Goal: Task Accomplishment & Management: Manage account settings

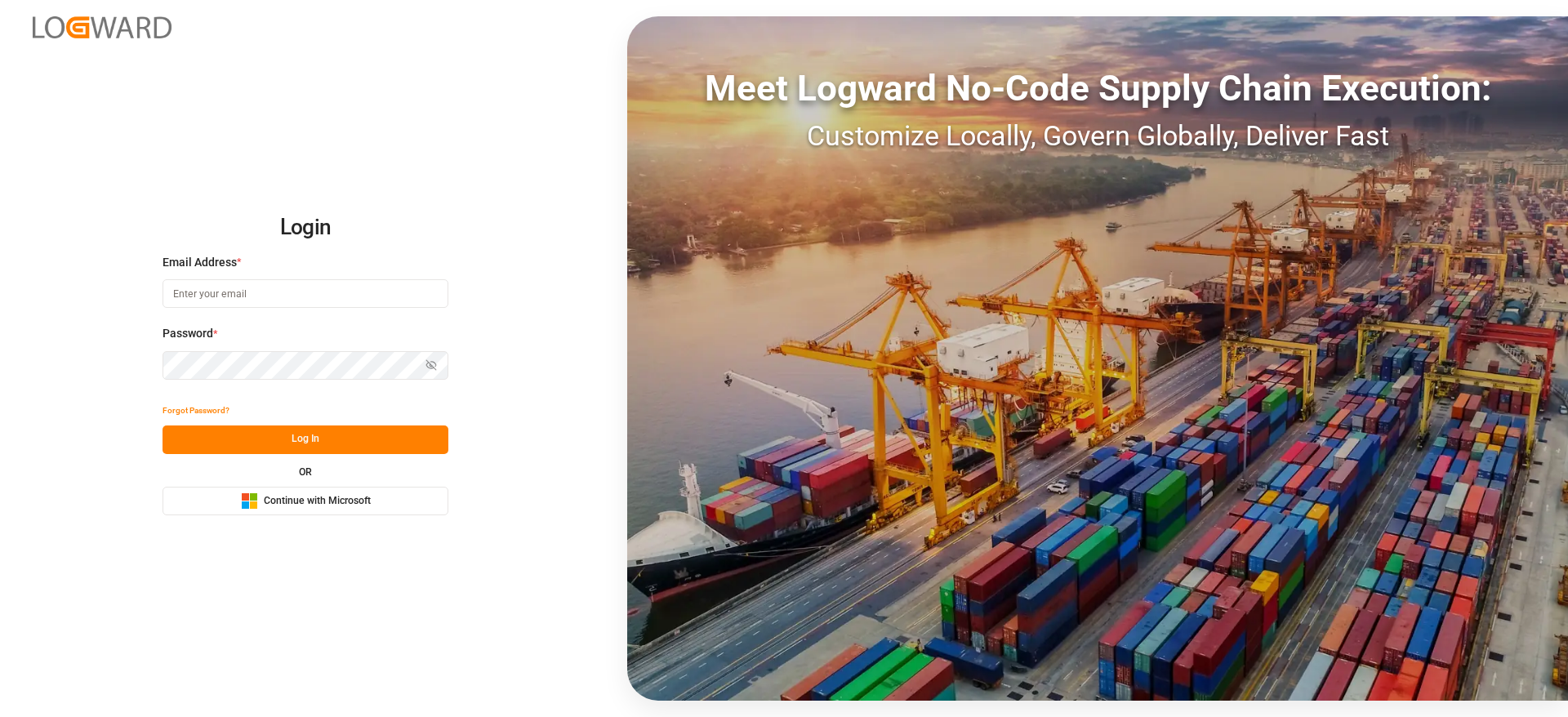
click at [350, 507] on span "Continue with Microsoft" at bounding box center [317, 501] width 107 height 15
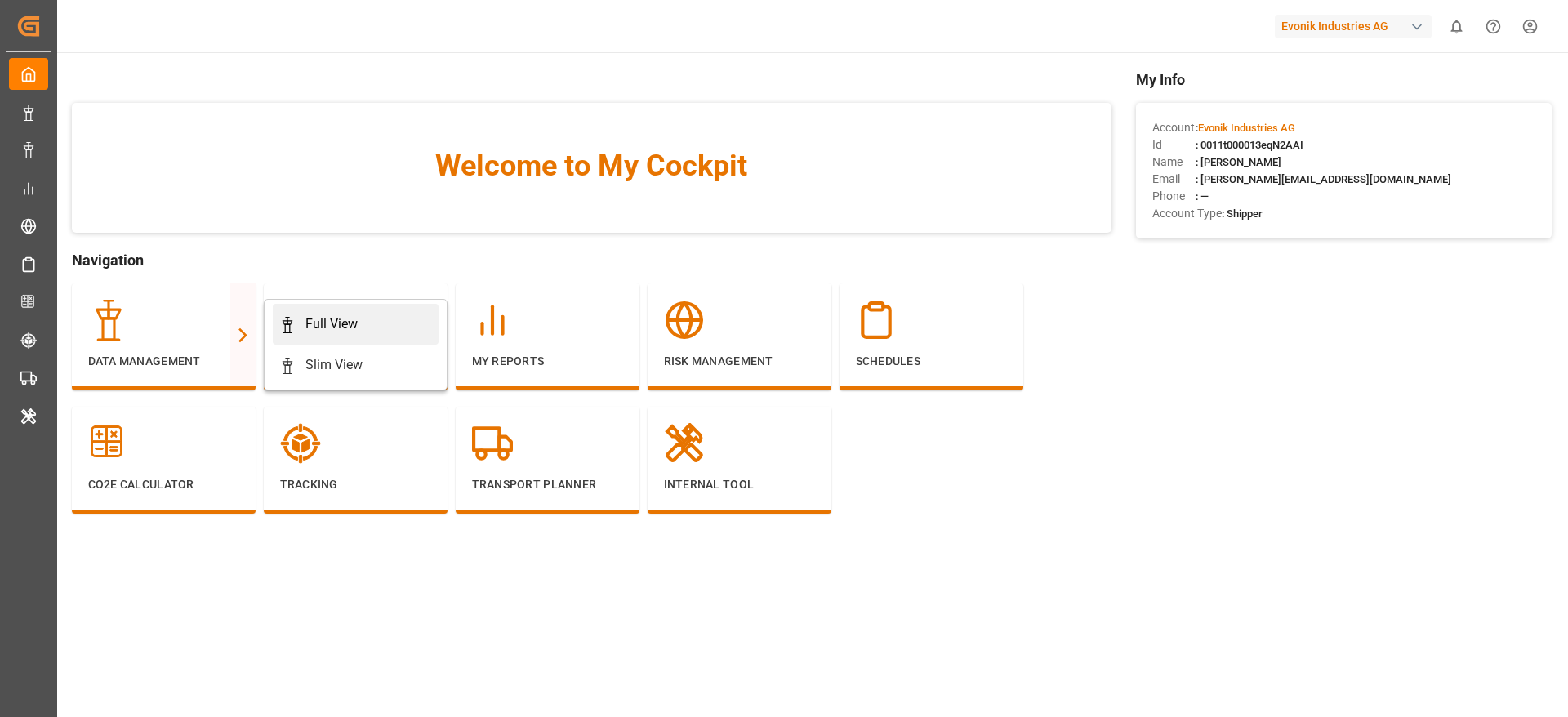
click at [308, 316] on div "Full View" at bounding box center [332, 324] width 52 height 19
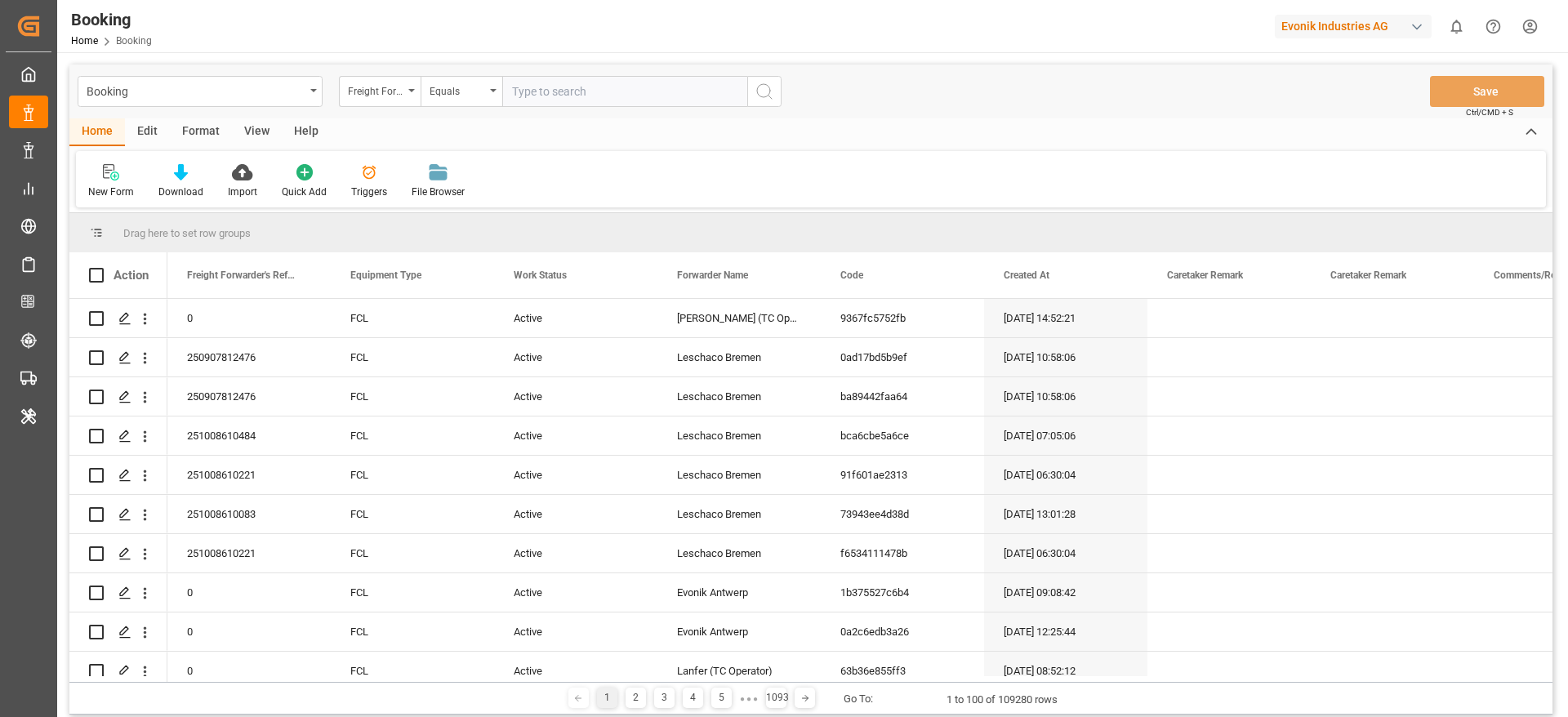
click at [198, 131] on div "Format" at bounding box center [201, 132] width 62 height 27
click at [134, 177] on div at bounding box center [112, 171] width 48 height 17
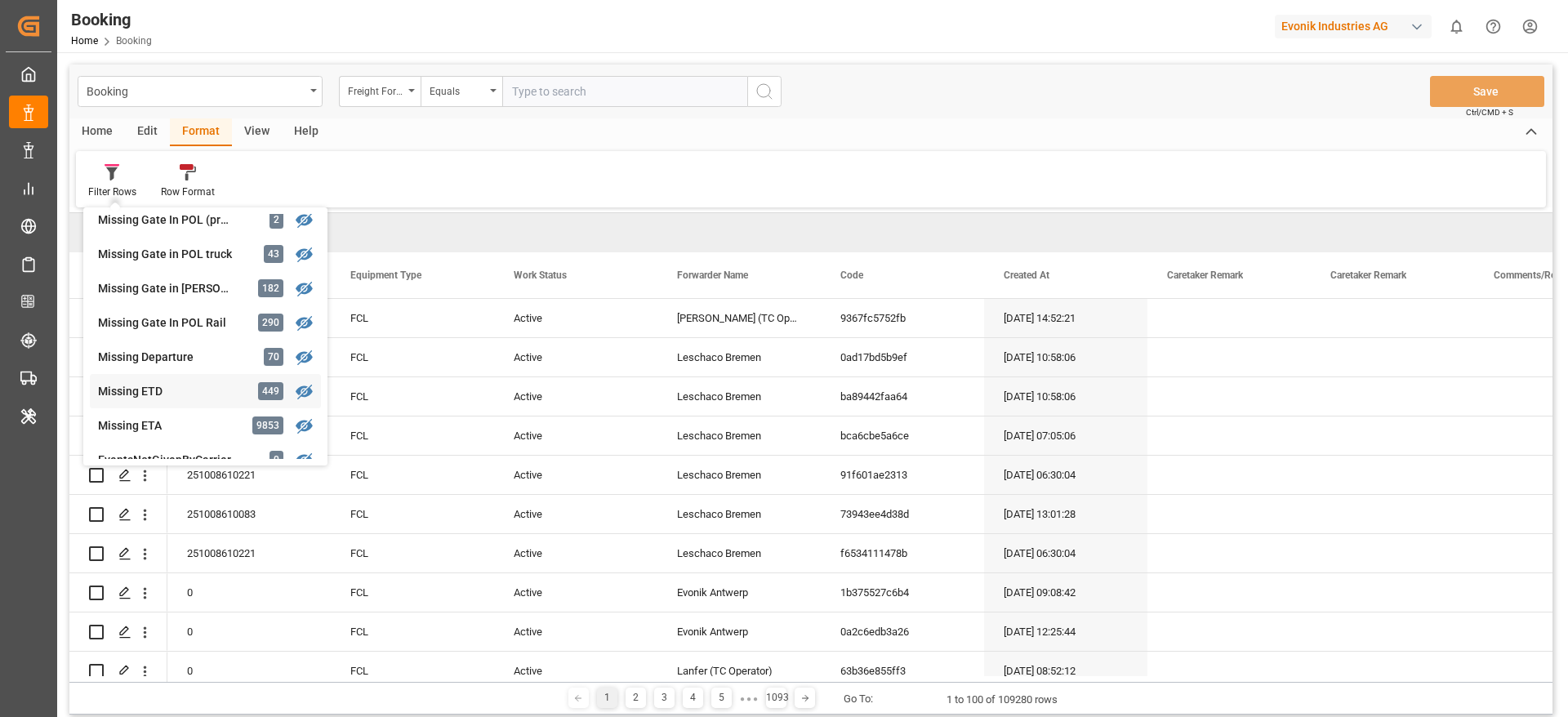
scroll to position [374, 0]
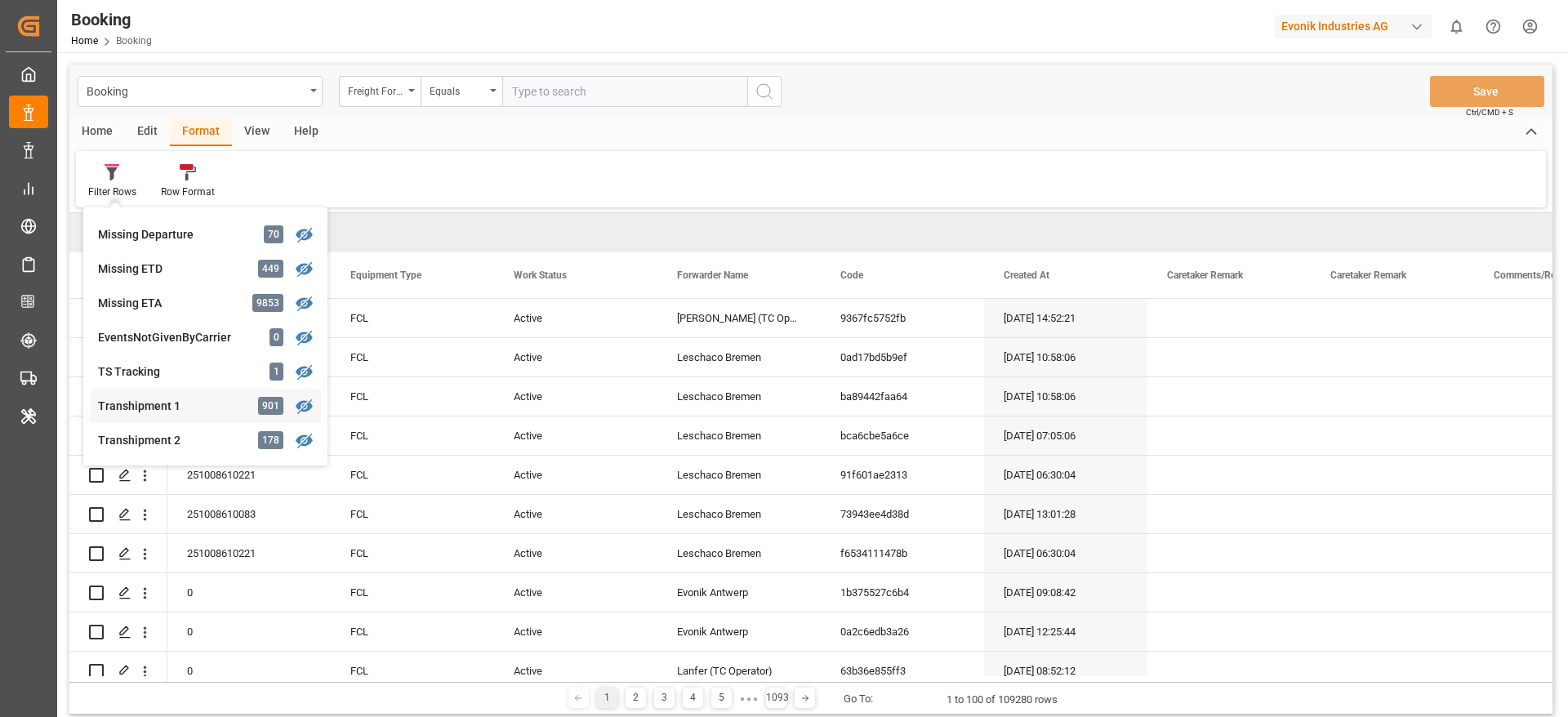
click at [199, 407] on div "Transhipment 1" at bounding box center [169, 406] width 143 height 17
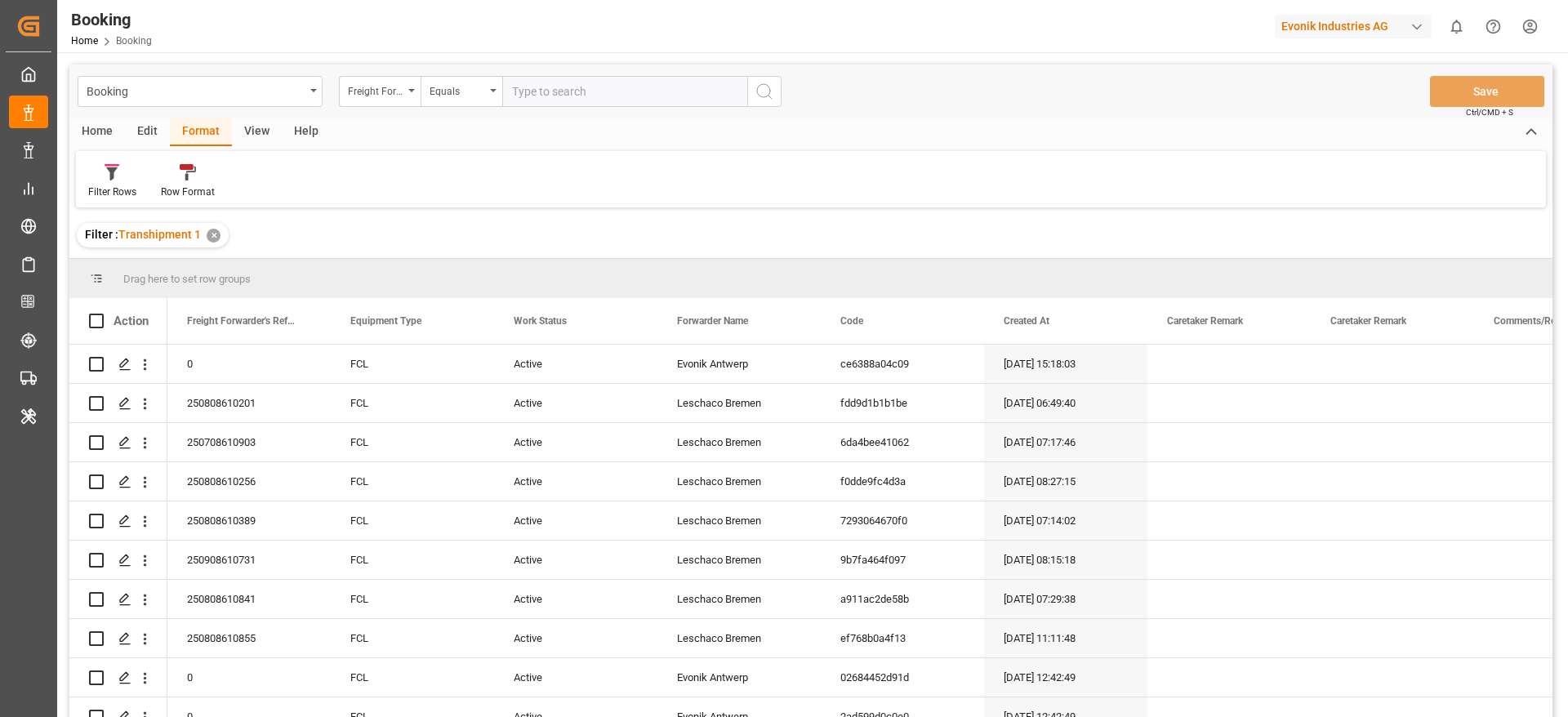
click at [245, 128] on div "View" at bounding box center [257, 132] width 50 height 27
click at [92, 170] on div at bounding box center [104, 171] width 32 height 17
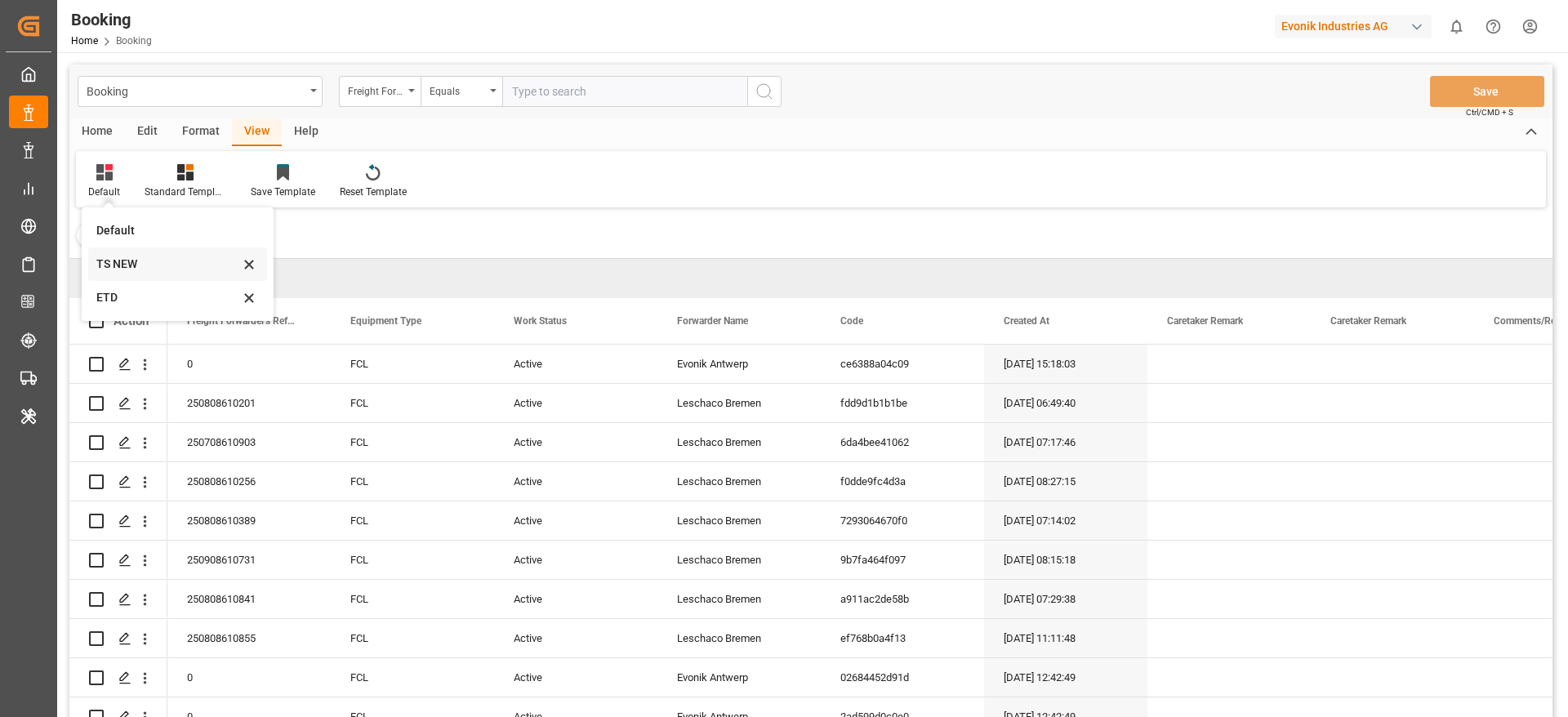
click at [144, 261] on div "TS NEW" at bounding box center [168, 263] width 143 height 17
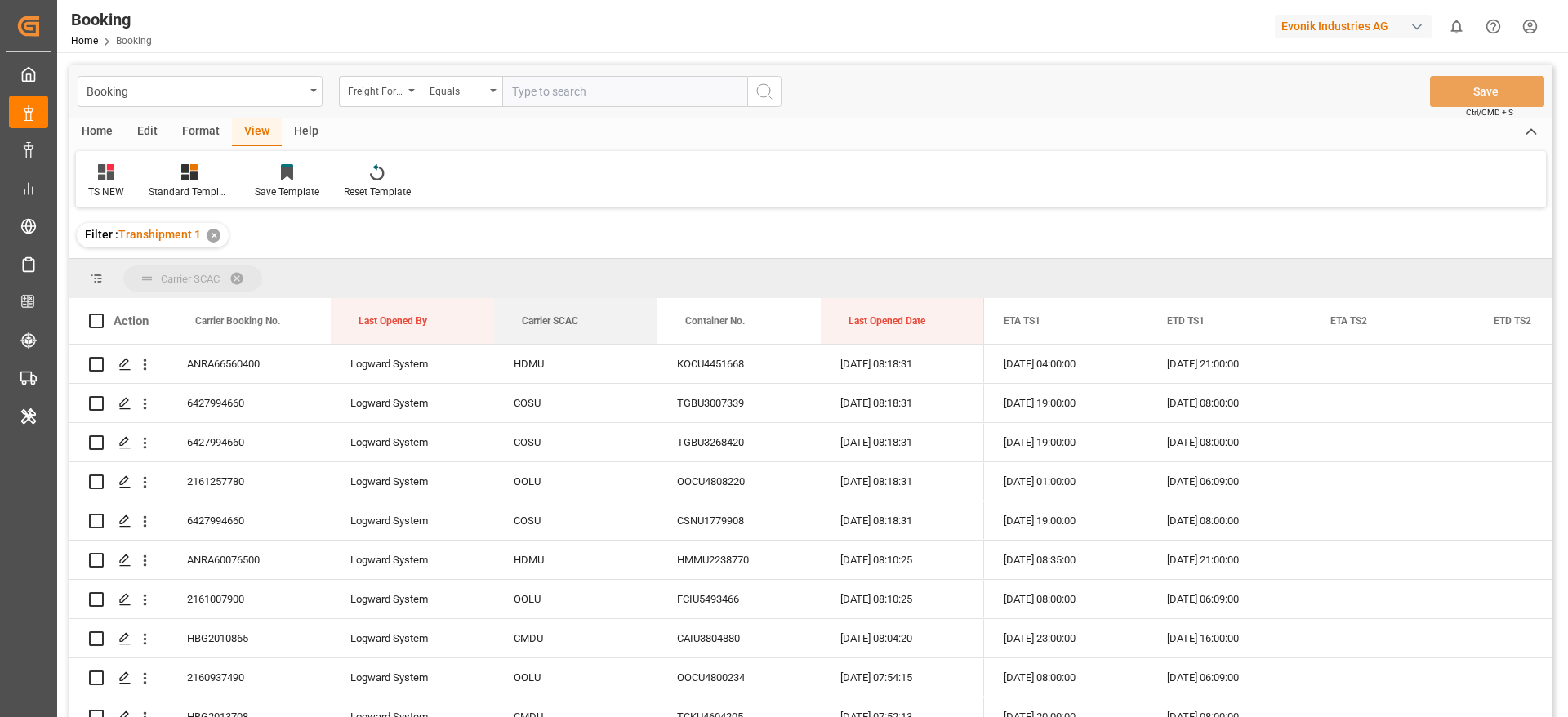
drag, startPoint x: 521, startPoint y: 295, endPoint x: 511, endPoint y: 280, distance: 18.0
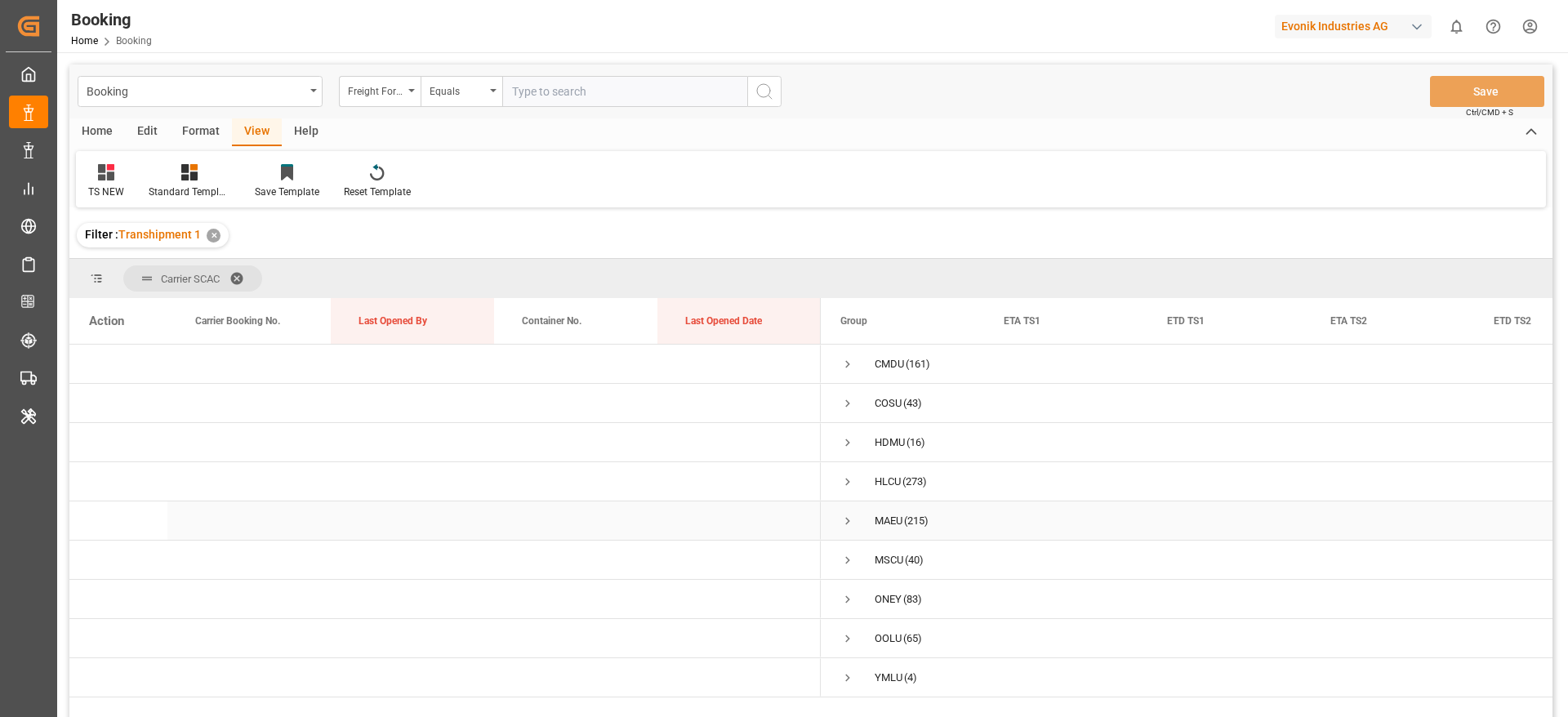
click at [846, 524] on span "Press SPACE to select this row." at bounding box center [847, 520] width 15 height 15
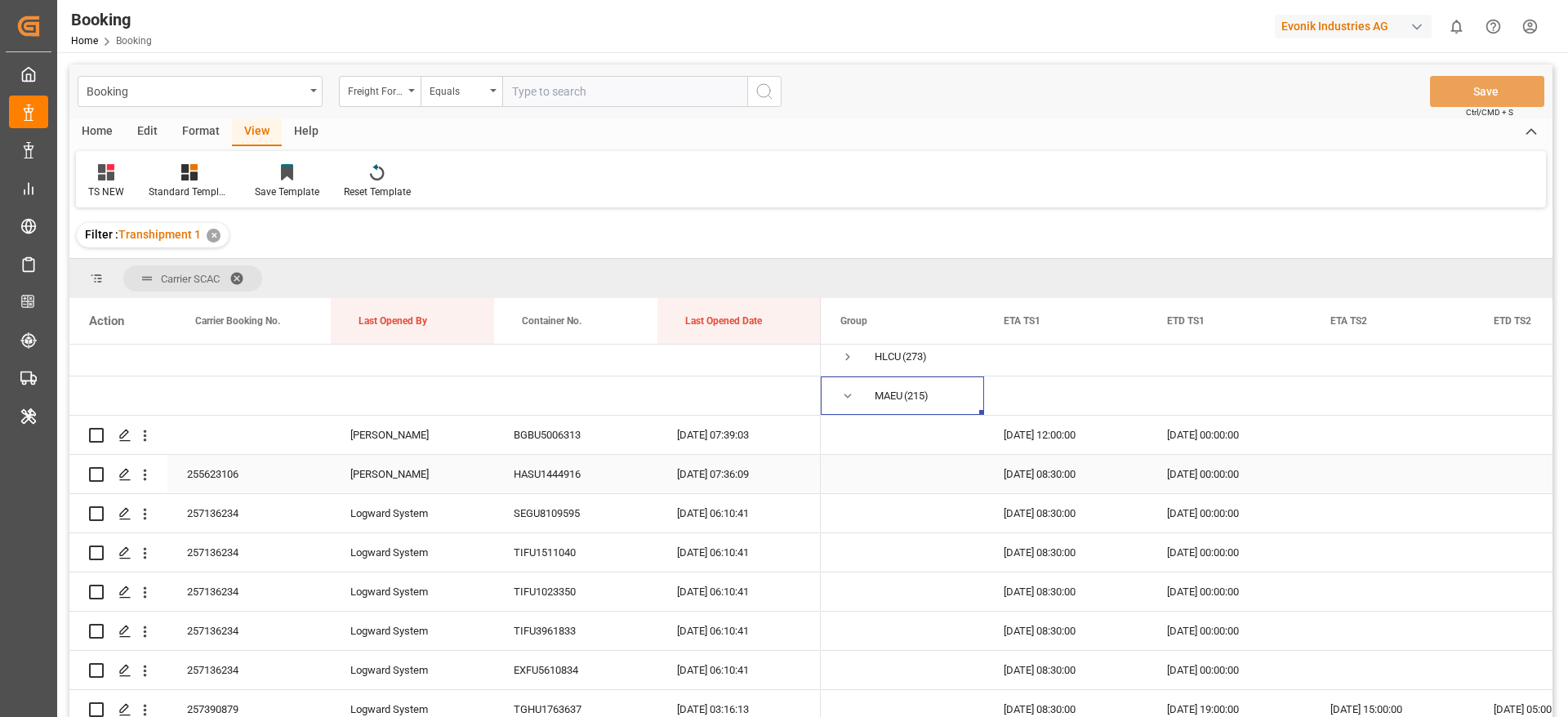
scroll to position [122, 0]
click at [1123, 321] on span at bounding box center [1120, 321] width 15 height 15
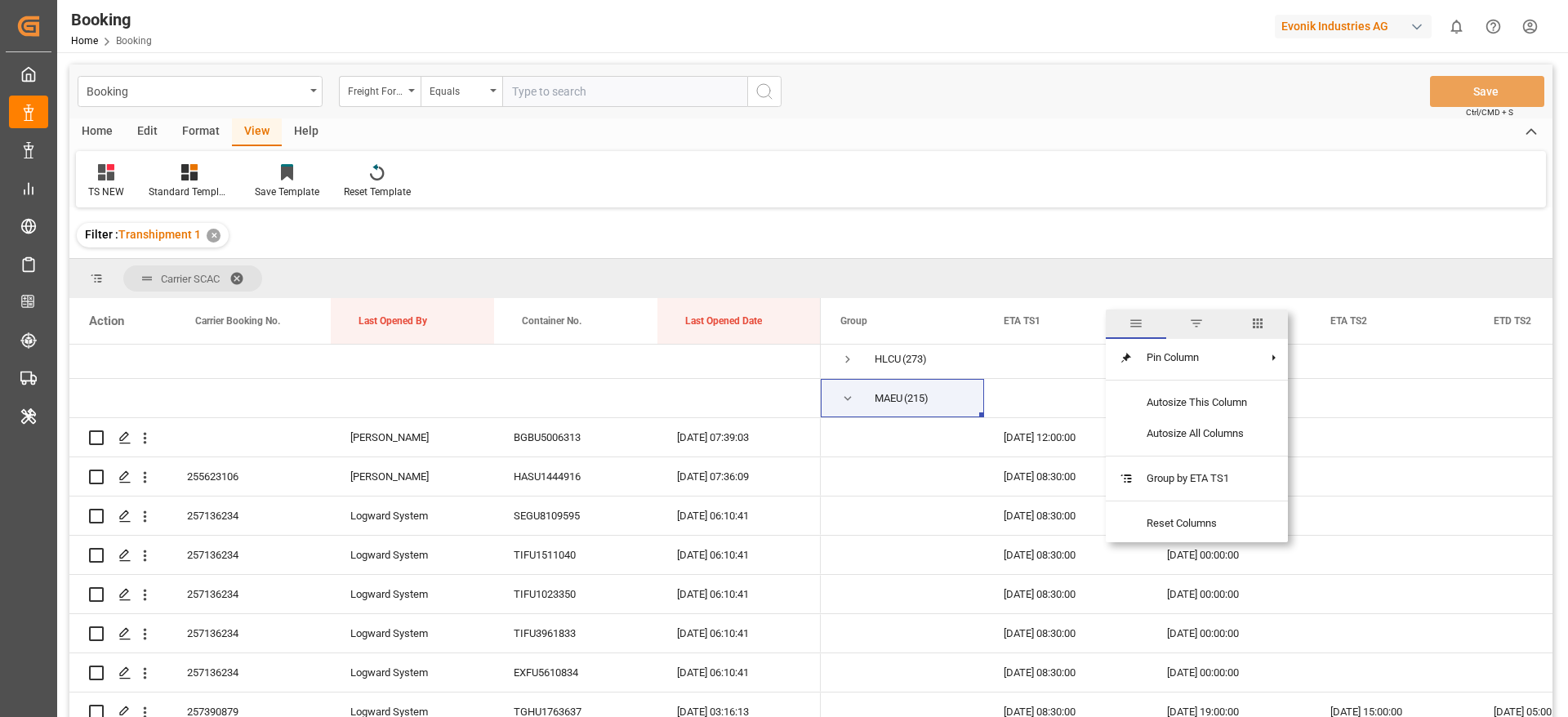
click at [1258, 331] on span "columns" at bounding box center [1258, 323] width 60 height 29
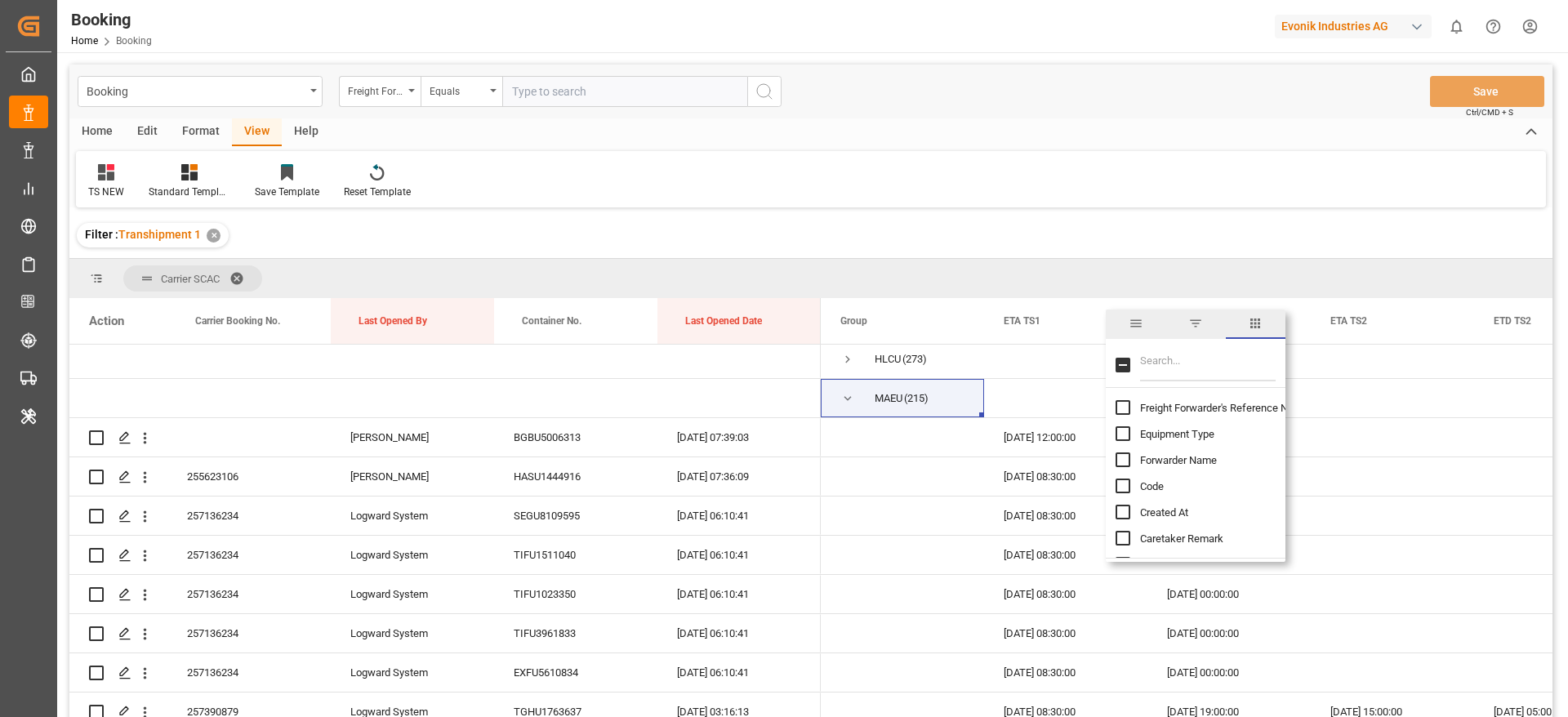
click at [1196, 364] on input "Filter Columns Input" at bounding box center [1207, 364] width 136 height 33
type input "upda"
click at [1187, 458] on span "Update Last Opened By" at bounding box center [1194, 460] width 108 height 12
checkbox input "false"
checkbox input "true"
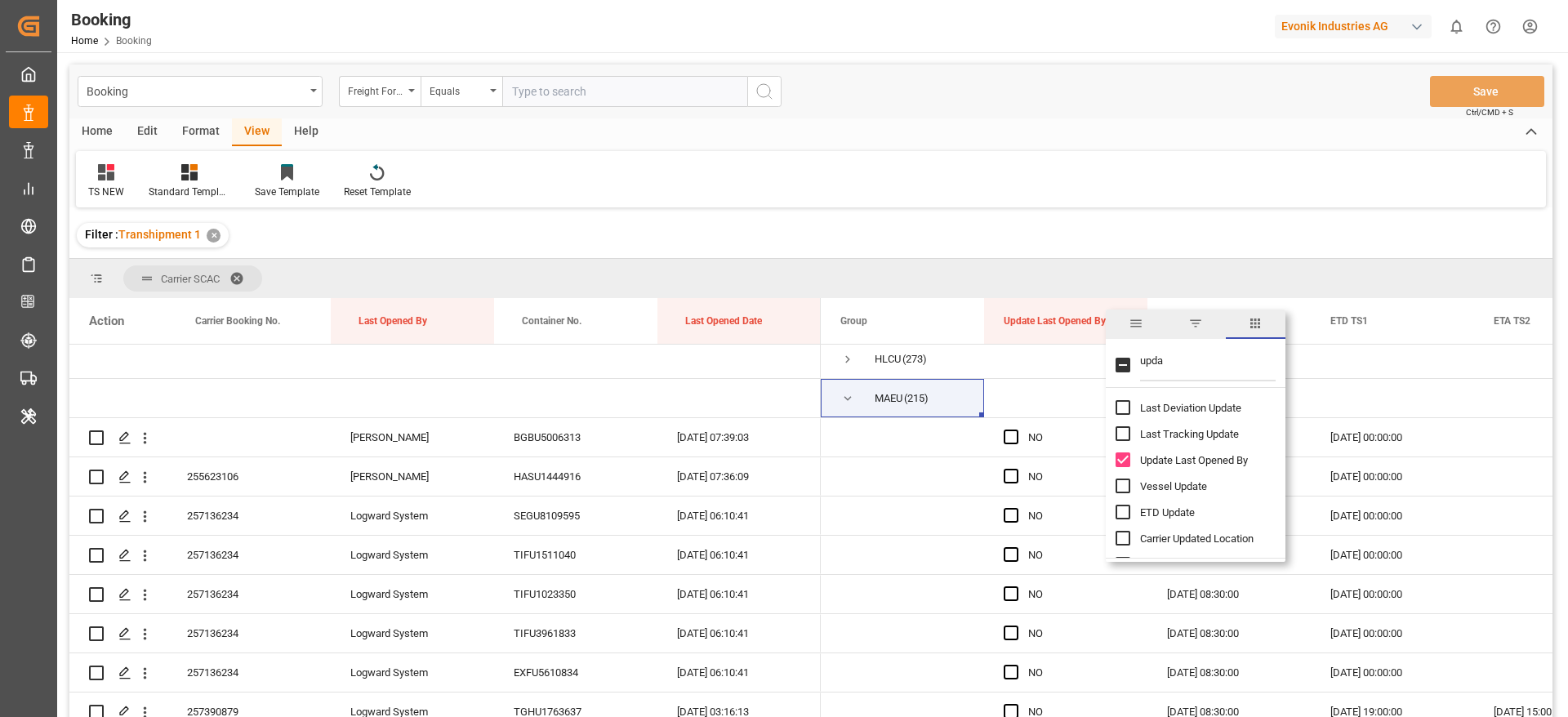
click at [1139, 170] on div "TS NEW Standard Templates Save Template Reset Template" at bounding box center [811, 179] width 1470 height 57
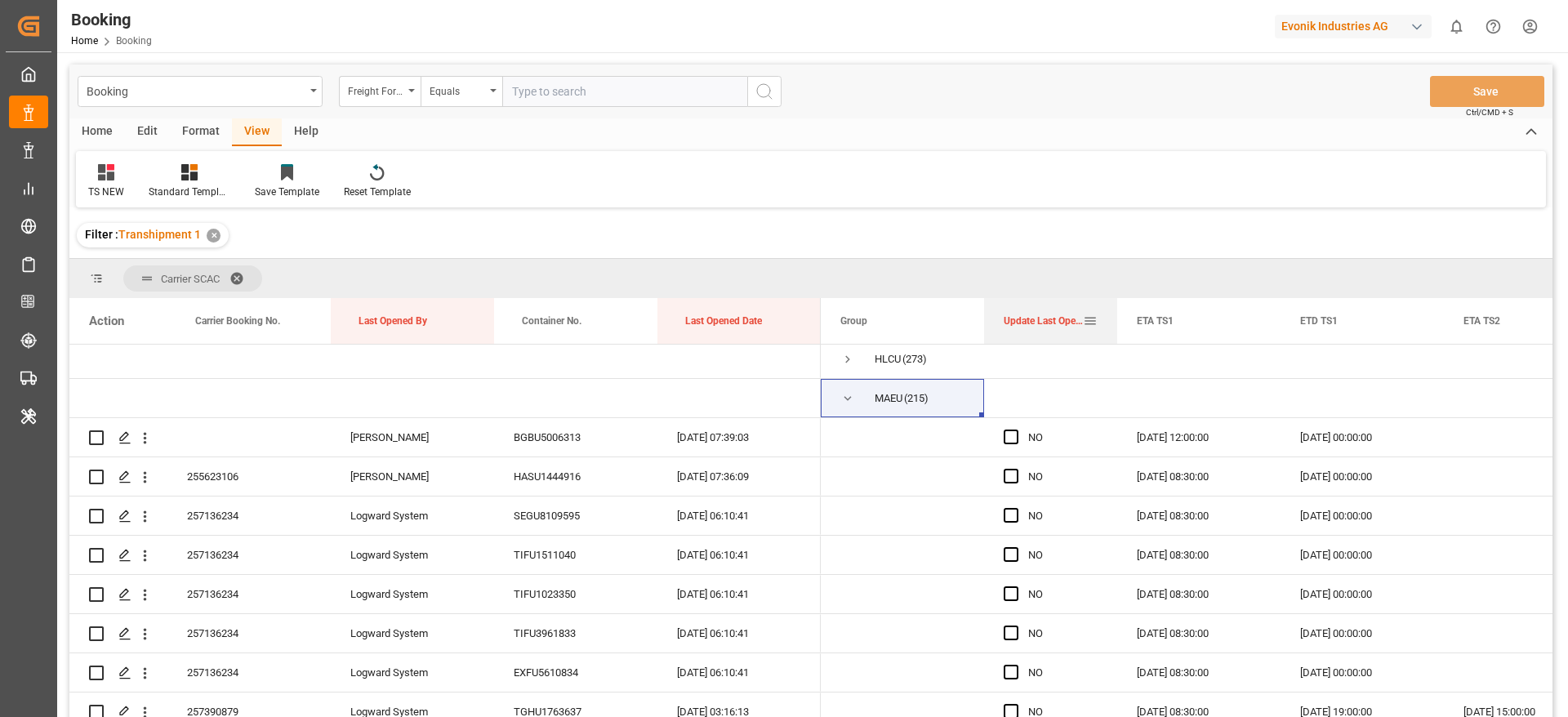
drag, startPoint x: 1146, startPoint y: 319, endPoint x: 1026, endPoint y: 429, distance: 162.8
click at [1114, 332] on div at bounding box center [1117, 321] width 6 height 46
click at [1011, 466] on div "Press SPACE to select this row." at bounding box center [1016, 477] width 25 height 37
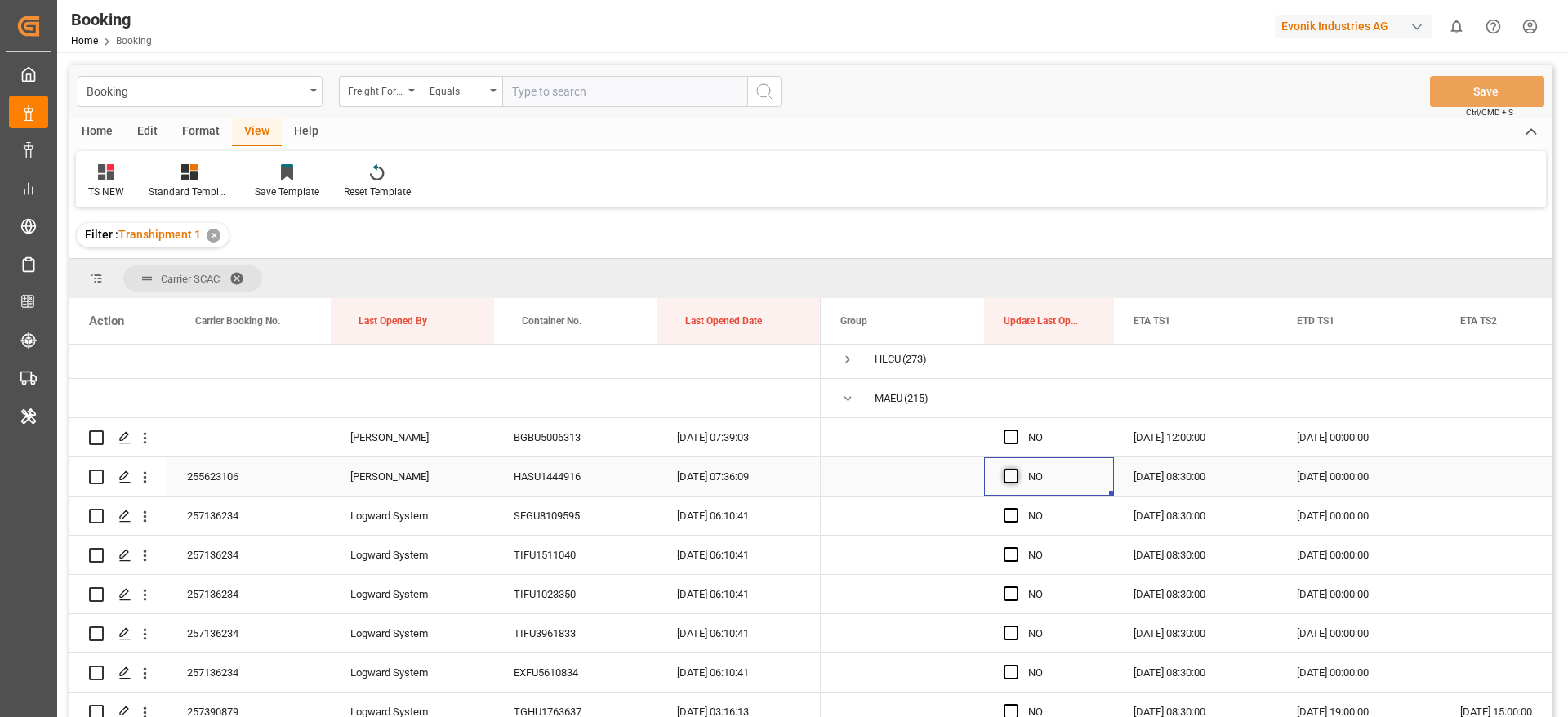
click at [1010, 474] on span "Press SPACE to select this row." at bounding box center [1010, 476] width 15 height 15
click at [1016, 469] on input "Press SPACE to select this row." at bounding box center [1016, 469] width 0 height 0
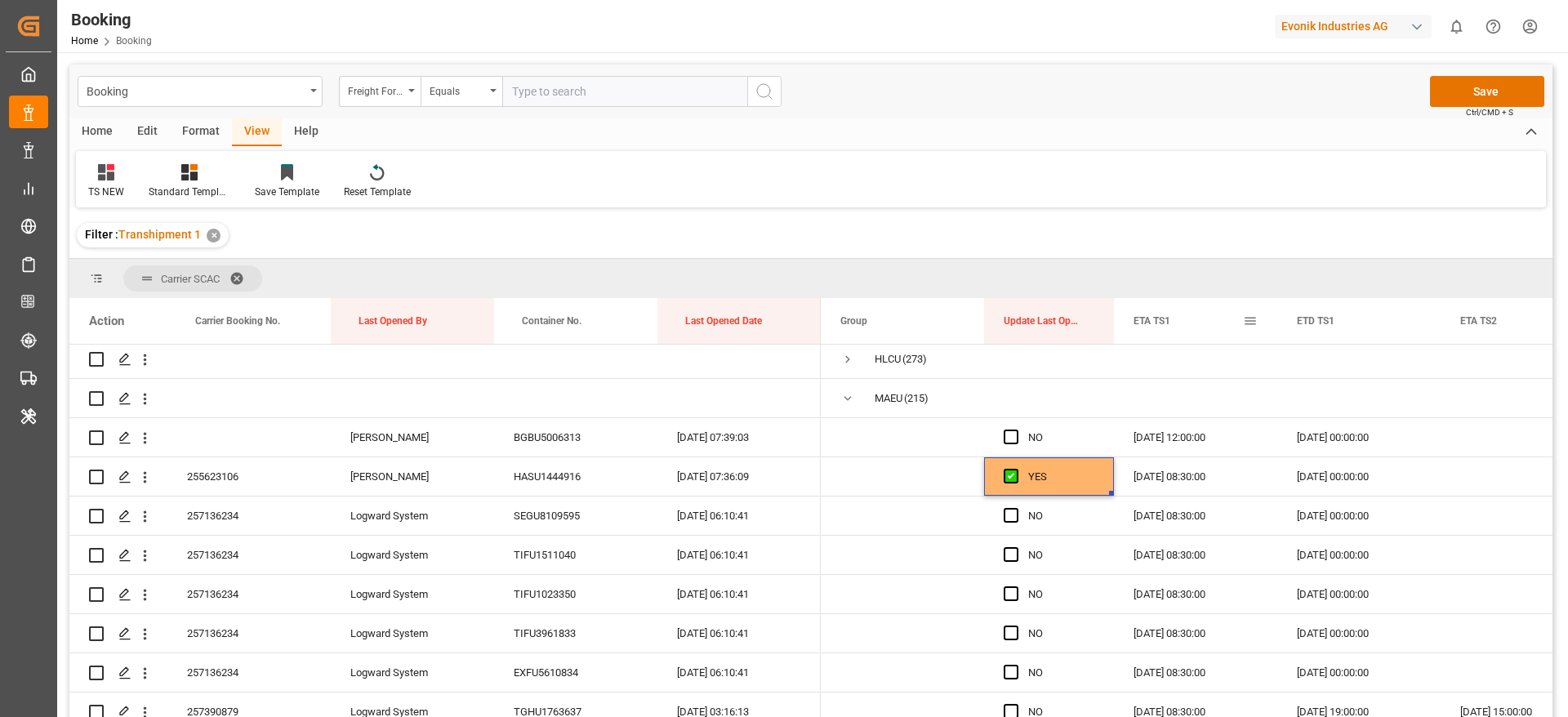
click at [1253, 322] on span at bounding box center [1250, 321] width 15 height 15
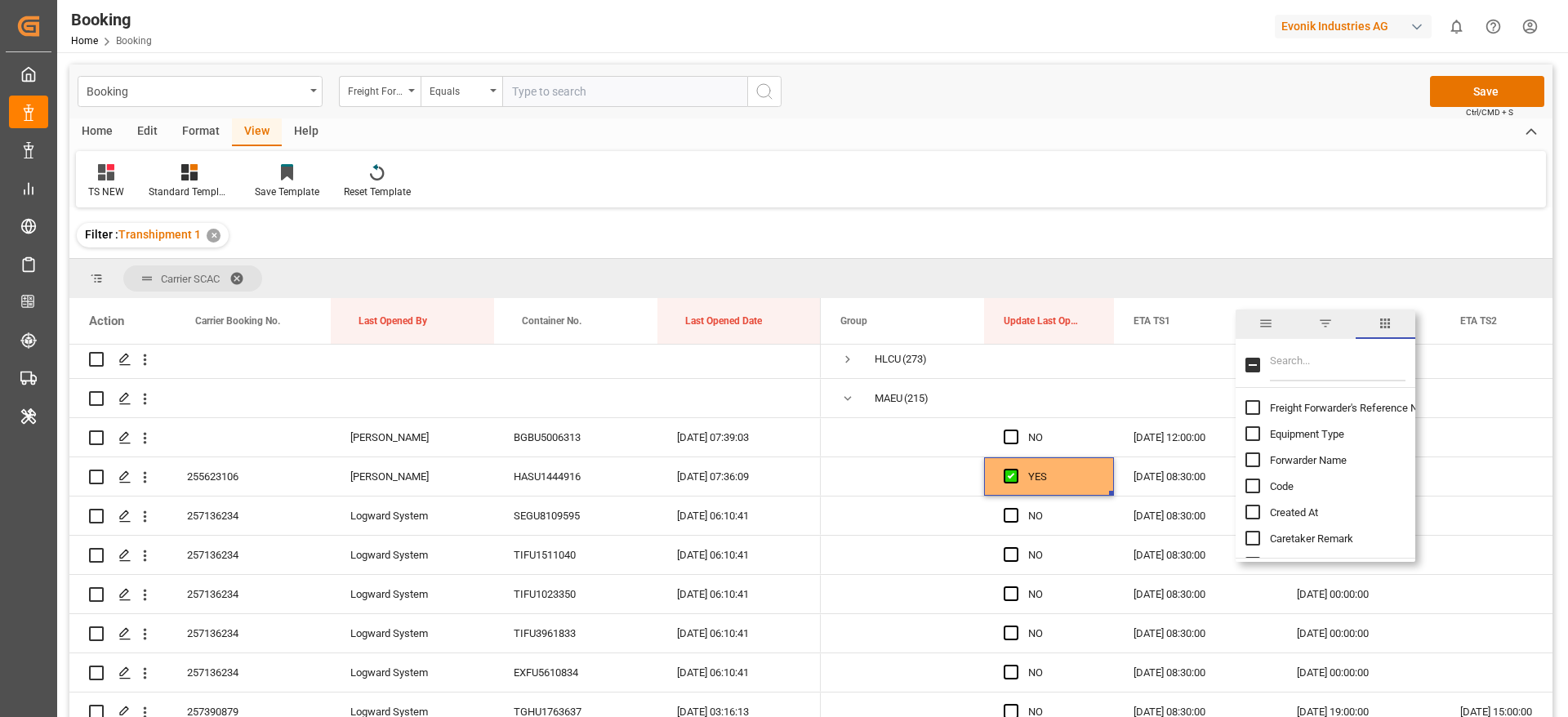
click at [1295, 369] on input "Filter Columns Input" at bounding box center [1337, 364] width 136 height 33
type input "ata"
click at [1270, 508] on span "ATA TS1" at bounding box center [1289, 512] width 39 height 12
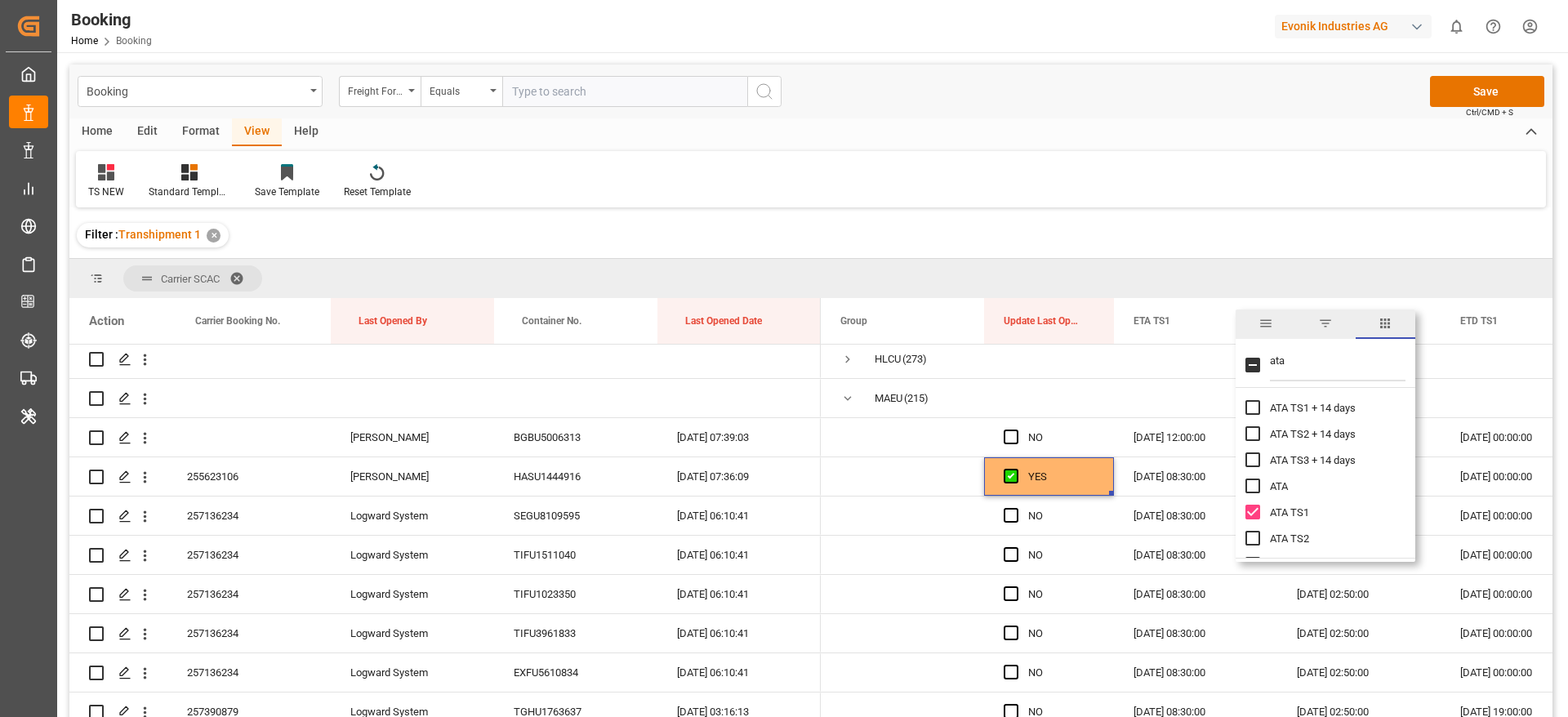
checkbox input "false"
checkbox input "true"
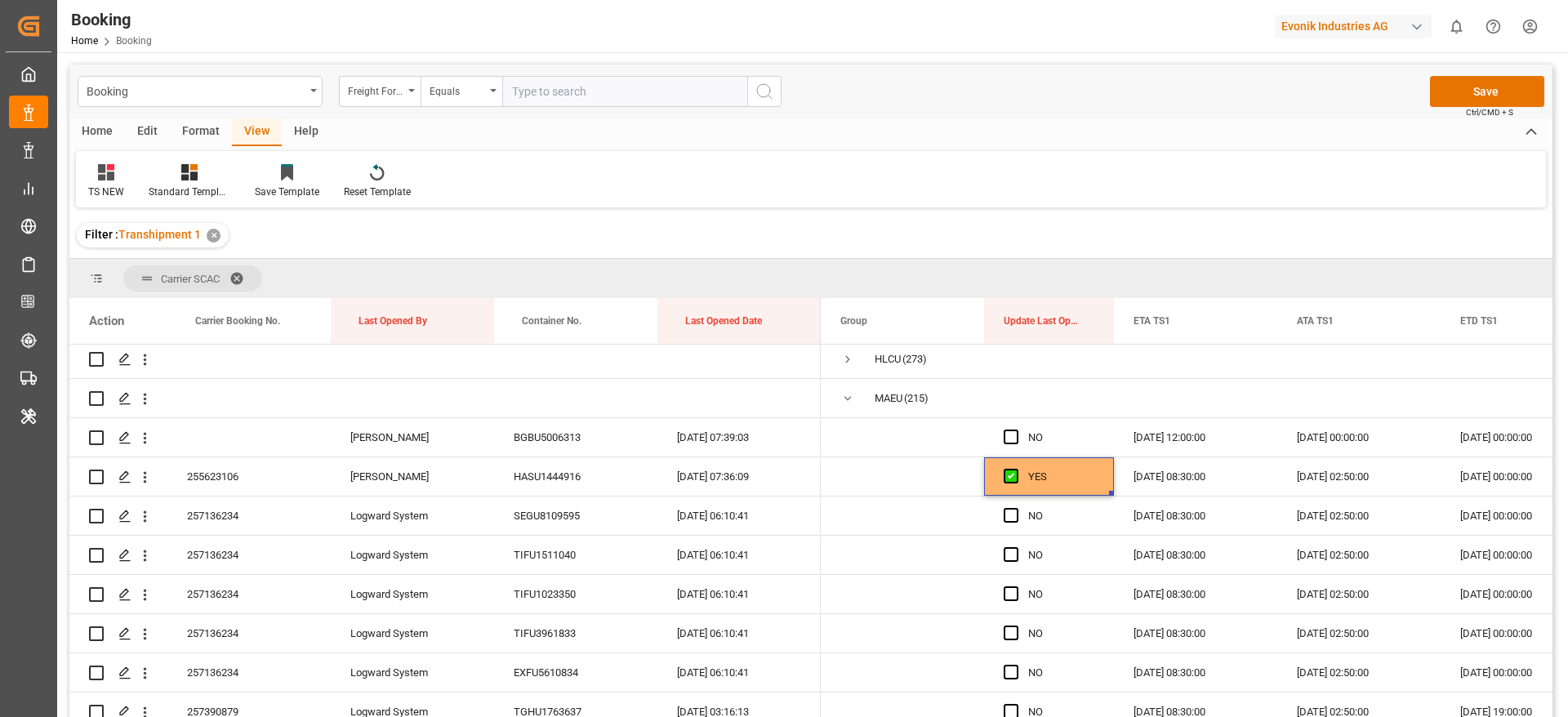
click at [1239, 166] on div "TS NEW Standard Templates Save Template Reset Template" at bounding box center [811, 179] width 1470 height 57
drag, startPoint x: 1269, startPoint y: 325, endPoint x: 1247, endPoint y: 331, distance: 22.8
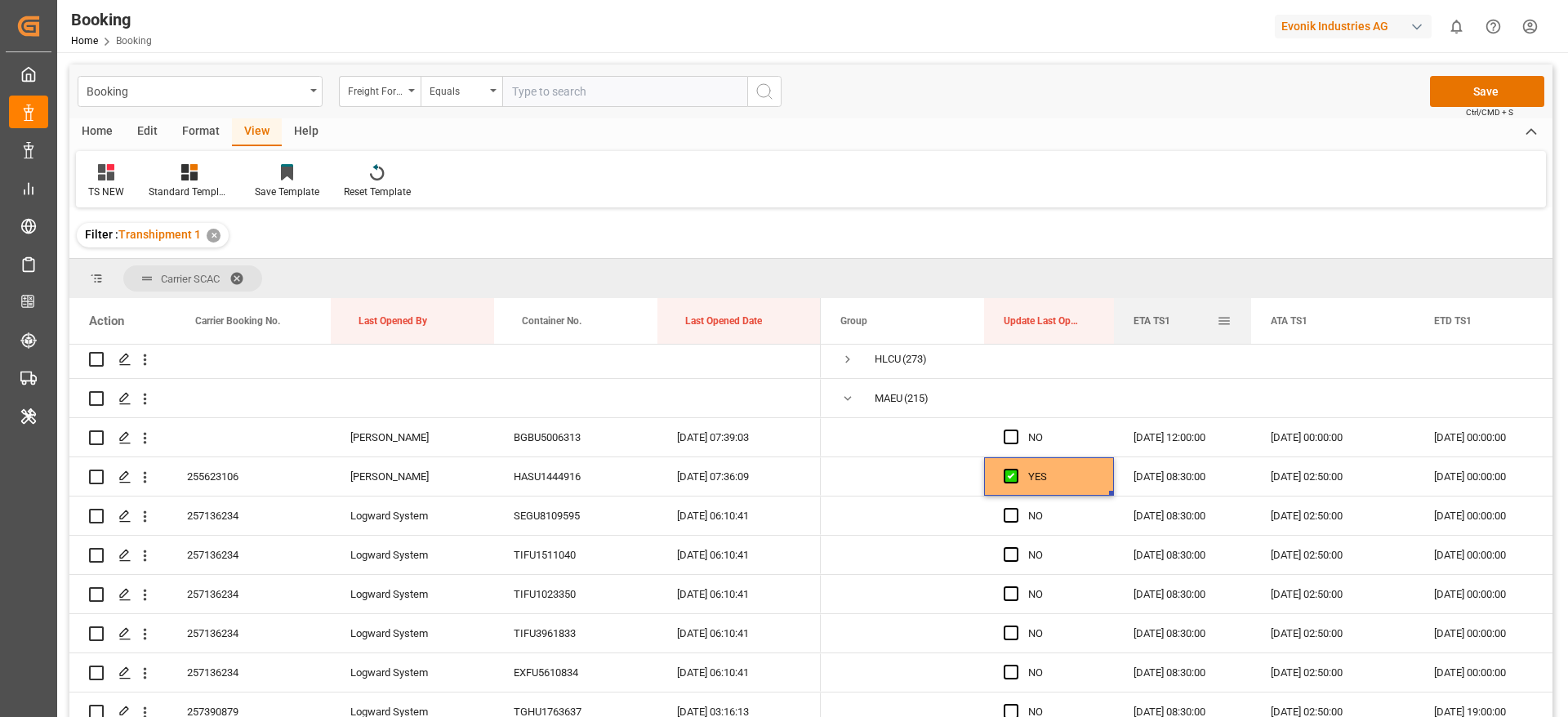
drag, startPoint x: 1276, startPoint y: 325, endPoint x: 1271, endPoint y: 337, distance: 13.0
click at [1250, 337] on div at bounding box center [1251, 321] width 6 height 46
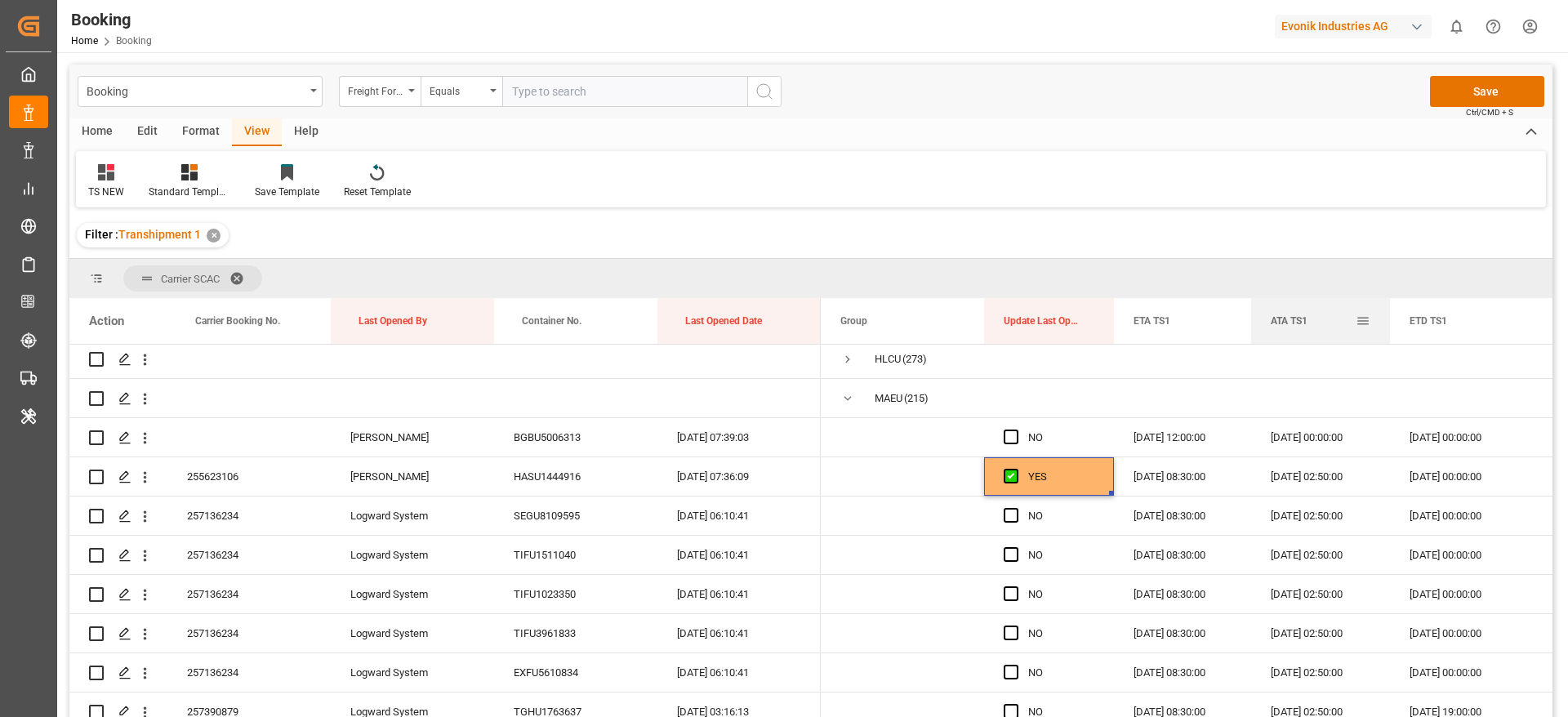
drag, startPoint x: 1411, startPoint y: 326, endPoint x: 1386, endPoint y: 340, distance: 28.7
click at [1386, 340] on div at bounding box center [1389, 321] width 6 height 46
click at [1010, 514] on span "Press SPACE to select this row." at bounding box center [1010, 515] width 15 height 15
click at [1016, 508] on input "Press SPACE to select this row." at bounding box center [1016, 508] width 0 height 0
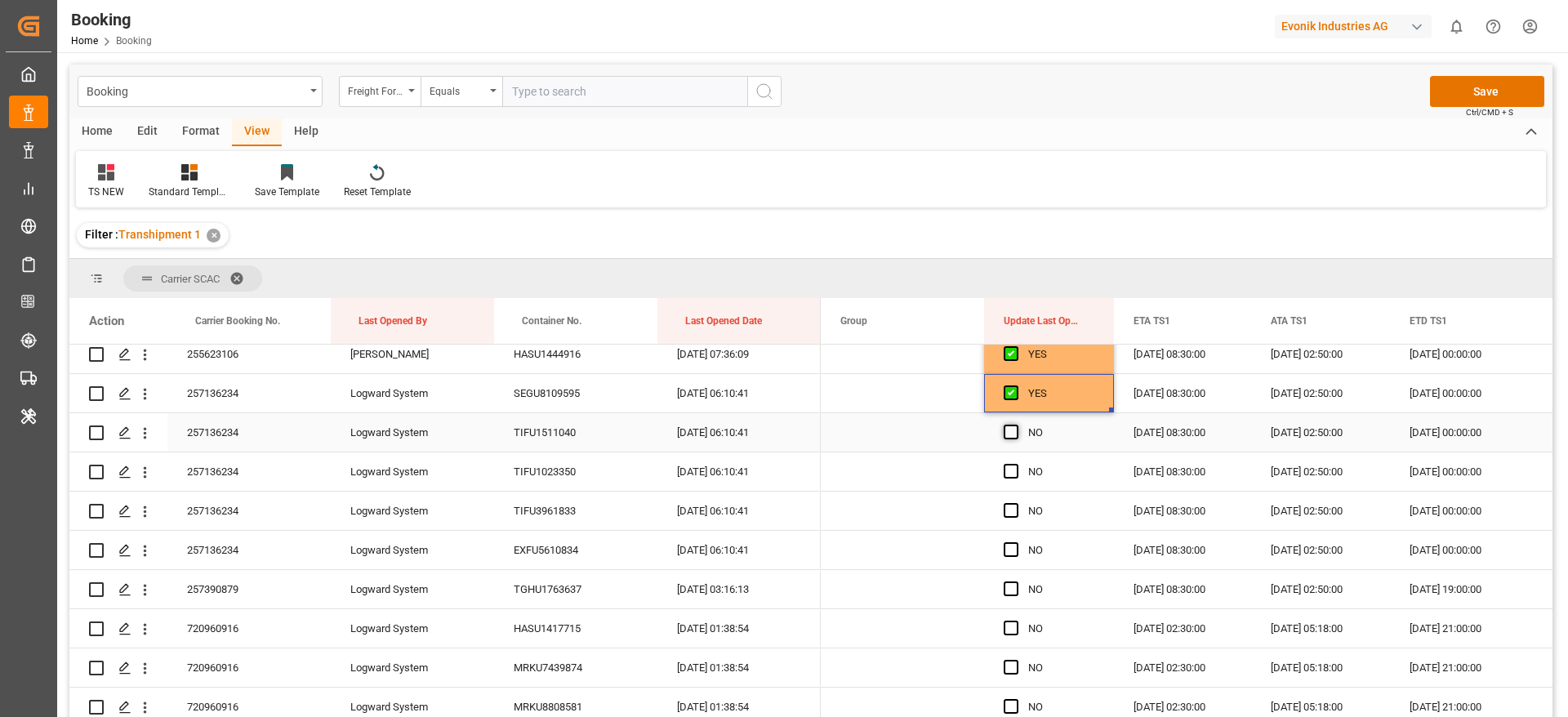
click at [1010, 431] on span "Press SPACE to select this row." at bounding box center [1010, 432] width 15 height 15
click at [1016, 425] on input "Press SPACE to select this row." at bounding box center [1016, 425] width 0 height 0
click at [1010, 472] on span "Press SPACE to select this row." at bounding box center [1010, 471] width 15 height 15
click at [1016, 464] on input "Press SPACE to select this row." at bounding box center [1016, 464] width 0 height 0
drag, startPoint x: 1112, startPoint y: 487, endPoint x: 1086, endPoint y: 555, distance: 72.8
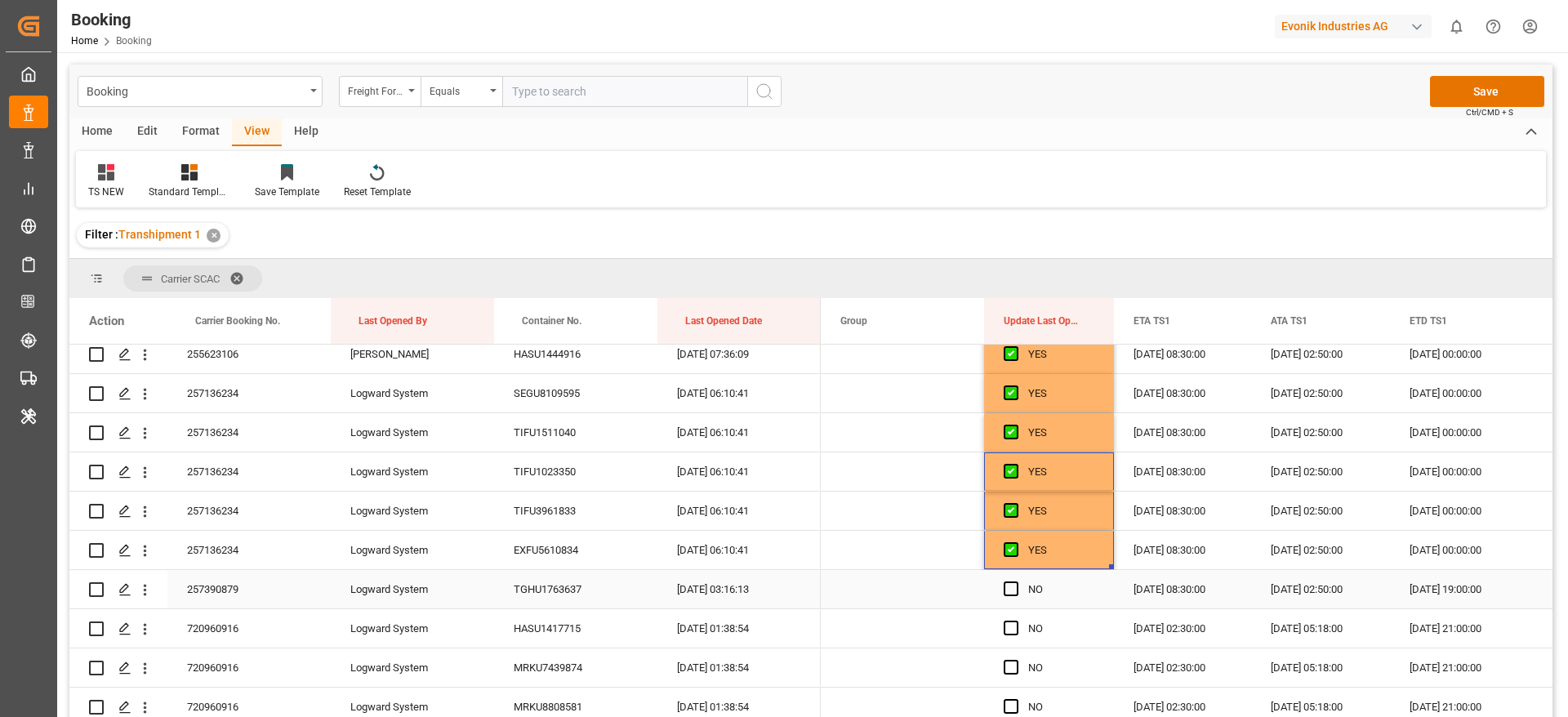
scroll to position [368, 0]
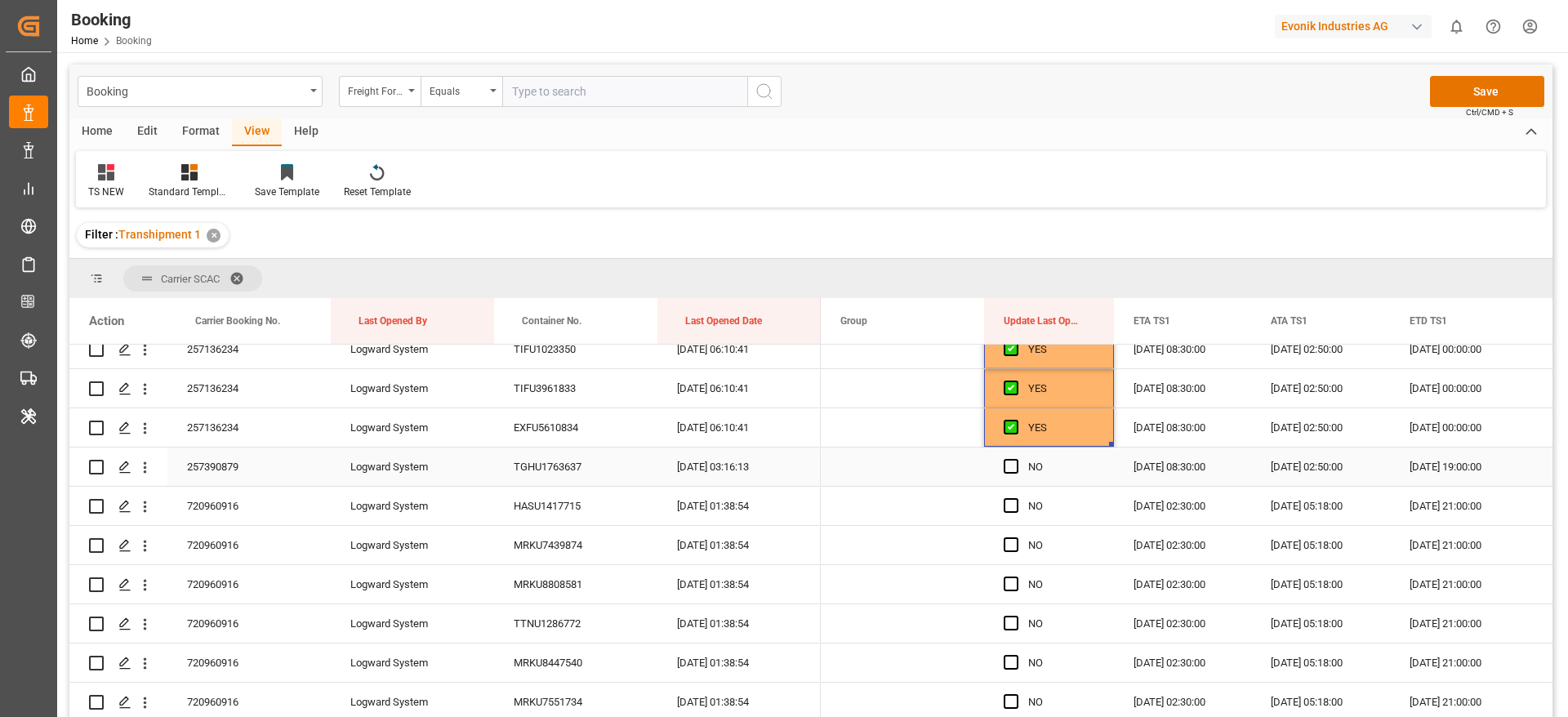
click at [235, 469] on div "257390879" at bounding box center [249, 466] width 163 height 38
click at [146, 464] on icon "open menu" at bounding box center [144, 467] width 17 height 17
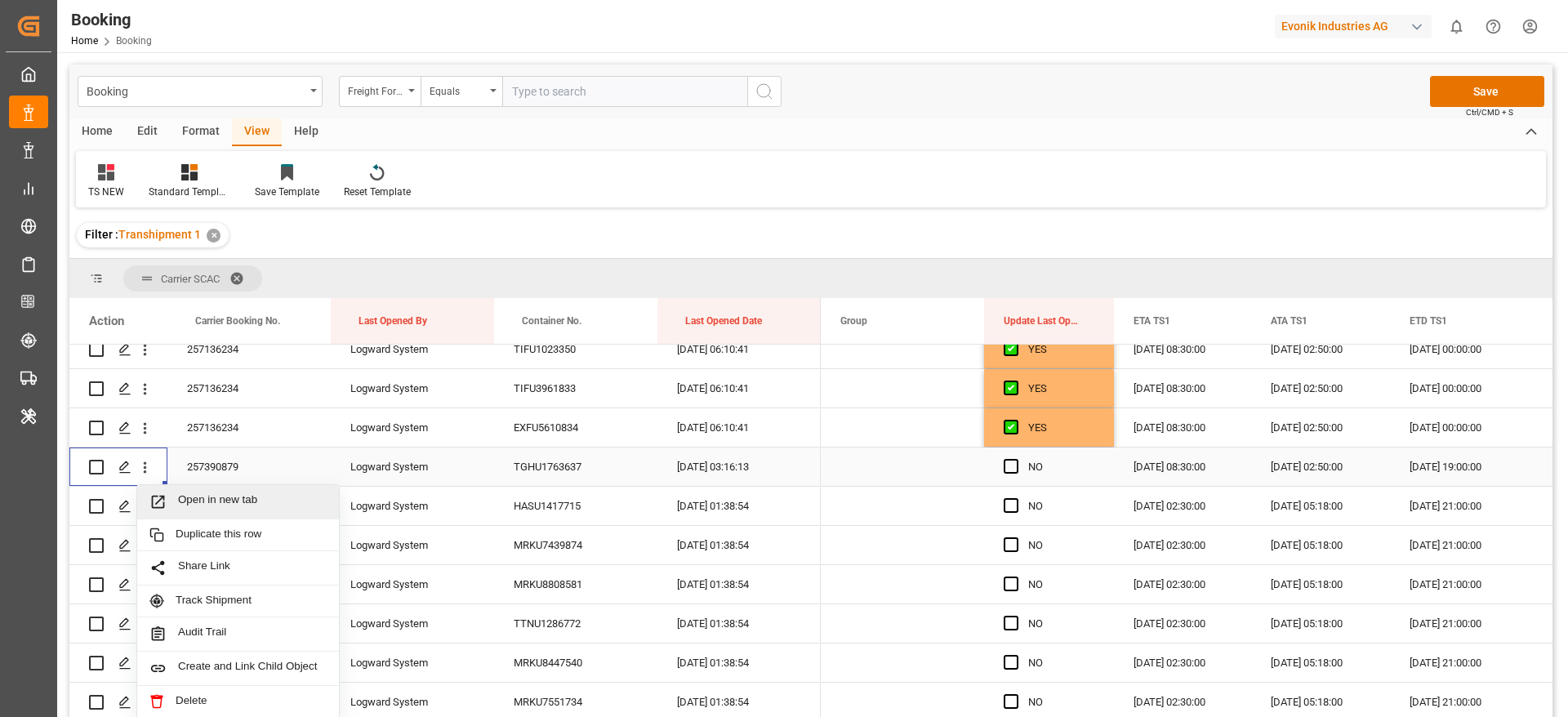
click at [254, 498] on span "Open in new tab" at bounding box center [253, 501] width 149 height 17
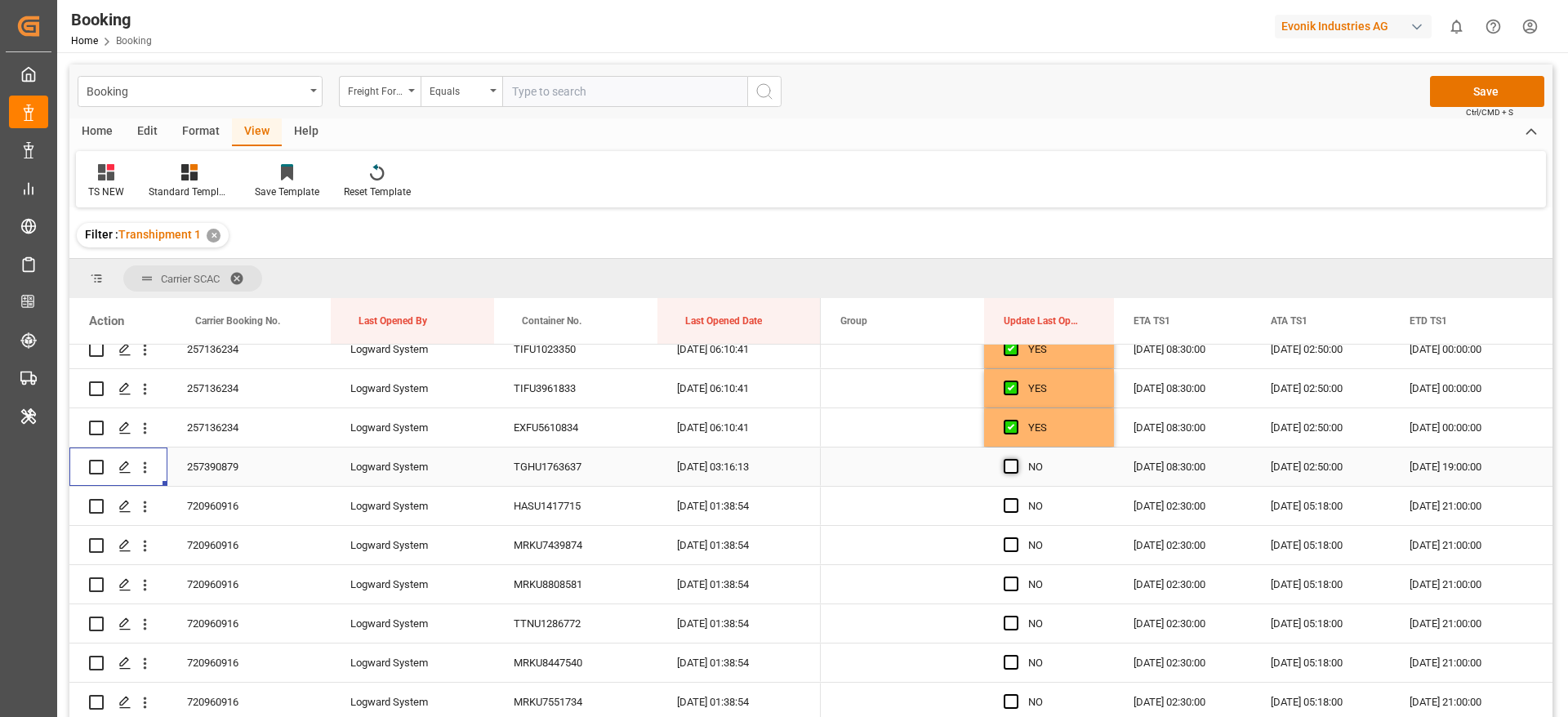
click at [1010, 461] on span "Press SPACE to select this row." at bounding box center [1010, 466] width 15 height 15
click at [1016, 459] on input "Press SPACE to select this row." at bounding box center [1016, 459] width 0 height 0
click at [1010, 501] on span "Press SPACE to select this row." at bounding box center [1010, 505] width 15 height 15
click at [1016, 498] on input "Press SPACE to select this row." at bounding box center [1016, 498] width 0 height 0
click at [1015, 543] on span "Press SPACE to select this row." at bounding box center [1010, 544] width 15 height 15
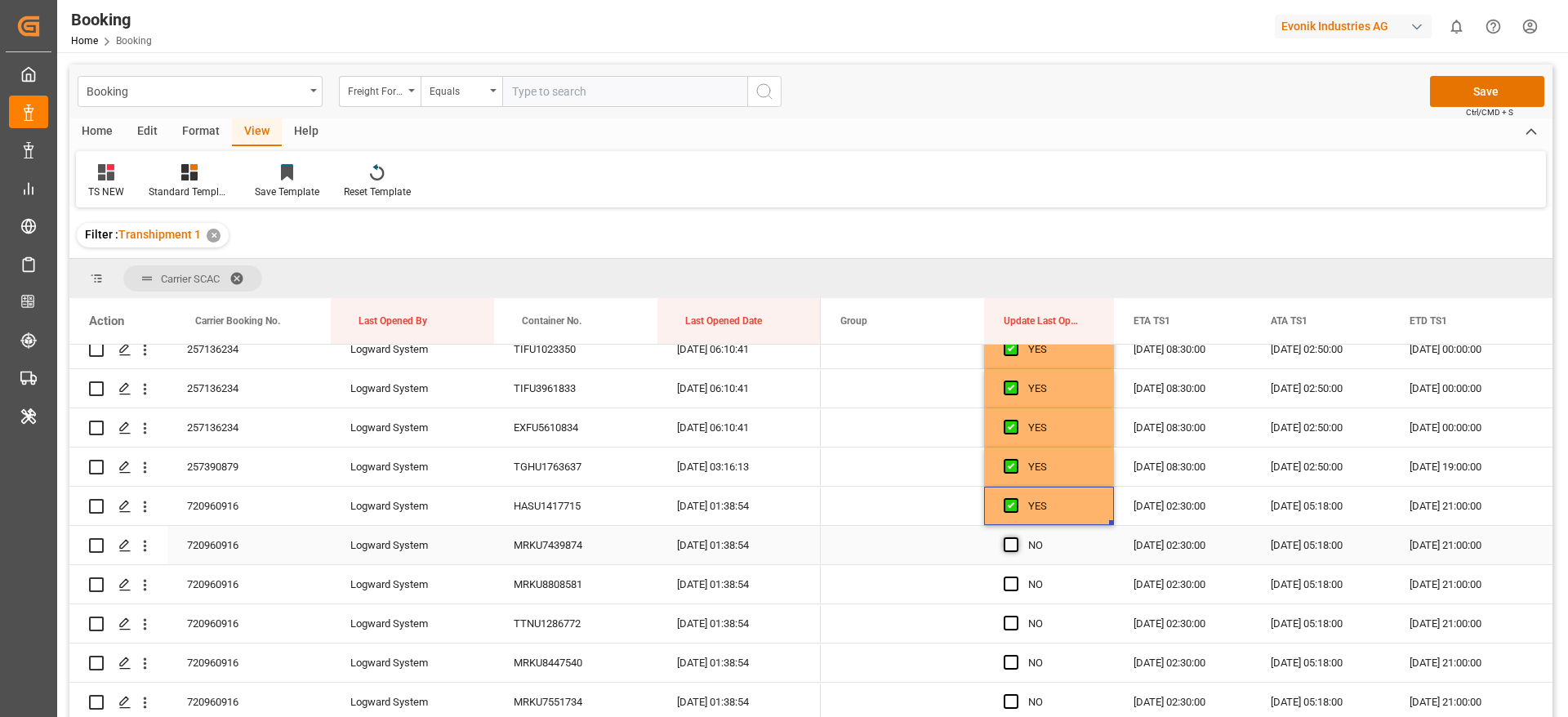
click at [1016, 537] on input "Press SPACE to select this row." at bounding box center [1016, 537] width 0 height 0
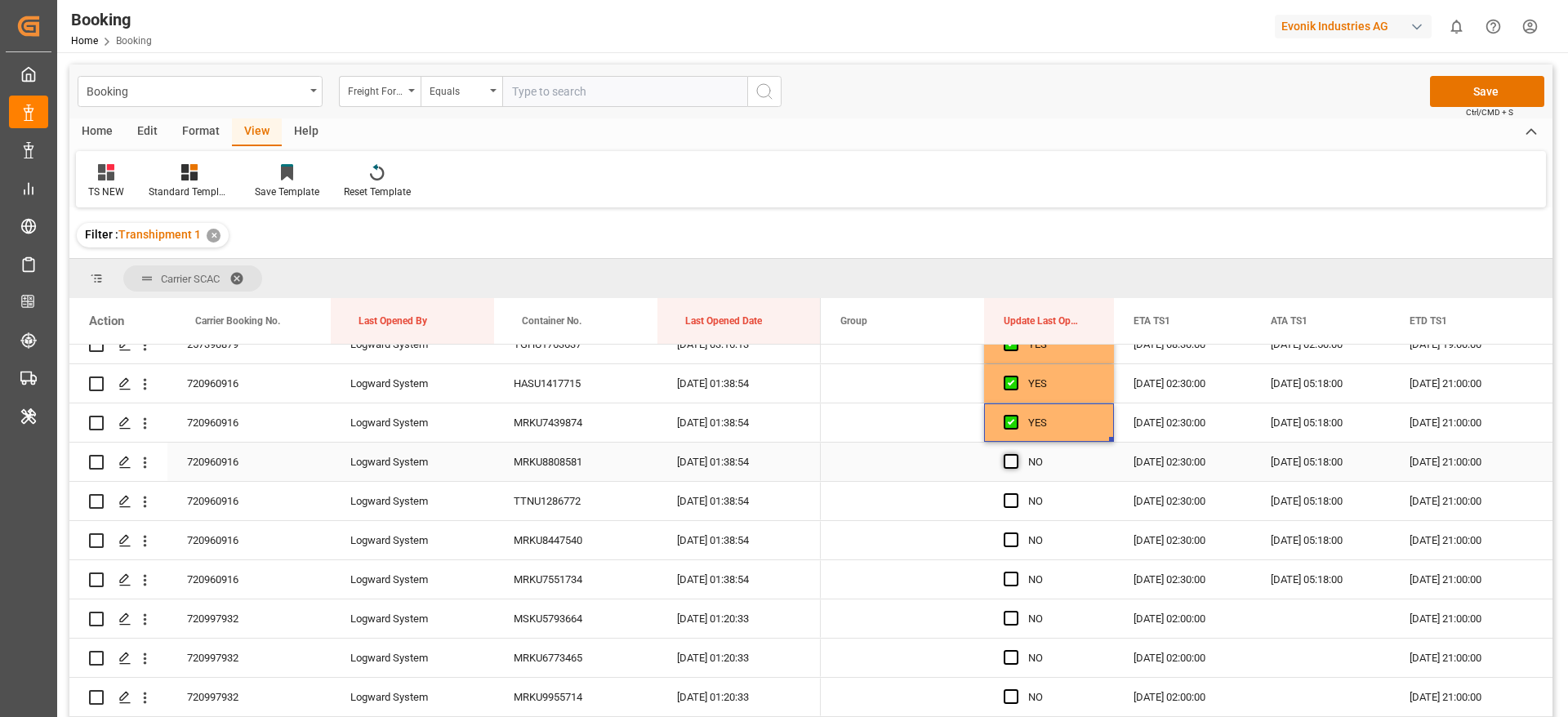
click at [1010, 459] on span "Press SPACE to select this row." at bounding box center [1010, 461] width 15 height 15
click at [1016, 454] on input "Press SPACE to select this row." at bounding box center [1016, 454] width 0 height 0
click at [1010, 497] on span "Press SPACE to select this row." at bounding box center [1010, 500] width 15 height 15
click at [1016, 493] on input "Press SPACE to select this row." at bounding box center [1016, 493] width 0 height 0
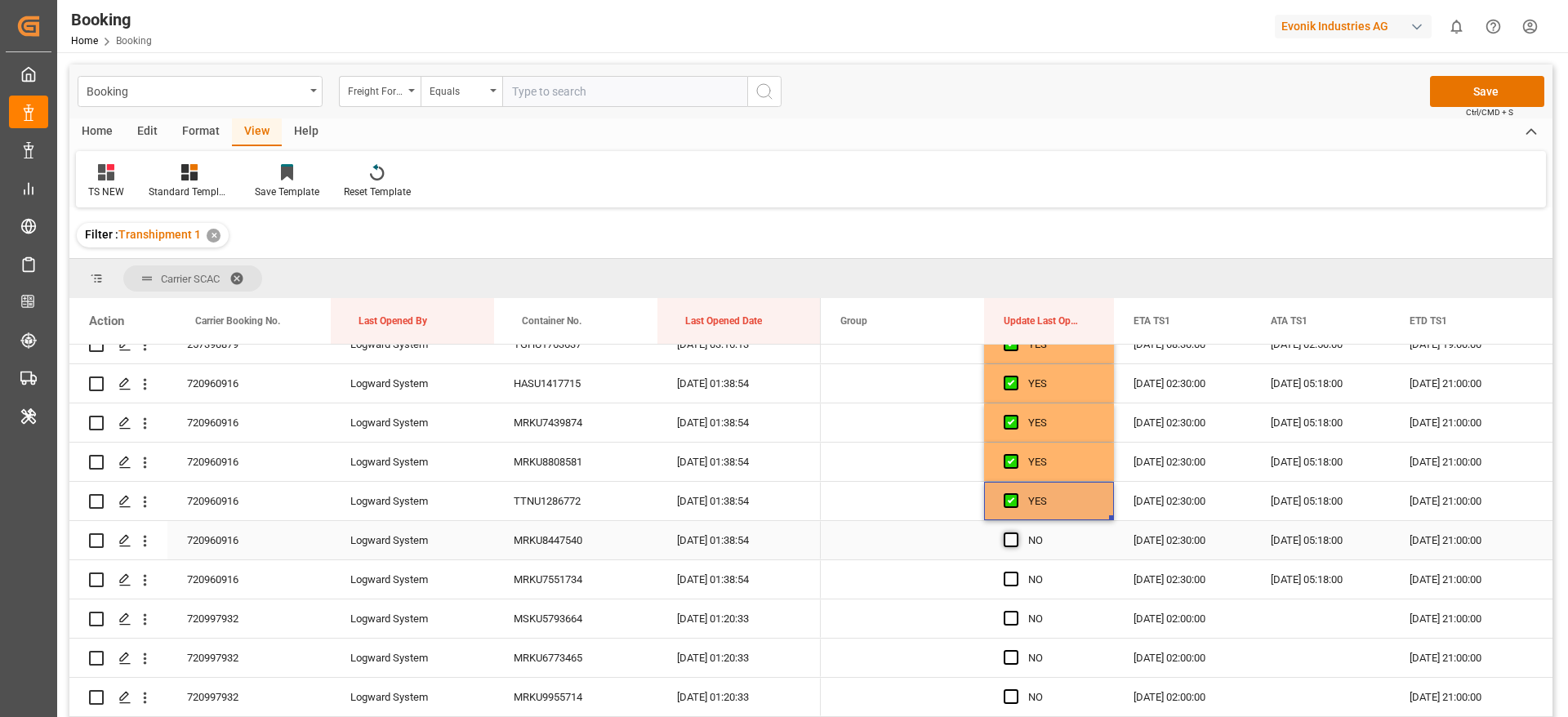
click at [1014, 538] on span "Press SPACE to select this row." at bounding box center [1010, 540] width 15 height 15
click at [1016, 533] on input "Press SPACE to select this row." at bounding box center [1016, 533] width 0 height 0
click at [1015, 575] on span "Press SPACE to select this row." at bounding box center [1010, 579] width 15 height 15
click at [1016, 572] on input "Press SPACE to select this row." at bounding box center [1016, 572] width 0 height 0
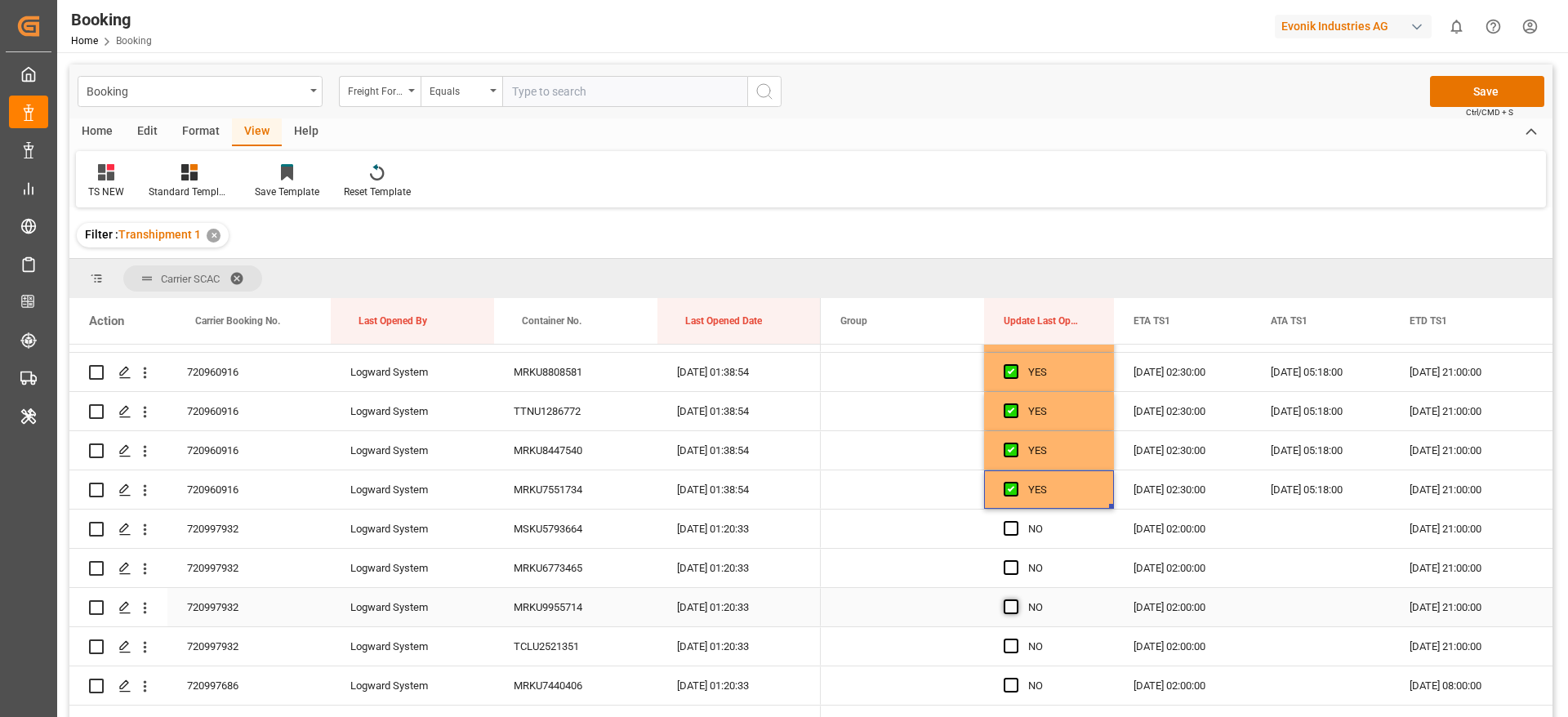
scroll to position [612, 0]
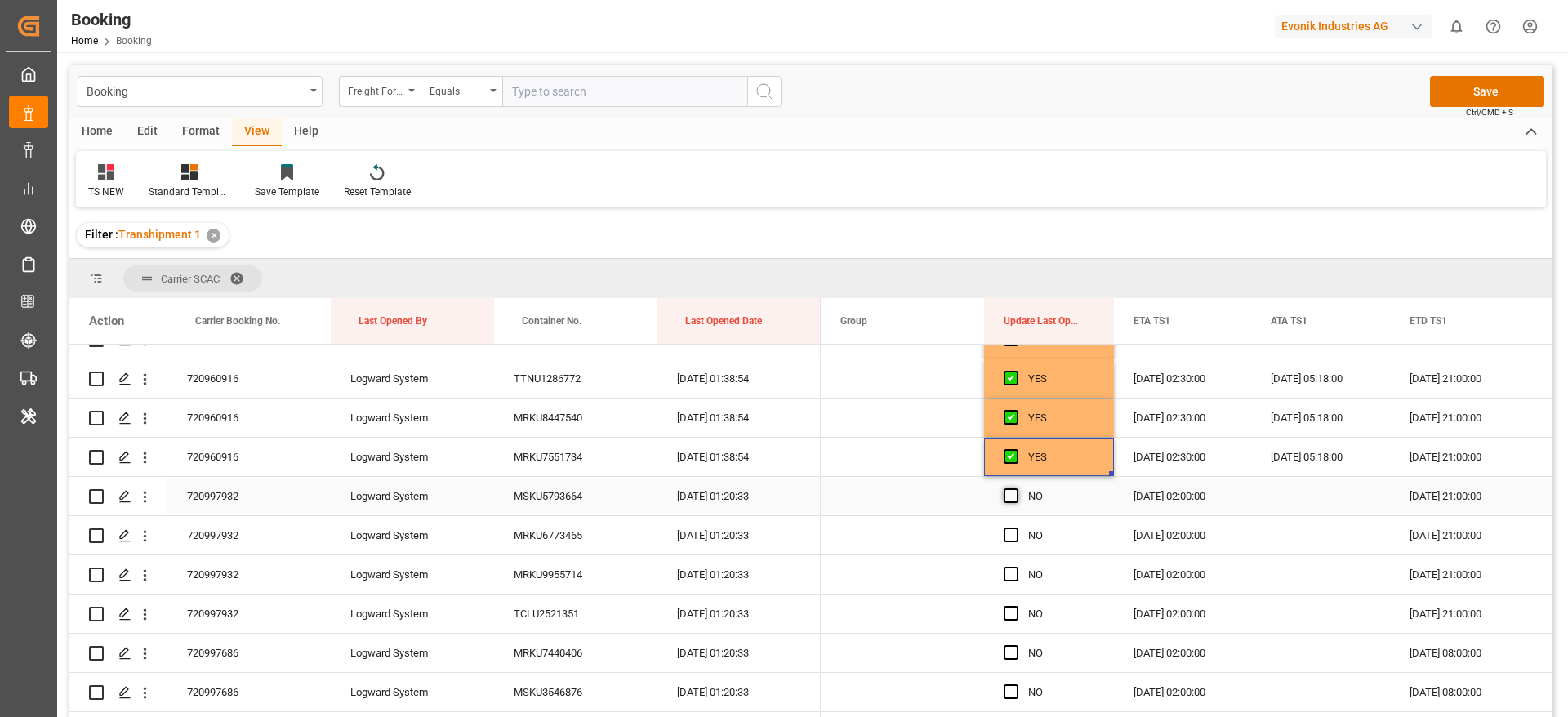
click at [1014, 497] on span "Press SPACE to select this row." at bounding box center [1010, 495] width 15 height 15
click at [1016, 488] on input "Press SPACE to select this row." at bounding box center [1016, 488] width 0 height 0
click at [1011, 532] on span "Press SPACE to select this row." at bounding box center [1010, 534] width 15 height 15
click at [1016, 527] on input "Press SPACE to select this row." at bounding box center [1016, 527] width 0 height 0
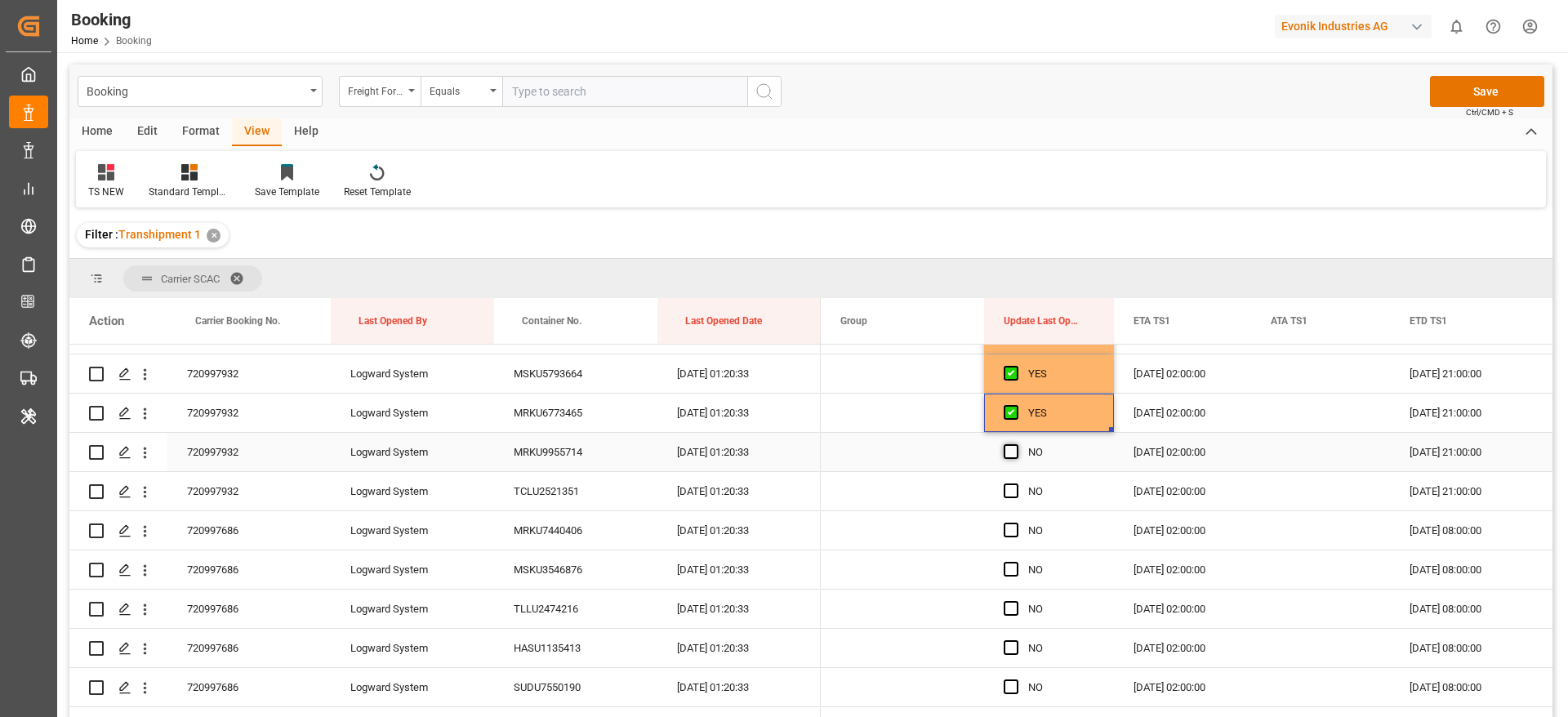
click at [1008, 455] on span "Press SPACE to select this row." at bounding box center [1010, 451] width 15 height 15
click at [1016, 444] on input "Press SPACE to select this row." at bounding box center [1016, 444] width 0 height 0
click at [1010, 487] on span "Press SPACE to select this row." at bounding box center [1010, 490] width 15 height 15
click at [1016, 483] on input "Press SPACE to select this row." at bounding box center [1016, 483] width 0 height 0
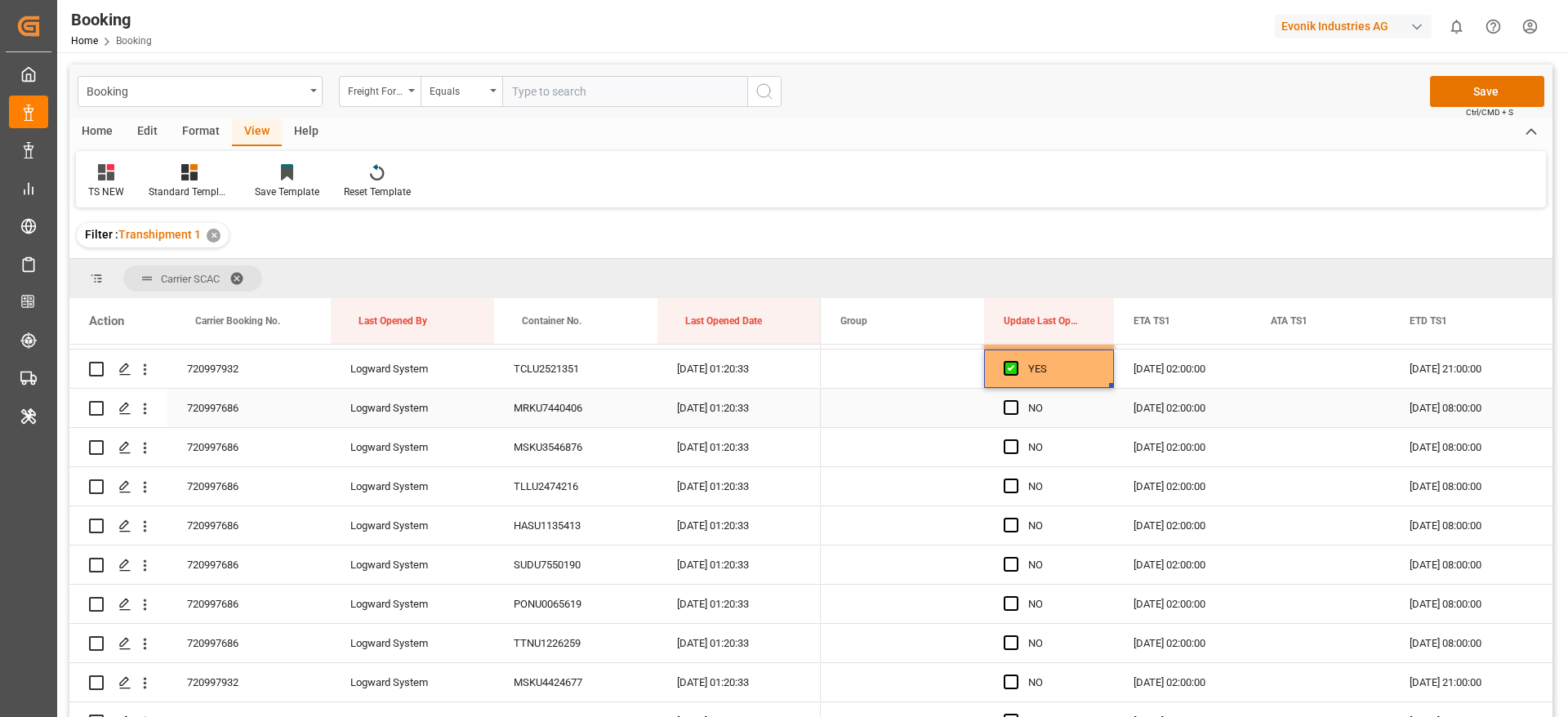
click at [1011, 405] on span "Press SPACE to select this row." at bounding box center [1010, 407] width 15 height 15
click at [1016, 400] on input "Press SPACE to select this row." at bounding box center [1016, 400] width 0 height 0
click at [1010, 435] on div "Press SPACE to select this row." at bounding box center [1016, 448] width 25 height 37
click at [1010, 445] on span "Press SPACE to select this row." at bounding box center [1010, 447] width 15 height 15
click at [1016, 440] on input "Press SPACE to select this row." at bounding box center [1016, 440] width 0 height 0
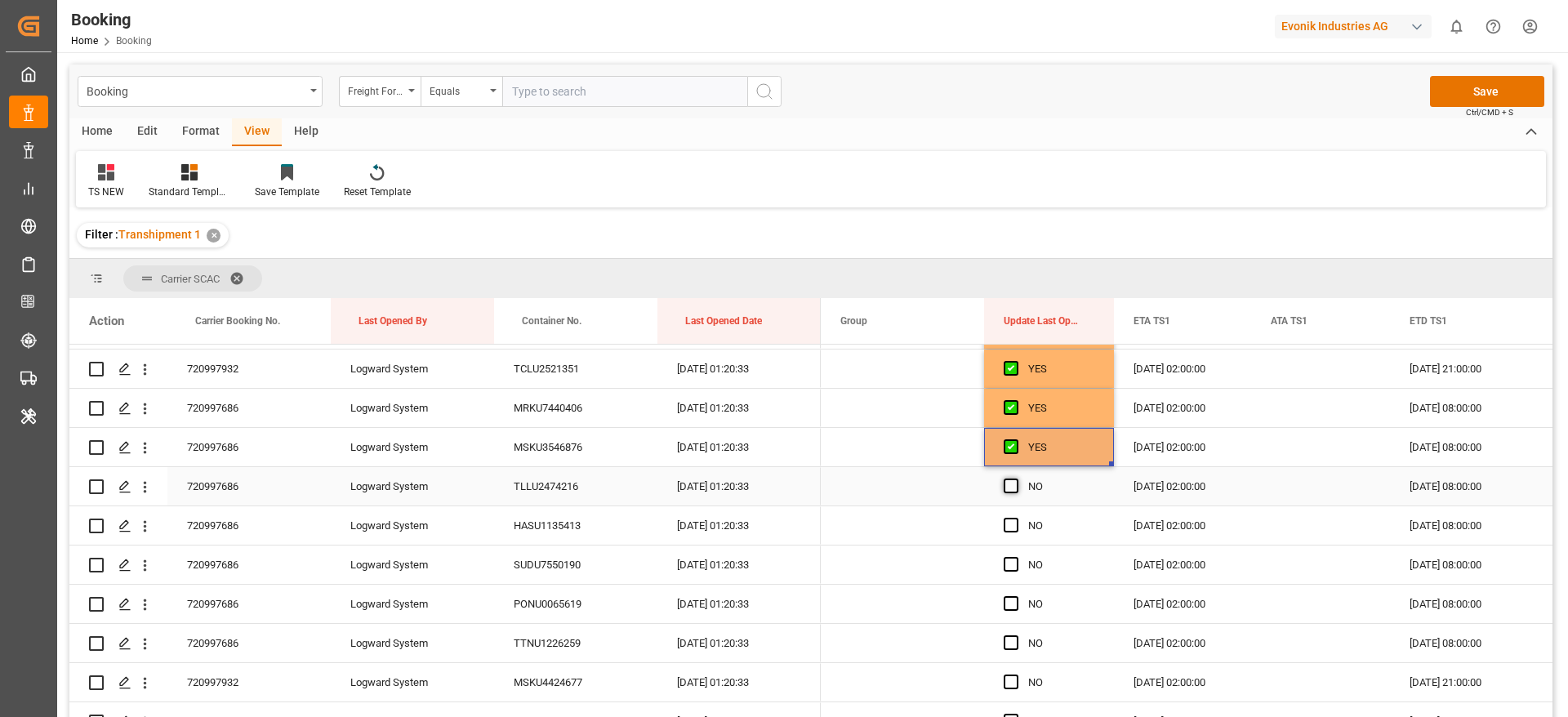
click at [1012, 487] on span "Press SPACE to select this row." at bounding box center [1010, 486] width 15 height 15
click at [1016, 479] on input "Press SPACE to select this row." at bounding box center [1016, 479] width 0 height 0
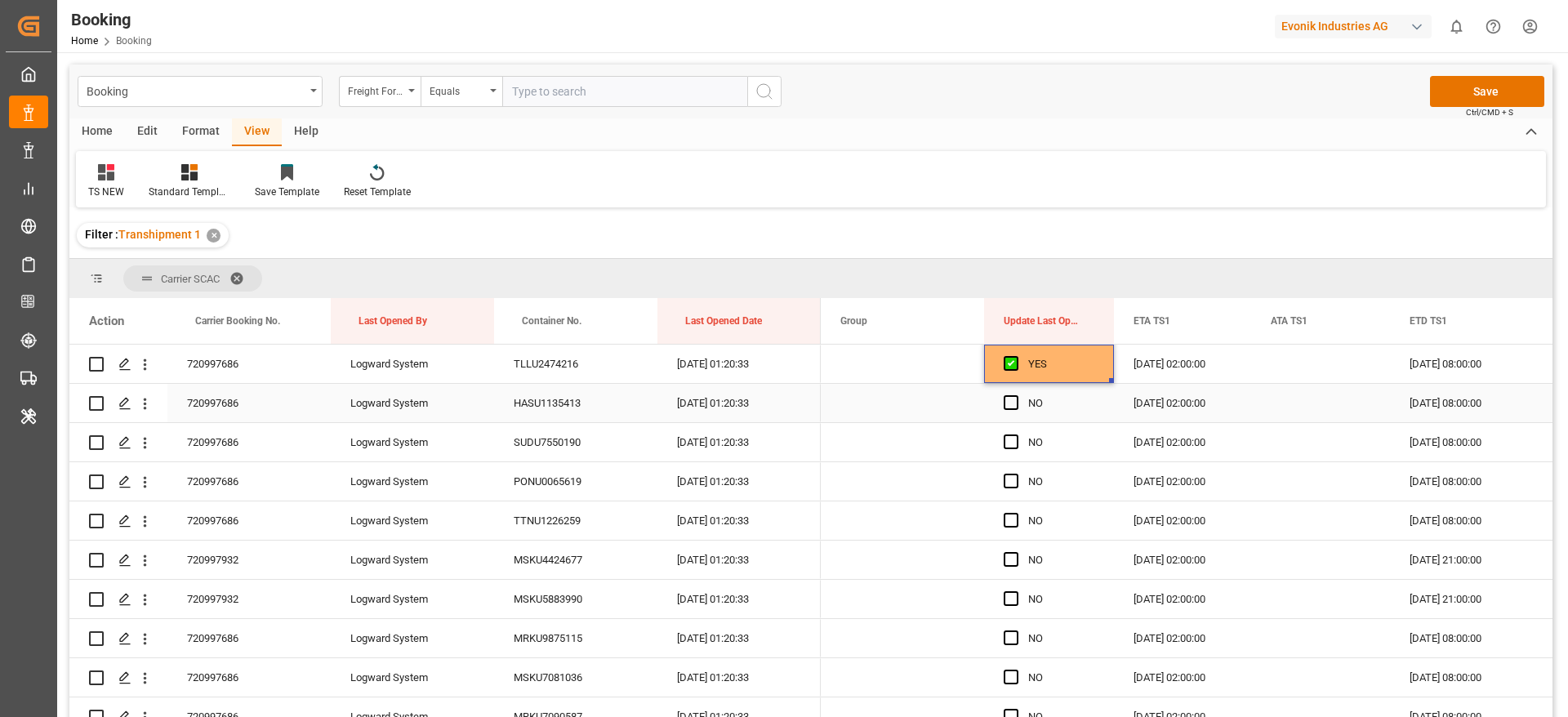
drag, startPoint x: 1009, startPoint y: 401, endPoint x: 1005, endPoint y: 432, distance: 31.3
click at [1009, 401] on span "Press SPACE to select this row." at bounding box center [1010, 402] width 15 height 15
click at [1016, 395] on input "Press SPACE to select this row." at bounding box center [1016, 395] width 0 height 0
click at [1005, 440] on span "Press SPACE to select this row." at bounding box center [1010, 441] width 15 height 15
click at [1016, 434] on input "Press SPACE to select this row." at bounding box center [1016, 434] width 0 height 0
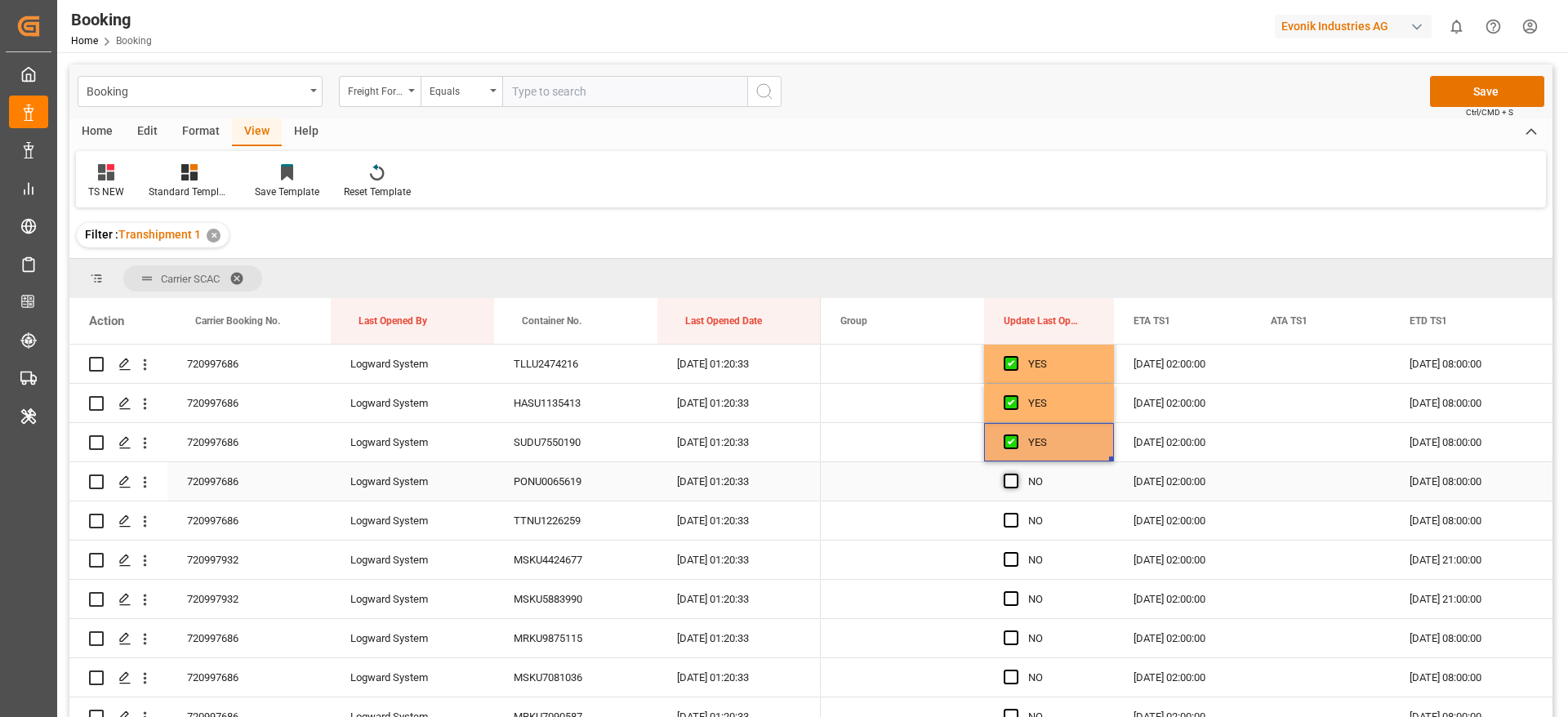
click at [1011, 479] on span "Press SPACE to select this row." at bounding box center [1010, 480] width 15 height 15
click at [1016, 473] on input "Press SPACE to select this row." at bounding box center [1016, 473] width 0 height 0
click at [1010, 513] on span "Press SPACE to select this row." at bounding box center [1010, 520] width 15 height 15
click at [1016, 513] on input "Press SPACE to select this row." at bounding box center [1016, 513] width 0 height 0
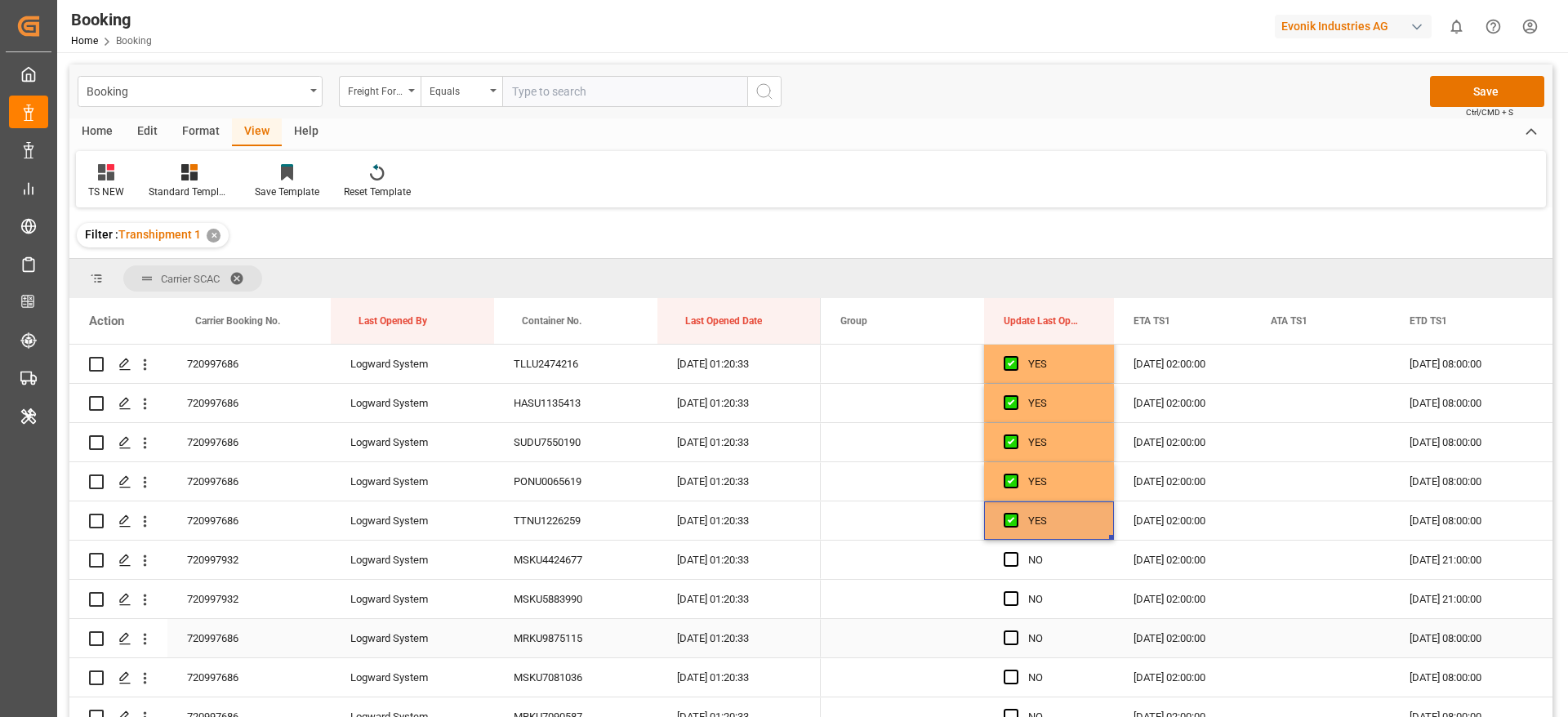
scroll to position [1103, 0]
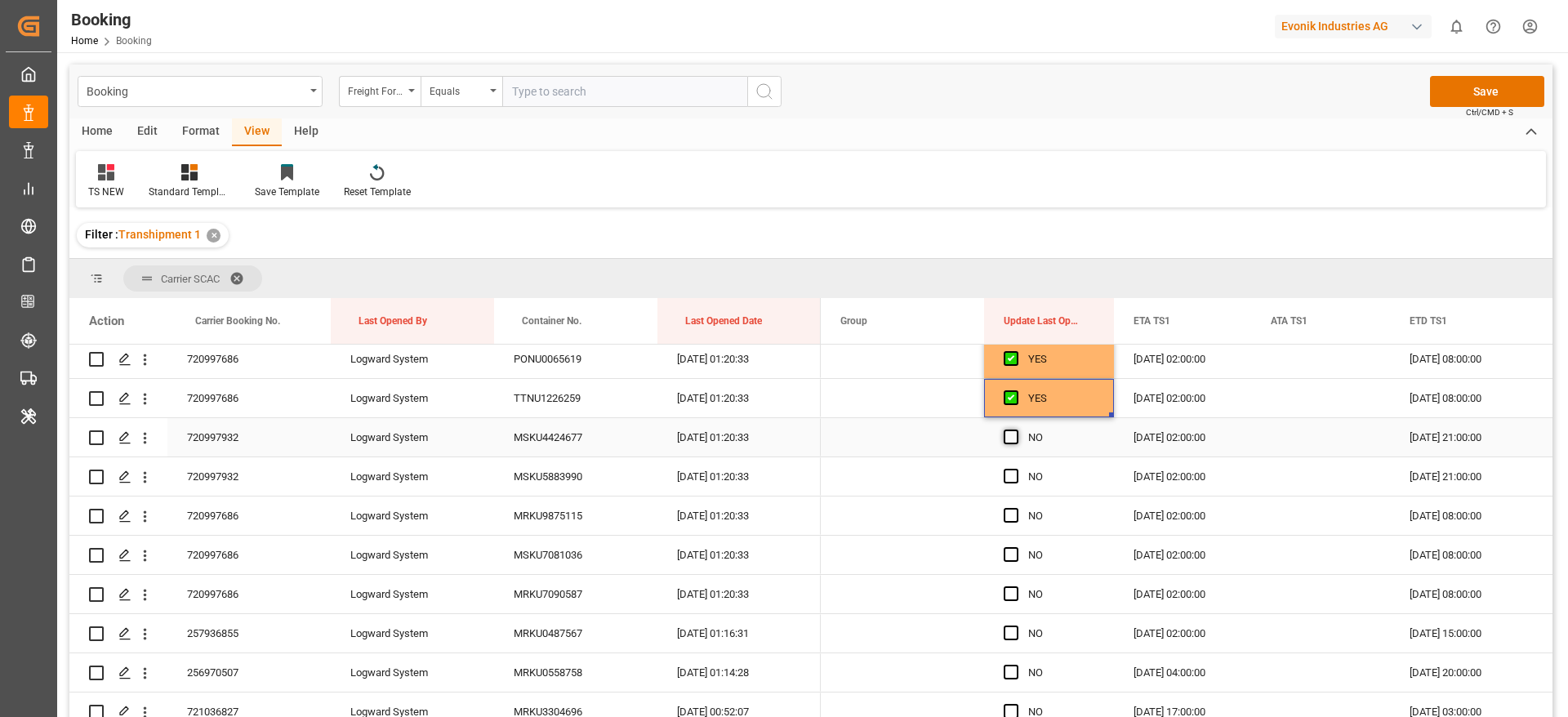
click at [1011, 437] on span "Press SPACE to select this row." at bounding box center [1010, 437] width 15 height 15
click at [1016, 430] on input "Press SPACE to select this row." at bounding box center [1016, 430] width 0 height 0
click at [1014, 473] on span "Press SPACE to select this row." at bounding box center [1010, 476] width 15 height 15
click at [1016, 469] on input "Press SPACE to select this row." at bounding box center [1016, 469] width 0 height 0
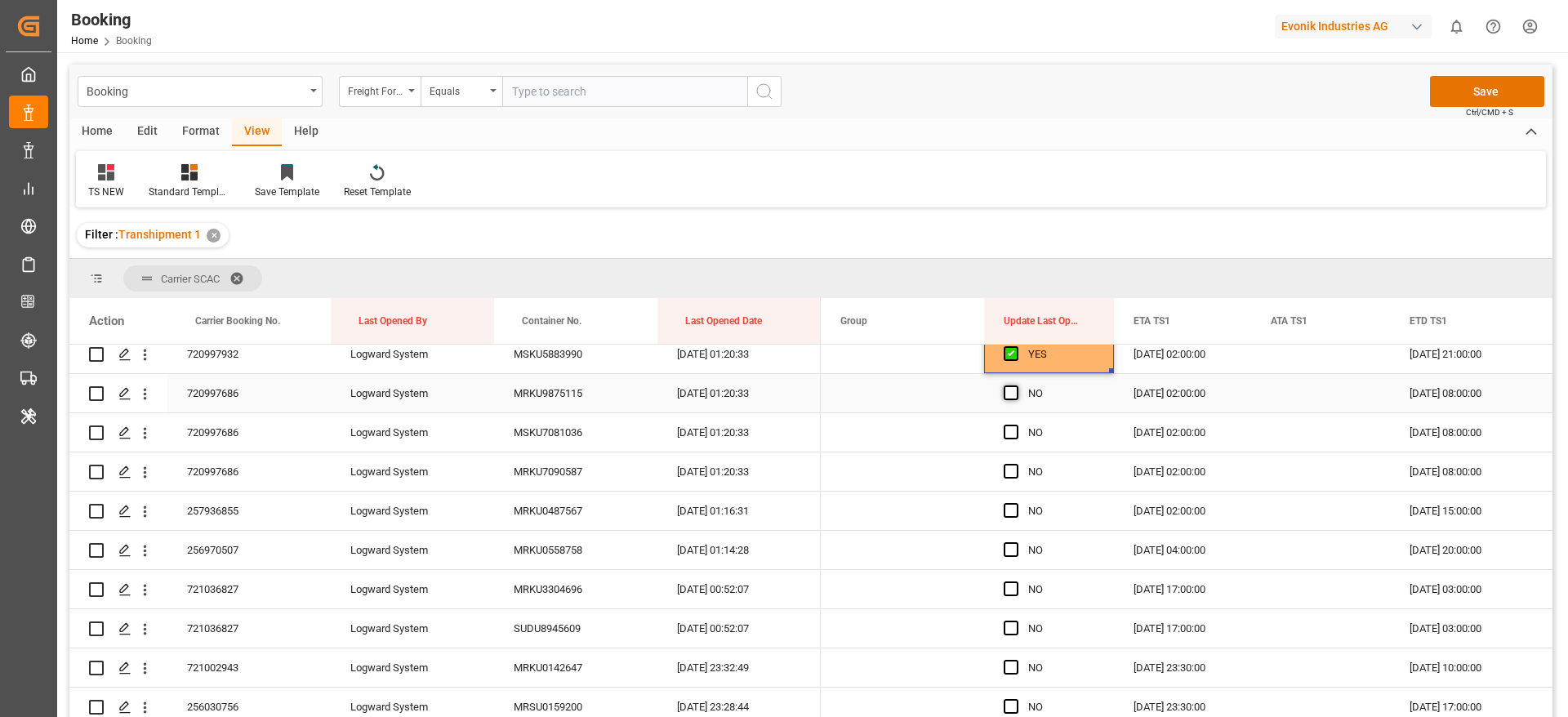
click at [1016, 390] on span "Press SPACE to select this row." at bounding box center [1010, 393] width 15 height 15
click at [1016, 386] on input "Press SPACE to select this row." at bounding box center [1016, 386] width 0 height 0
click at [1016, 427] on span "Press SPACE to select this row." at bounding box center [1010, 432] width 15 height 15
click at [1016, 425] on input "Press SPACE to select this row." at bounding box center [1016, 425] width 0 height 0
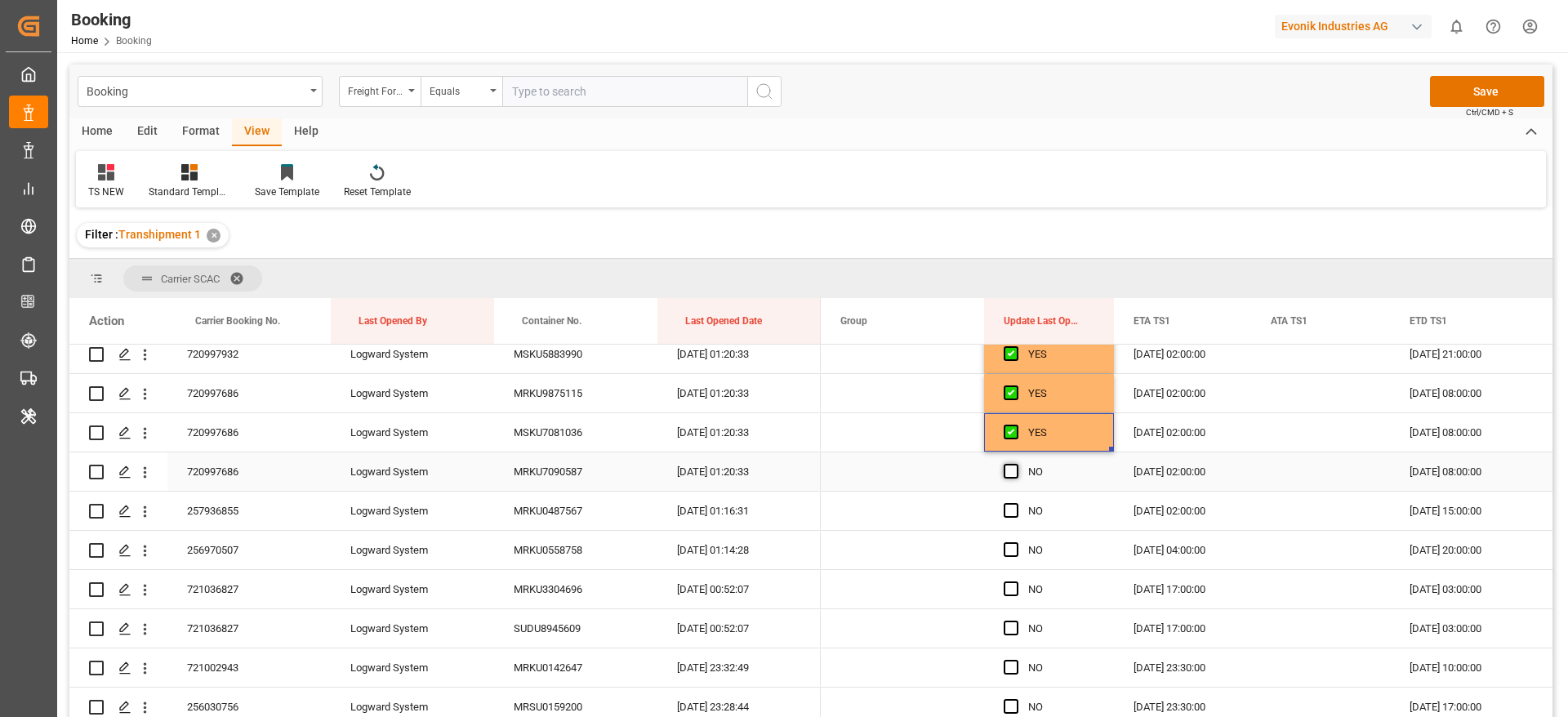
click at [1011, 469] on span "Press SPACE to select this row." at bounding box center [1010, 471] width 15 height 15
click at [1016, 464] on input "Press SPACE to select this row." at bounding box center [1016, 464] width 0 height 0
click at [1014, 503] on span "Press SPACE to select this row." at bounding box center [1010, 510] width 15 height 15
click at [1016, 503] on input "Press SPACE to select this row." at bounding box center [1016, 503] width 0 height 0
click at [264, 435] on div "720997686" at bounding box center [249, 432] width 163 height 38
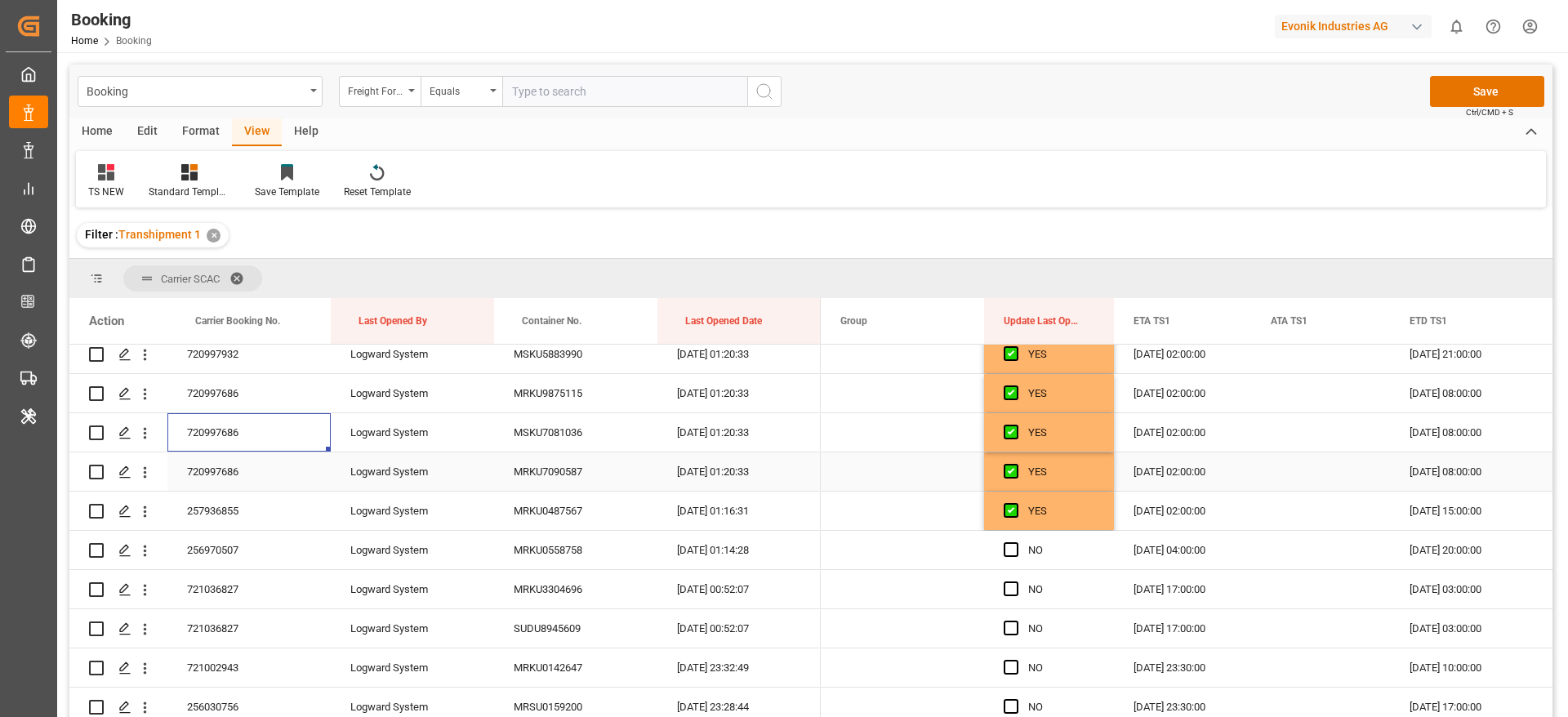
scroll to position [1347, 0]
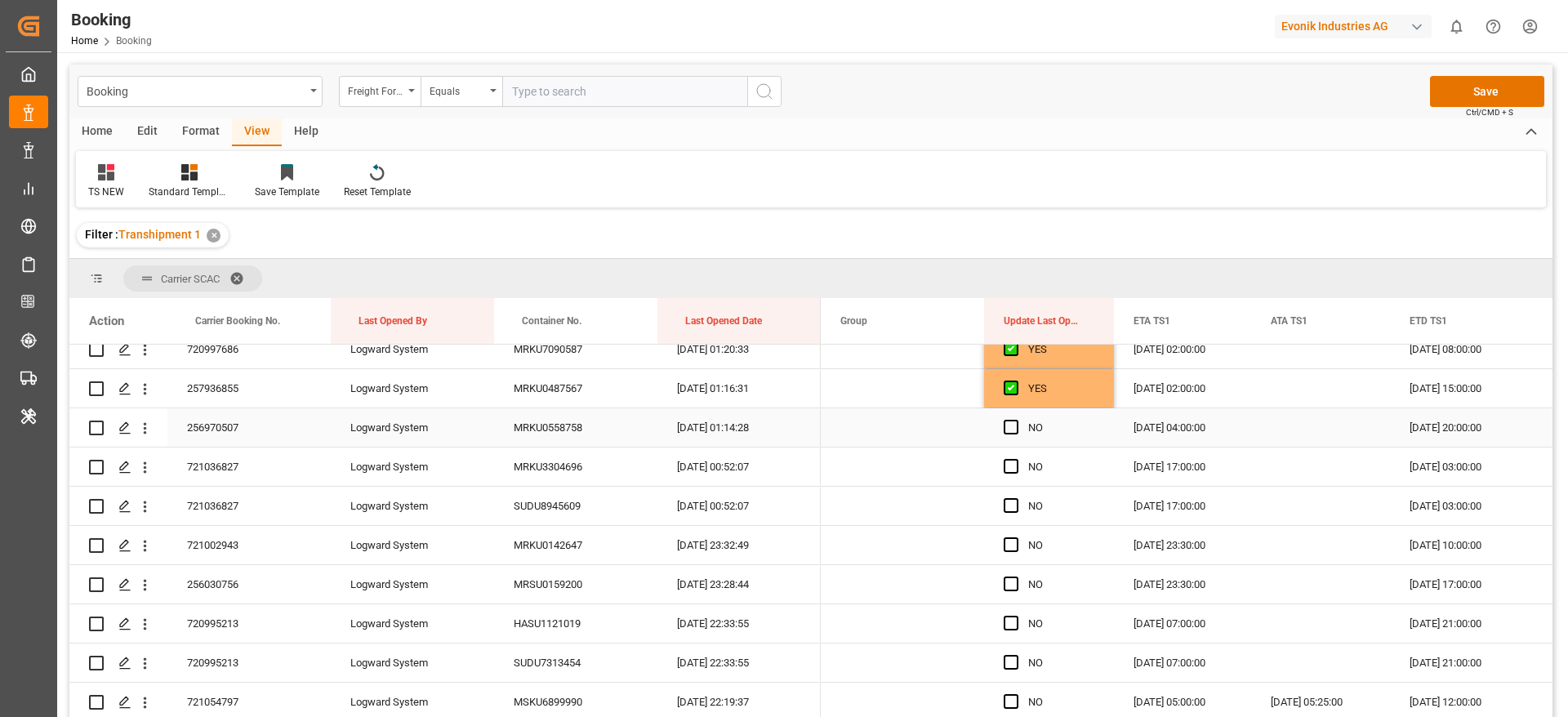
click at [1013, 426] on span "Press SPACE to select this row." at bounding box center [1010, 426] width 15 height 15
click at [1016, 419] on input "Press SPACE to select this row." at bounding box center [1016, 419] width 0 height 0
click at [1009, 461] on span "Press SPACE to select this row." at bounding box center [1010, 466] width 15 height 15
click at [1016, 459] on input "Press SPACE to select this row." at bounding box center [1016, 459] width 0 height 0
click at [1000, 507] on div "NO" at bounding box center [1049, 505] width 129 height 38
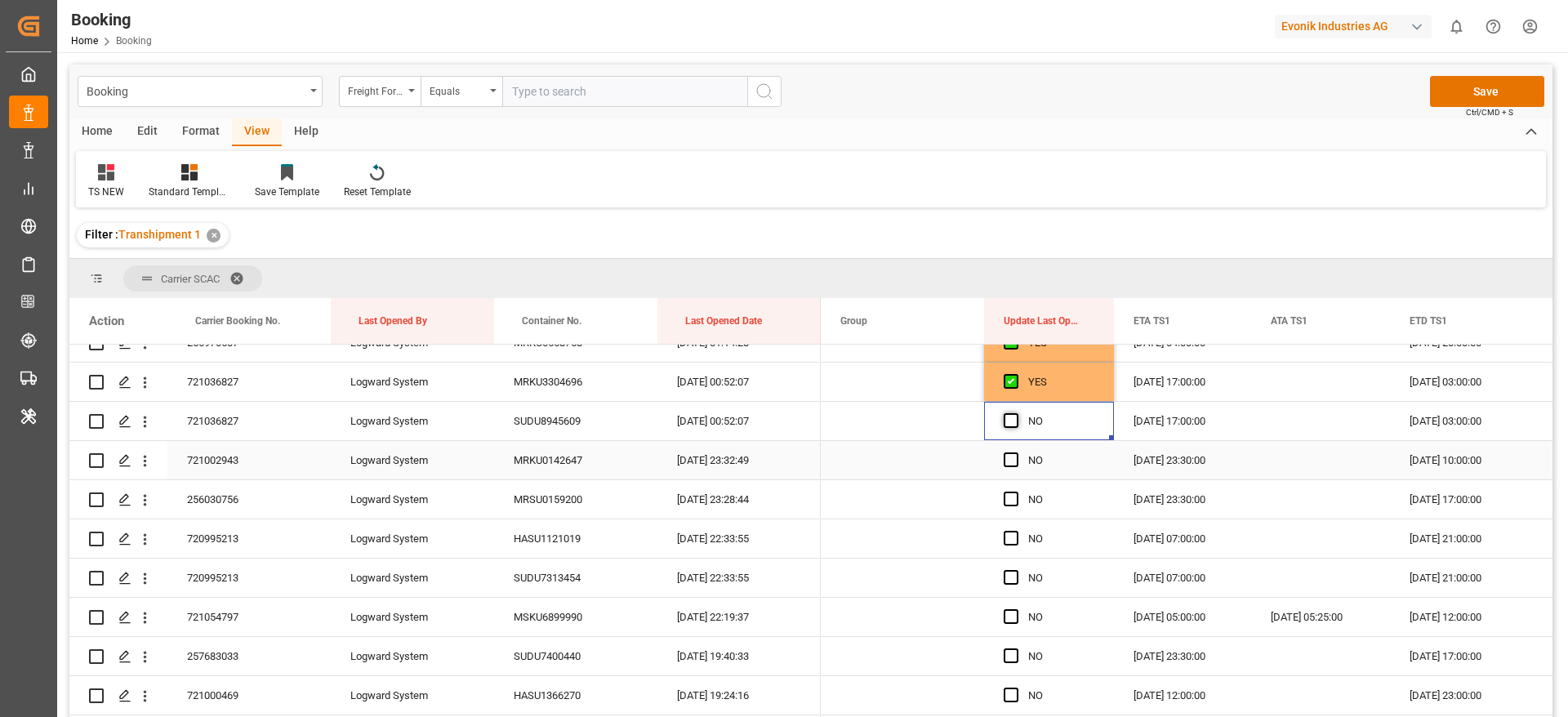
scroll to position [1469, 0]
click at [1011, 383] on span "Press SPACE to select this row." at bounding box center [1010, 383] width 15 height 15
click at [1016, 376] on input "Press SPACE to select this row." at bounding box center [1016, 376] width 0 height 0
click at [1008, 419] on span "Press SPACE to select this row." at bounding box center [1010, 422] width 15 height 15
click at [1016, 415] on input "Press SPACE to select this row." at bounding box center [1016, 415] width 0 height 0
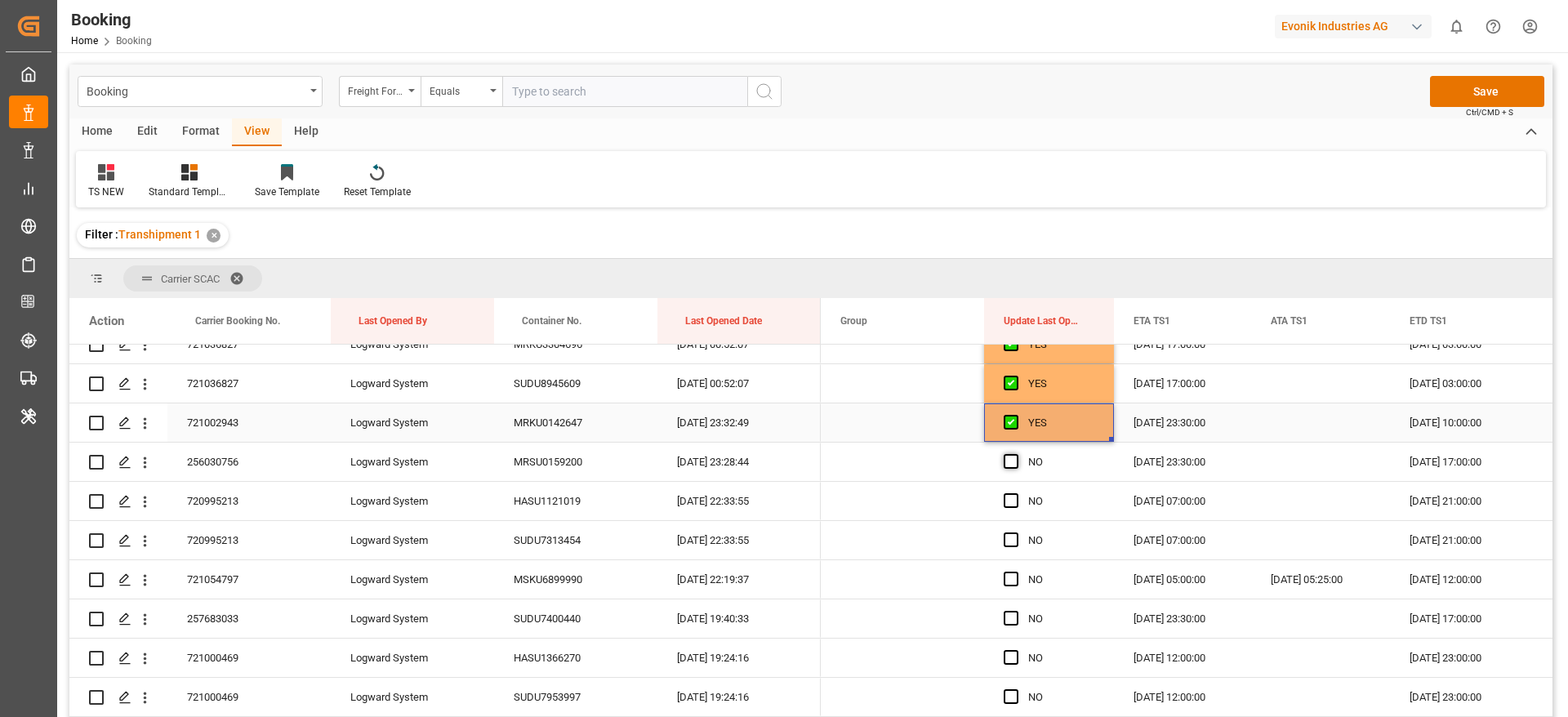
click at [1006, 455] on span "Press SPACE to select this row." at bounding box center [1010, 461] width 15 height 15
click at [1016, 454] on input "Press SPACE to select this row." at bounding box center [1016, 454] width 0 height 0
click at [1005, 500] on span "Press SPACE to select this row." at bounding box center [1010, 500] width 15 height 15
click at [1016, 493] on input "Press SPACE to select this row." at bounding box center [1016, 493] width 0 height 0
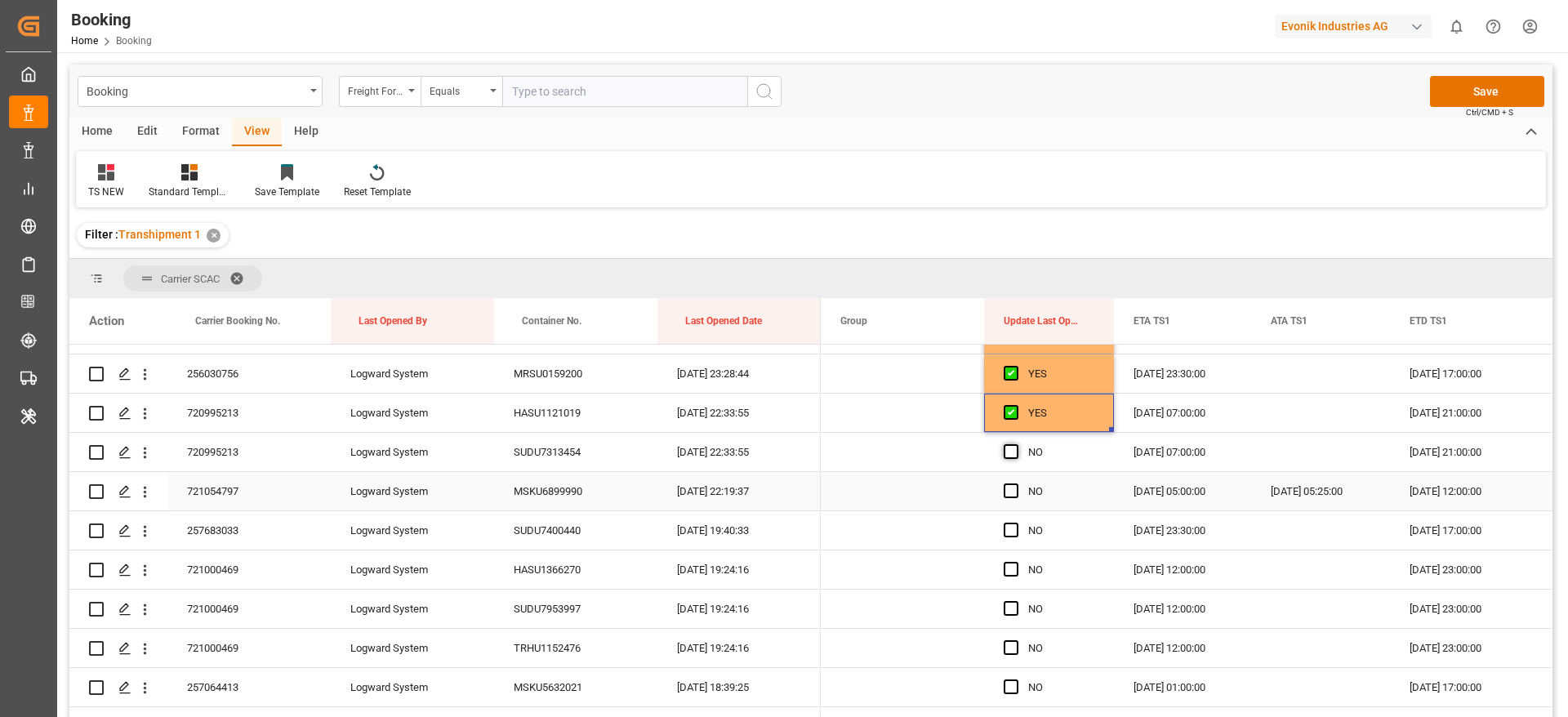
scroll to position [1592, 0]
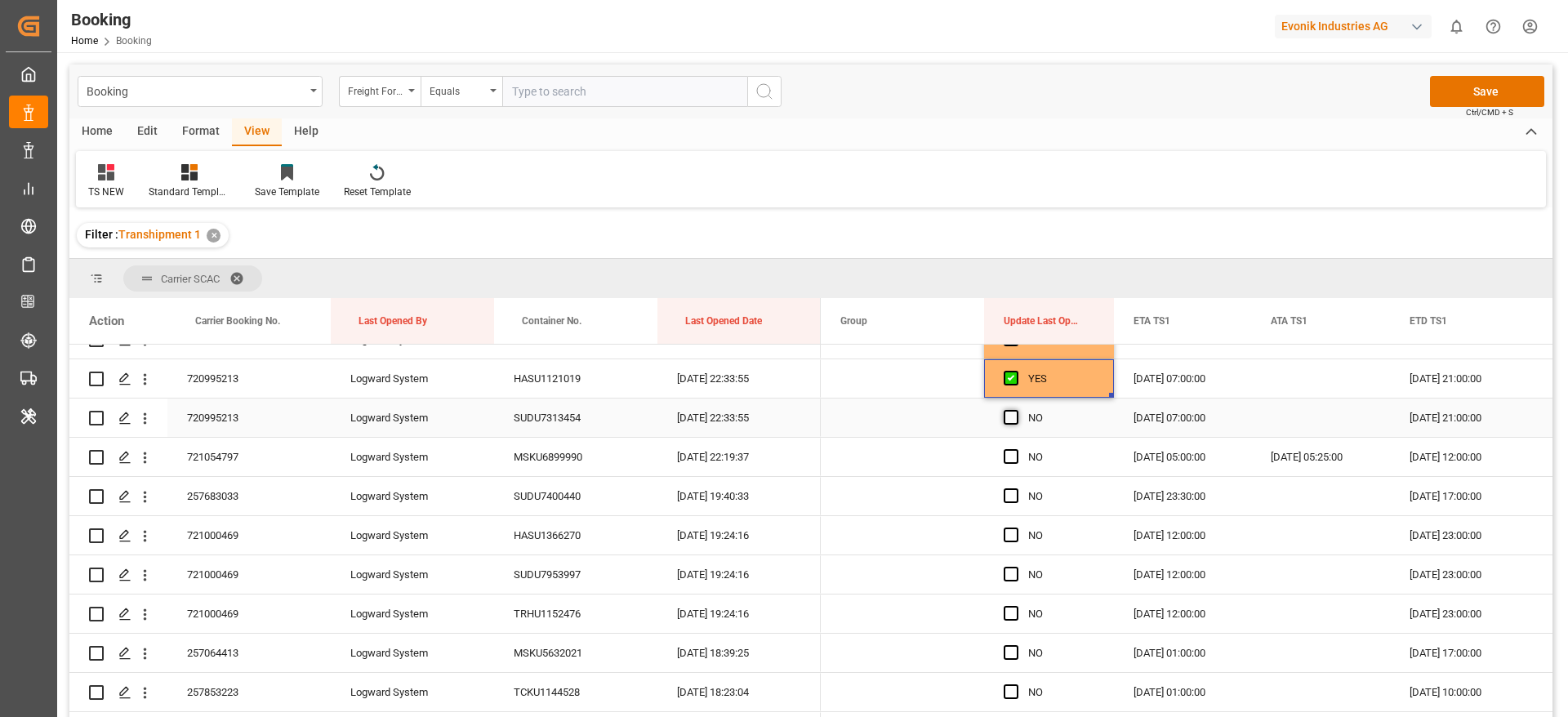
click at [1005, 417] on span "Press SPACE to select this row." at bounding box center [1010, 417] width 15 height 15
click at [1016, 409] on input "Press SPACE to select this row." at bounding box center [1016, 409] width 0 height 0
click at [1010, 460] on span "Press SPACE to select this row." at bounding box center [1010, 456] width 15 height 15
click at [1016, 449] on input "Press SPACE to select this row." at bounding box center [1016, 449] width 0 height 0
click at [1012, 496] on span "Press SPACE to select this row." at bounding box center [1010, 495] width 15 height 15
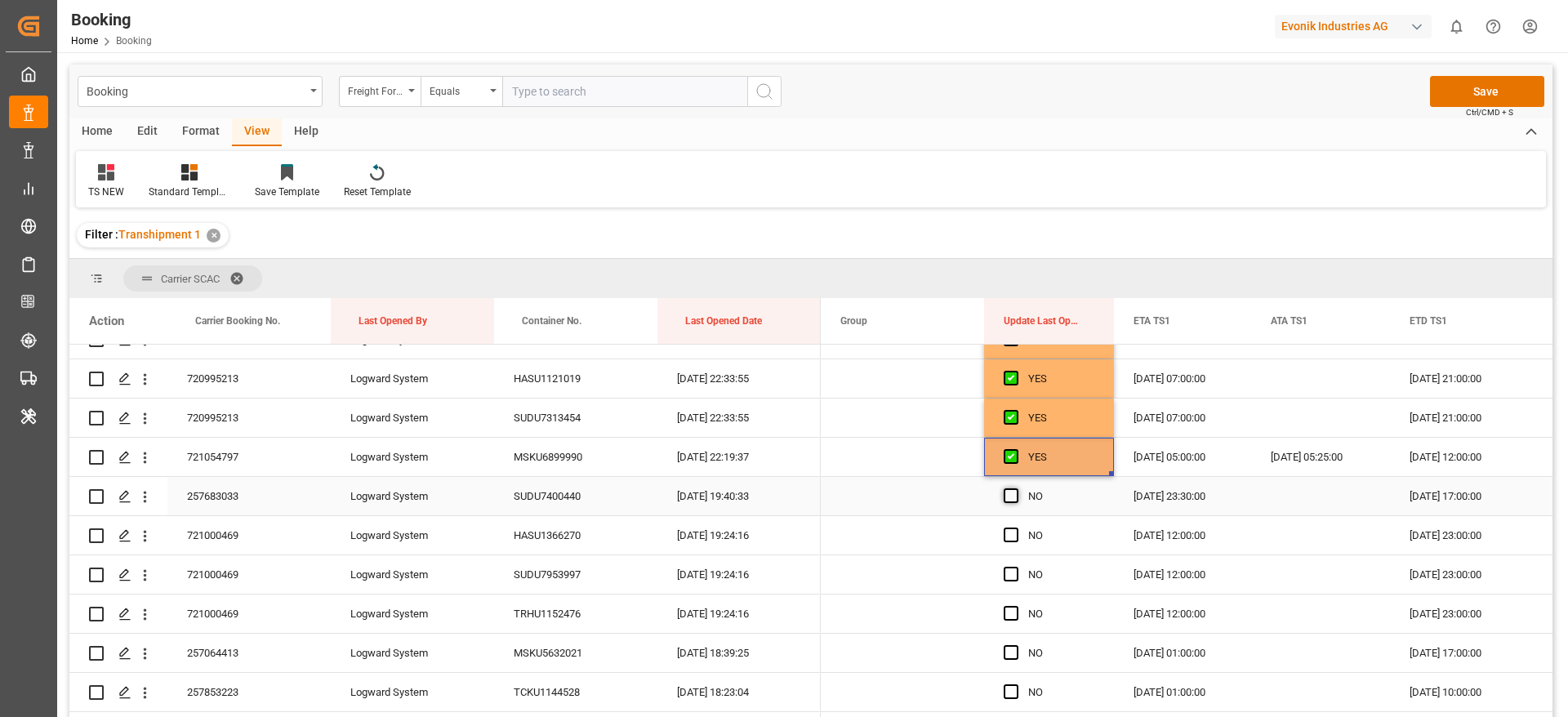
click at [1016, 488] on input "Press SPACE to select this row." at bounding box center [1016, 488] width 0 height 0
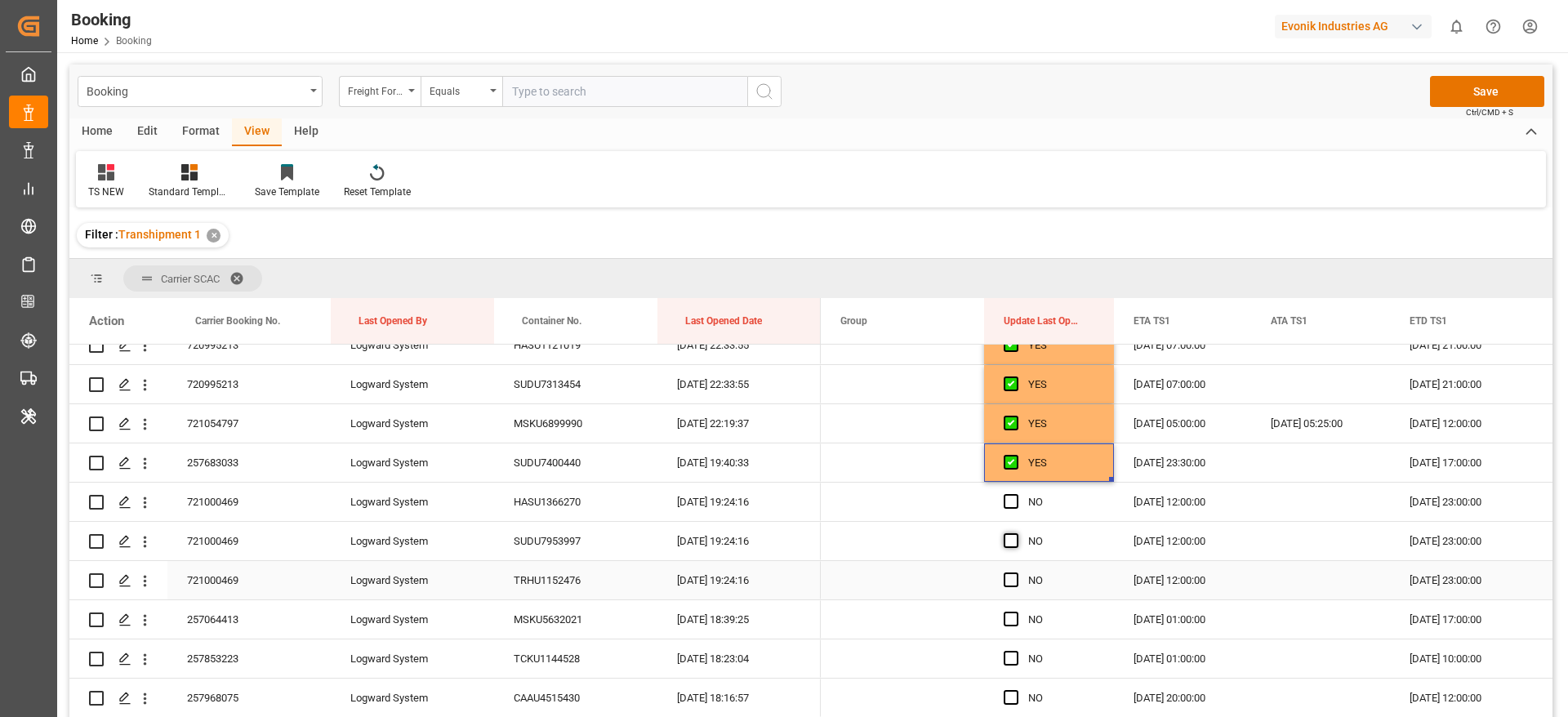
scroll to position [1715, 0]
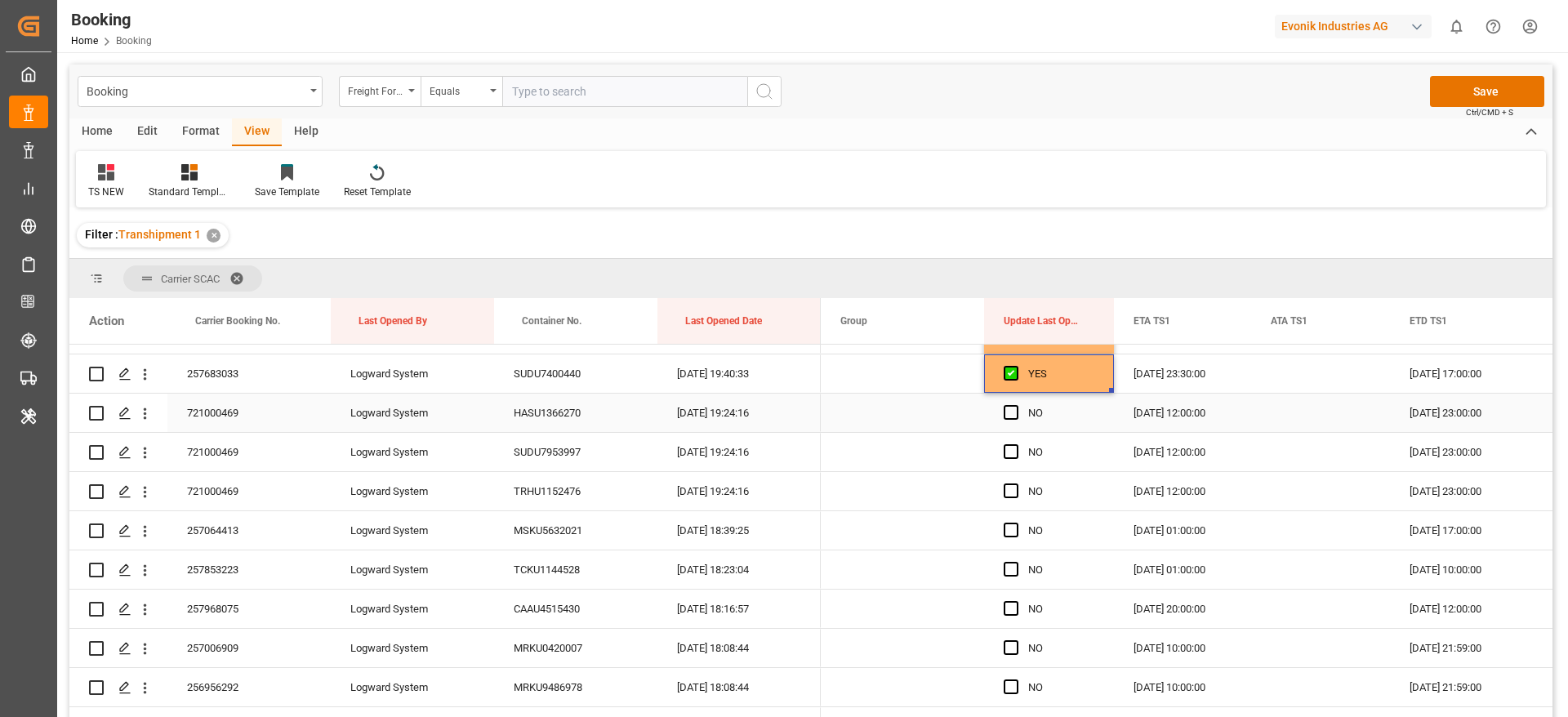
click at [1010, 411] on span "Press SPACE to select this row." at bounding box center [1010, 412] width 15 height 15
click at [1016, 405] on input "Press SPACE to select this row." at bounding box center [1016, 405] width 0 height 0
click at [259, 412] on div "721000469" at bounding box center [249, 412] width 163 height 38
drag, startPoint x: 1010, startPoint y: 445, endPoint x: 1015, endPoint y: 479, distance: 34.4
click at [1010, 444] on span "Press SPACE to select this row." at bounding box center [1010, 451] width 15 height 15
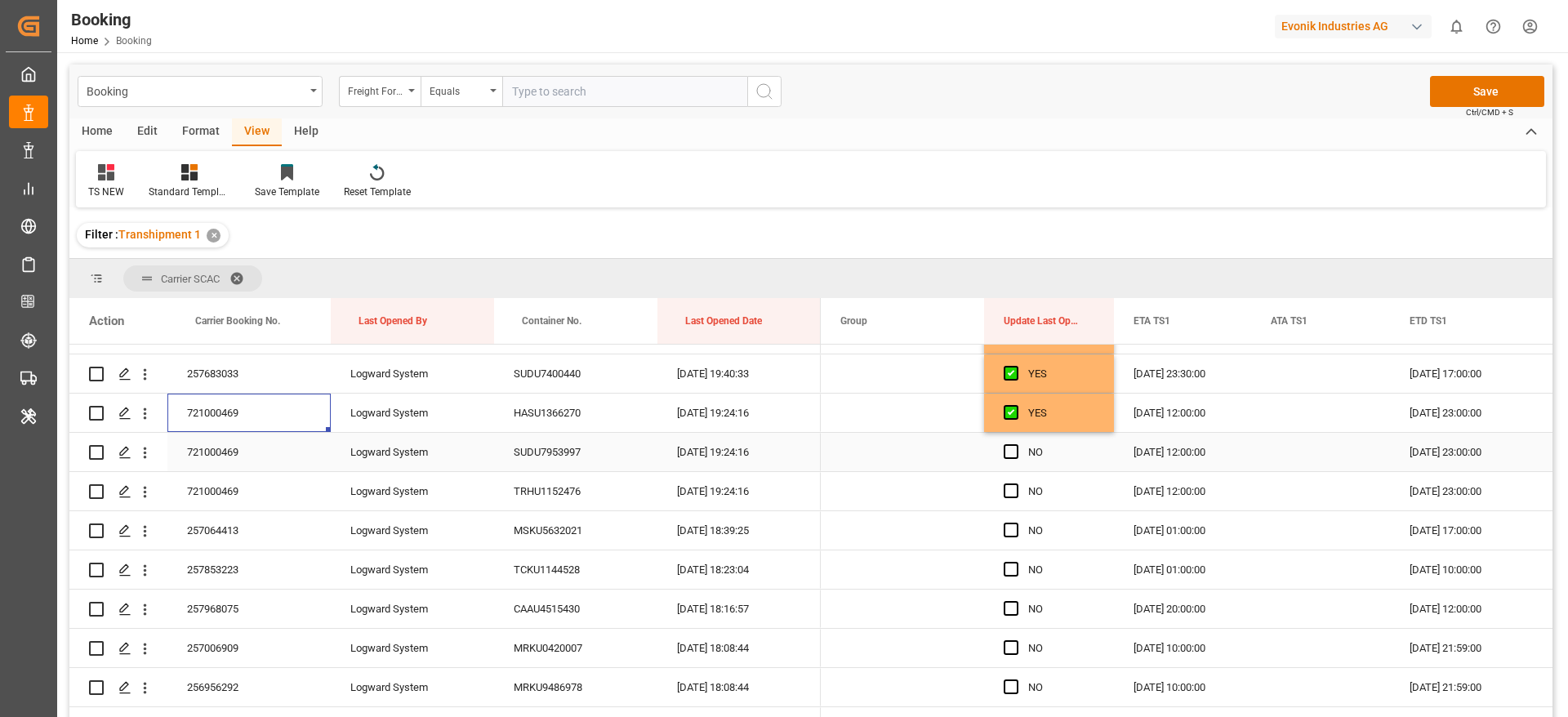
click at [1016, 444] on input "Press SPACE to select this row." at bounding box center [1016, 444] width 0 height 0
click at [1013, 487] on span "Press SPACE to select this row." at bounding box center [1010, 490] width 15 height 15
click at [1016, 483] on input "Press SPACE to select this row." at bounding box center [1016, 483] width 0 height 0
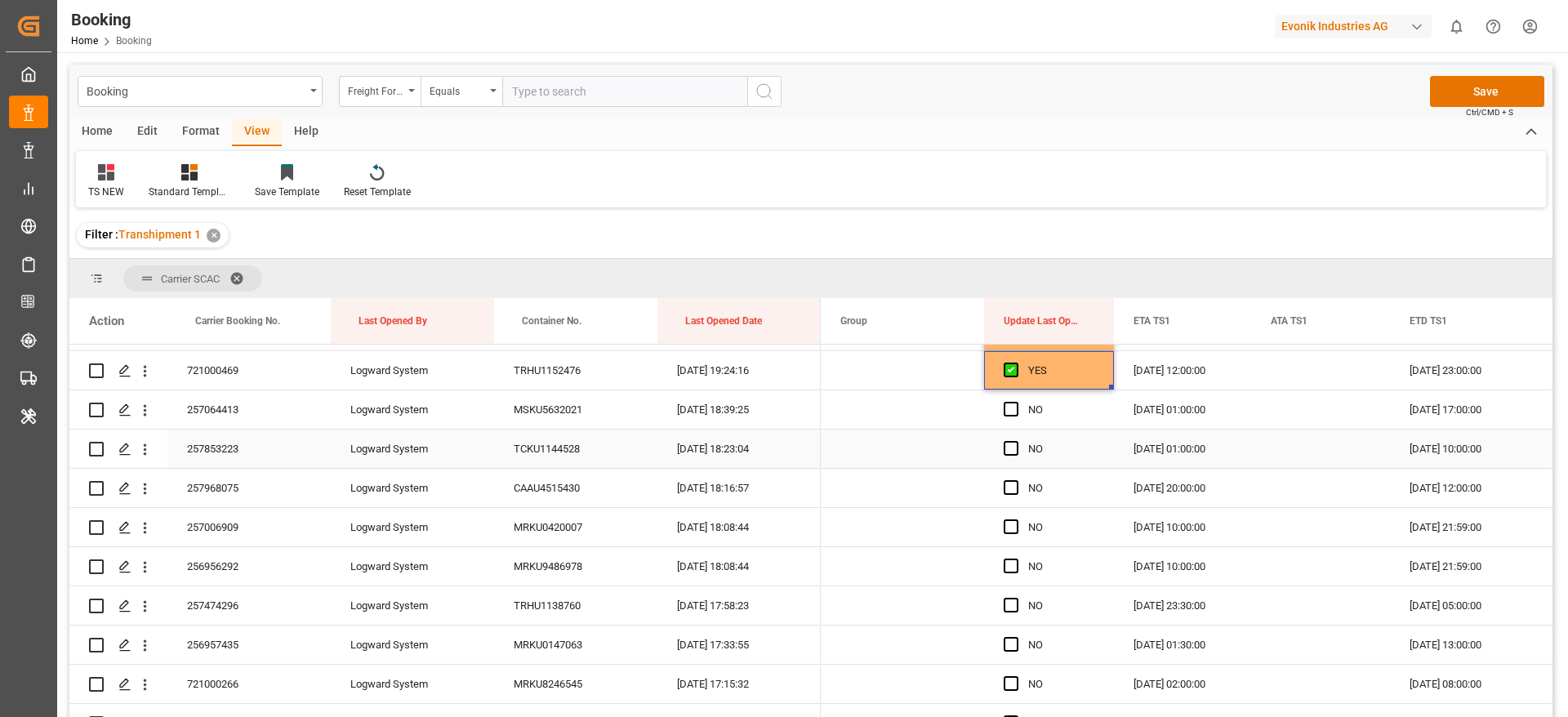
scroll to position [1837, 0]
click at [1010, 402] on span "Press SPACE to select this row." at bounding box center [1010, 407] width 15 height 15
click at [1016, 400] on input "Press SPACE to select this row." at bounding box center [1016, 400] width 0 height 0
click at [1007, 449] on span "Press SPACE to select this row." at bounding box center [1010, 447] width 15 height 15
click at [1016, 440] on input "Press SPACE to select this row." at bounding box center [1016, 440] width 0 height 0
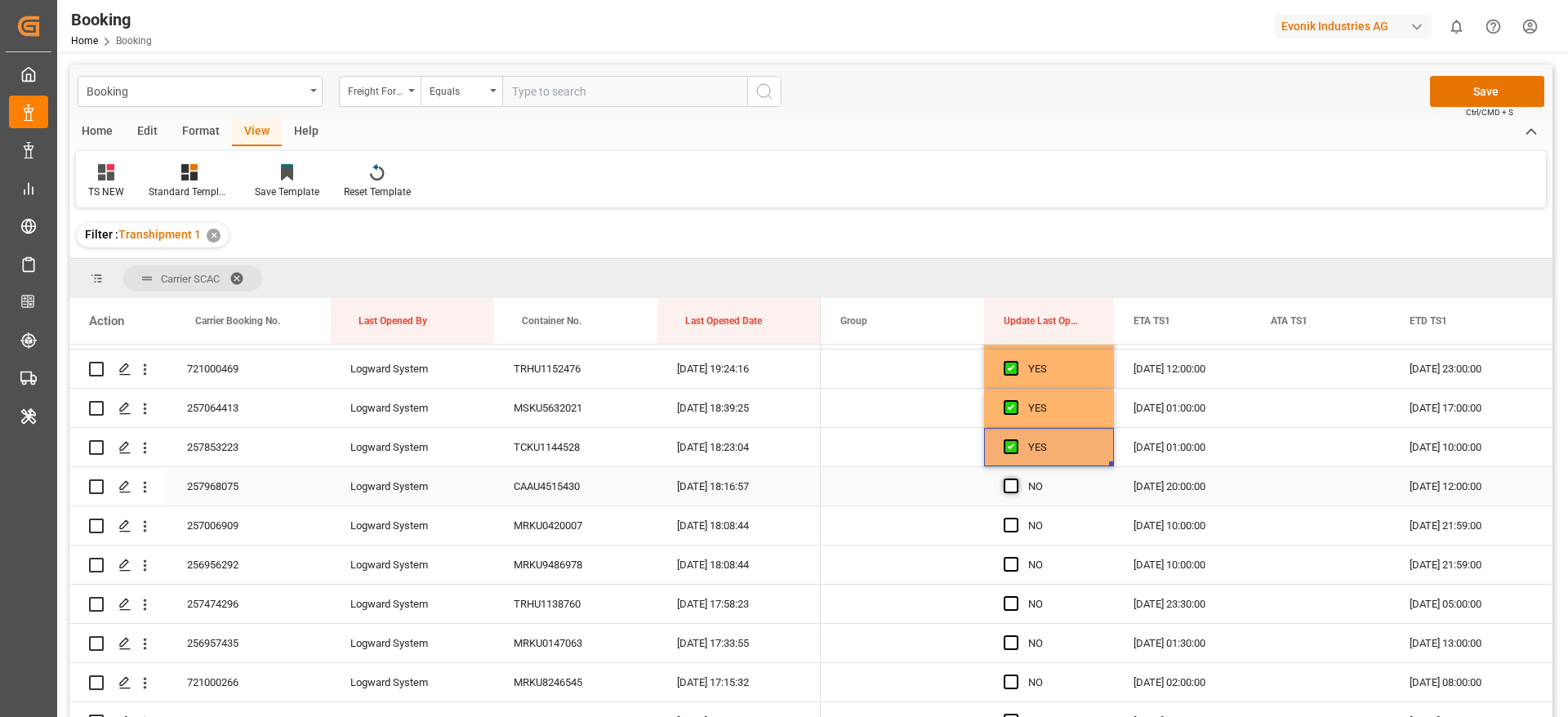
click at [1010, 487] on span "Press SPACE to select this row." at bounding box center [1010, 486] width 15 height 15
click at [1016, 479] on input "Press SPACE to select this row." at bounding box center [1016, 479] width 0 height 0
drag, startPoint x: 1112, startPoint y: 503, endPoint x: 1093, endPoint y: 699, distance: 196.9
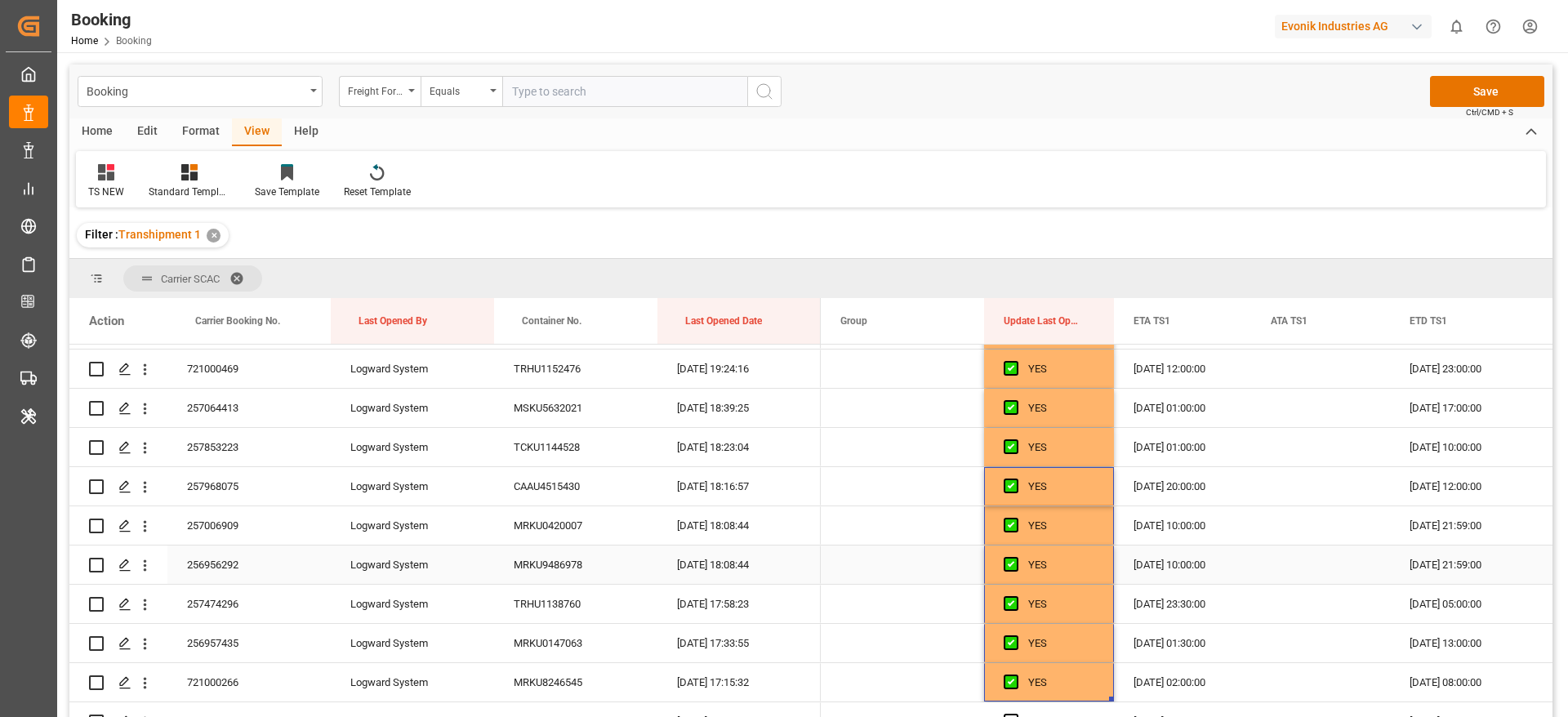
scroll to position [2082, 0]
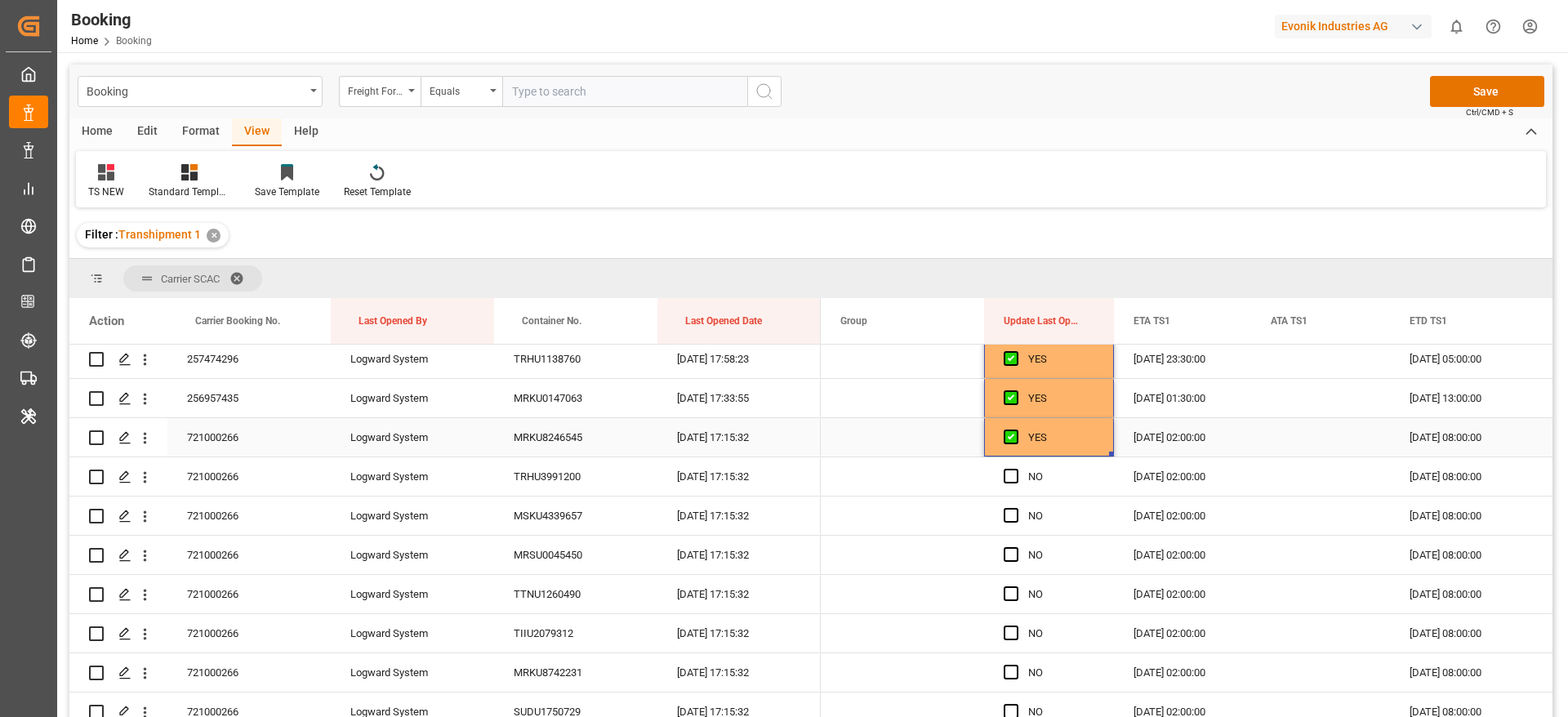
click at [1041, 440] on div "YES" at bounding box center [1061, 438] width 66 height 37
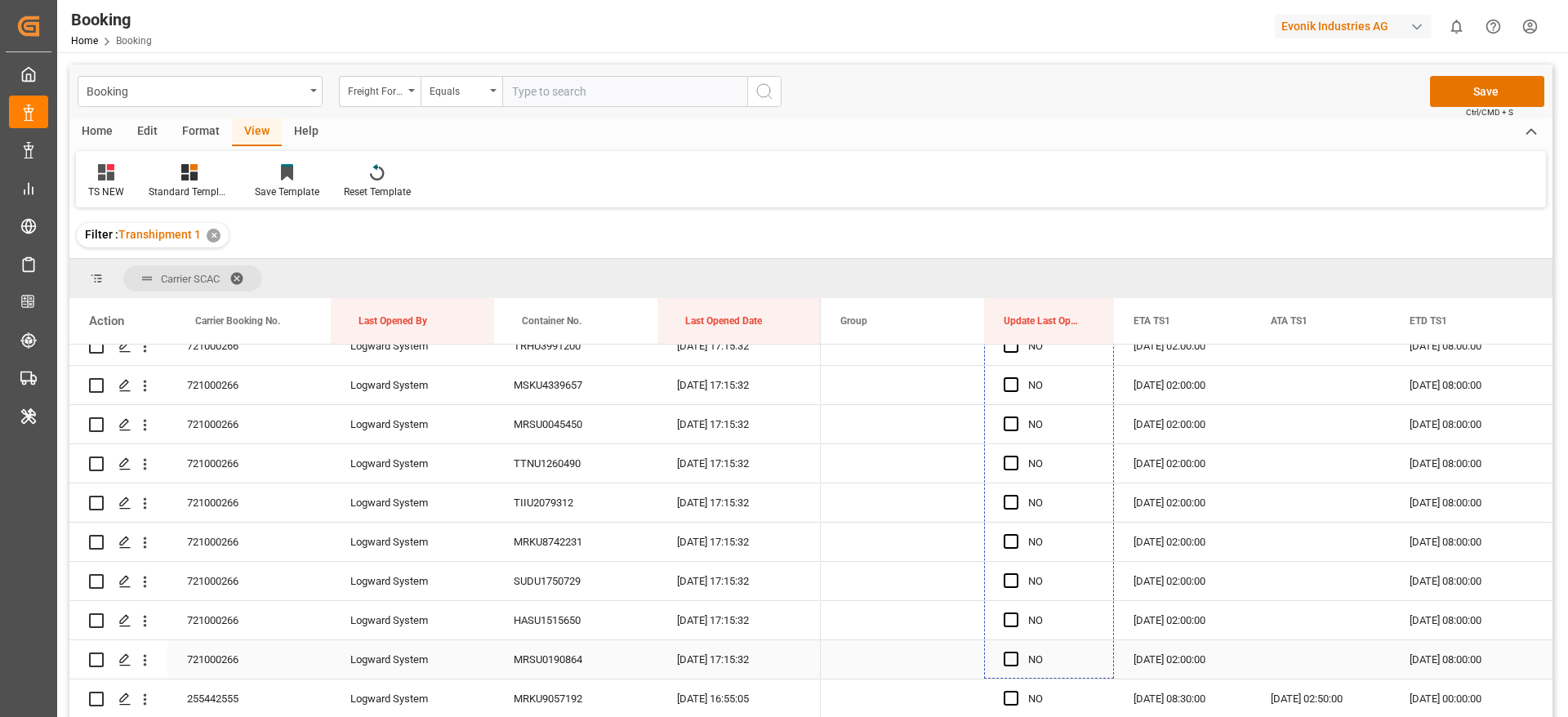
scroll to position [2245, 0]
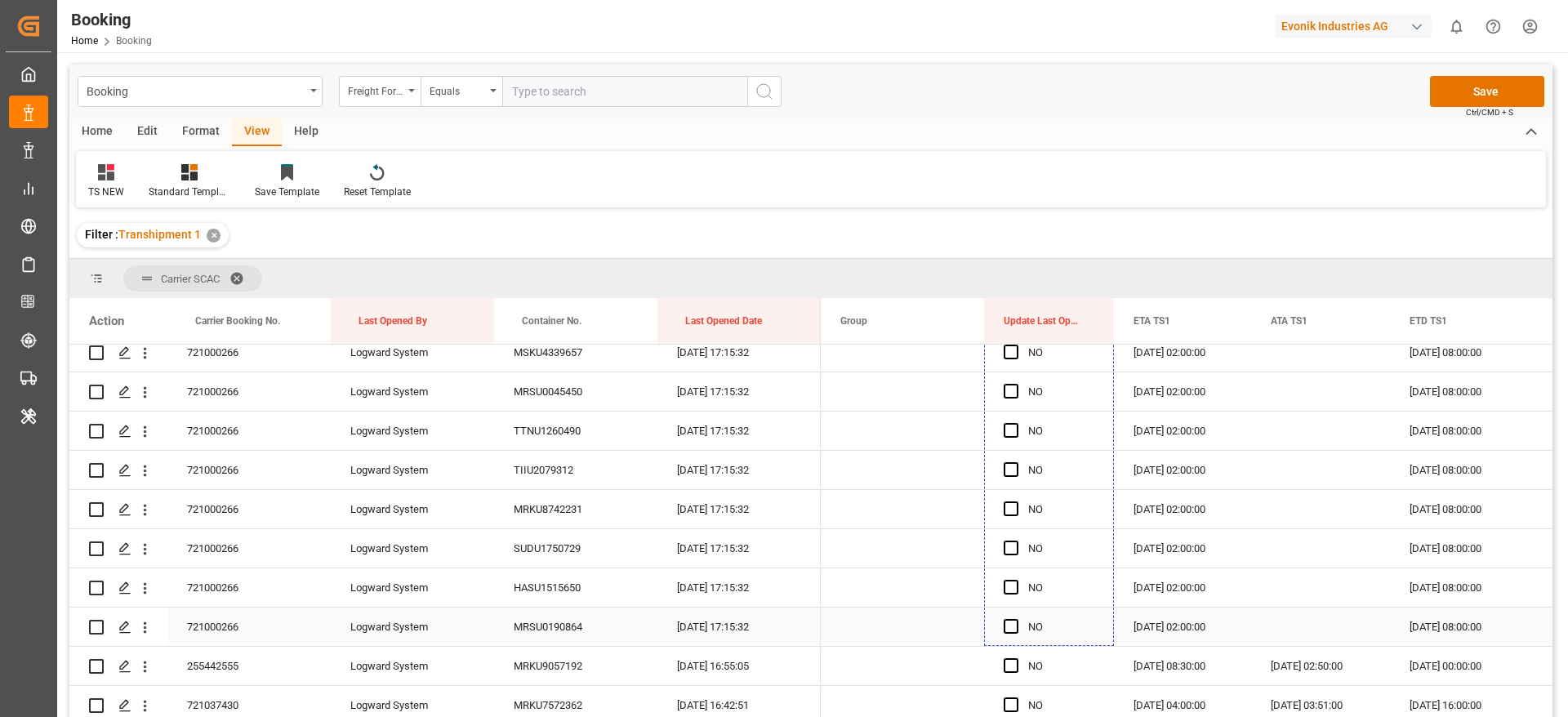
drag, startPoint x: 1112, startPoint y: 451, endPoint x: 1088, endPoint y: 635, distance: 185.6
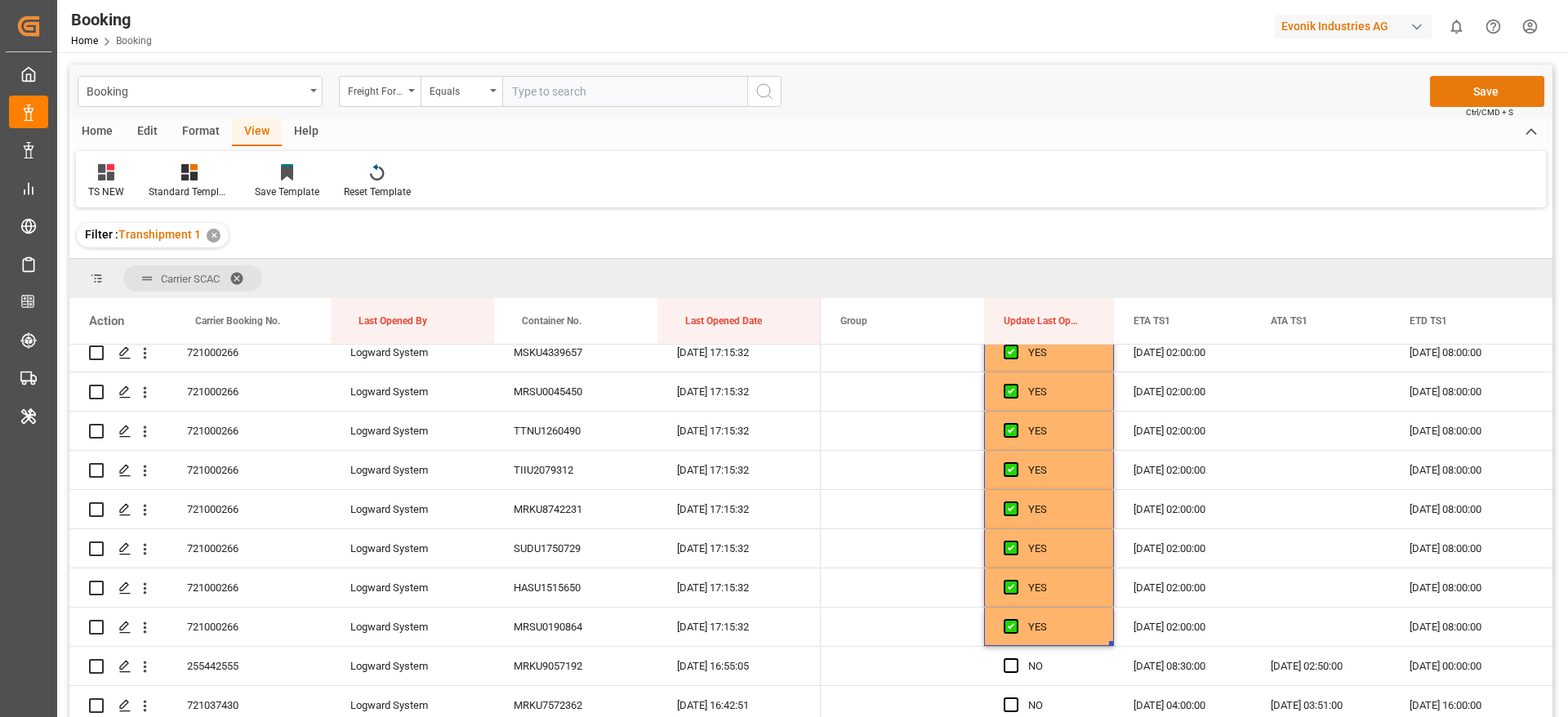
click at [1497, 97] on button "Save" at bounding box center [1486, 91] width 114 height 31
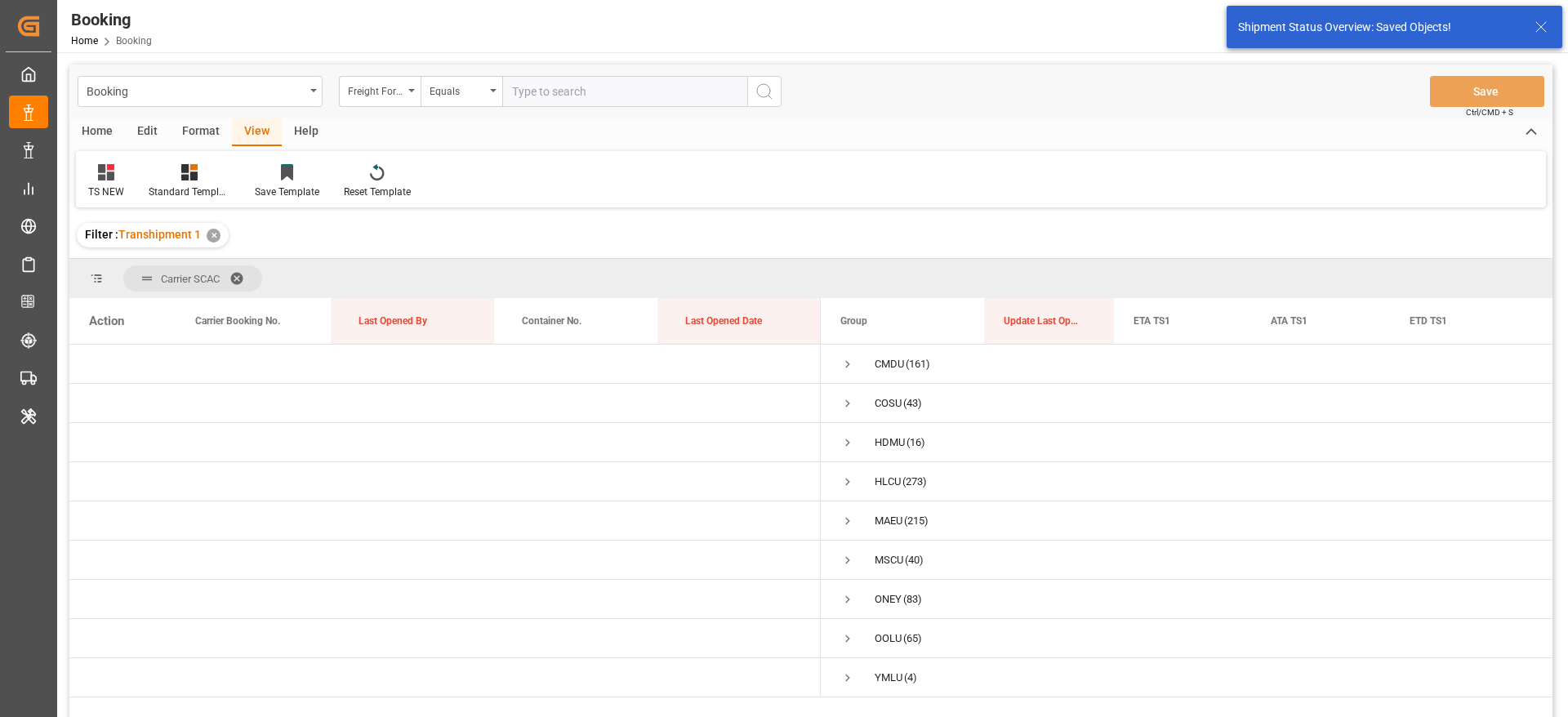
scroll to position [0, 0]
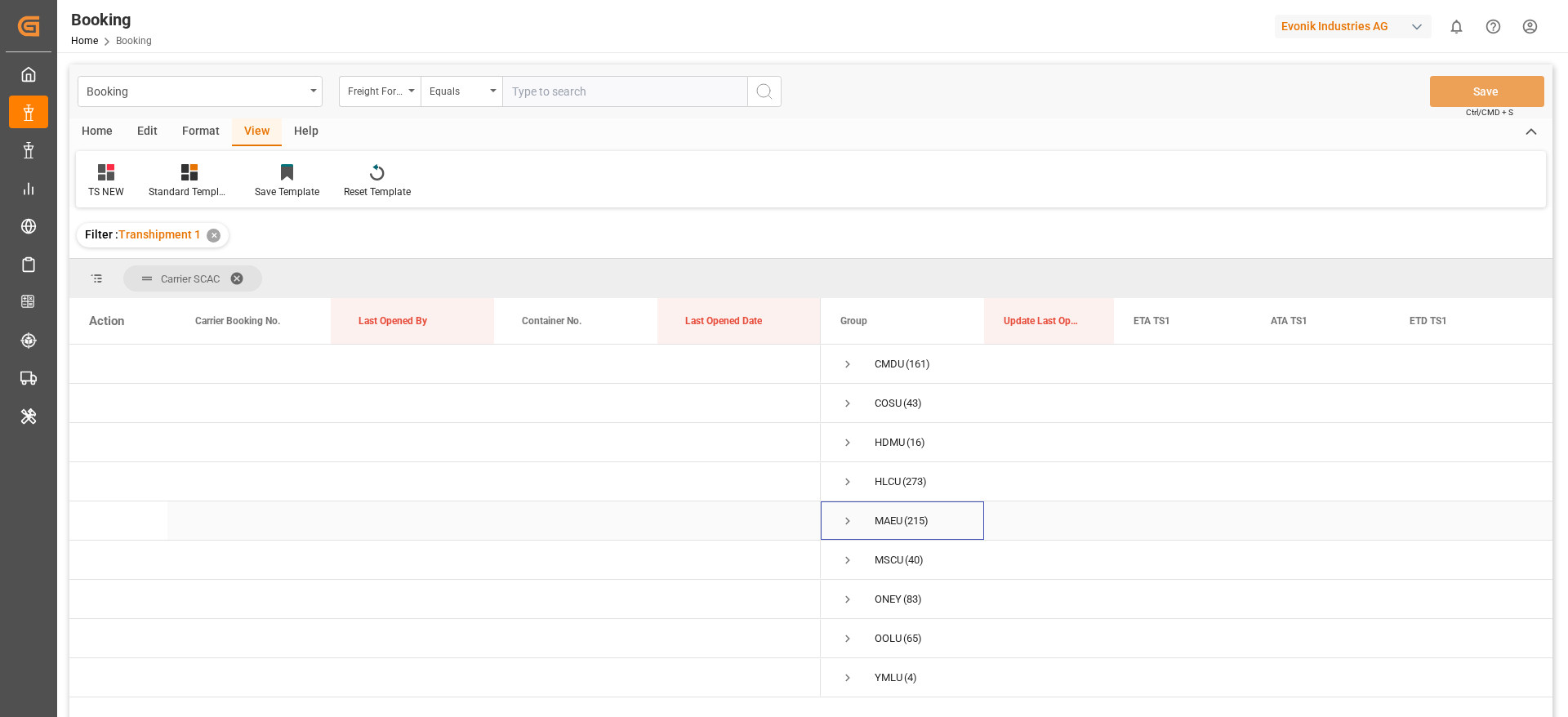
click at [844, 520] on span "Press SPACE to select this row." at bounding box center [847, 520] width 15 height 15
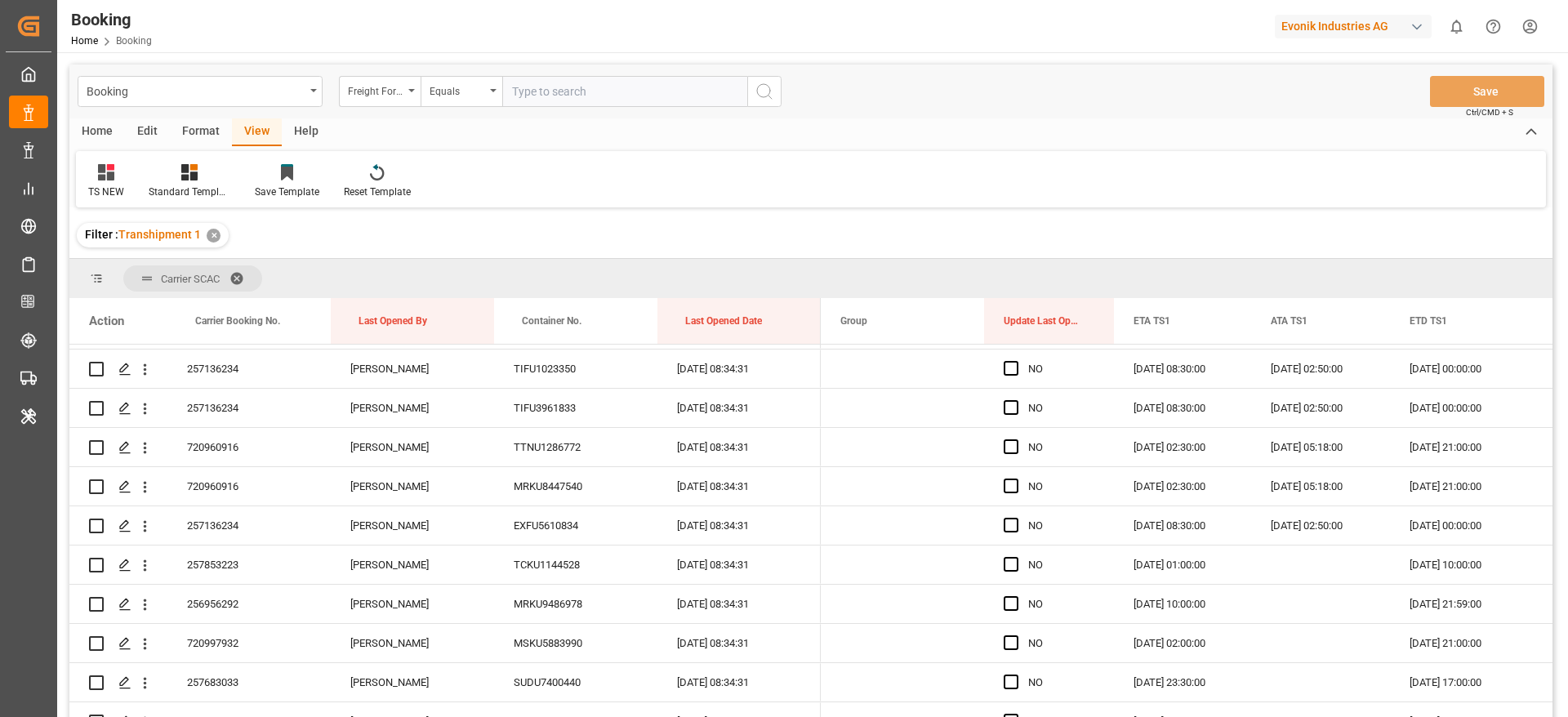
scroll to position [2450, 0]
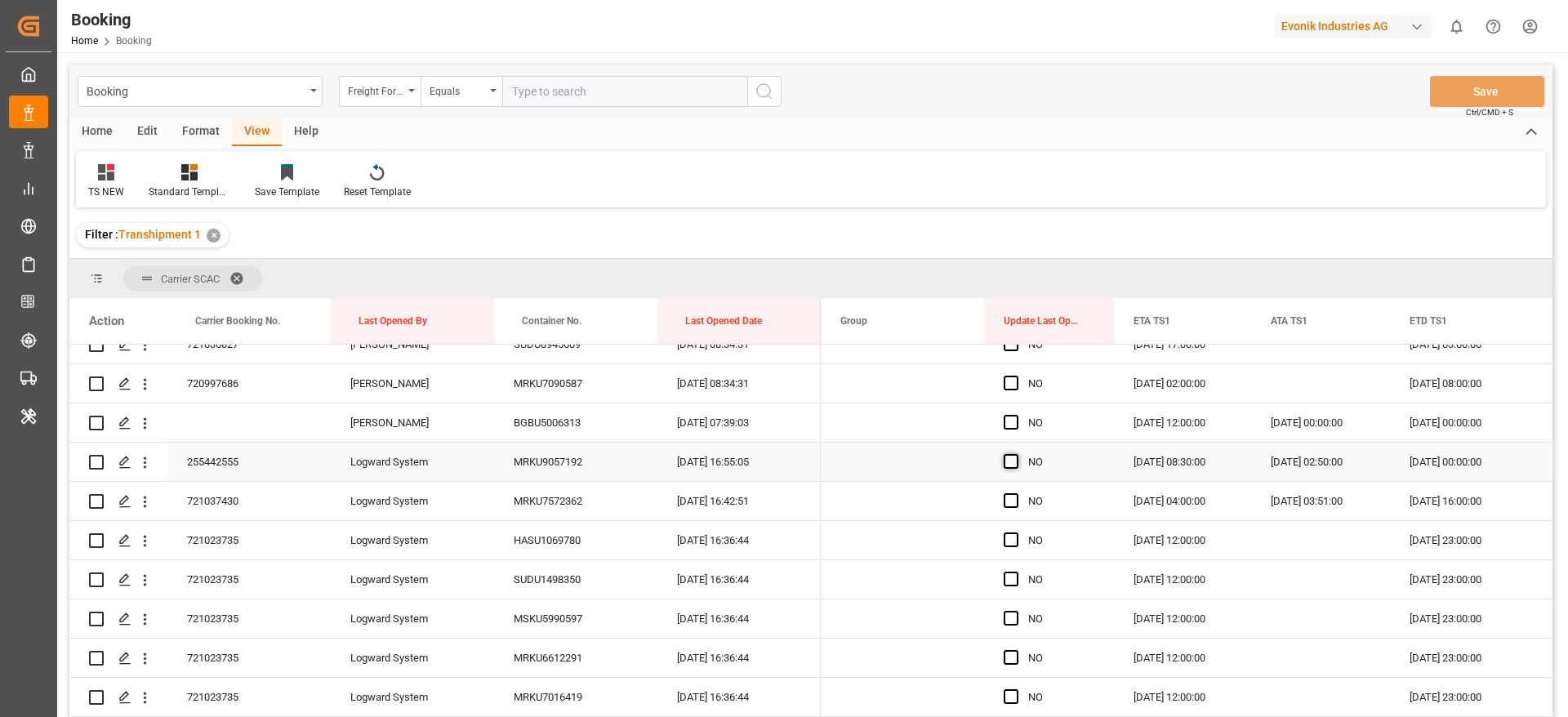
click at [1010, 460] on span "Press SPACE to select this row." at bounding box center [1010, 461] width 15 height 15
click at [1016, 454] on input "Press SPACE to select this row." at bounding box center [1016, 454] width 0 height 0
click at [1012, 502] on span "Press SPACE to select this row." at bounding box center [1010, 500] width 15 height 15
click at [1016, 493] on input "Press SPACE to select this row." at bounding box center [1016, 493] width 0 height 0
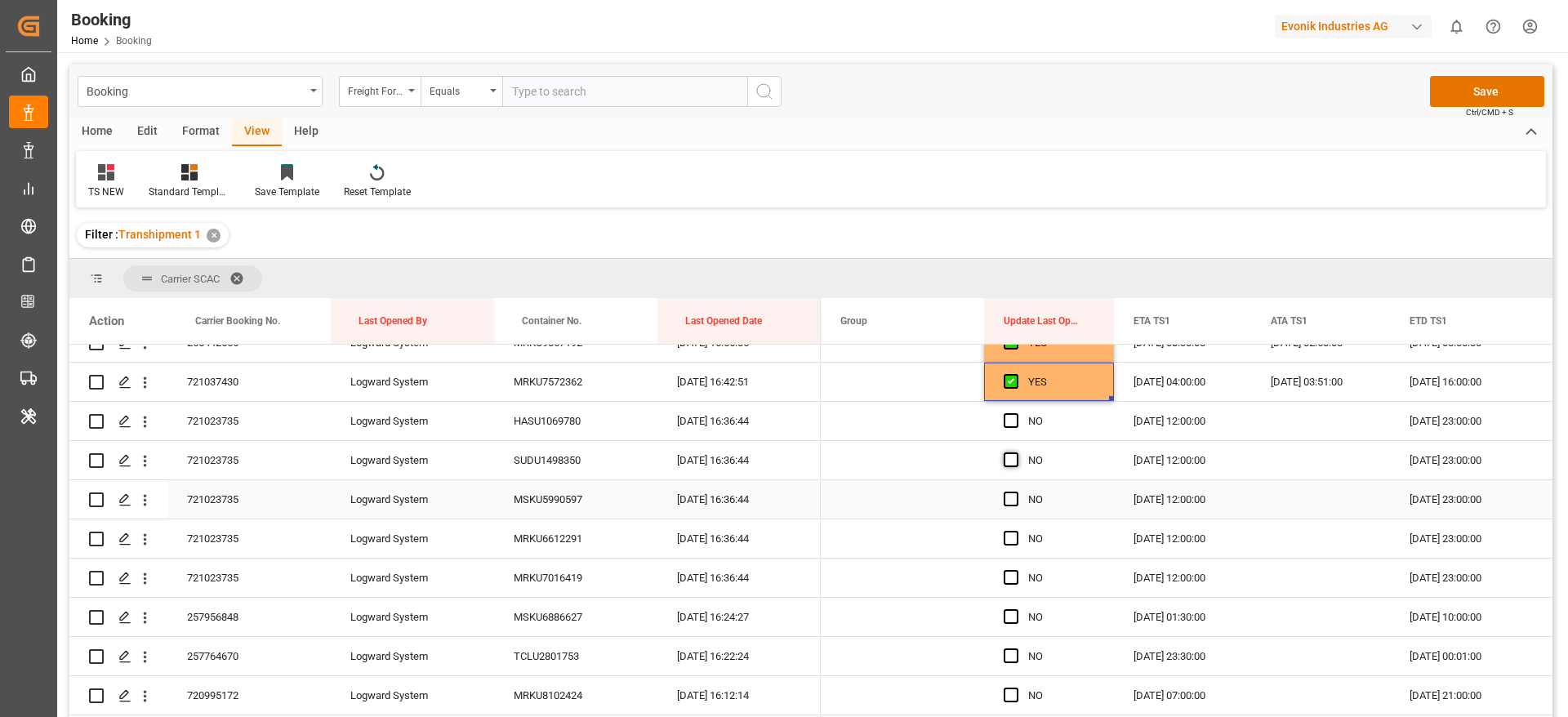
scroll to position [2572, 0]
click at [1017, 415] on span "Press SPACE to select this row." at bounding box center [1010, 417] width 15 height 15
click at [1016, 409] on input "Press SPACE to select this row." at bounding box center [1016, 409] width 0 height 0
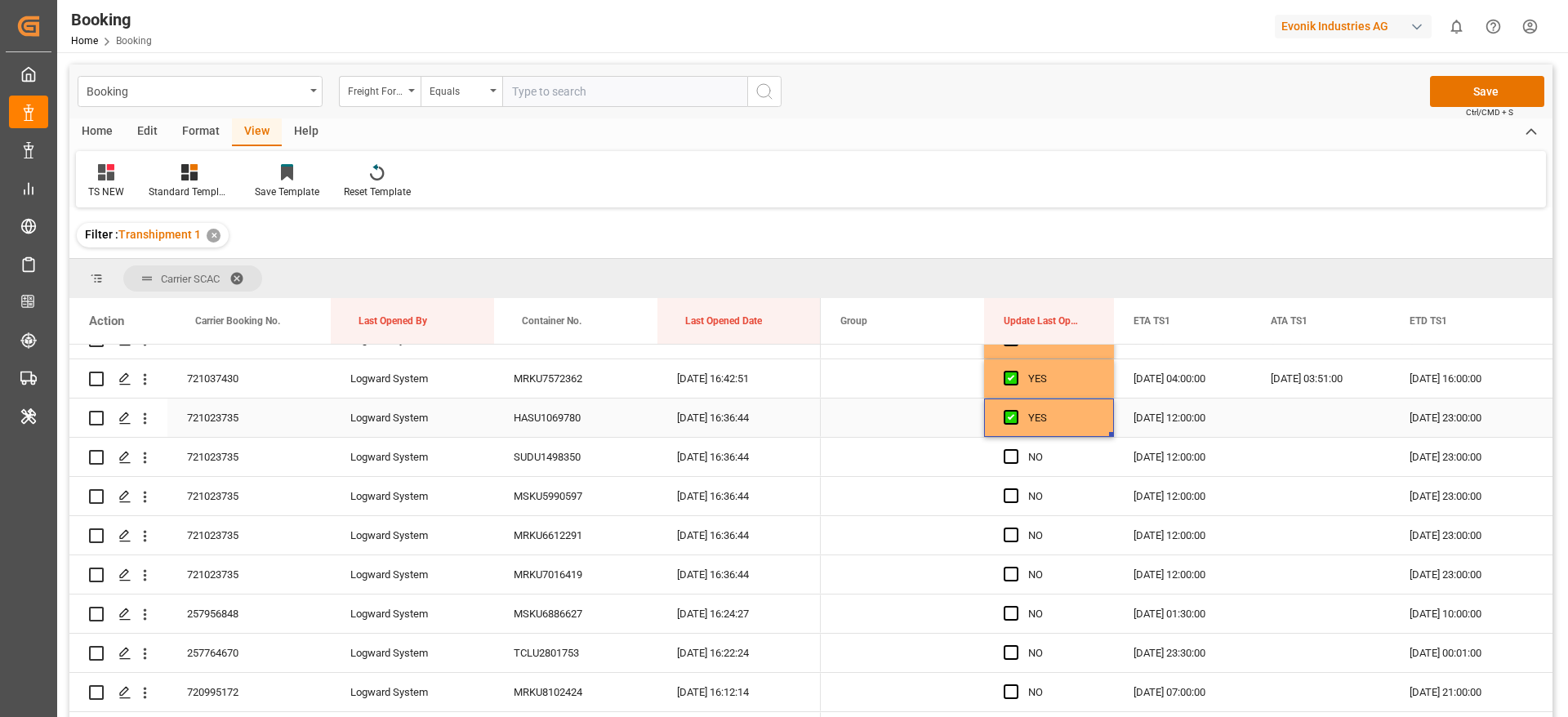
click at [253, 424] on div "721023735" at bounding box center [249, 417] width 163 height 38
click at [1016, 459] on span "Press SPACE to select this row." at bounding box center [1010, 456] width 15 height 15
click at [1016, 449] on input "Press SPACE to select this row." at bounding box center [1016, 449] width 0 height 0
click at [1007, 488] on span "Press SPACE to select this row." at bounding box center [1010, 495] width 15 height 15
click at [1016, 488] on input "Press SPACE to select this row." at bounding box center [1016, 488] width 0 height 0
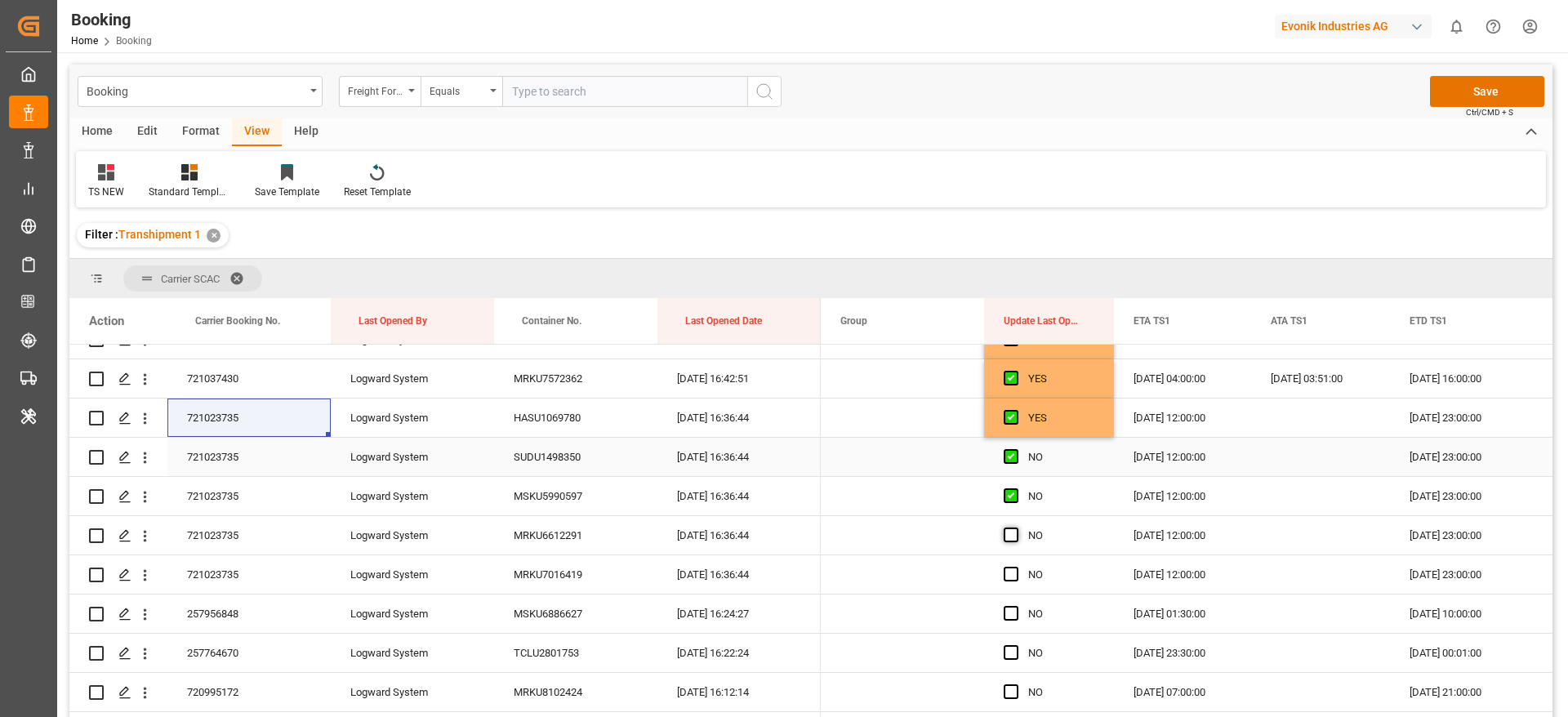
click at [1010, 533] on span "Press SPACE to select this row." at bounding box center [1010, 534] width 15 height 15
click at [1016, 527] on input "Press SPACE to select this row." at bounding box center [1016, 527] width 0 height 0
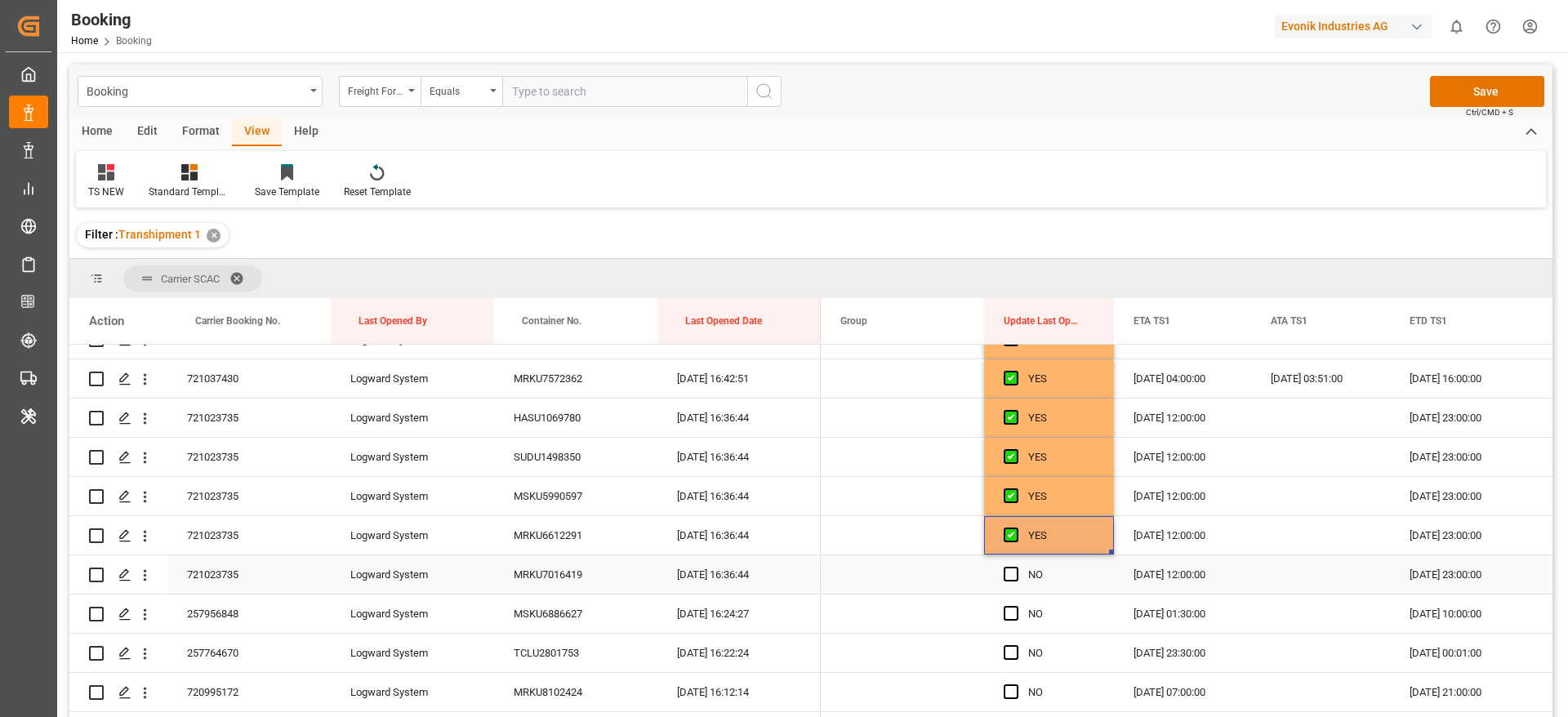
scroll to position [2694, 0]
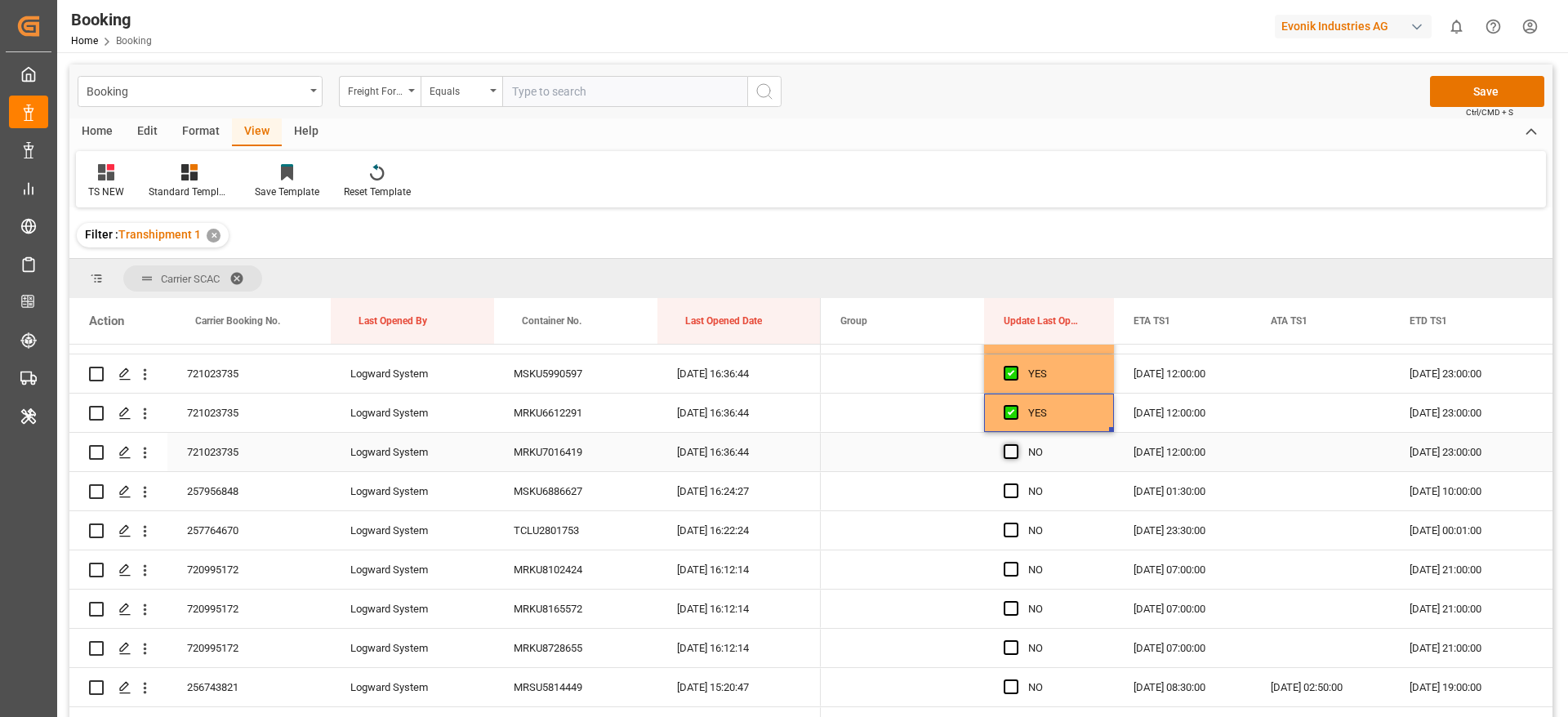
click at [1009, 456] on span "Press SPACE to select this row." at bounding box center [1010, 451] width 15 height 15
click at [1016, 444] on input "Press SPACE to select this row." at bounding box center [1016, 444] width 0 height 0
click at [1010, 487] on span "Press SPACE to select this row." at bounding box center [1010, 490] width 15 height 15
click at [1016, 483] on input "Press SPACE to select this row." at bounding box center [1016, 483] width 0 height 0
click at [1013, 525] on span "Press SPACE to select this row." at bounding box center [1010, 530] width 15 height 15
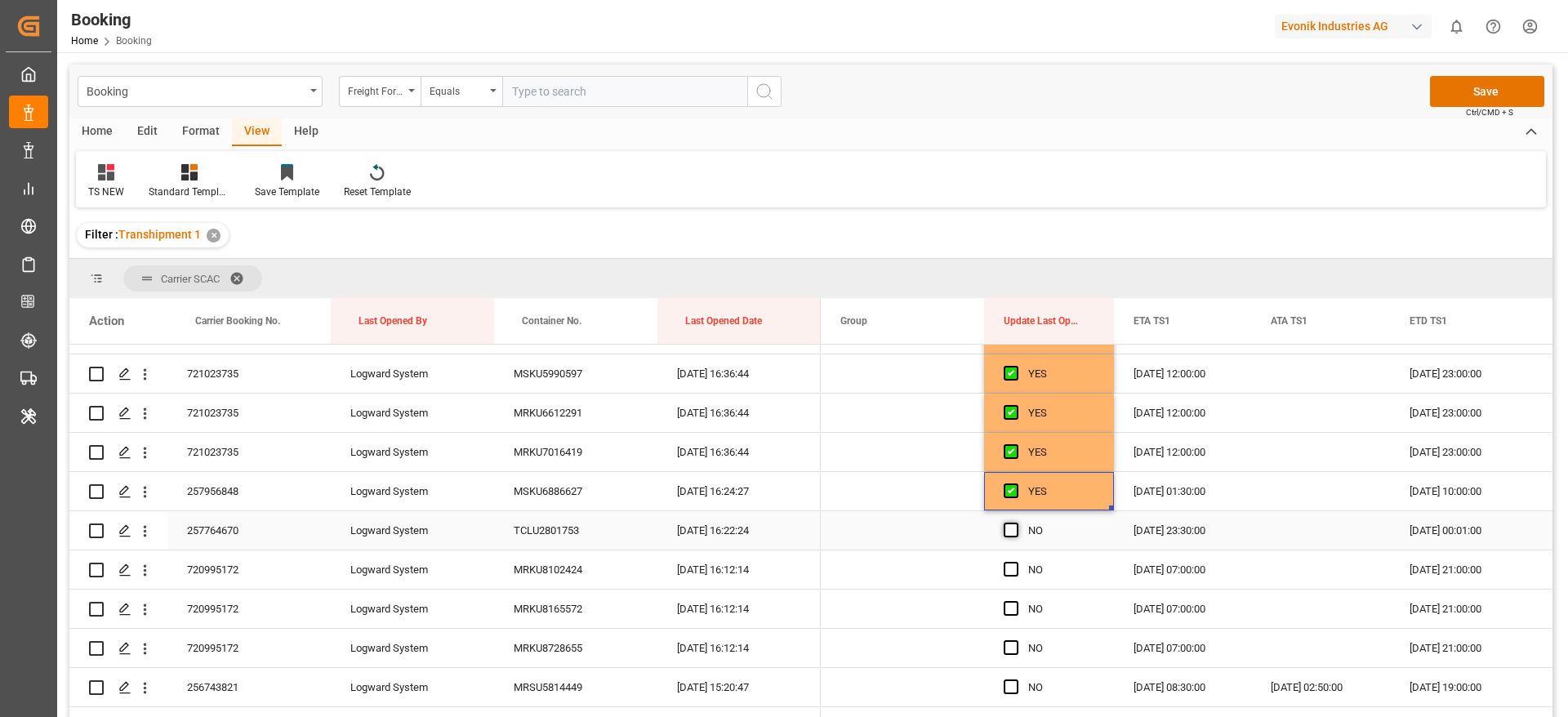
click at [1016, 523] on input "Press SPACE to select this row." at bounding box center [1016, 523] width 0 height 0
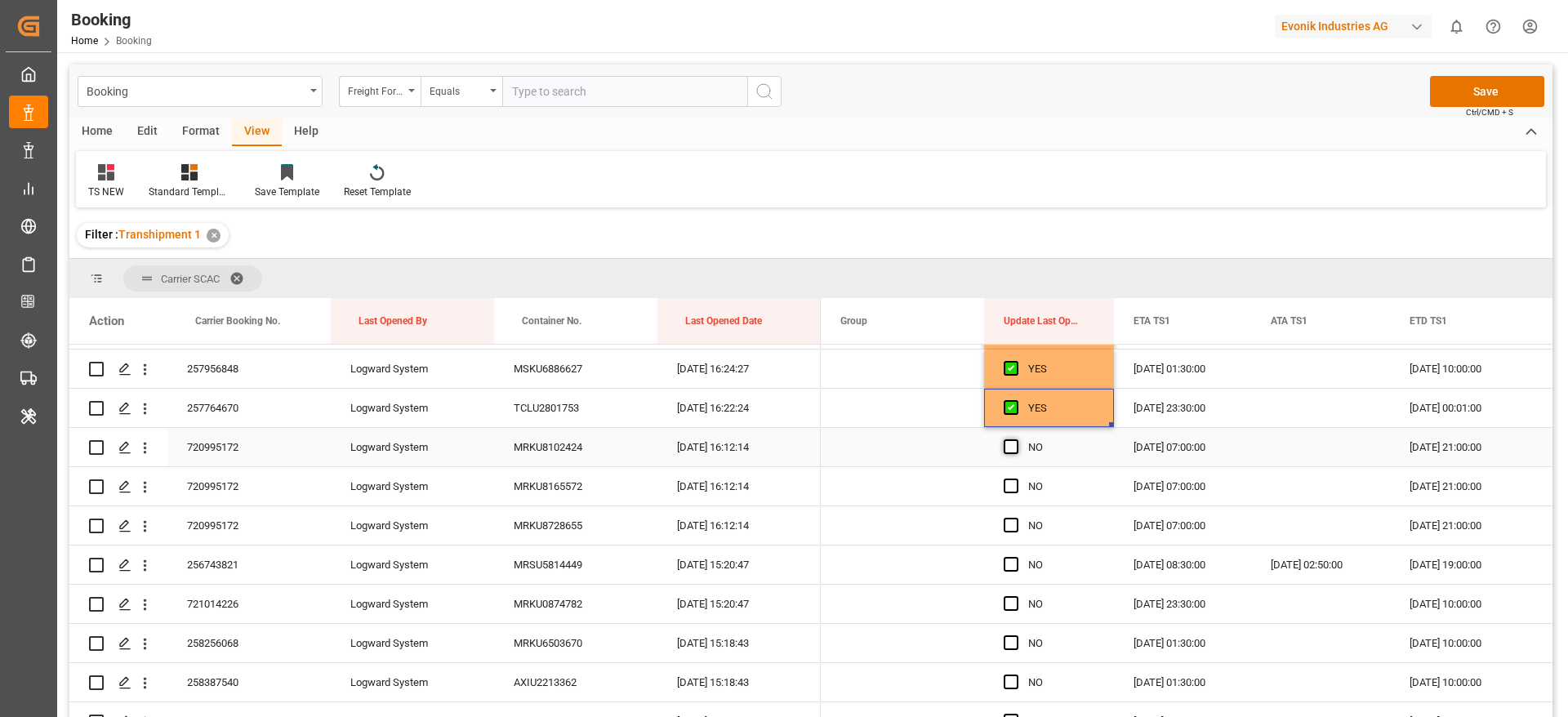
click at [1008, 447] on span "Press SPACE to select this row." at bounding box center [1010, 447] width 15 height 15
click at [1016, 440] on input "Press SPACE to select this row." at bounding box center [1016, 440] width 0 height 0
click at [1008, 474] on div "Press SPACE to select this row." at bounding box center [1016, 487] width 25 height 37
click at [1010, 483] on span "Press SPACE to select this row." at bounding box center [1010, 486] width 15 height 15
click at [1016, 479] on input "Press SPACE to select this row." at bounding box center [1016, 479] width 0 height 0
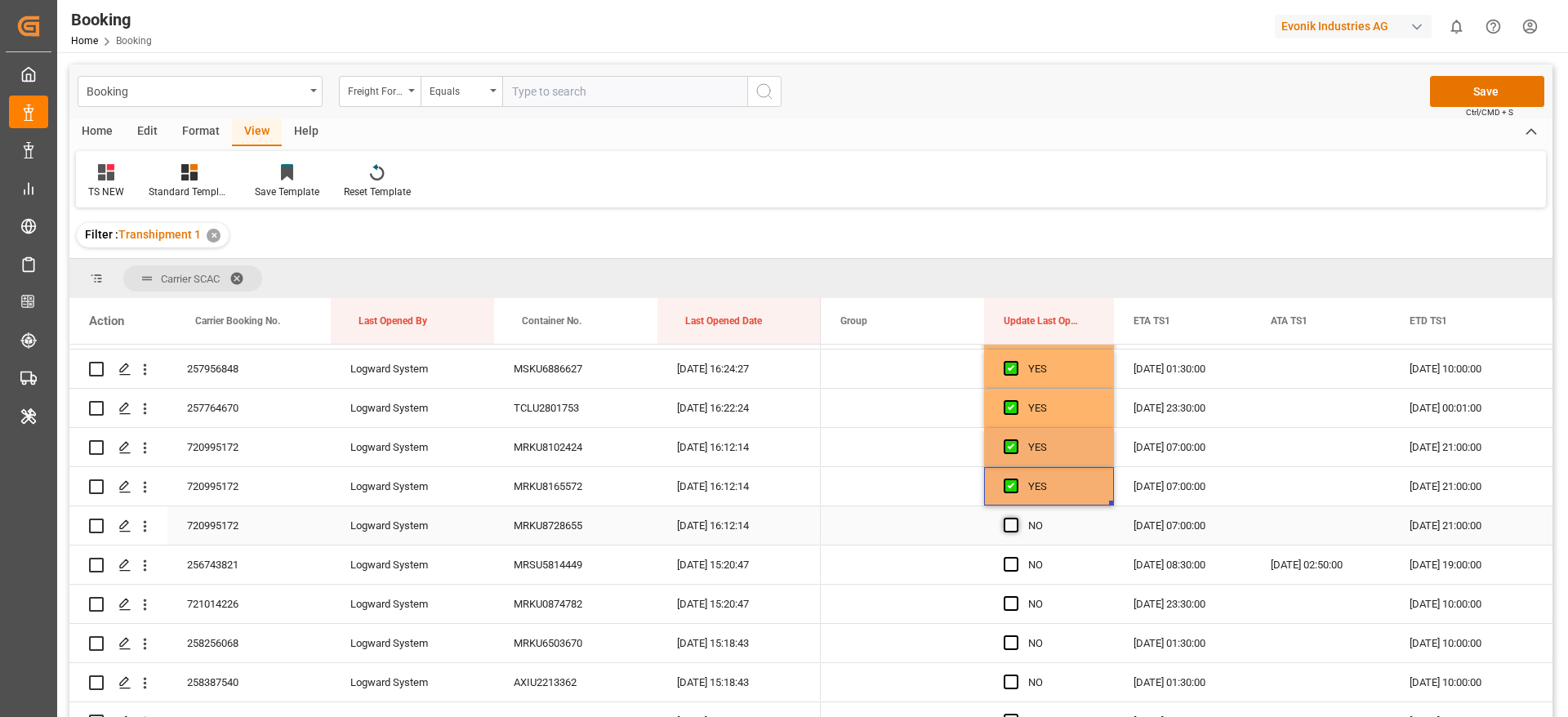
click at [1016, 525] on span "Press SPACE to select this row." at bounding box center [1010, 525] width 15 height 15
click at [1016, 518] on input "Press SPACE to select this row." at bounding box center [1016, 518] width 0 height 0
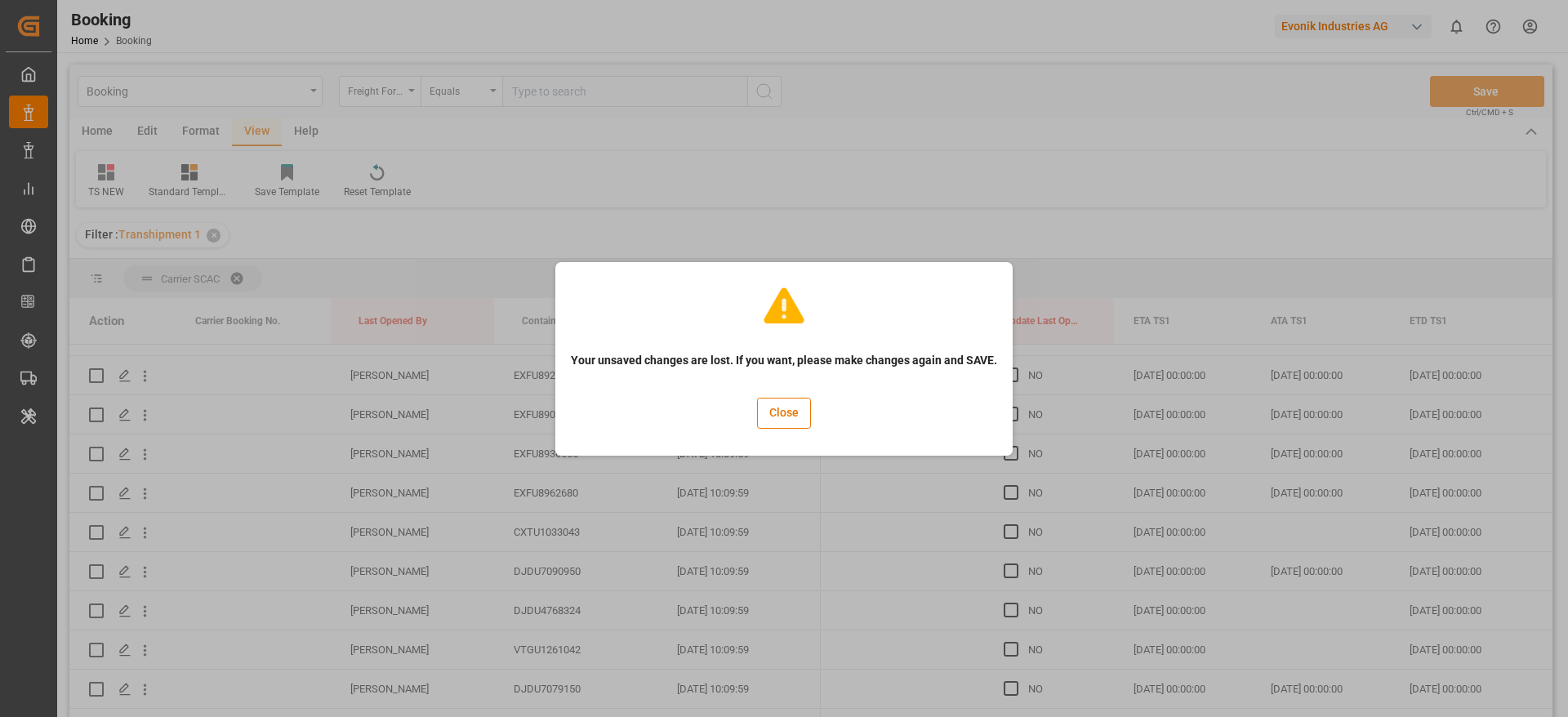
scroll to position [4939, 0]
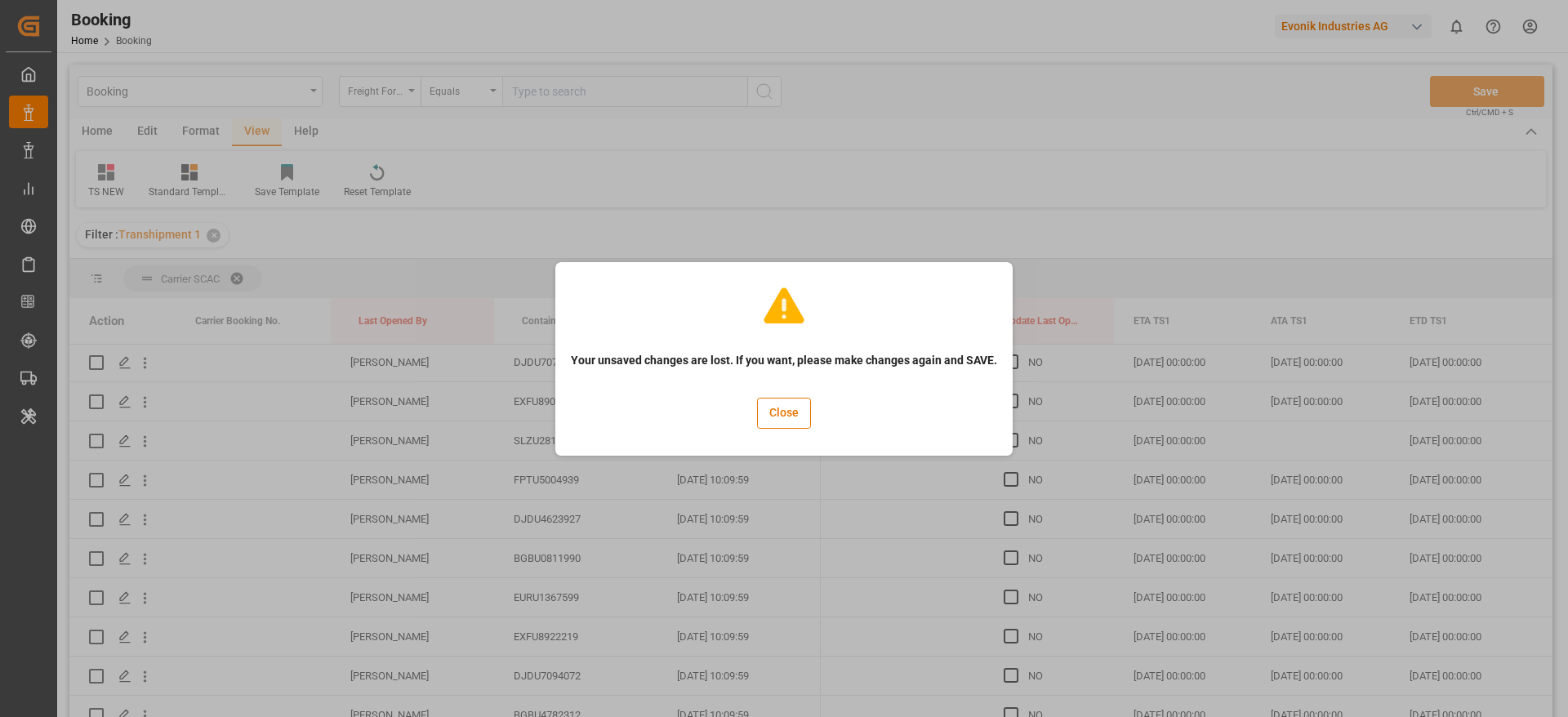
drag, startPoint x: 1110, startPoint y: 542, endPoint x: 897, endPoint y: 449, distance: 232.4
click at [793, 409] on button "Close" at bounding box center [784, 413] width 54 height 31
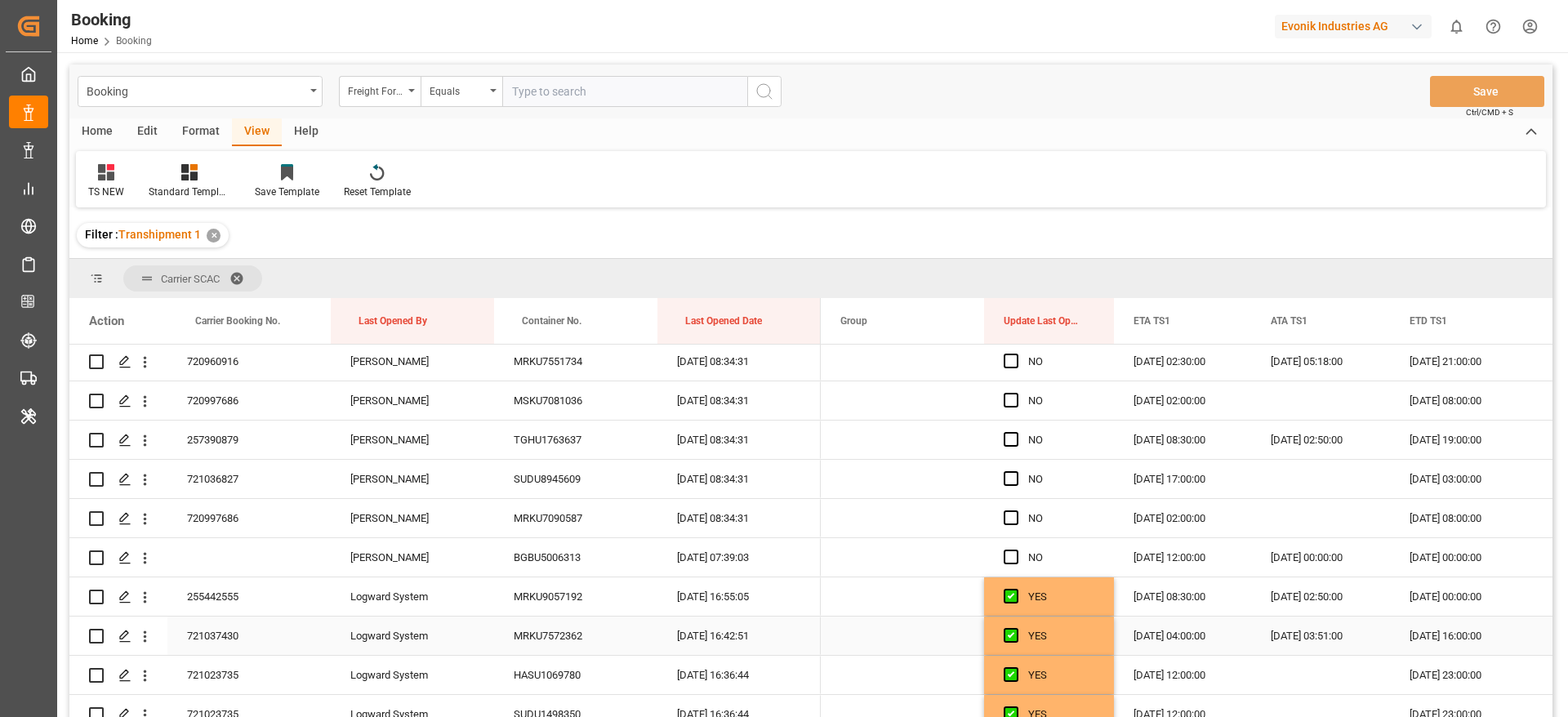
scroll to position [2437, 0]
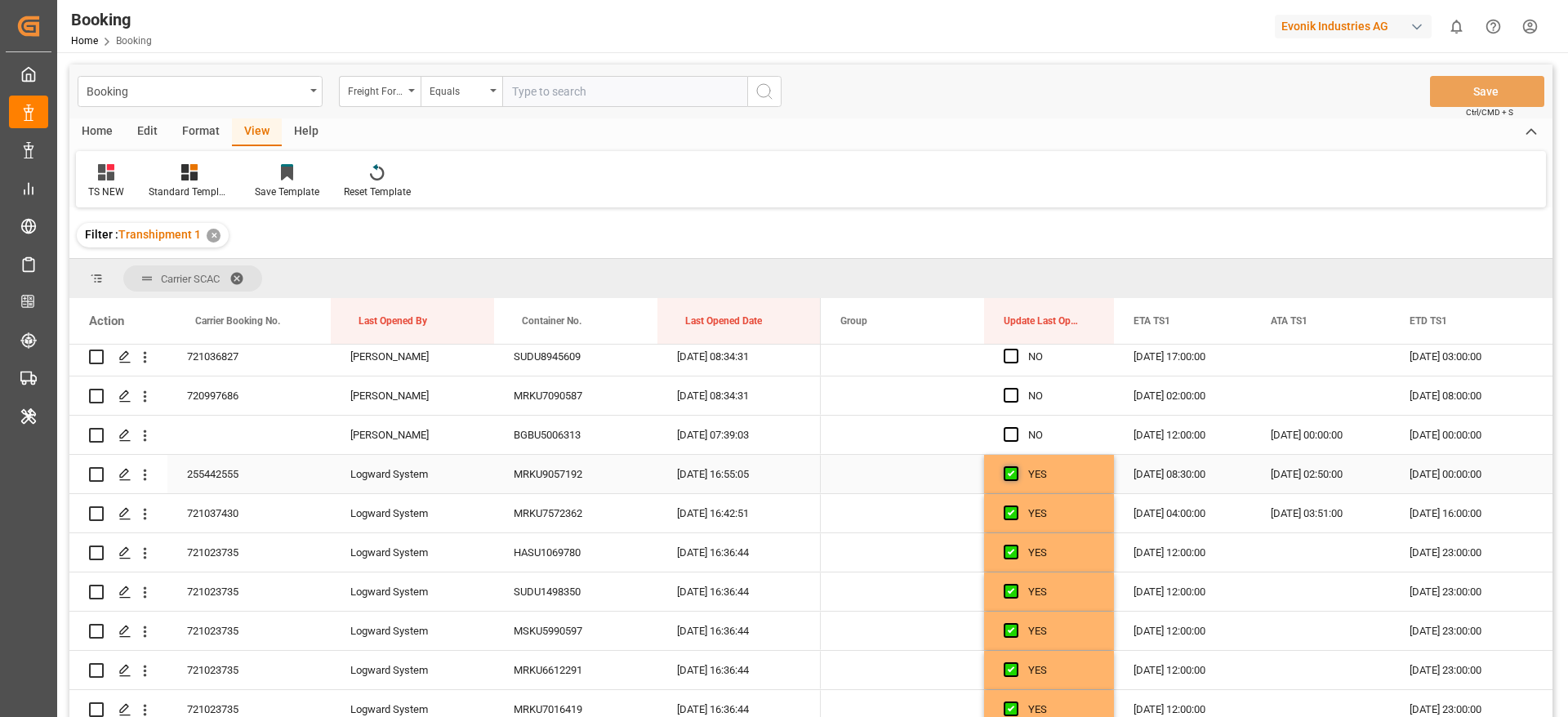
click at [1010, 472] on span "Press SPACE to select this row." at bounding box center [1010, 473] width 15 height 15
click at [1016, 466] on input "Press SPACE to select this row." at bounding box center [1016, 466] width 0 height 0
click at [1010, 472] on span "Press SPACE to select this row." at bounding box center [1010, 473] width 15 height 15
click at [1016, 466] on input "Press SPACE to select this row." at bounding box center [1016, 466] width 0 height 0
click at [1083, 477] on div "YES" at bounding box center [1061, 474] width 66 height 37
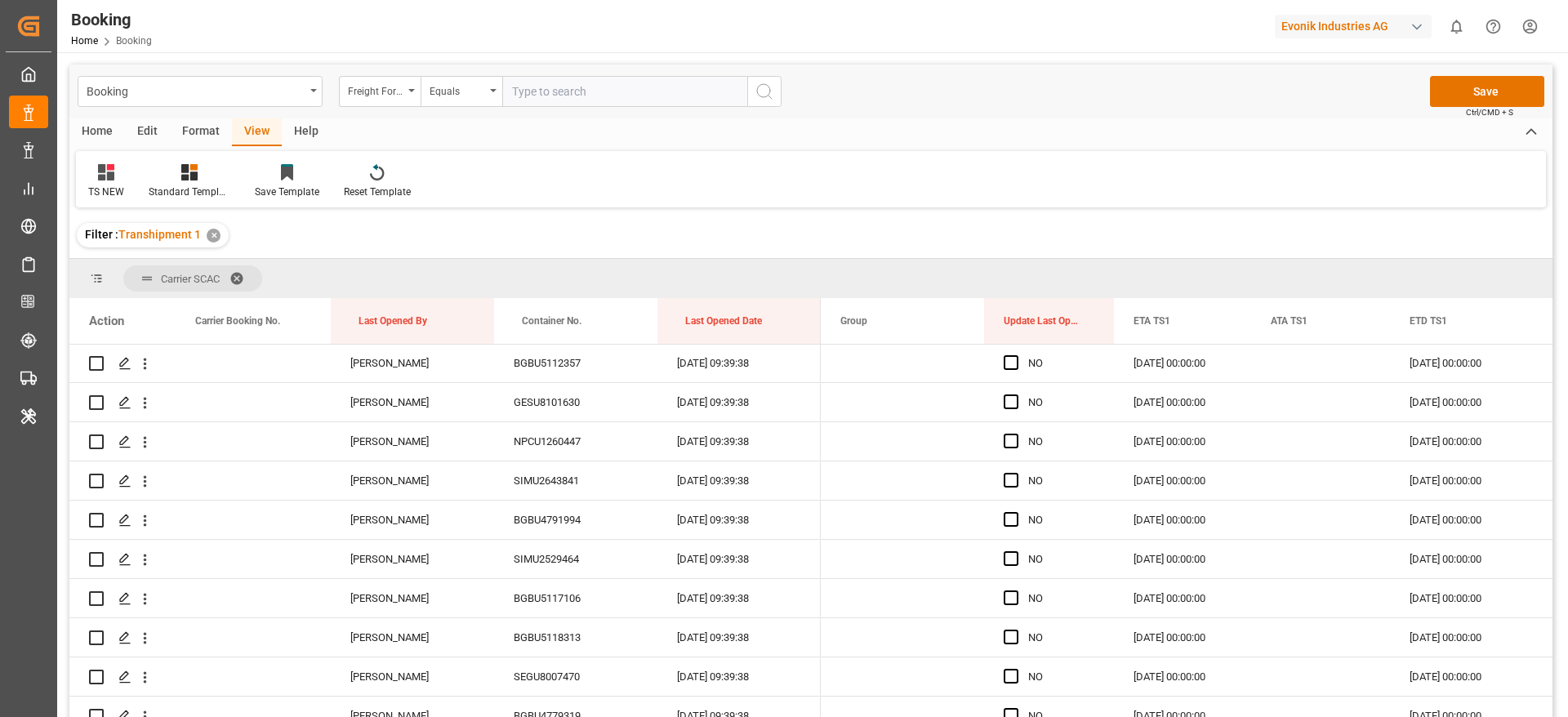
scroll to position [8407, 0]
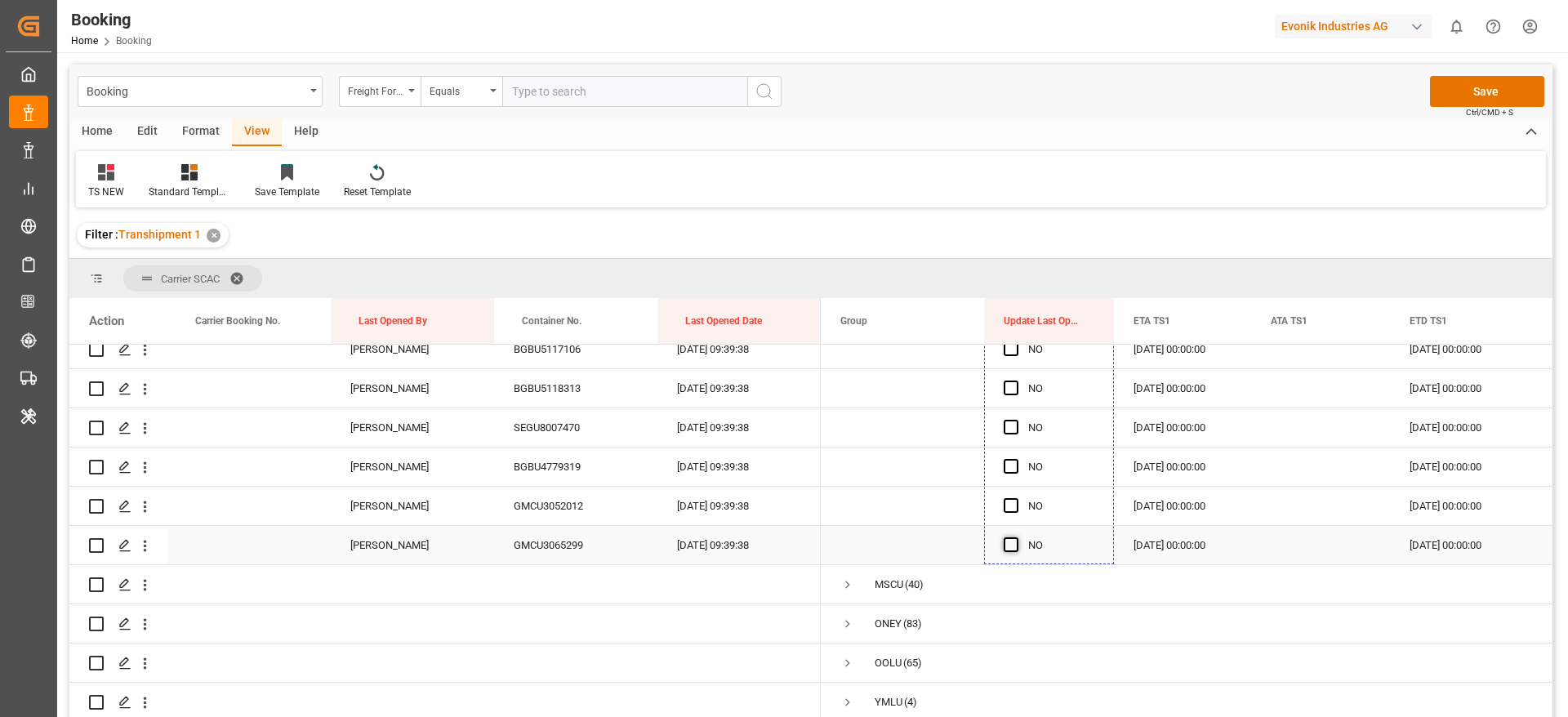
drag, startPoint x: 1112, startPoint y: 489, endPoint x: 1005, endPoint y: 531, distance: 114.9
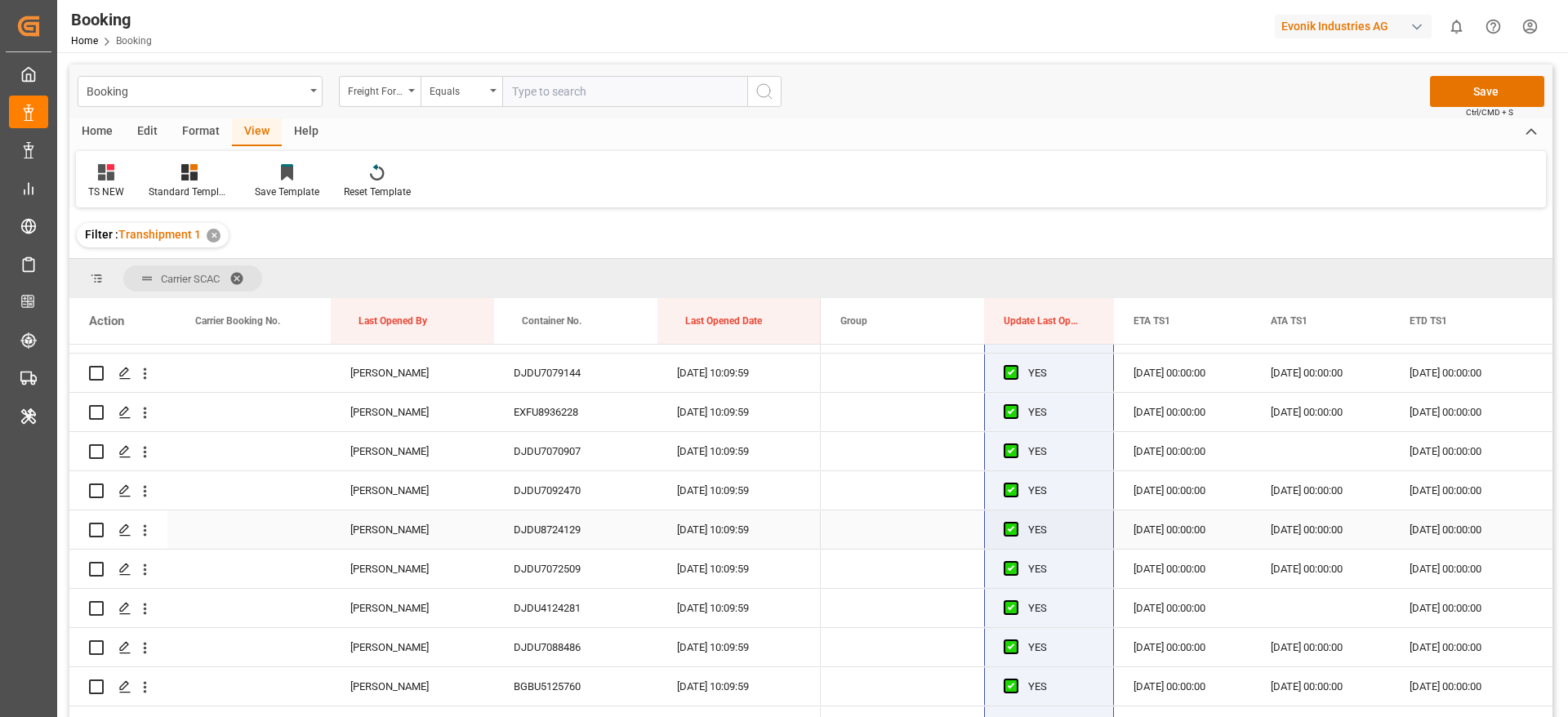
scroll to position [5590, 0]
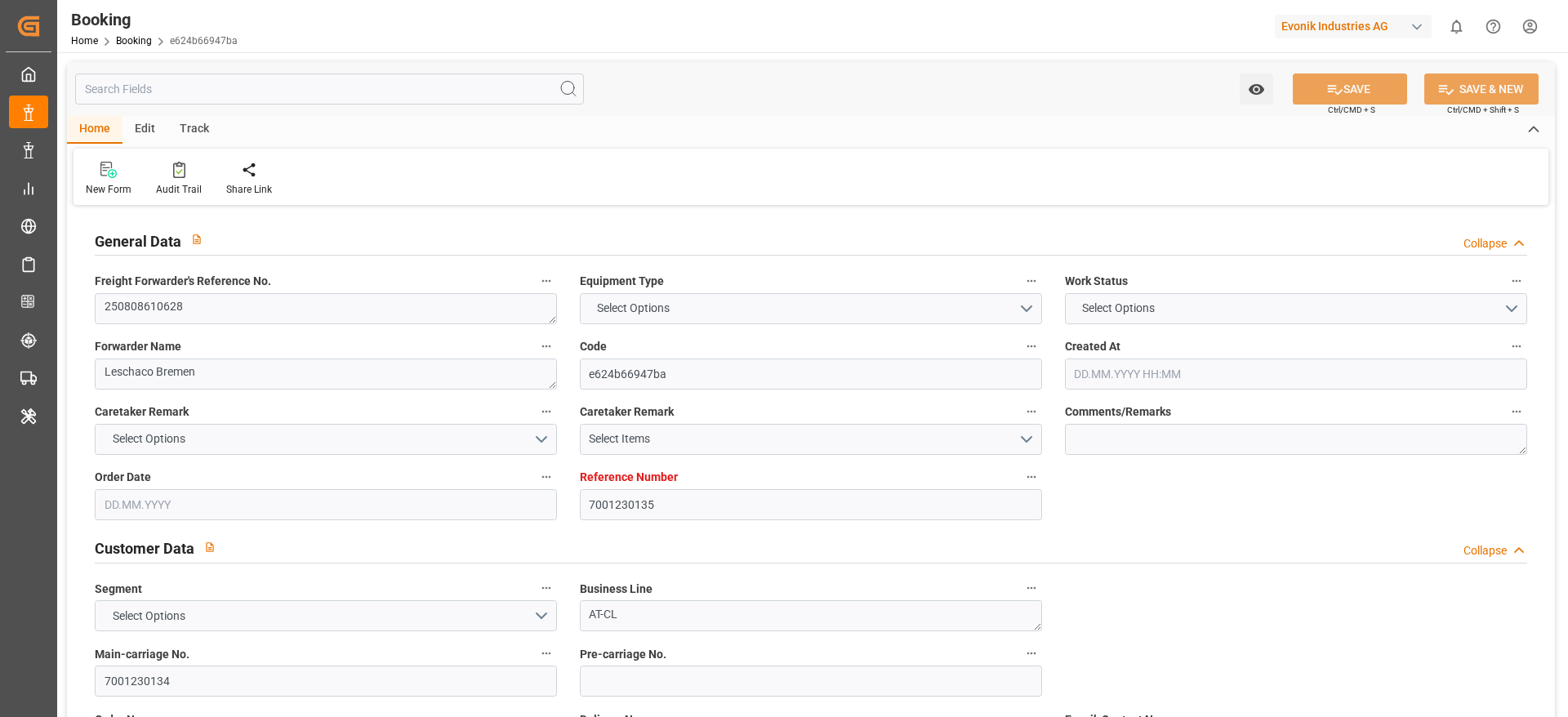
type textarea "250808610628"
type textarea "Leschaco Bremen"
type input "e624b66947ba"
type input "7001230135"
type textarea "AT-CL"
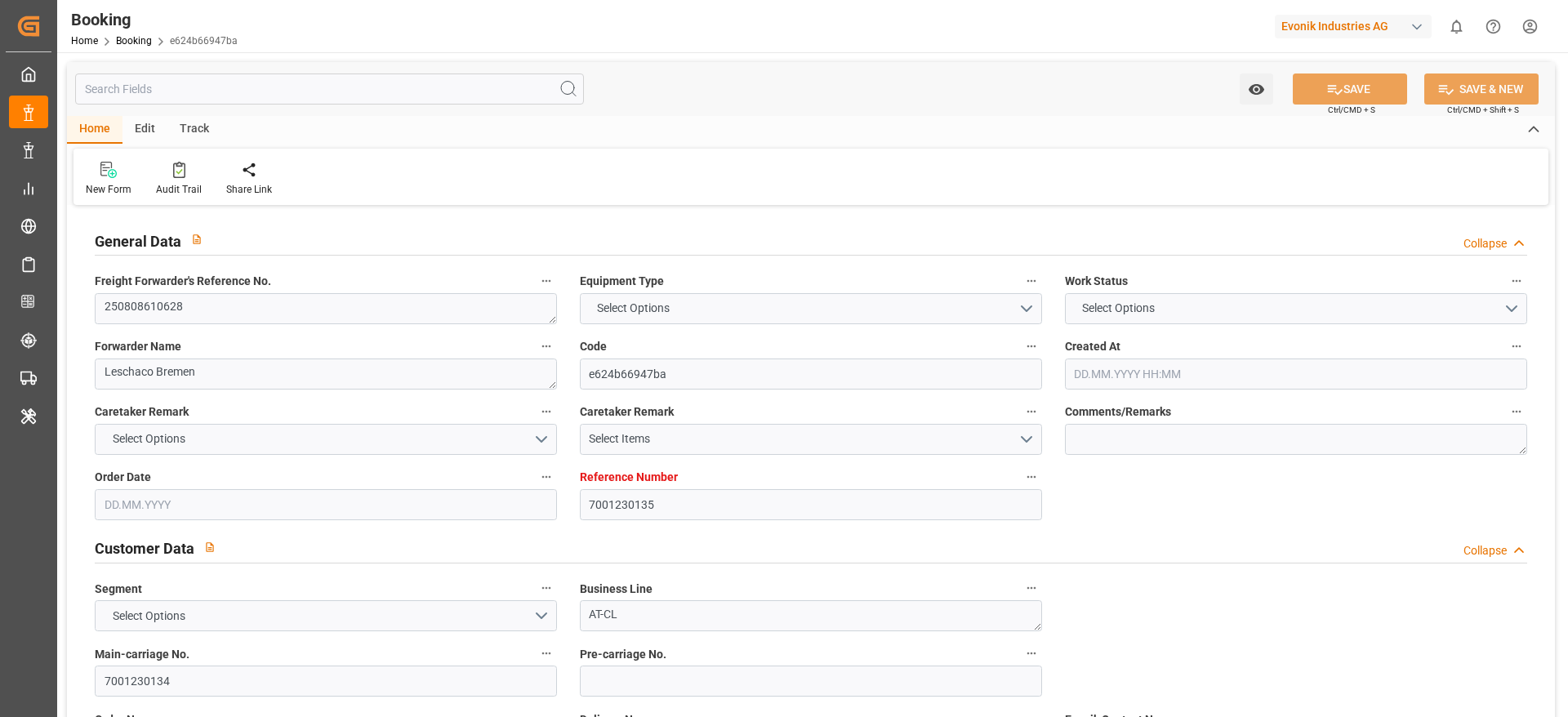
type input "7001230134"
type textarea "michael.kolendowicz@evonik.com"
type textarea "CIF"
type textarea "NANSHA"
type textarea "6.1"
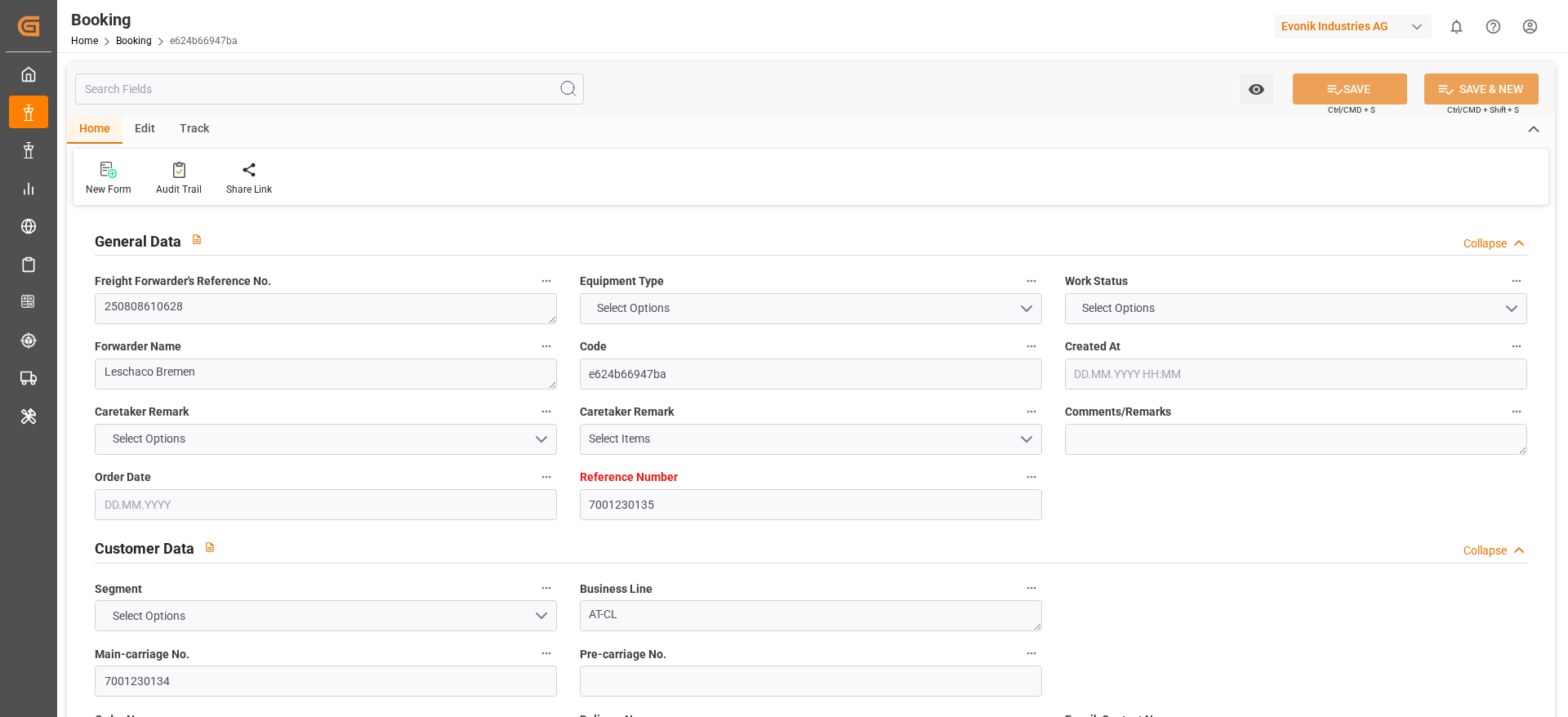
type textarea "Herne"
type textarea "TGHU1763637"
type input "MARIE MAERSK"
type input "MAEU"
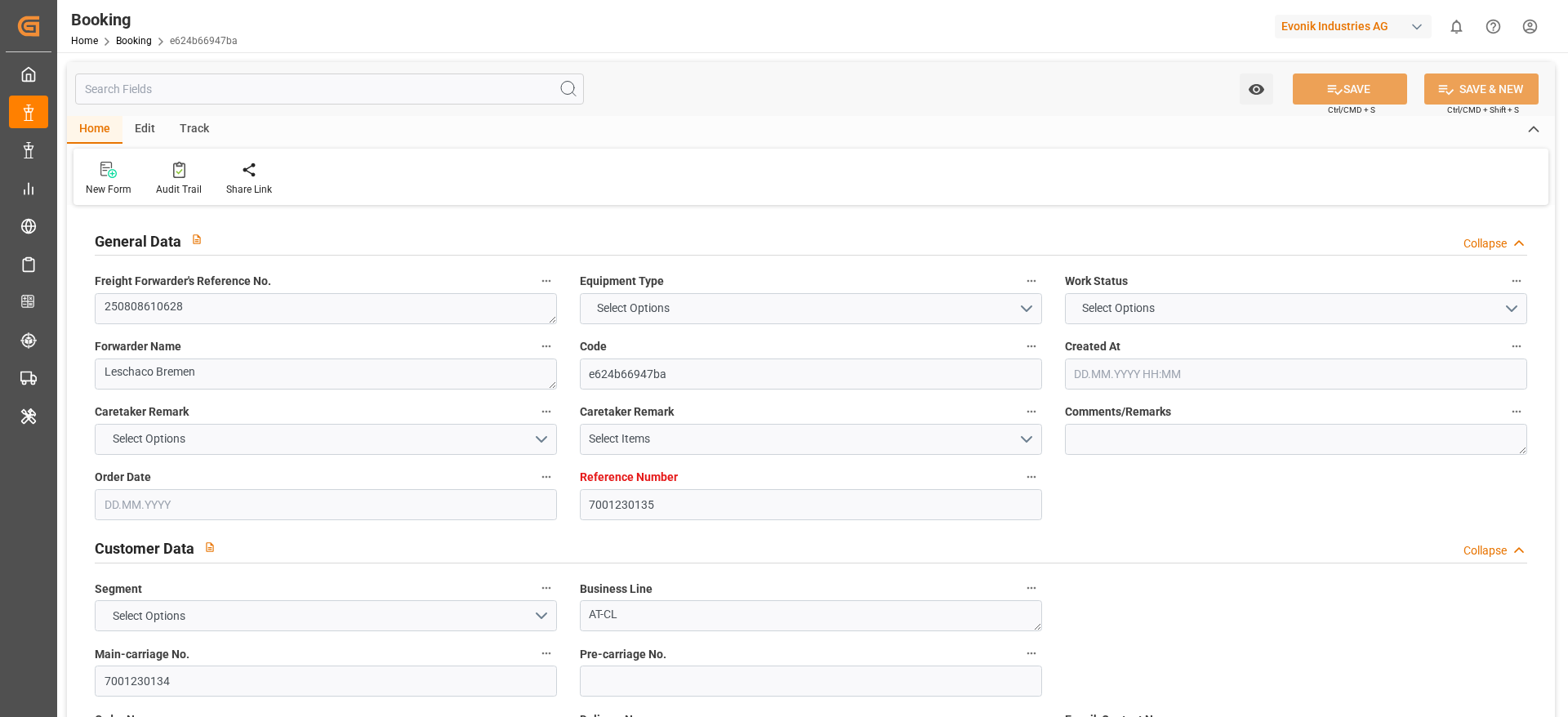
type textarea "257390879"
type input "Rotterdam"
type input "Nansha Pt"
type input "TANJUNG PELEPAS"
type input "HONG KONG"
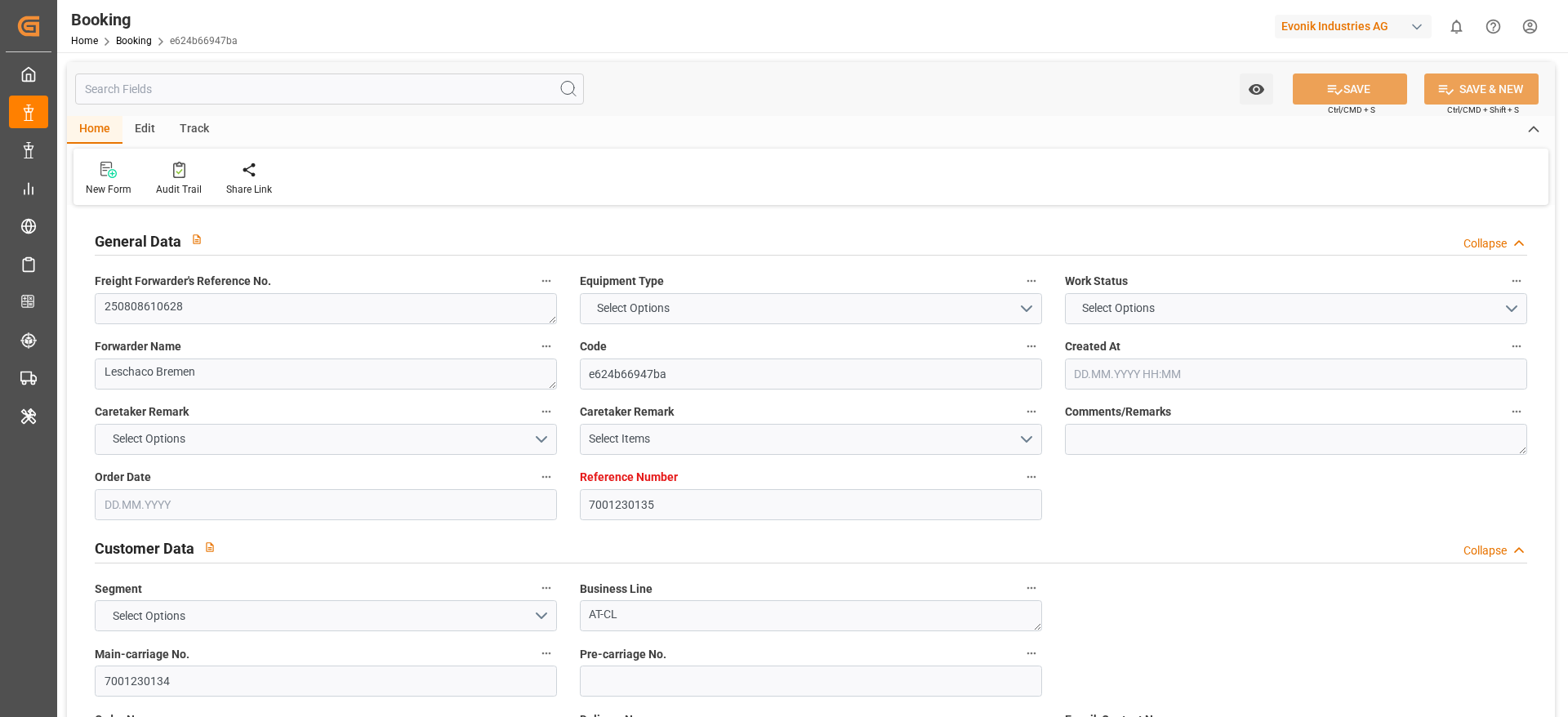
type textarea "vesselName"
type textarea "INPUT_Evonik_Seeburger_IFTSTA_1003004742_20250730132454904.edi"
type textarea "NWC/UK North West Continent / UK_CNNSA_MAEU_AT-CL"
type textarea "INPUT_Evonik_Seeburger_IFTMIN_1002983583_20250723113656216.edi,INPUT_Evonik_See…"
type textarea "1003004742"
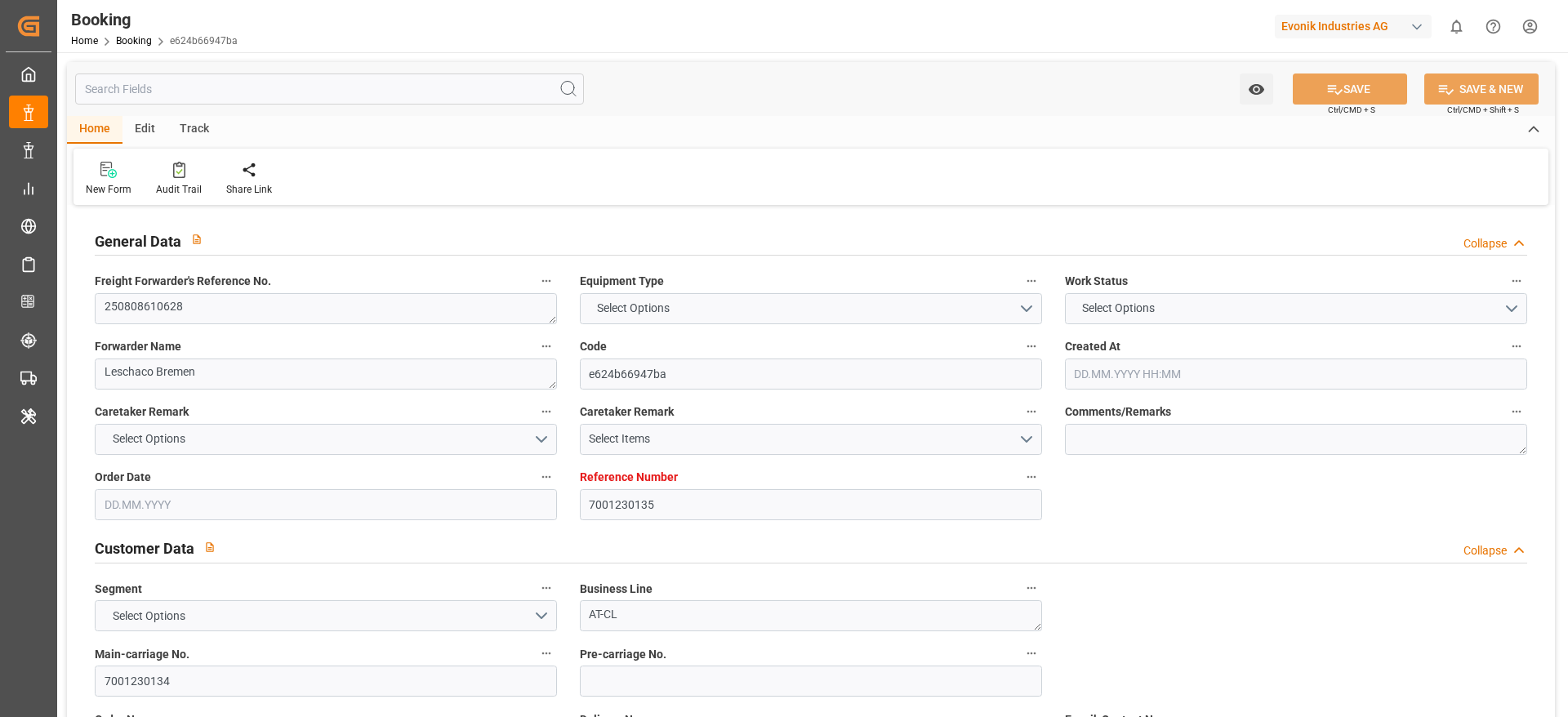
type textarea "Logward System"
type textarea "businessDivision-businessLine-"
type textarea "IFTSTA"
type textarea "a011t00000LcJC5AAN"
type textarea "Yes"
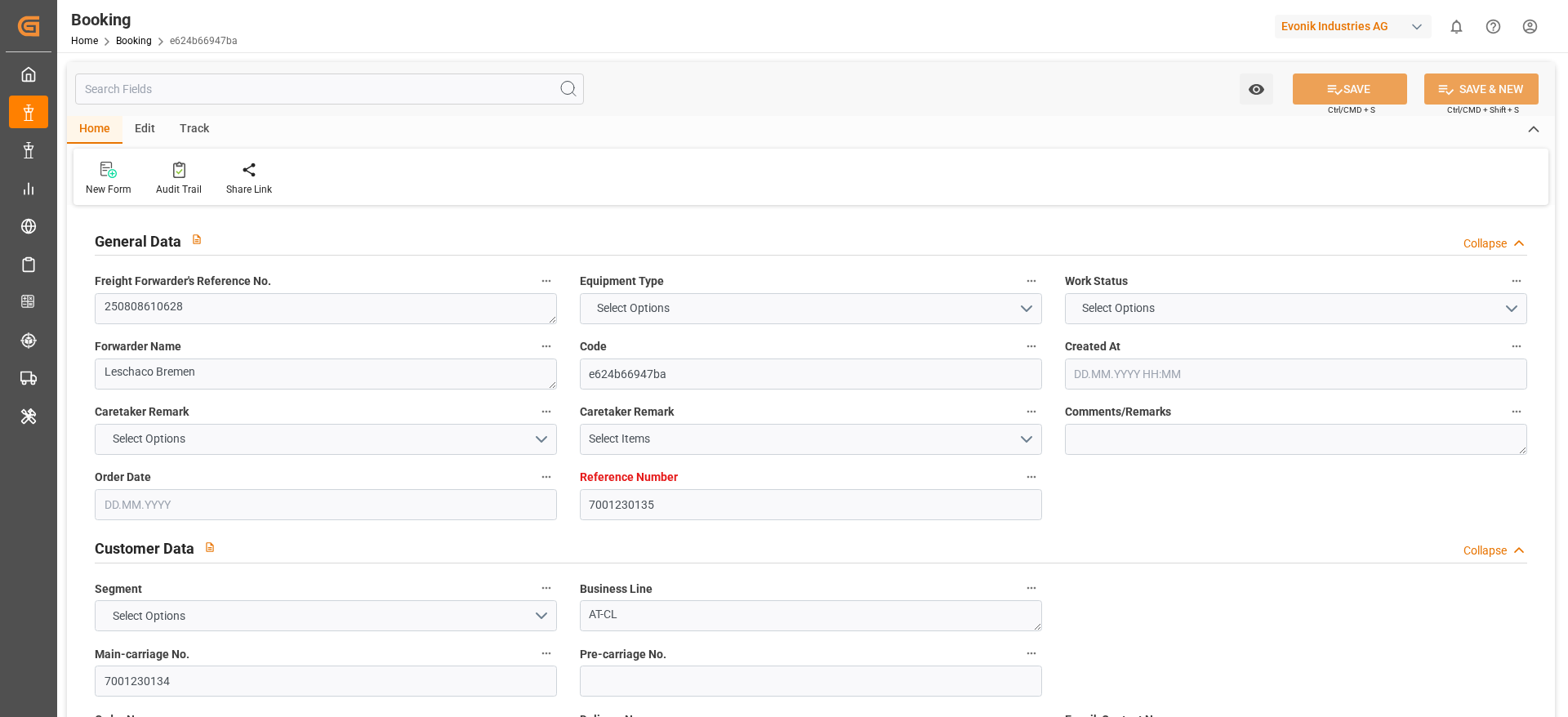
type input "ROTTERDAM"
type input "NANSHA PT"
type input "ROTTERDAM"
type input "NL"
type input "TRUCK"
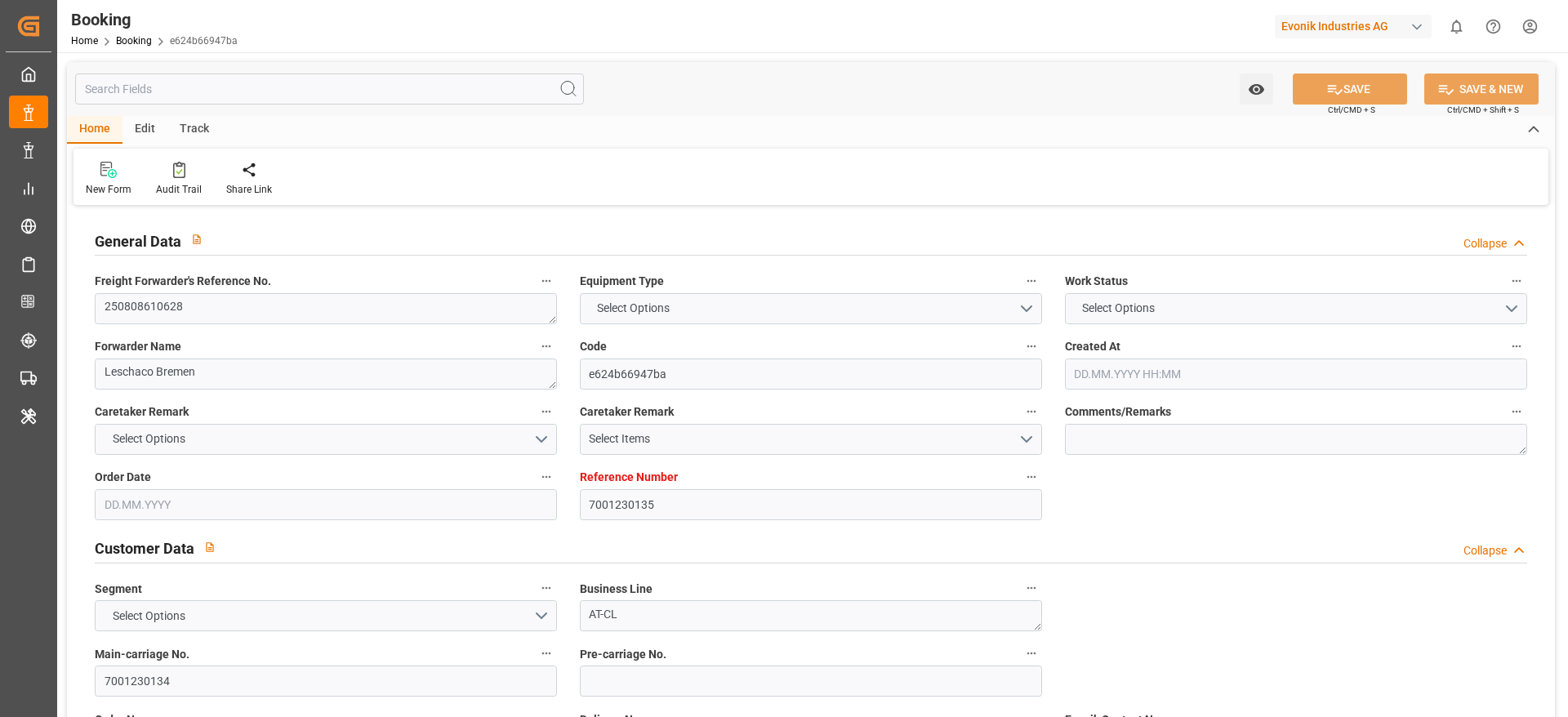
type input "530E"
type input "VESSEL"
type input "PENDING MOTHER VSL"
type input "GSL ELEFTHERIA"
type input "9999"
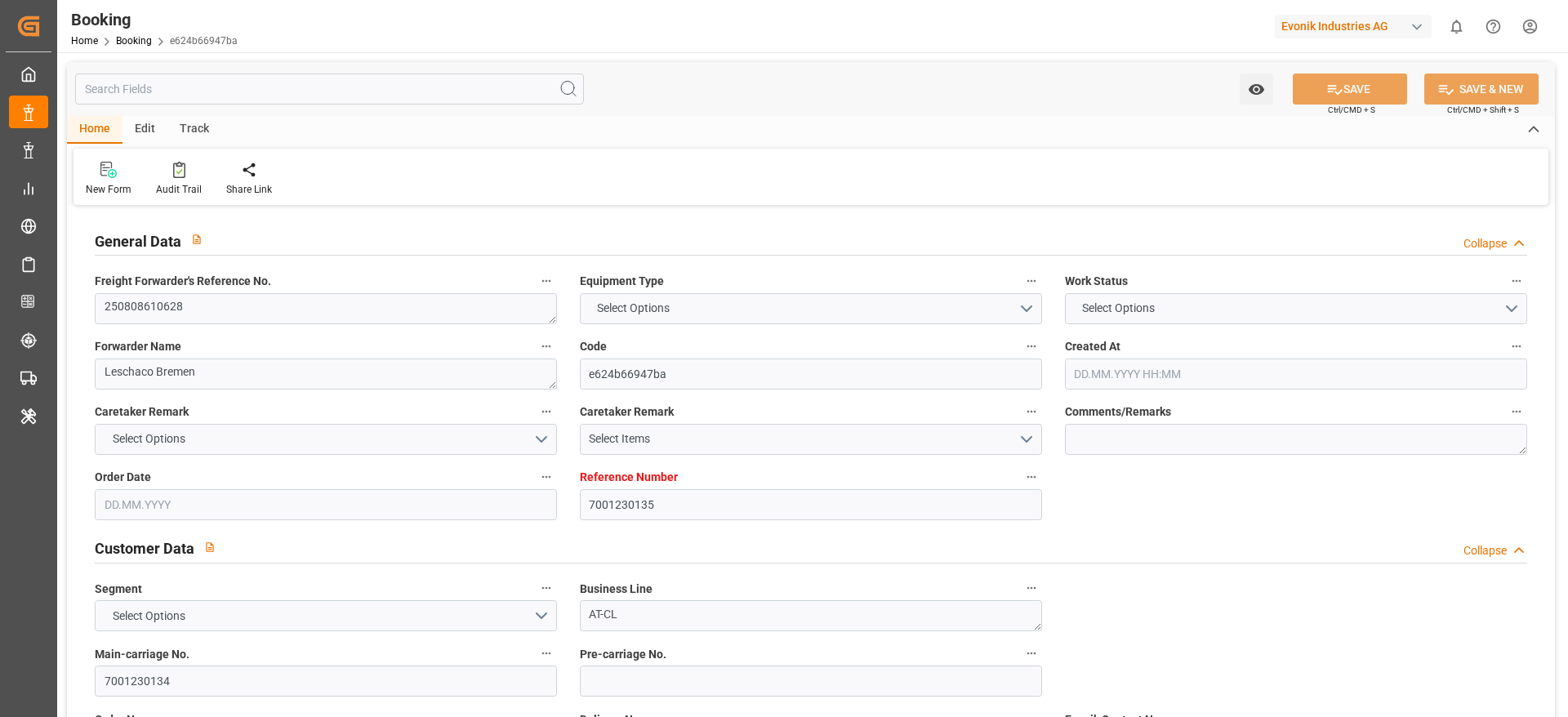
type input "538S"
type input "GSL ELEFTHERIA"
type input "TRUCK"
type input "7001230135"
type input "9619933"
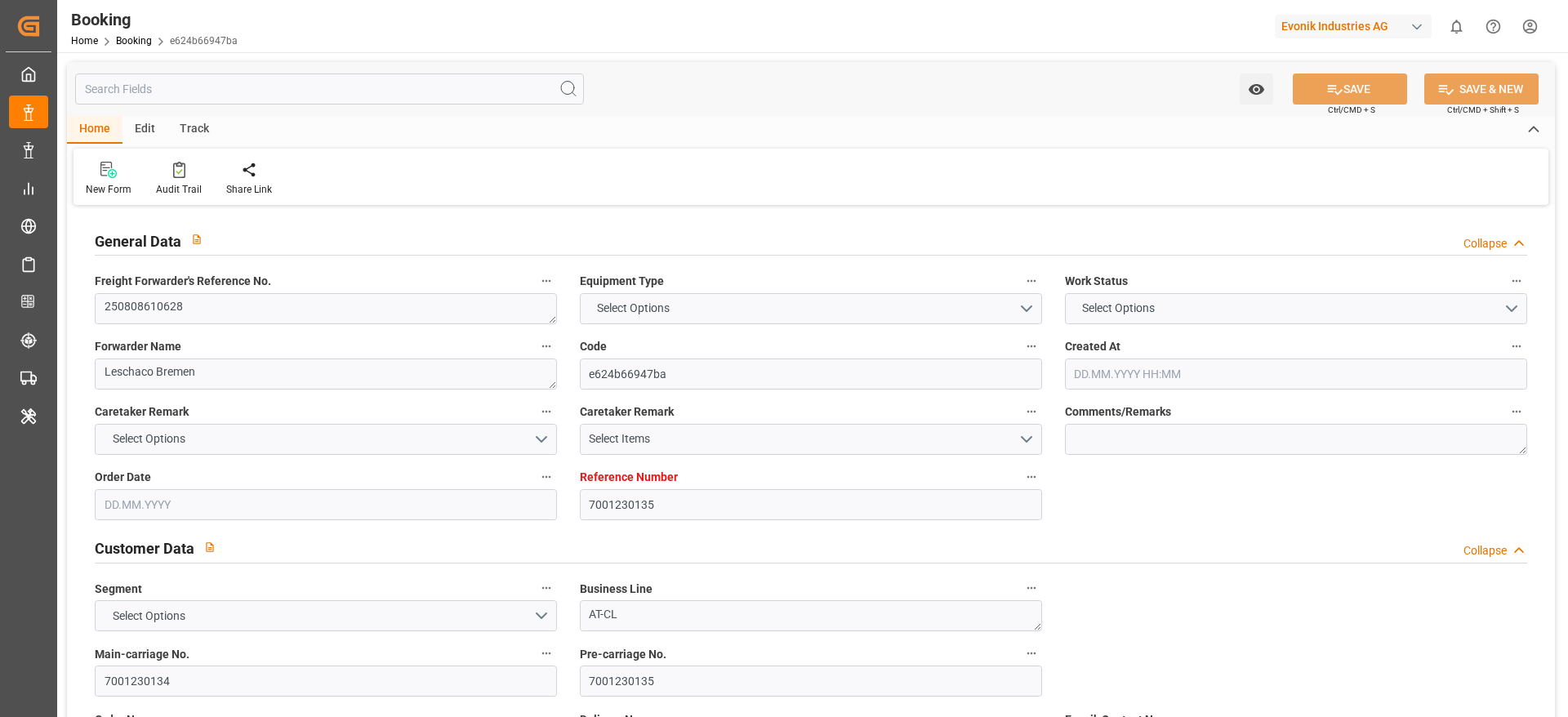
type input "9619933"
type input "Maersk"
type input "Maersk Line AS"
type input "NLRTM"
type input "CNNSA"
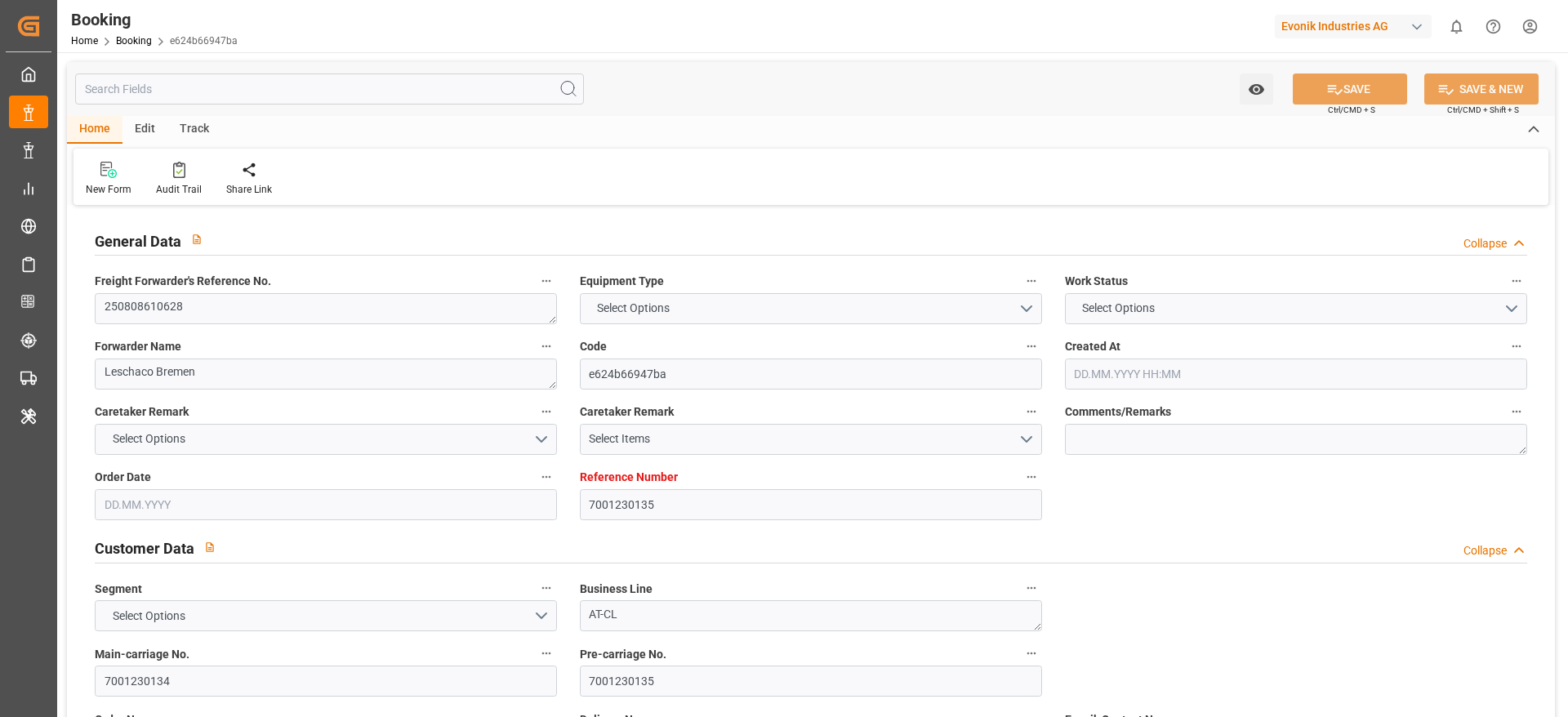
type input "MYTPP"
type input "HKHKG"
type input "0"
type input "NLRTM"
type input "CNNSA"
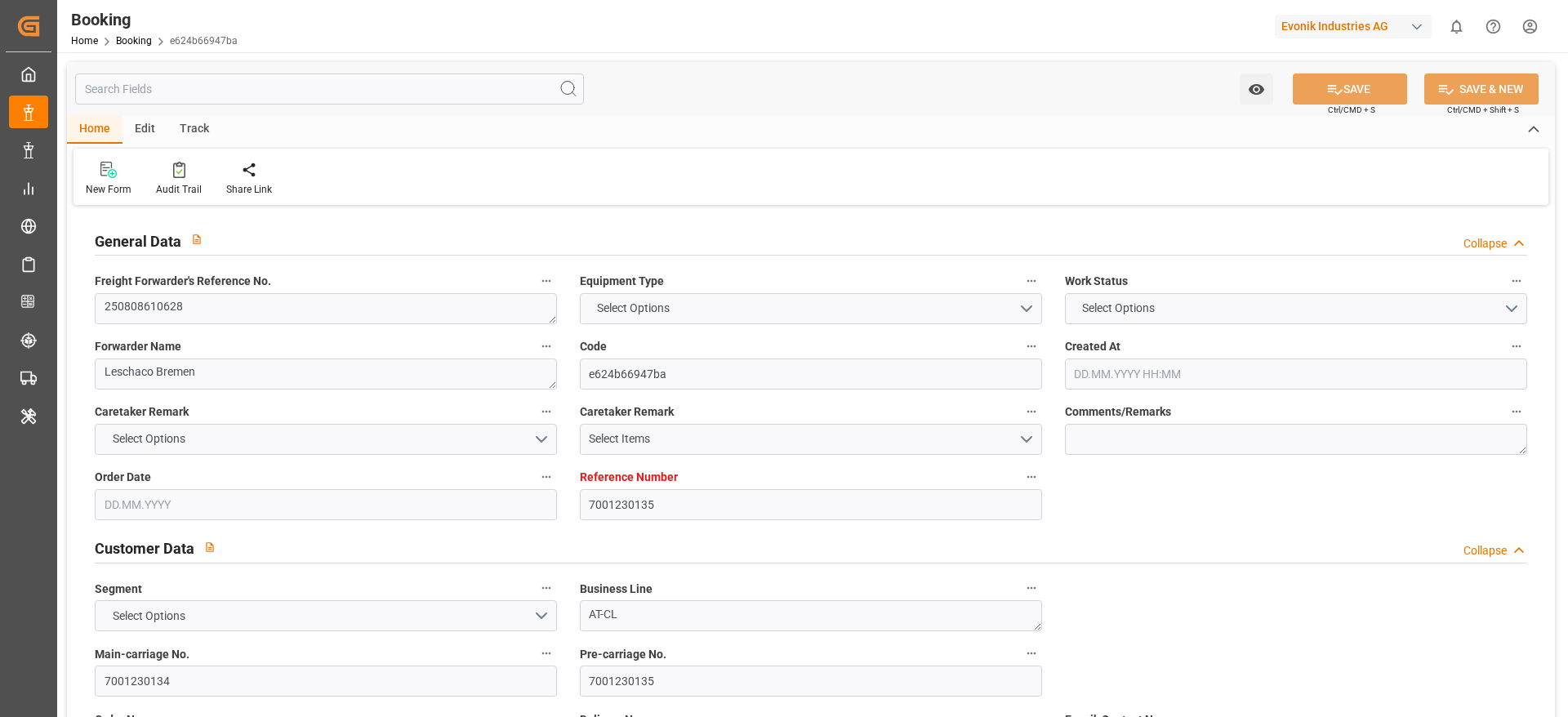
type input "9697416"
type input "9509140"
type input "23.07.2025 09:40"
type input "23.07.2025"
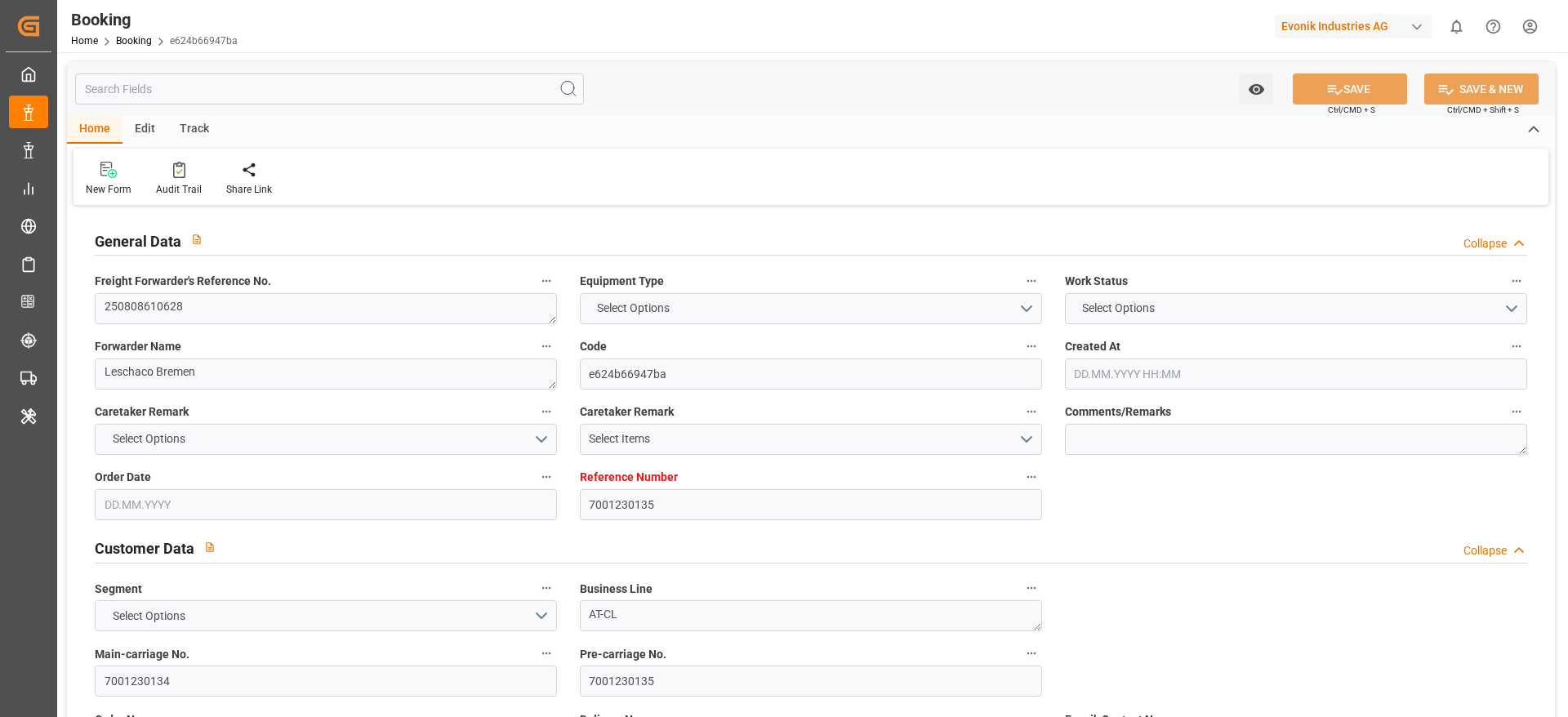
type input "01.10.2025"
type input "[DATE]"
type input "28.07.2025"
type input "04.08.2025 12:00"
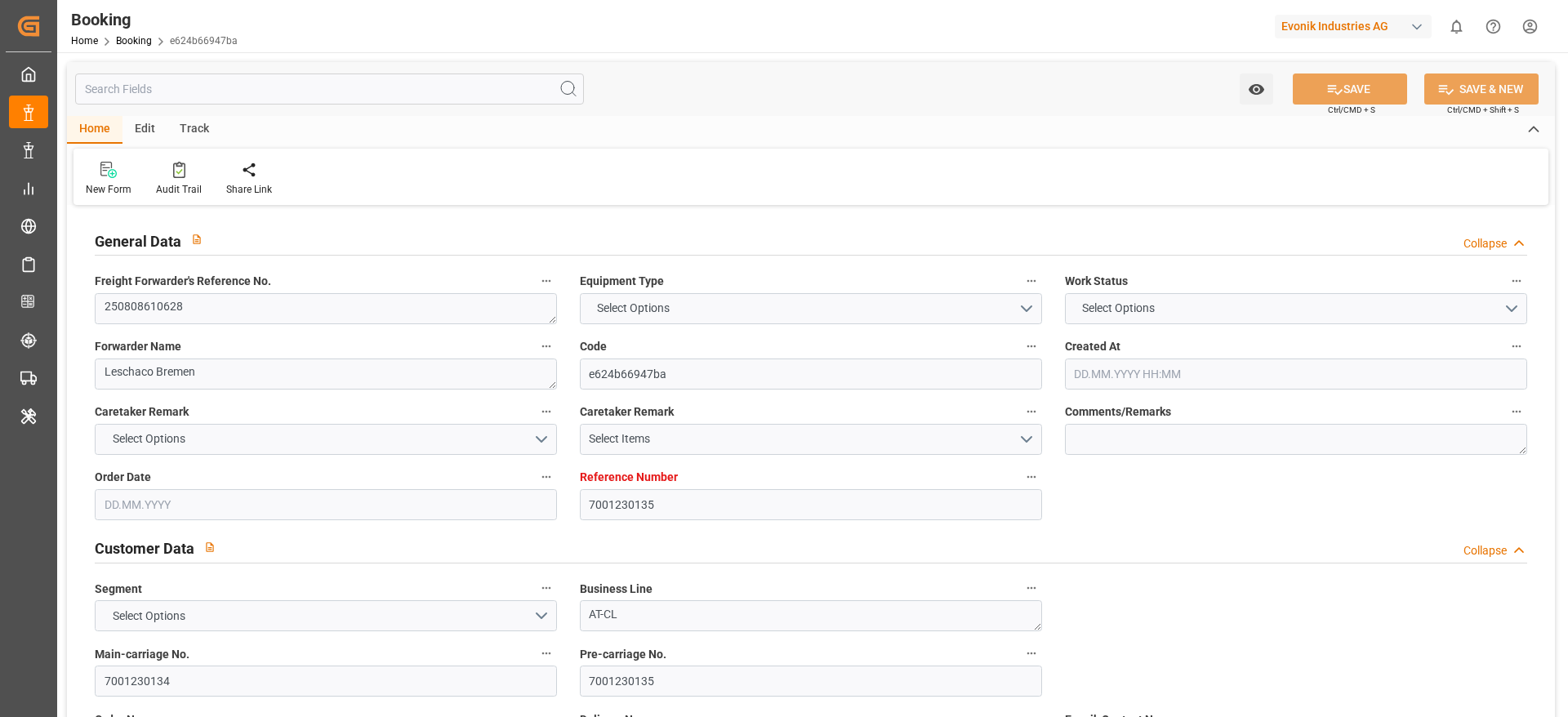
type input "[DATE] 00:00"
type input "04.08.2025 14:45"
type input "31.07.2025 03:40"
type input "24.09.2025 11:00"
type input "17.09.2025 00:00"
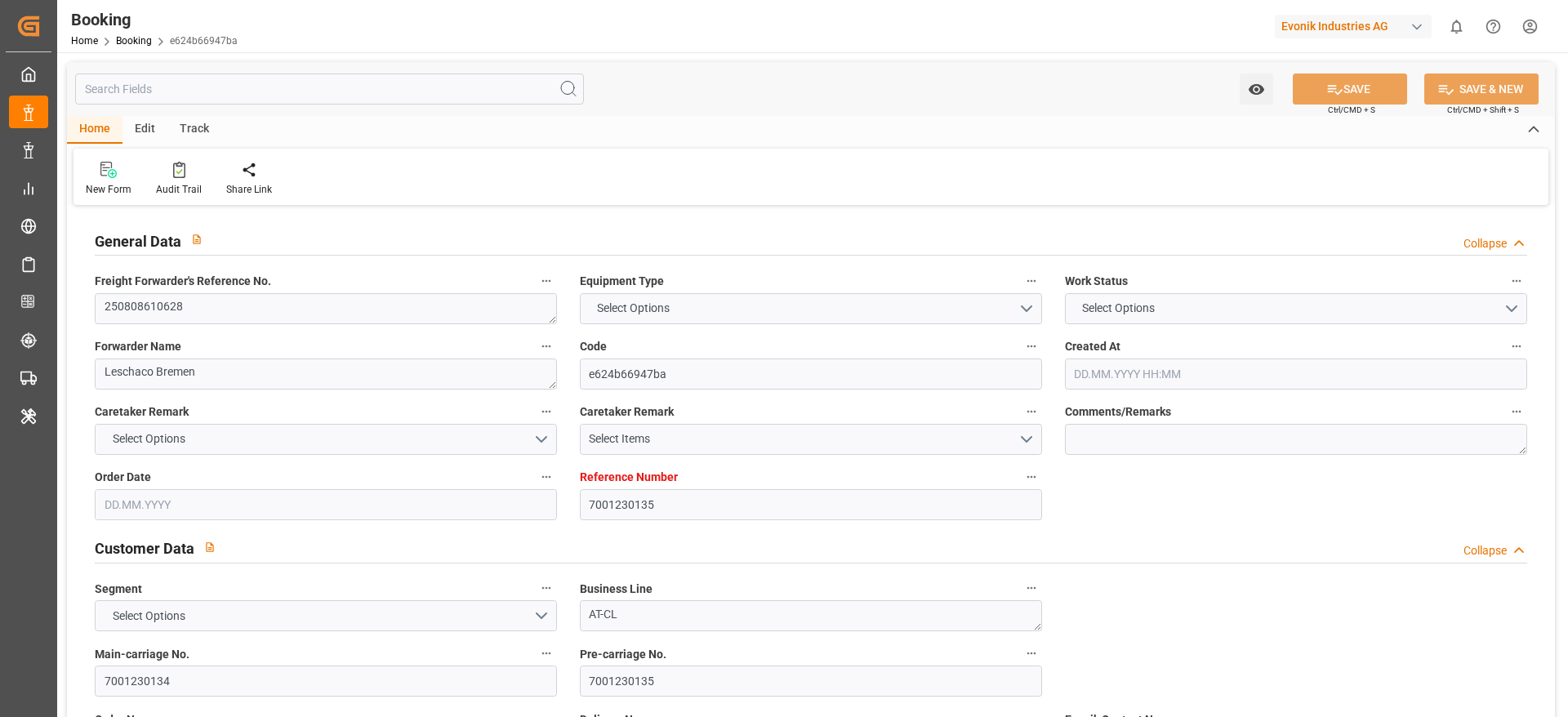
type input "14.09.2025 08:30"
type input "[DATE] 00:00"
type input "22.09.2025 02:50"
type input "20.09.2025 19:00"
type input "13.09.2025 00:00"
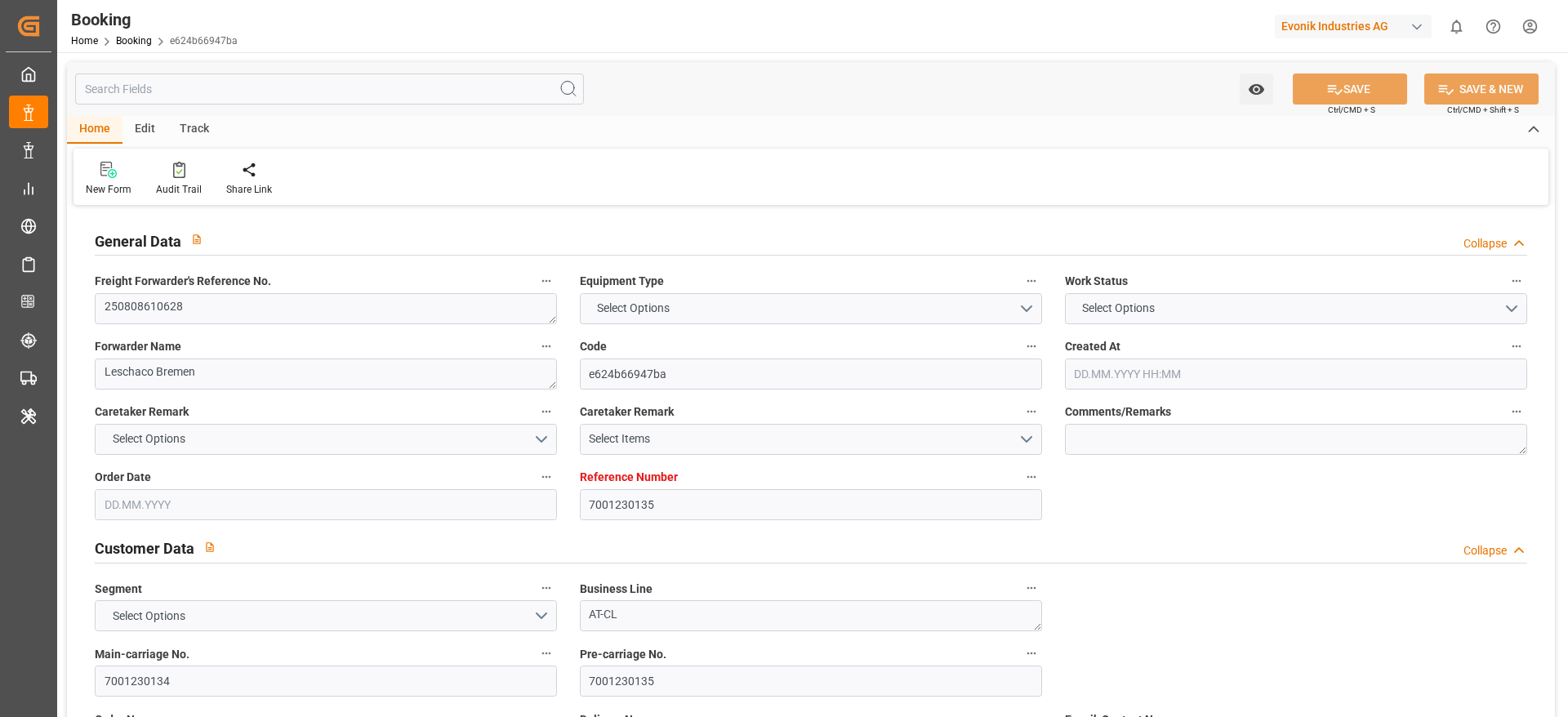
type input "23.09.2025 15:00"
type input "22.09.2025 14:00"
type input "24.09.2025 05:00"
type input "23.09.2025 14:00"
type input "[DATE]"
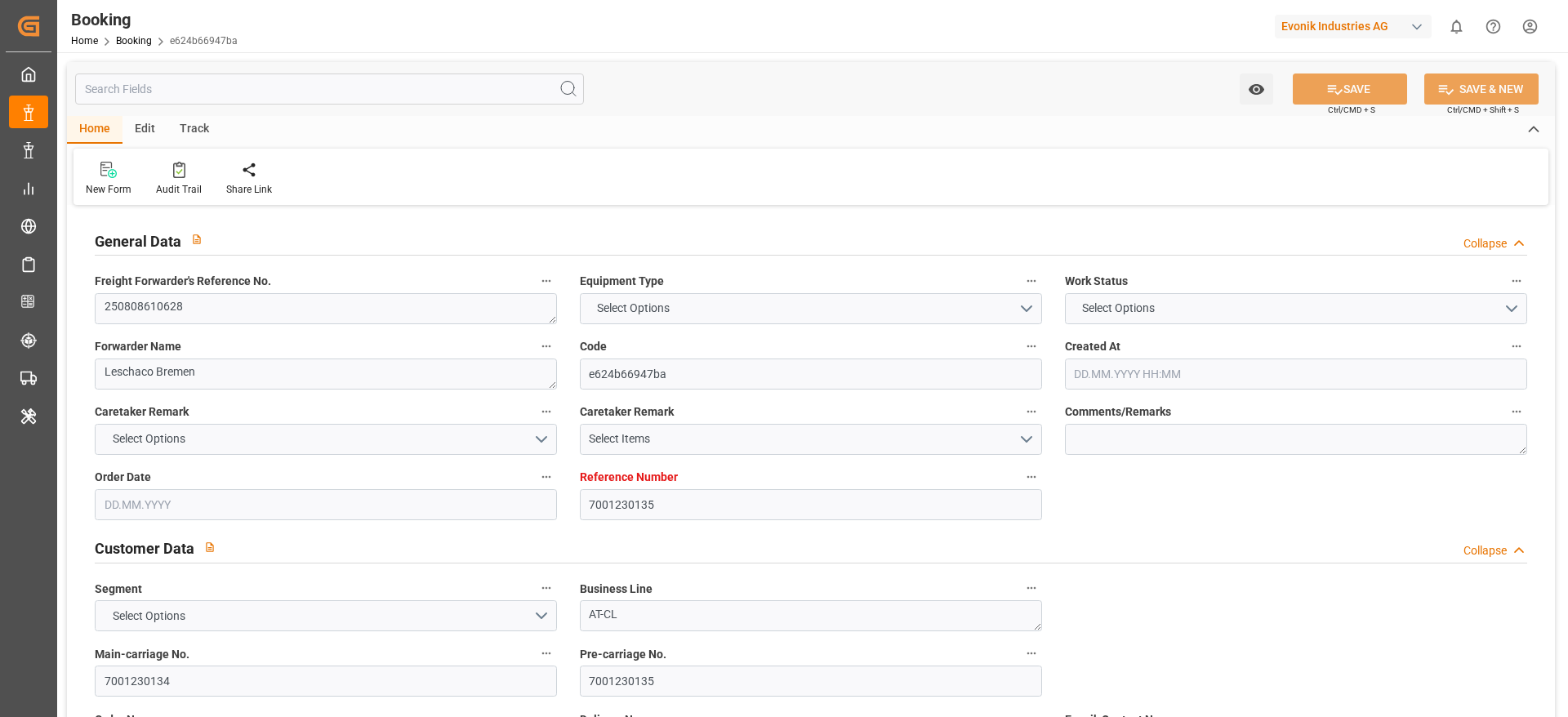
type input "23.09.2025 03:16"
type input "[DATE]"
type input "30.07.2025 04:30"
type input "04.08.2025 05:55"
type input "04.08.2025 12:00"
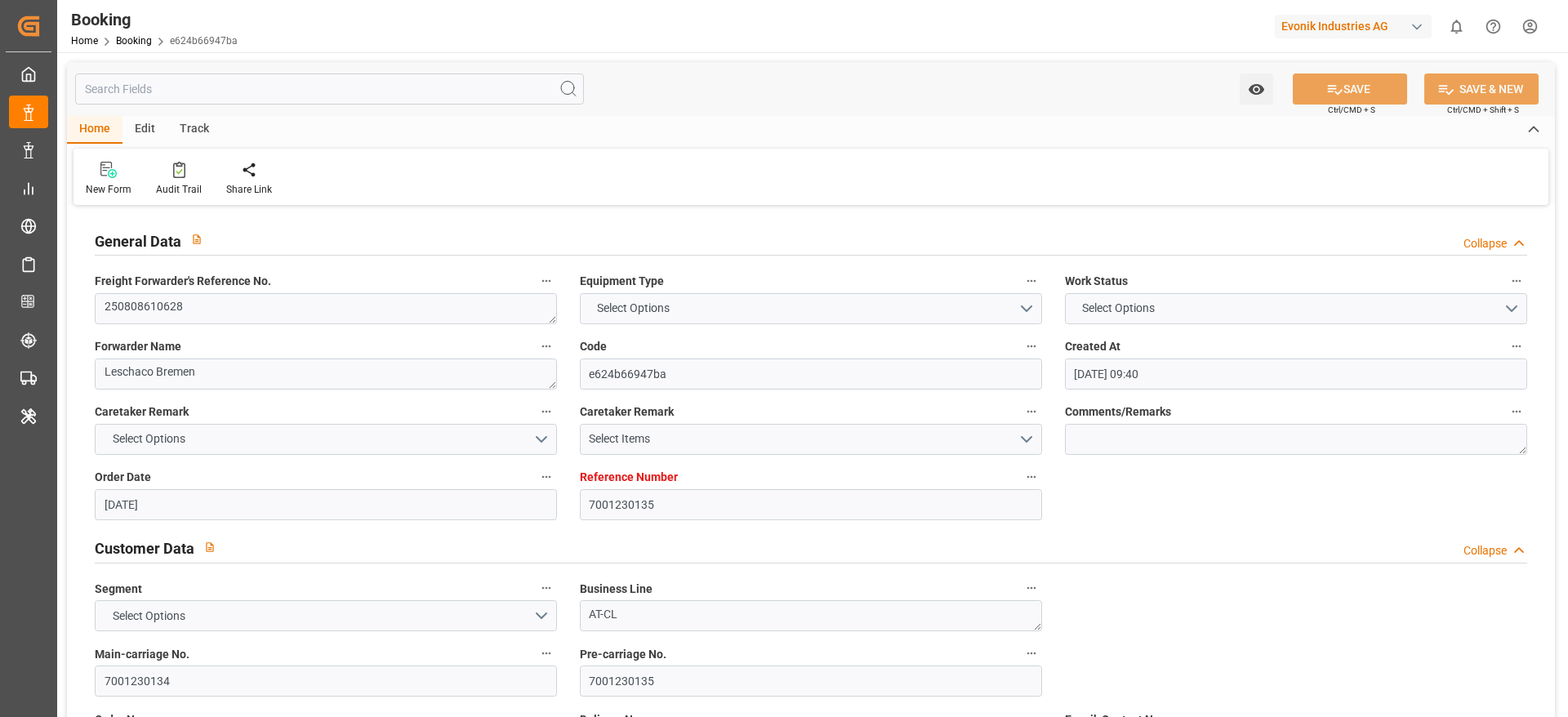
type input "04.08.2025 16:25"
type input "14.09.2025 08:30"
type input "14.09.2025 08:37"
type input "15.09.2025 01:29"
type input "23.09.2025 02:38"
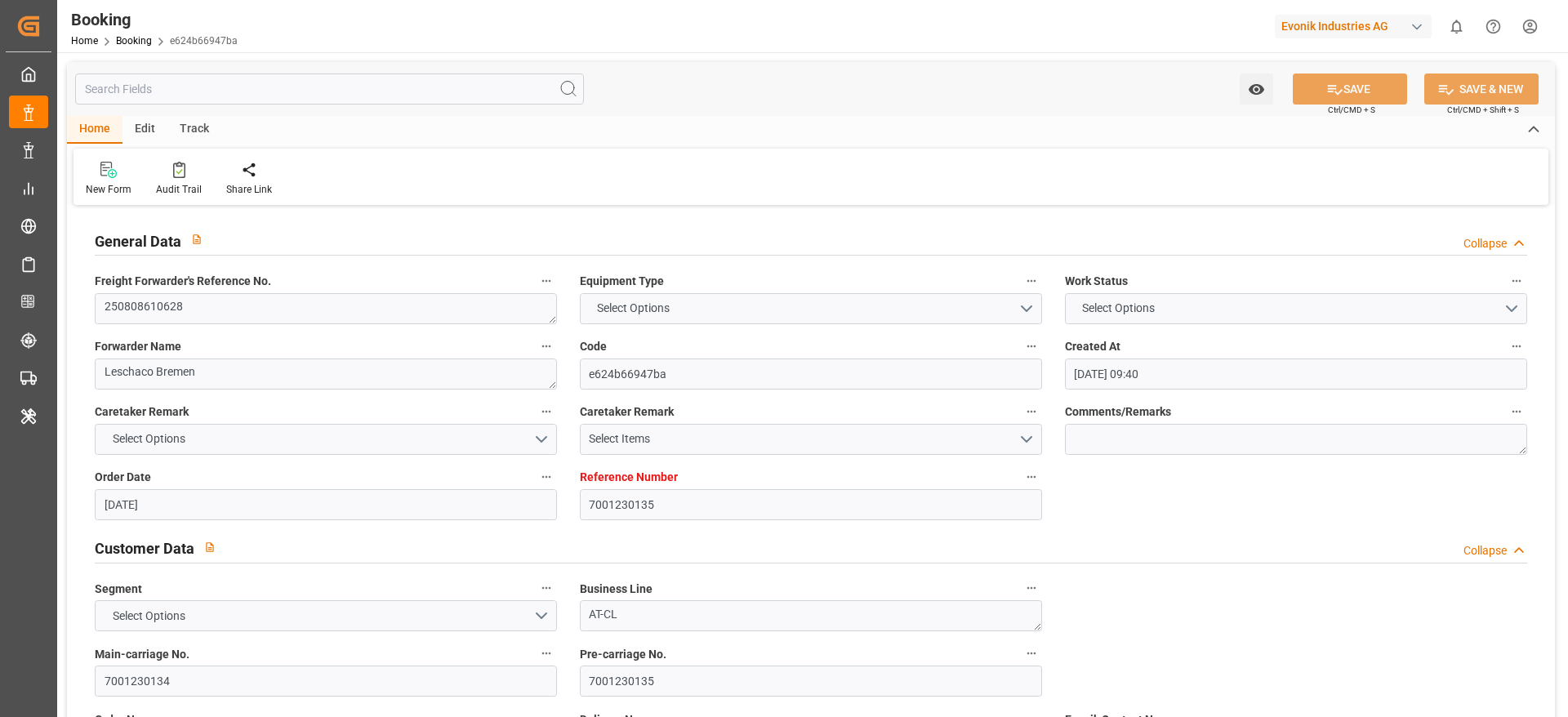
type input "20.09.2025 19:00"
type input "23.09.2025 15:00"
type input "23.09.2025 22:35"
type input "24.09.2025 05:00"
type input "24.09.2025 11:00"
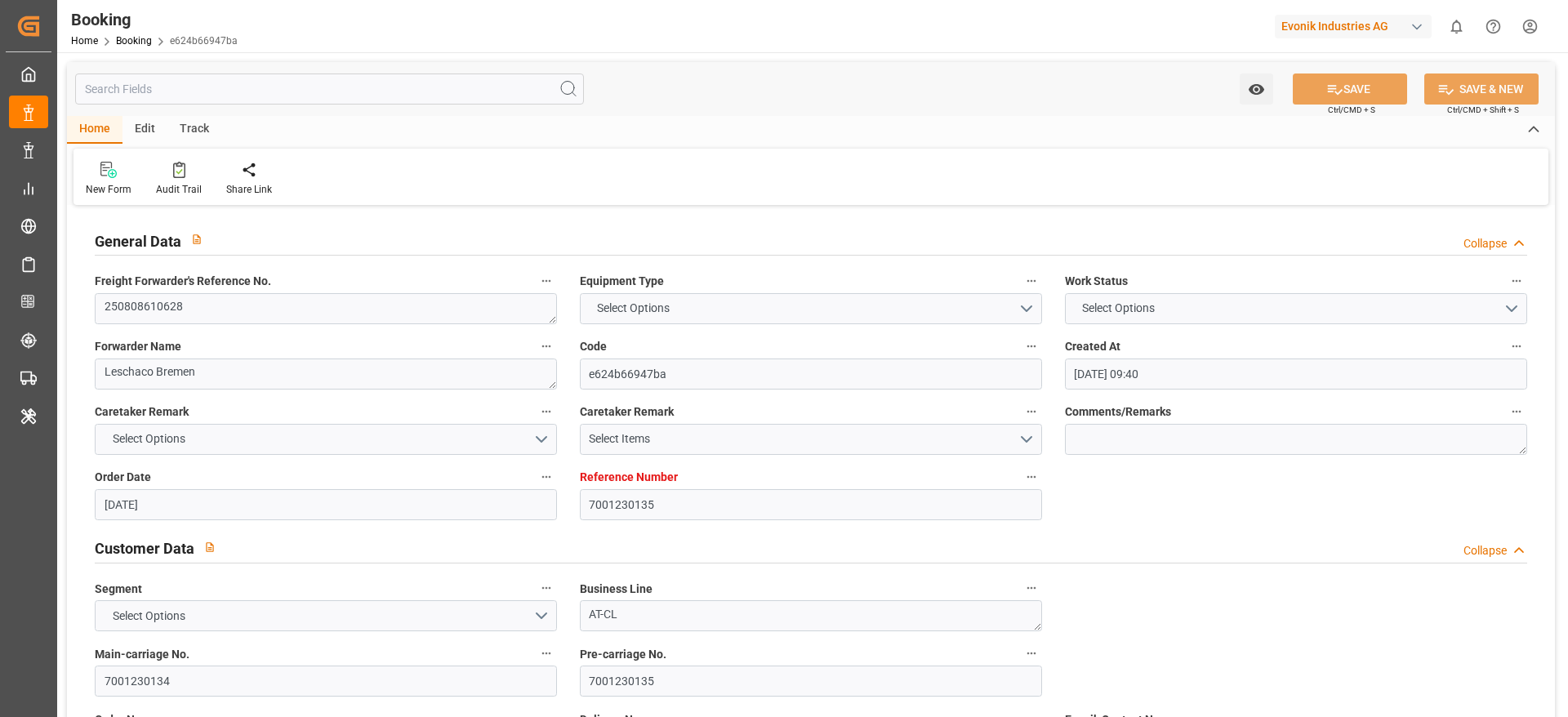
type input "24.09.2025 18:10"
type input "28.09.2025 18:10"
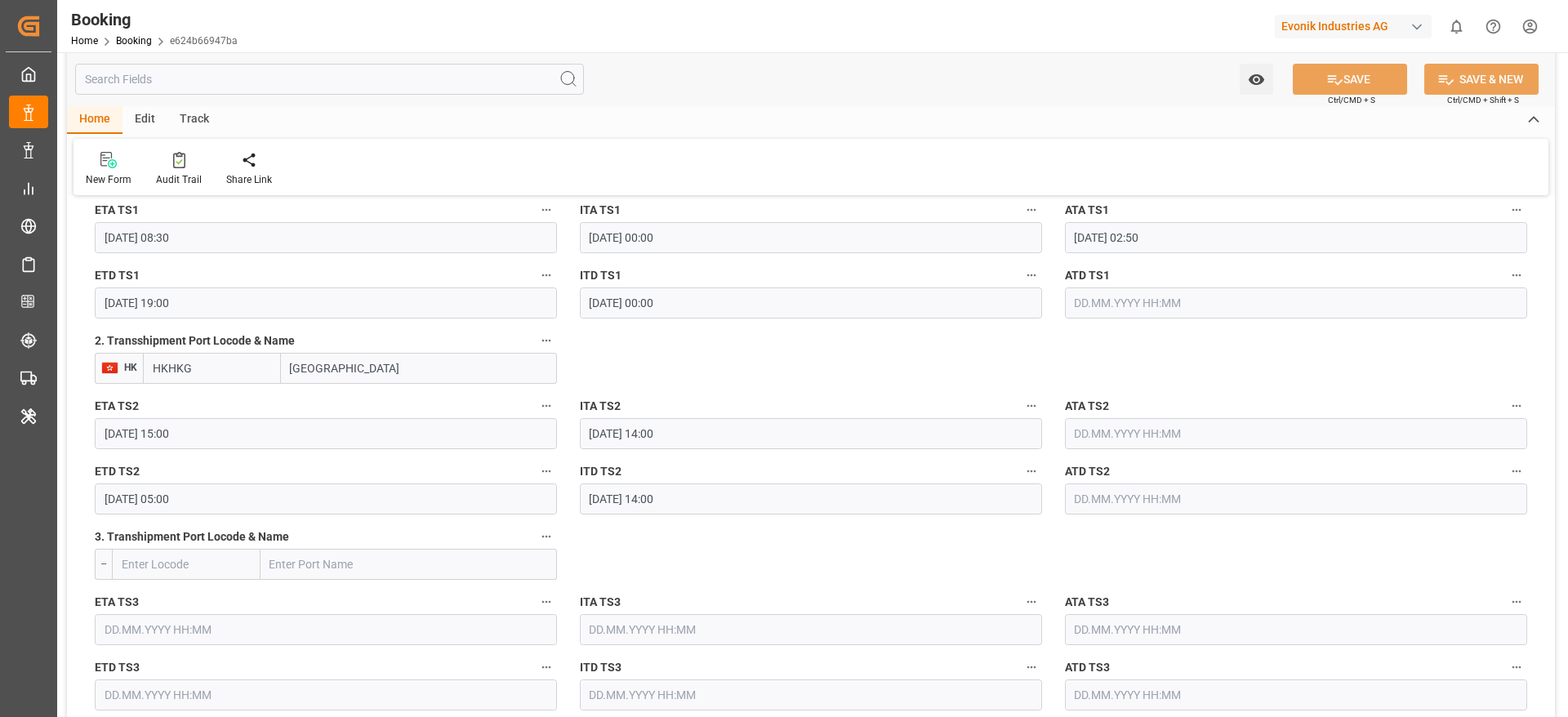
scroll to position [1837, 0]
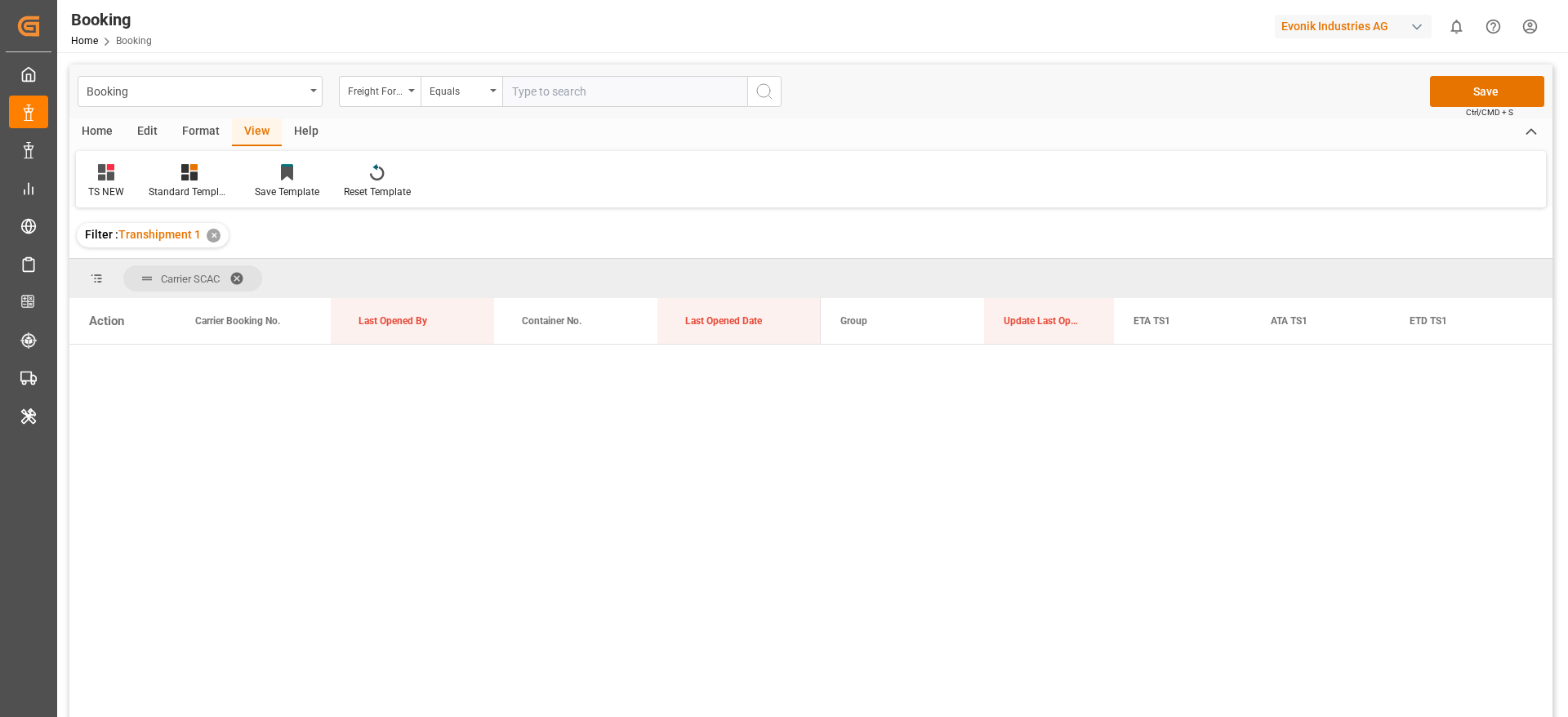
scroll to position [5590, 0]
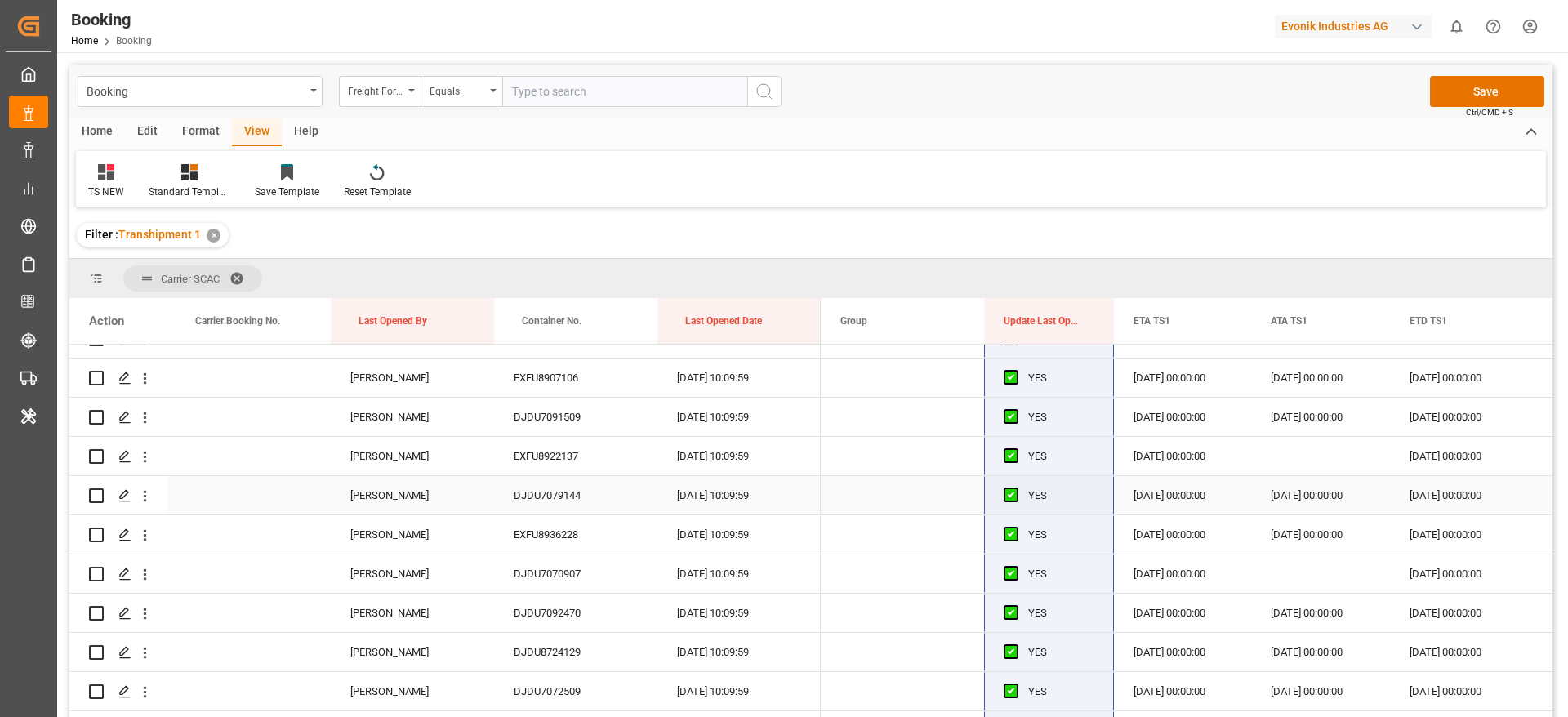
click at [566, 502] on div "DJDU7079144" at bounding box center [575, 495] width 163 height 38
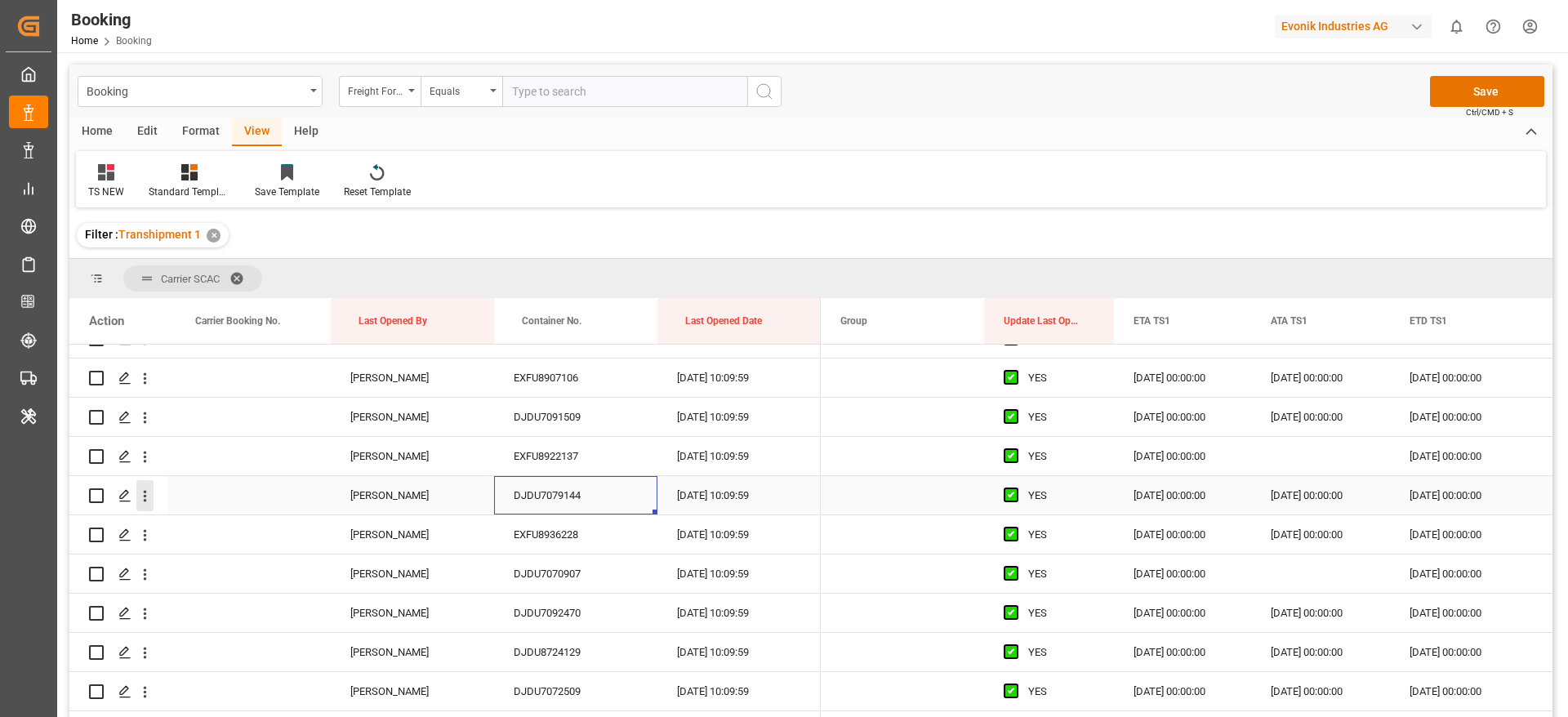
click at [151, 496] on icon "open menu" at bounding box center [144, 495] width 17 height 17
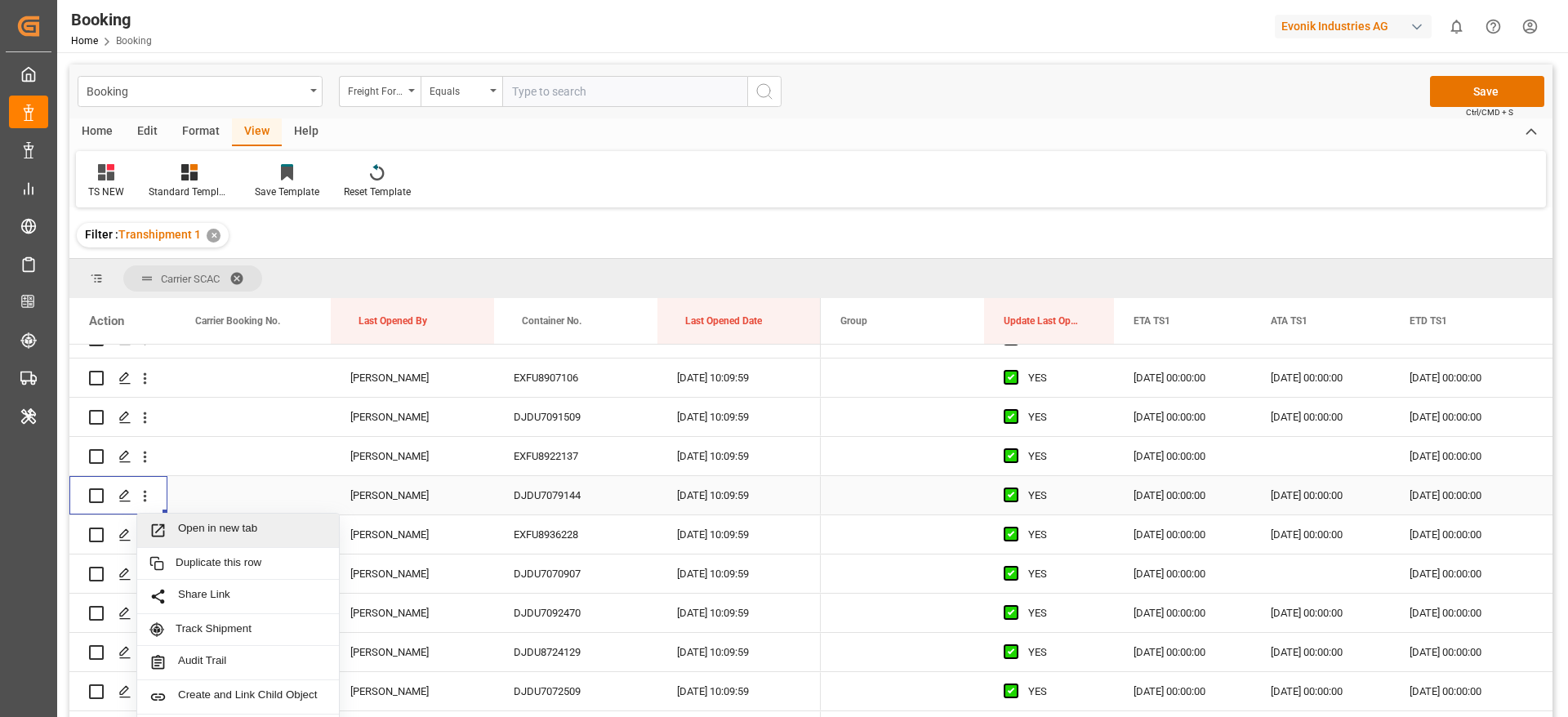
click at [238, 523] on span "Open in new tab" at bounding box center [253, 530] width 149 height 17
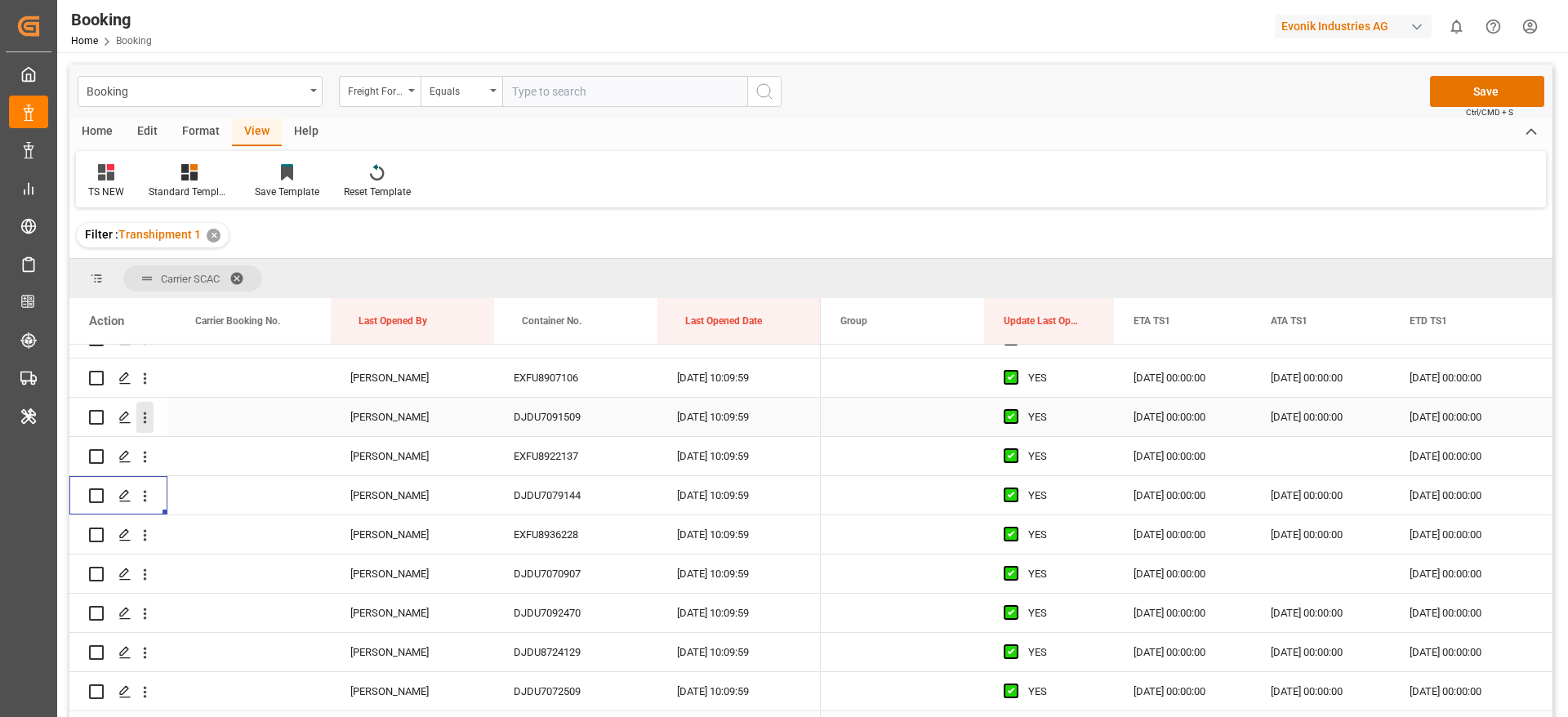
click at [151, 419] on icon "open menu" at bounding box center [144, 417] width 17 height 17
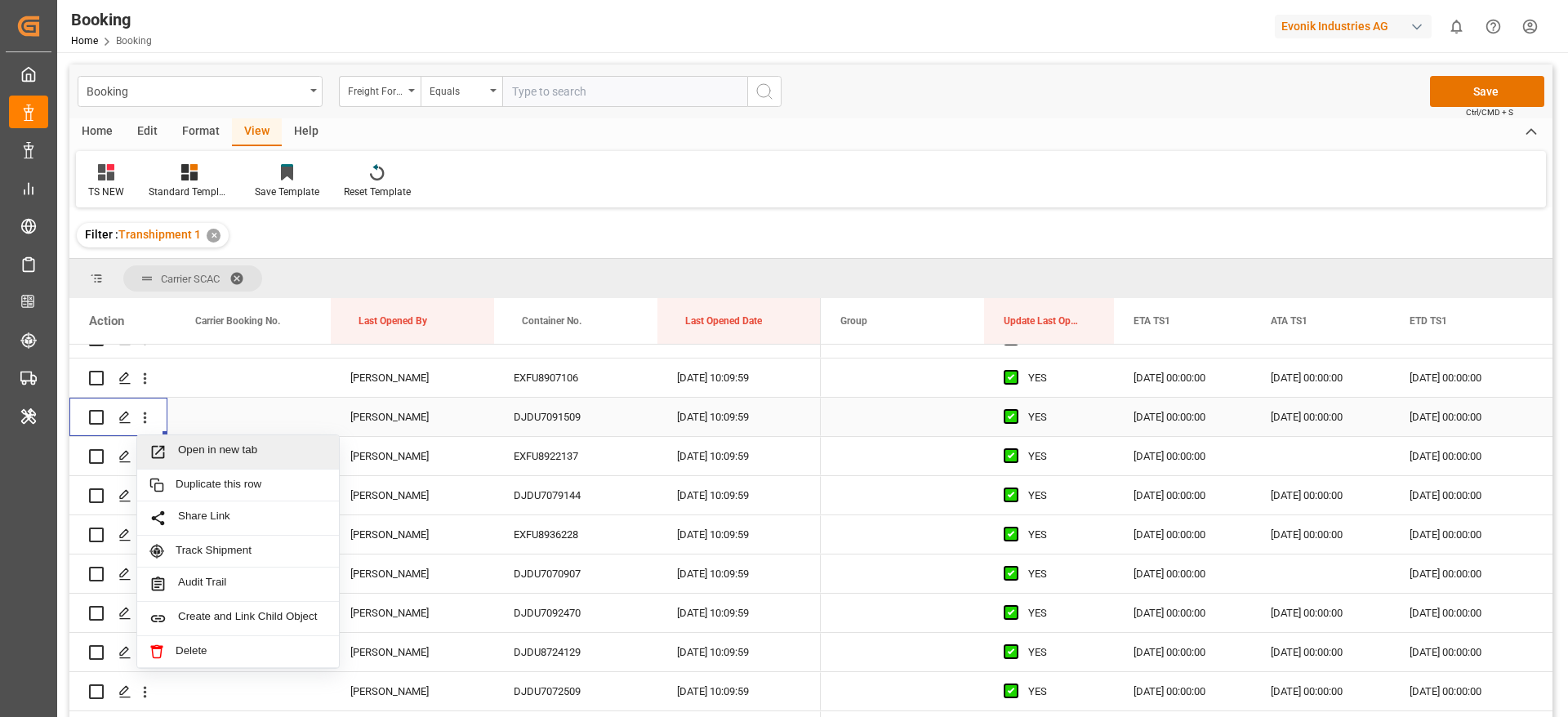
click at [234, 440] on div "Open in new tab" at bounding box center [238, 452] width 202 height 35
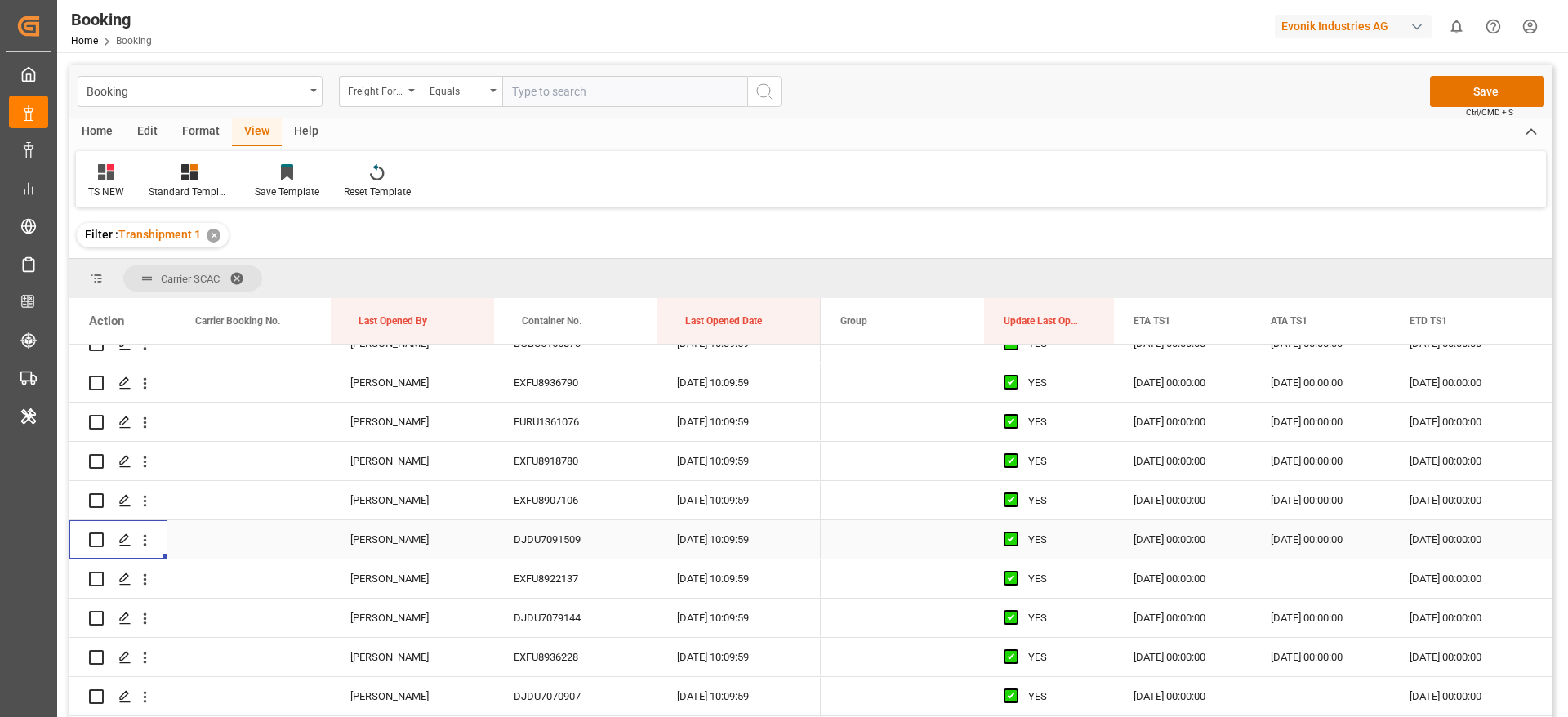
scroll to position [5345, 0]
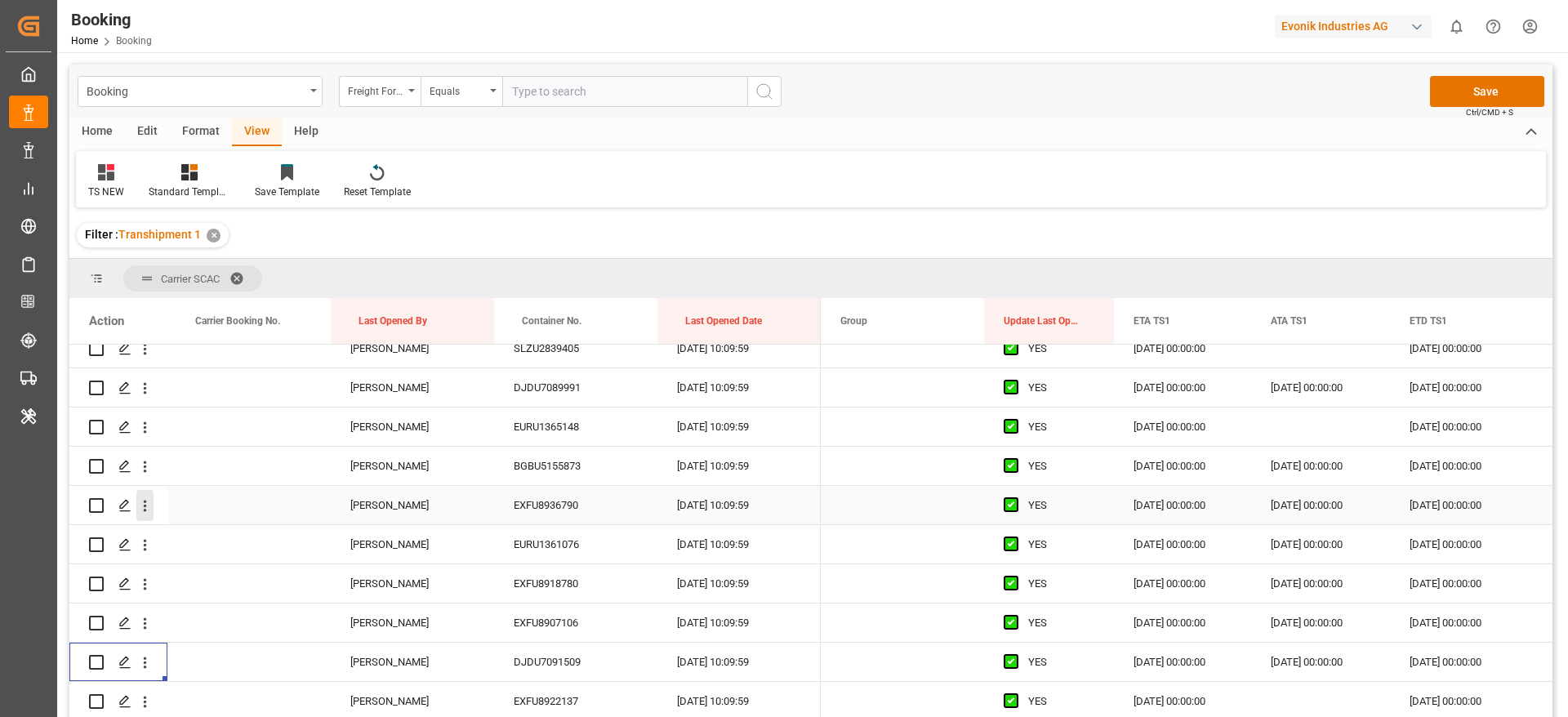
click at [152, 506] on icon "open menu" at bounding box center [144, 505] width 17 height 17
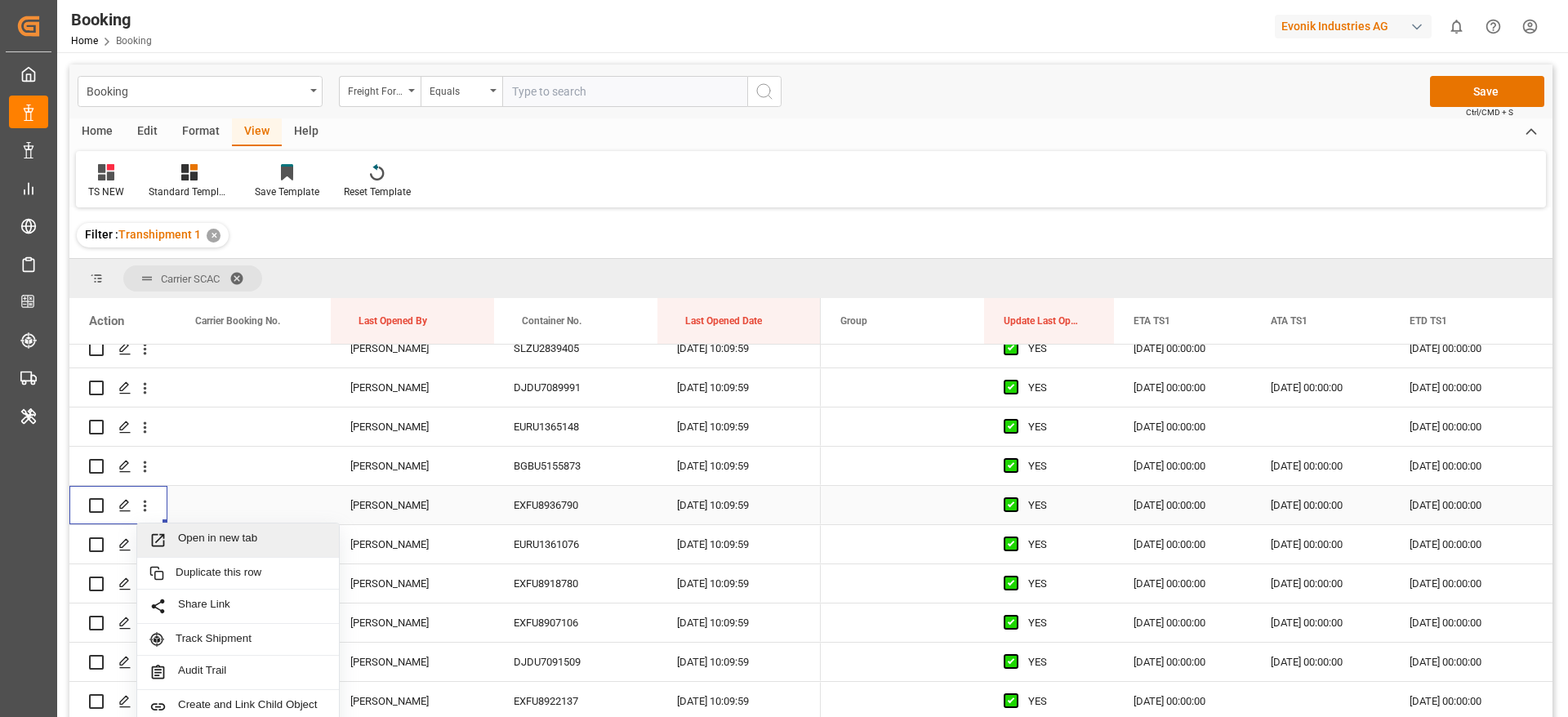
click at [238, 536] on span "Open in new tab" at bounding box center [253, 540] width 149 height 17
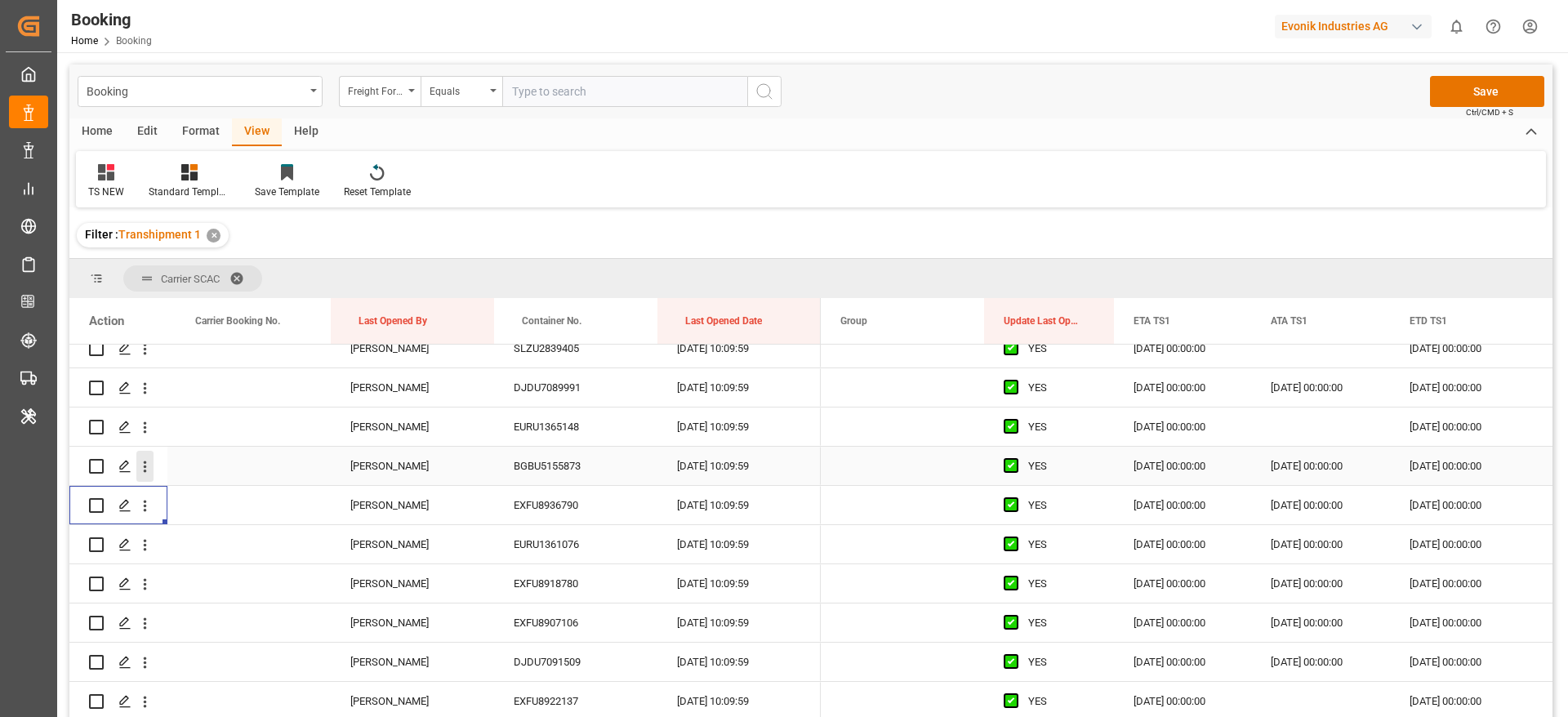
click at [147, 466] on icon "open menu" at bounding box center [144, 466] width 17 height 17
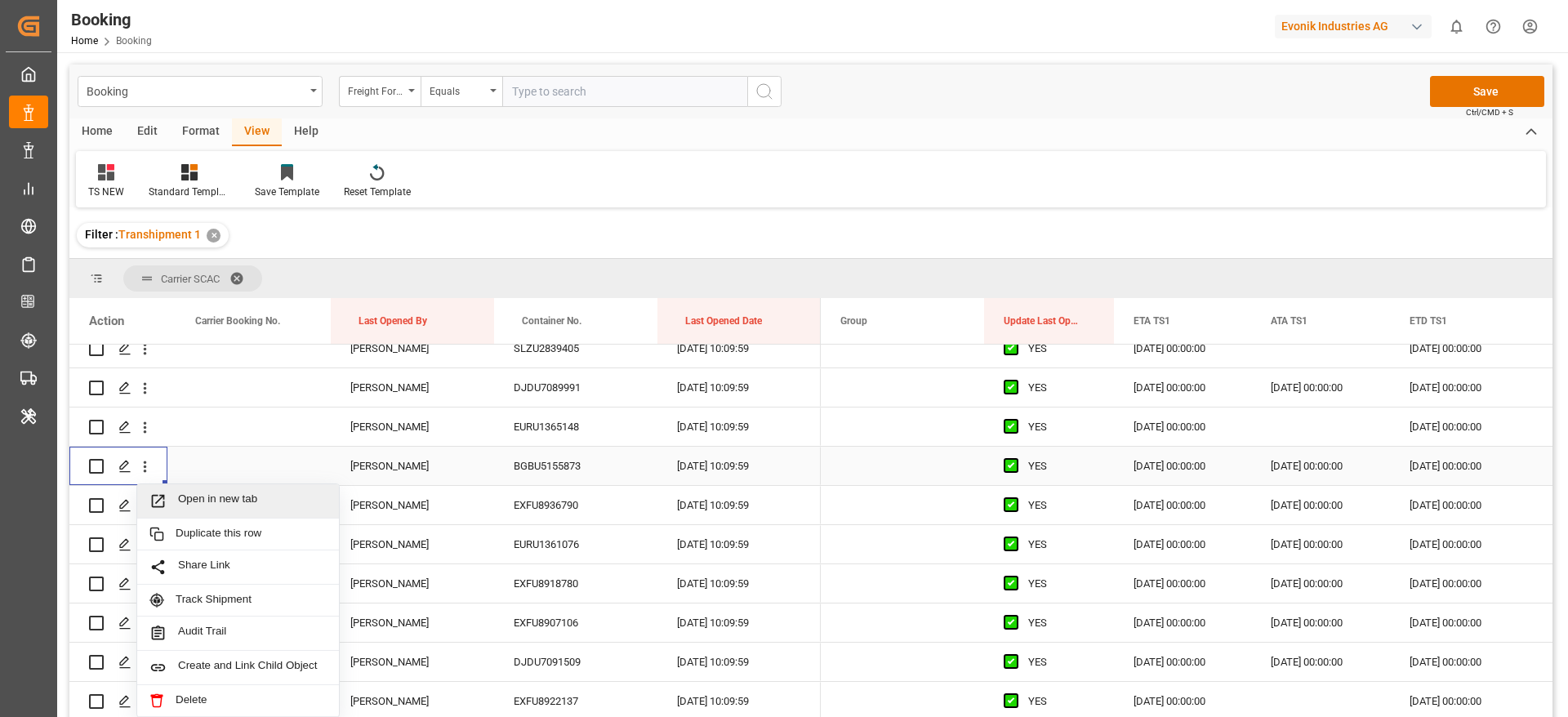
click at [222, 495] on span "Open in new tab" at bounding box center [253, 500] width 149 height 17
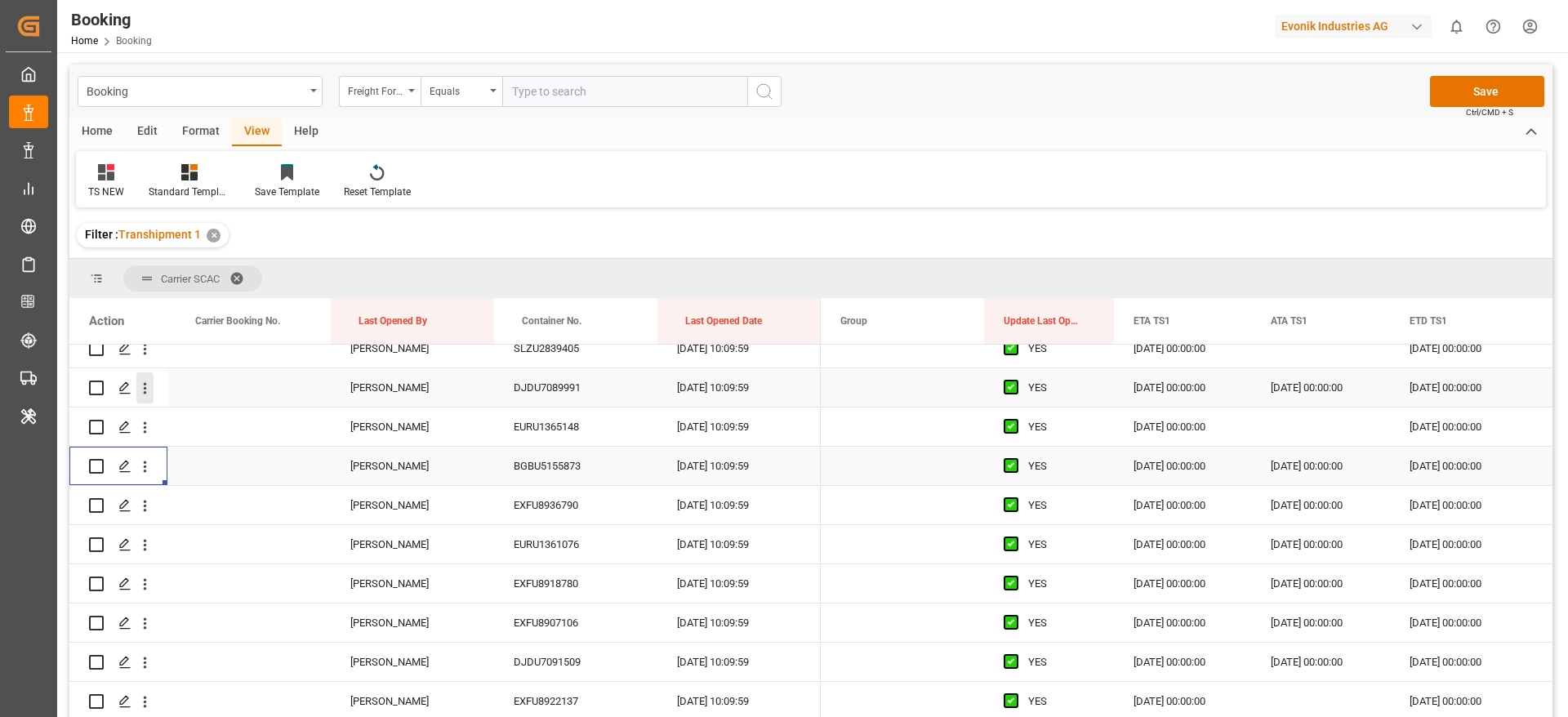
click at [144, 386] on icon "open menu" at bounding box center [144, 387] width 17 height 17
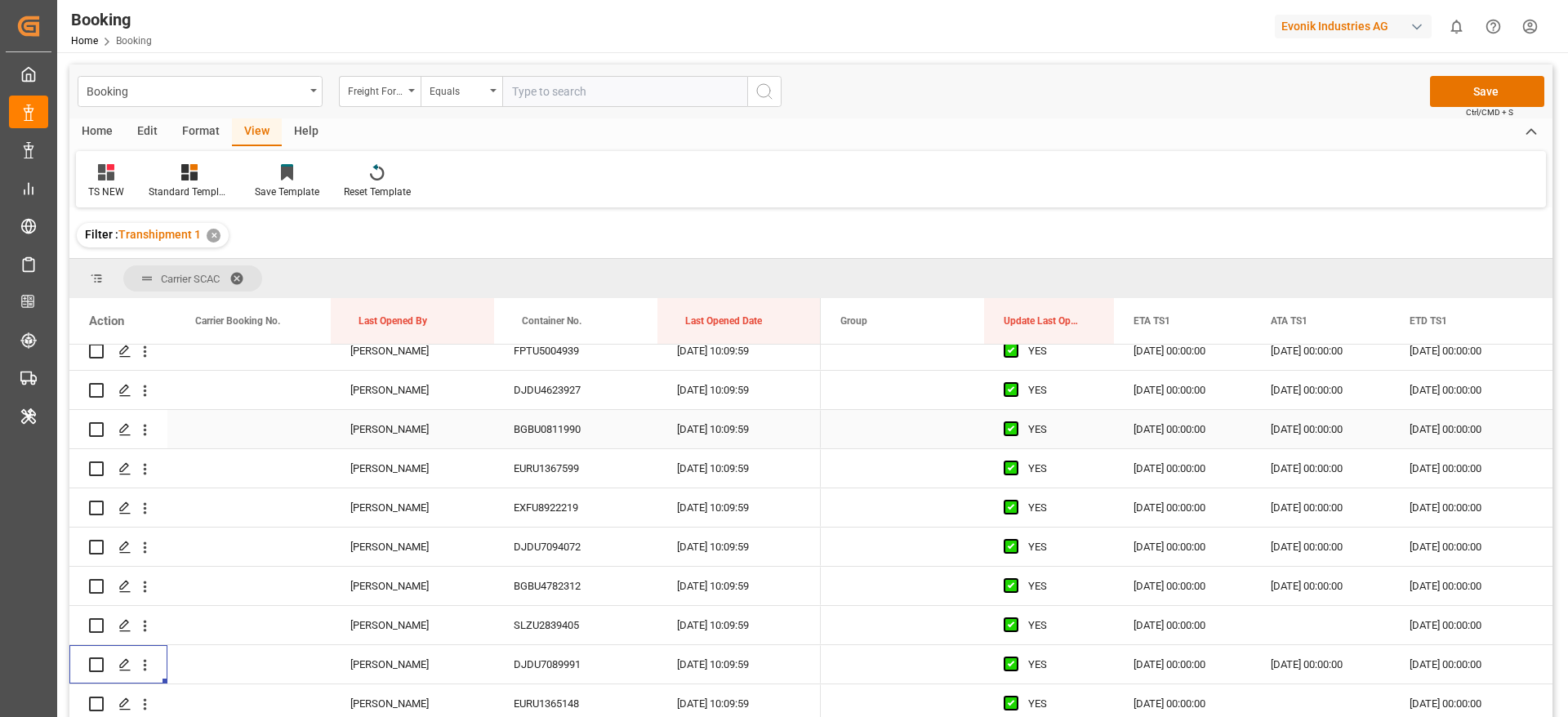
scroll to position [4978, 0]
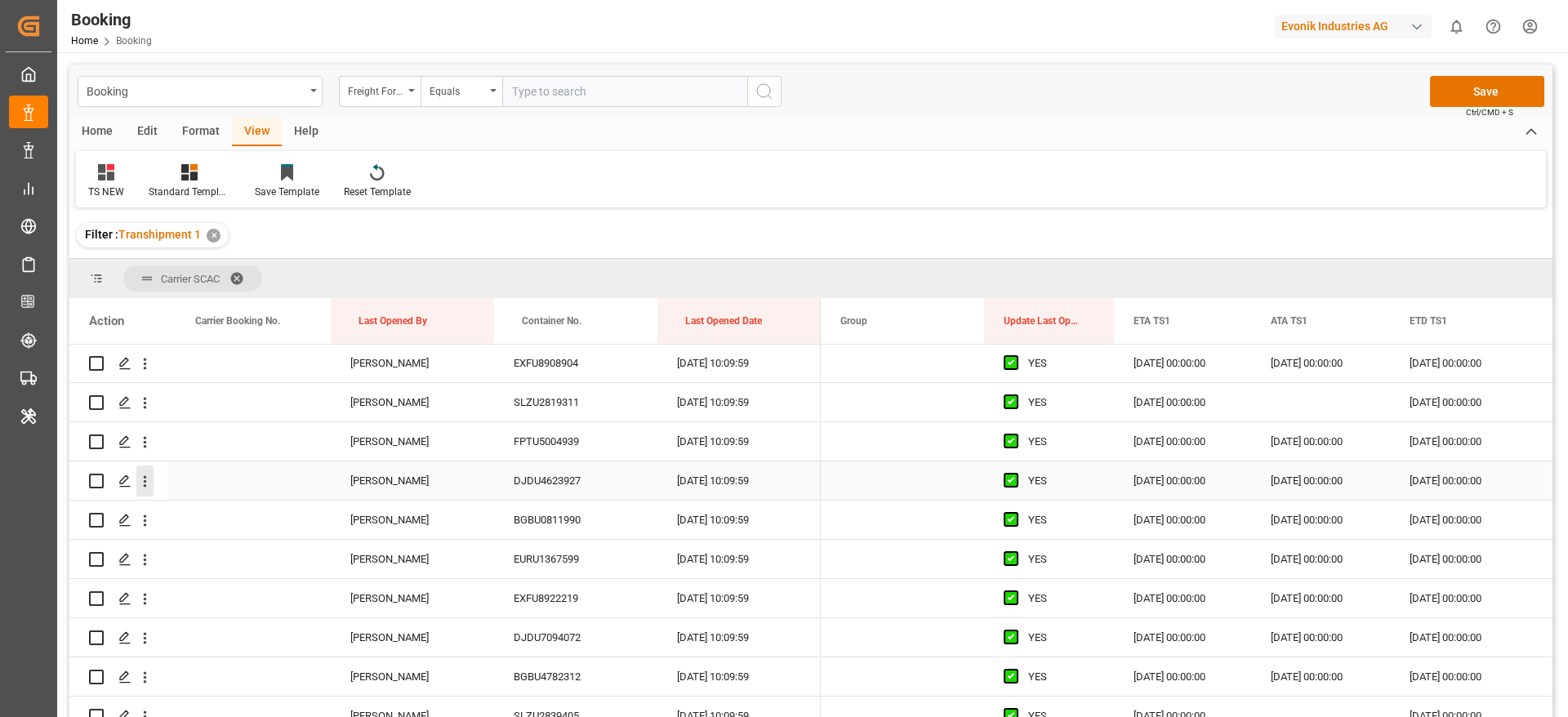
click at [148, 484] on icon "open menu" at bounding box center [144, 480] width 17 height 17
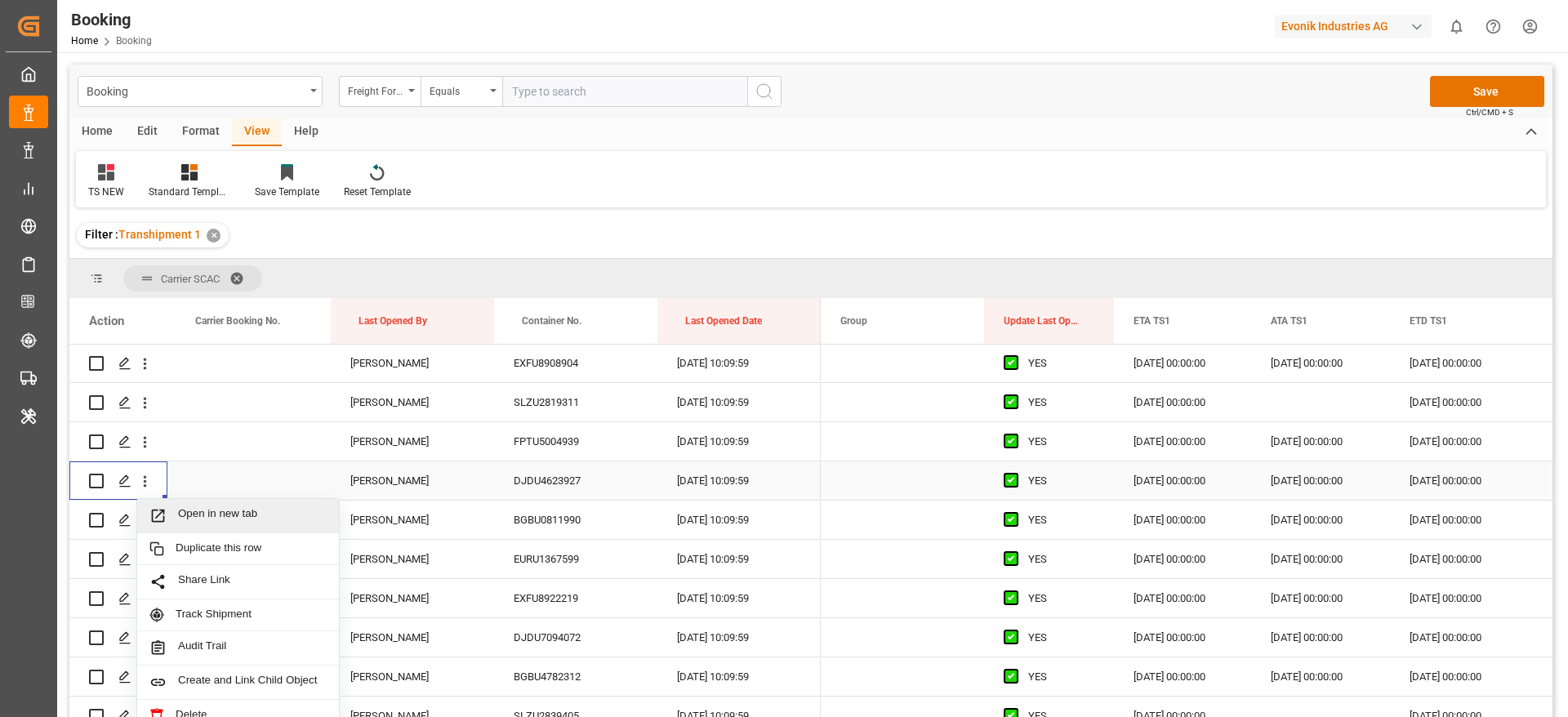
click at [247, 518] on span "Open in new tab" at bounding box center [253, 515] width 149 height 17
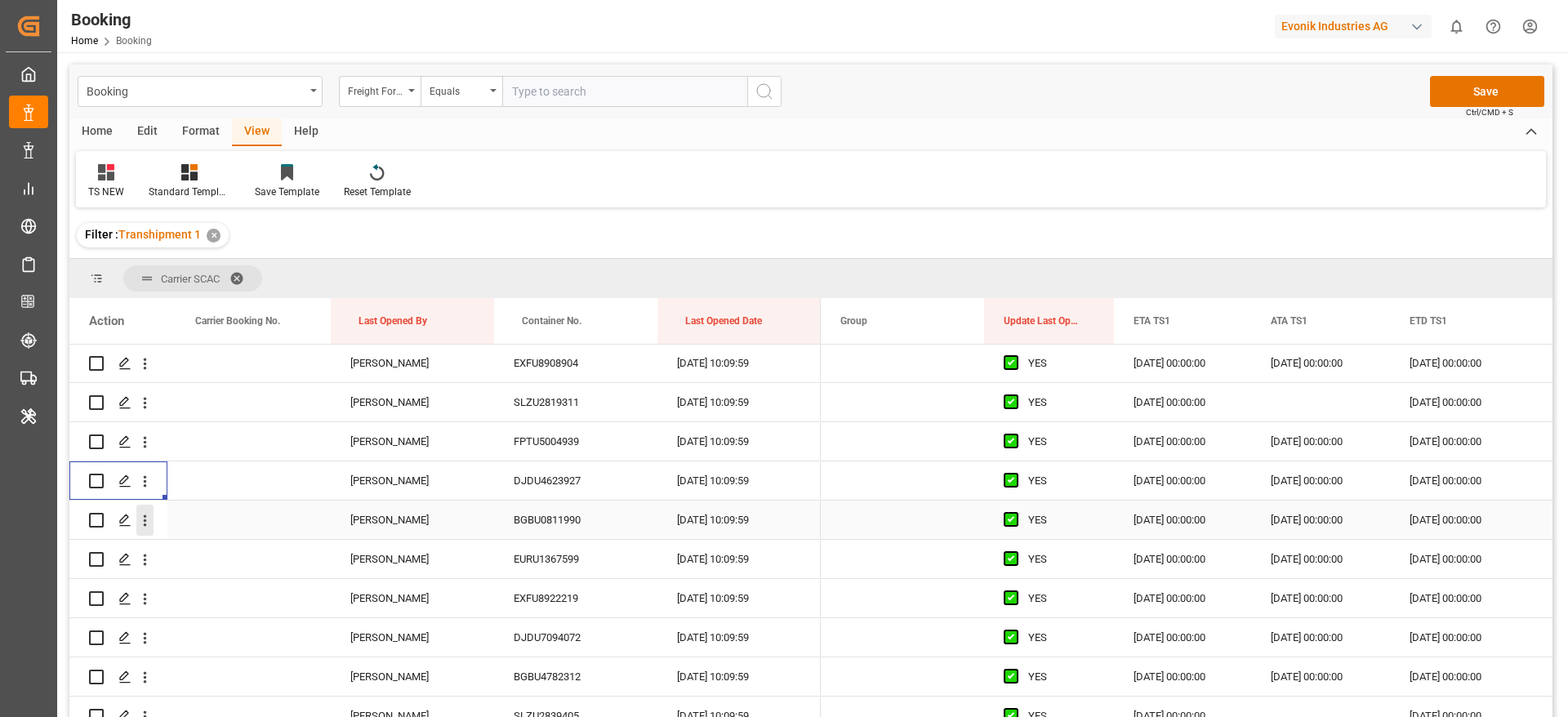
click at [146, 513] on icon "open menu" at bounding box center [144, 520] width 17 height 17
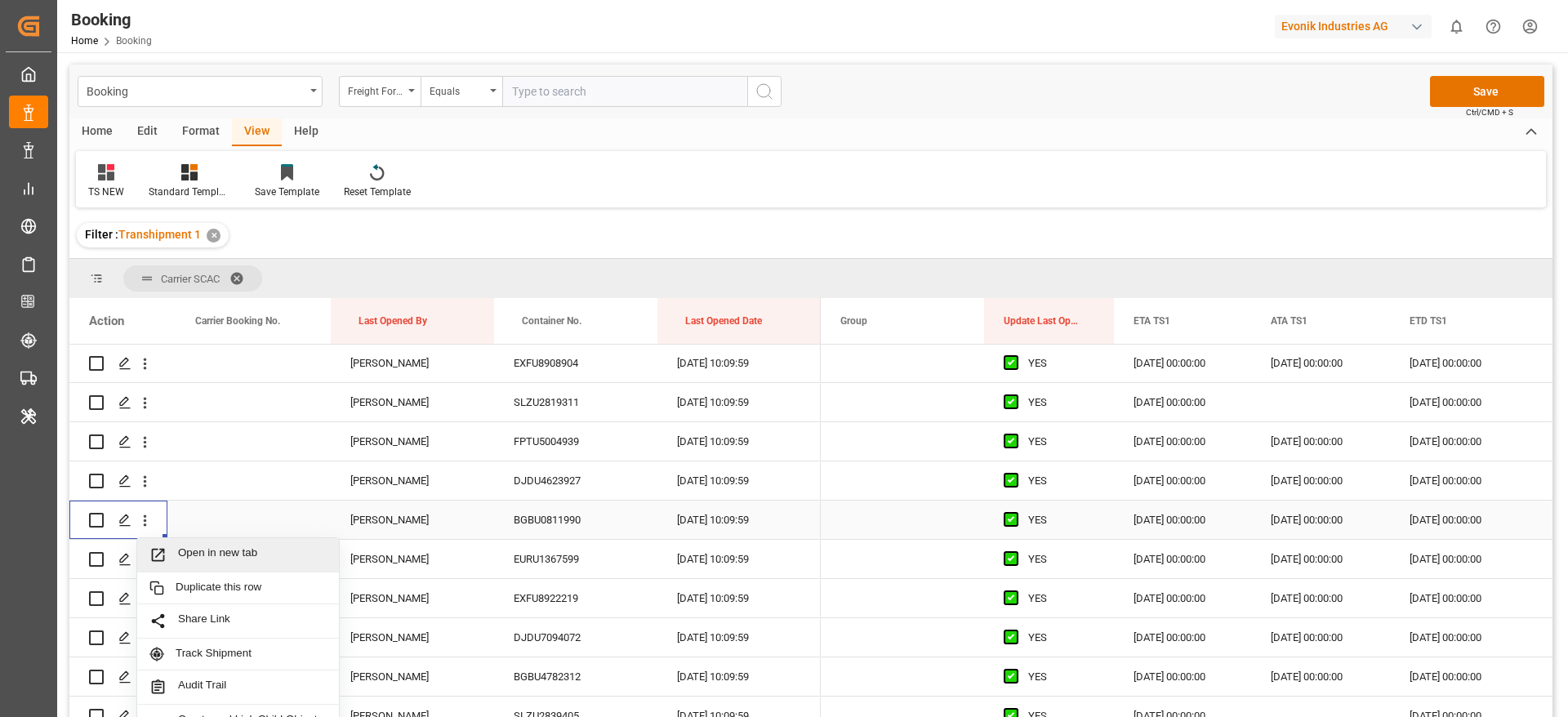
click at [246, 546] on span "Open in new tab" at bounding box center [253, 554] width 149 height 17
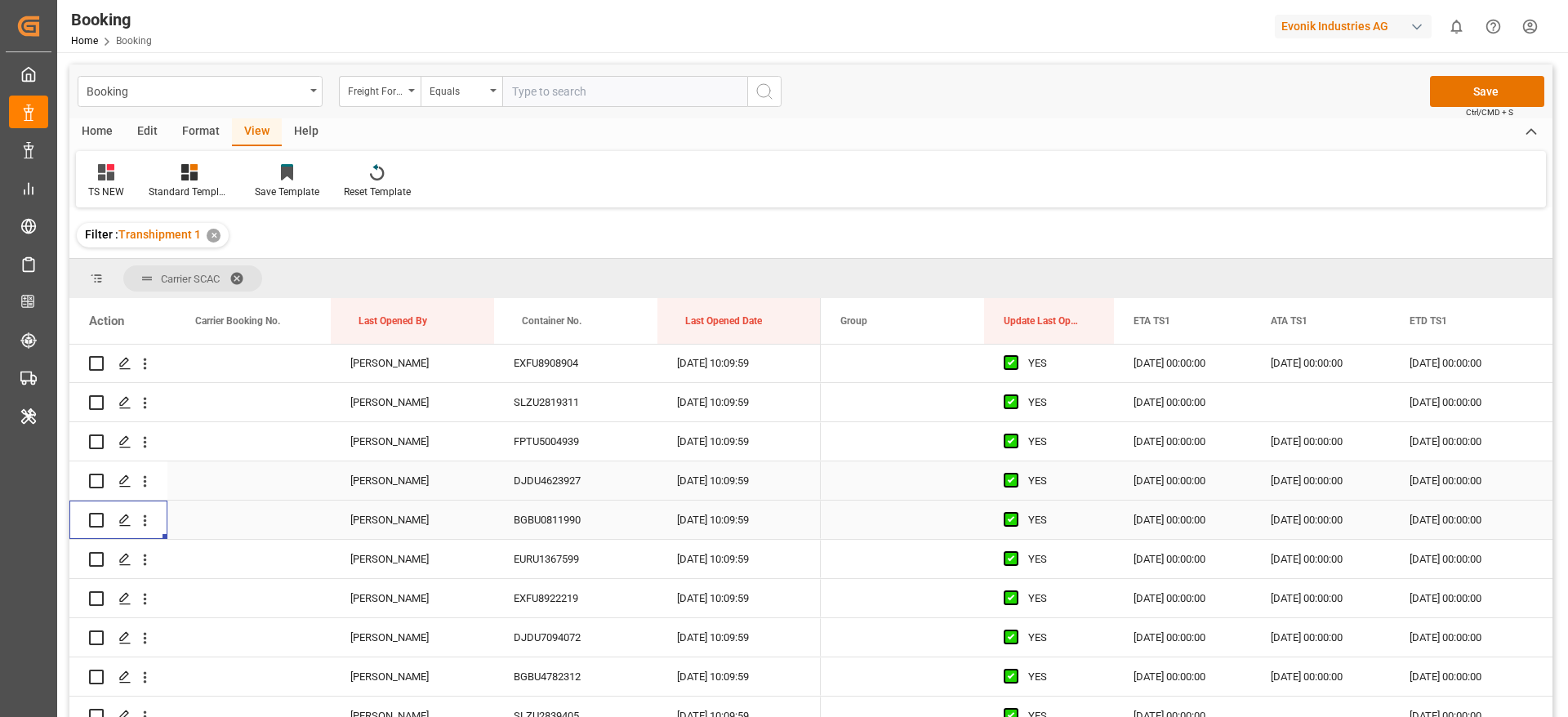
click at [568, 480] on div "DJDU4623927" at bounding box center [575, 479] width 163 height 38
click at [562, 518] on div "BGBU0811990" at bounding box center [575, 519] width 163 height 38
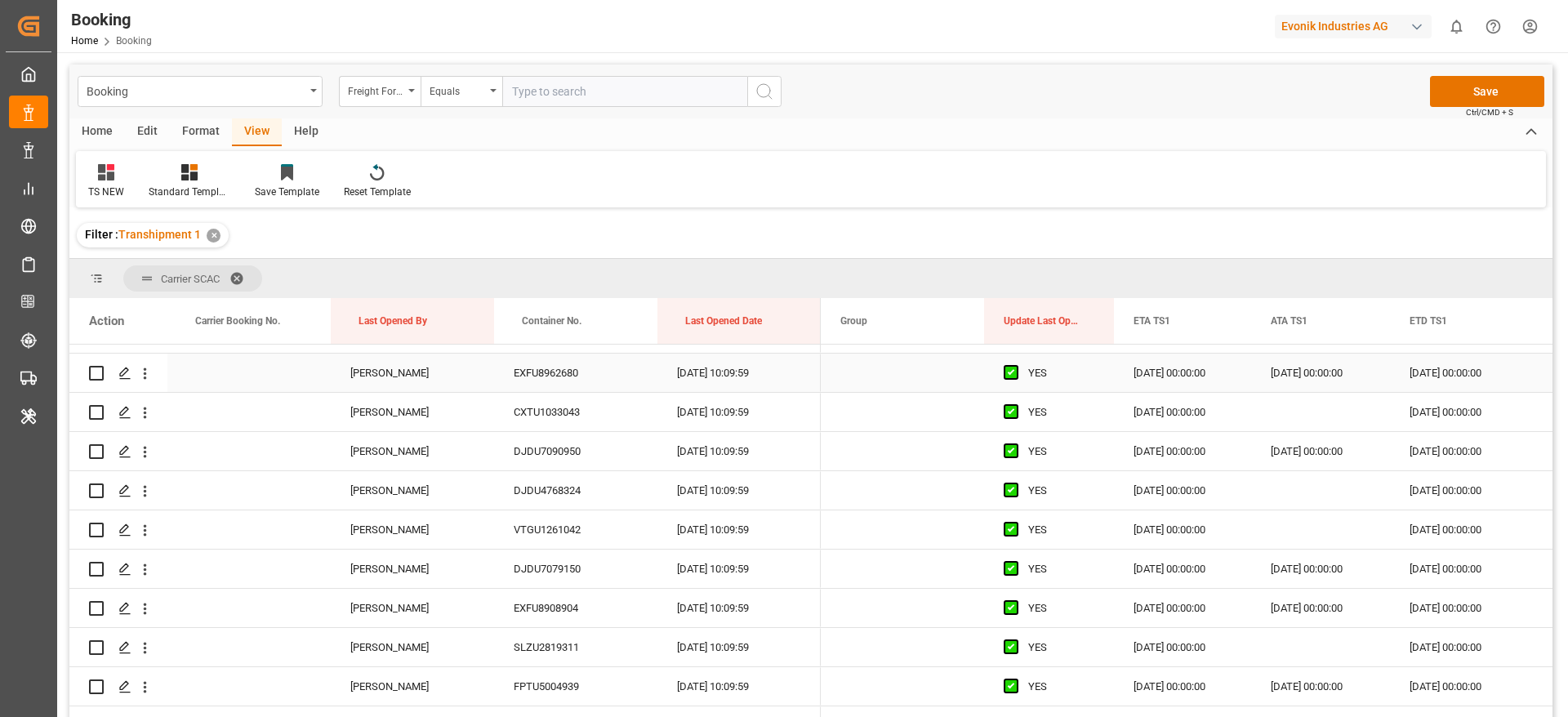
scroll to position [4610, 0]
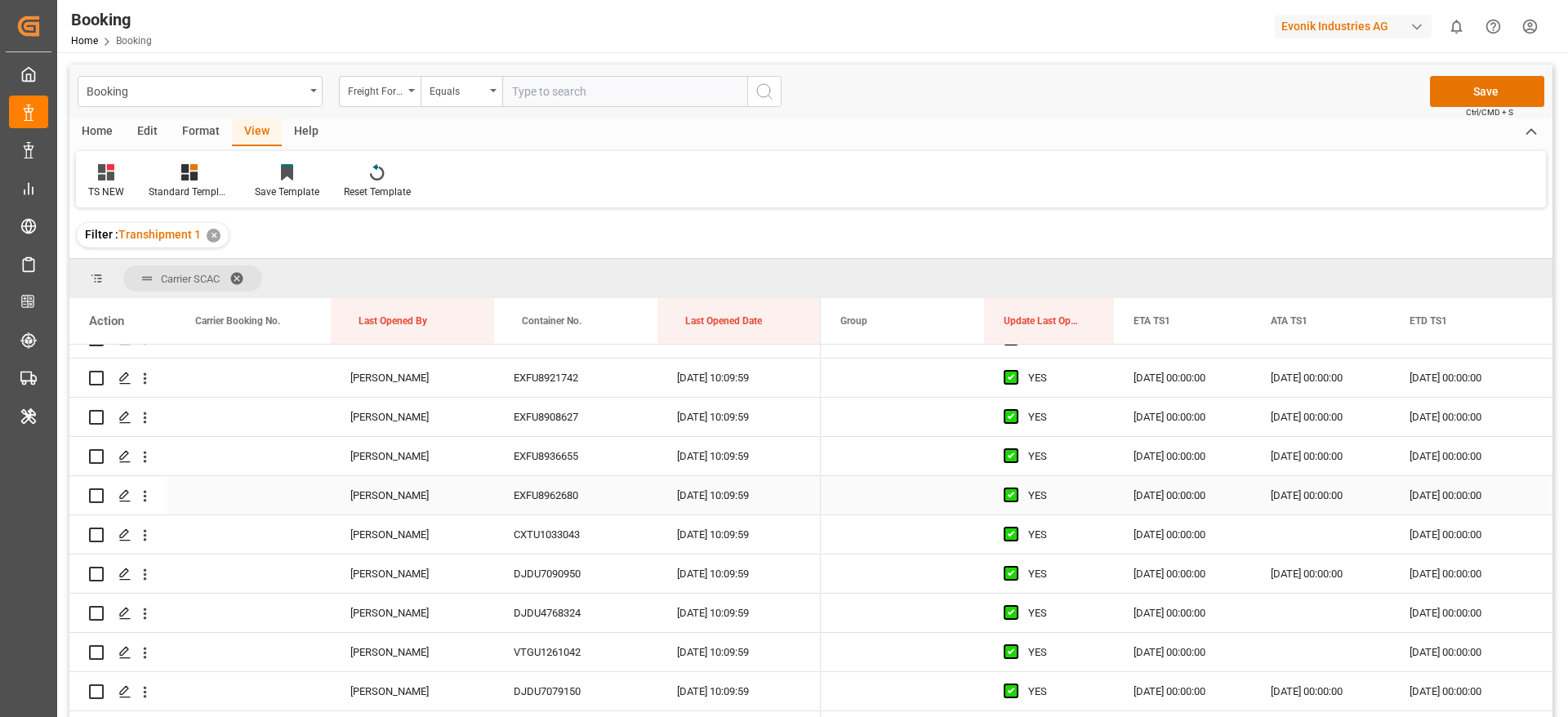
click at [538, 486] on div "EXFU8962680" at bounding box center [575, 495] width 163 height 38
click at [151, 492] on icon "open menu" at bounding box center [144, 495] width 17 height 17
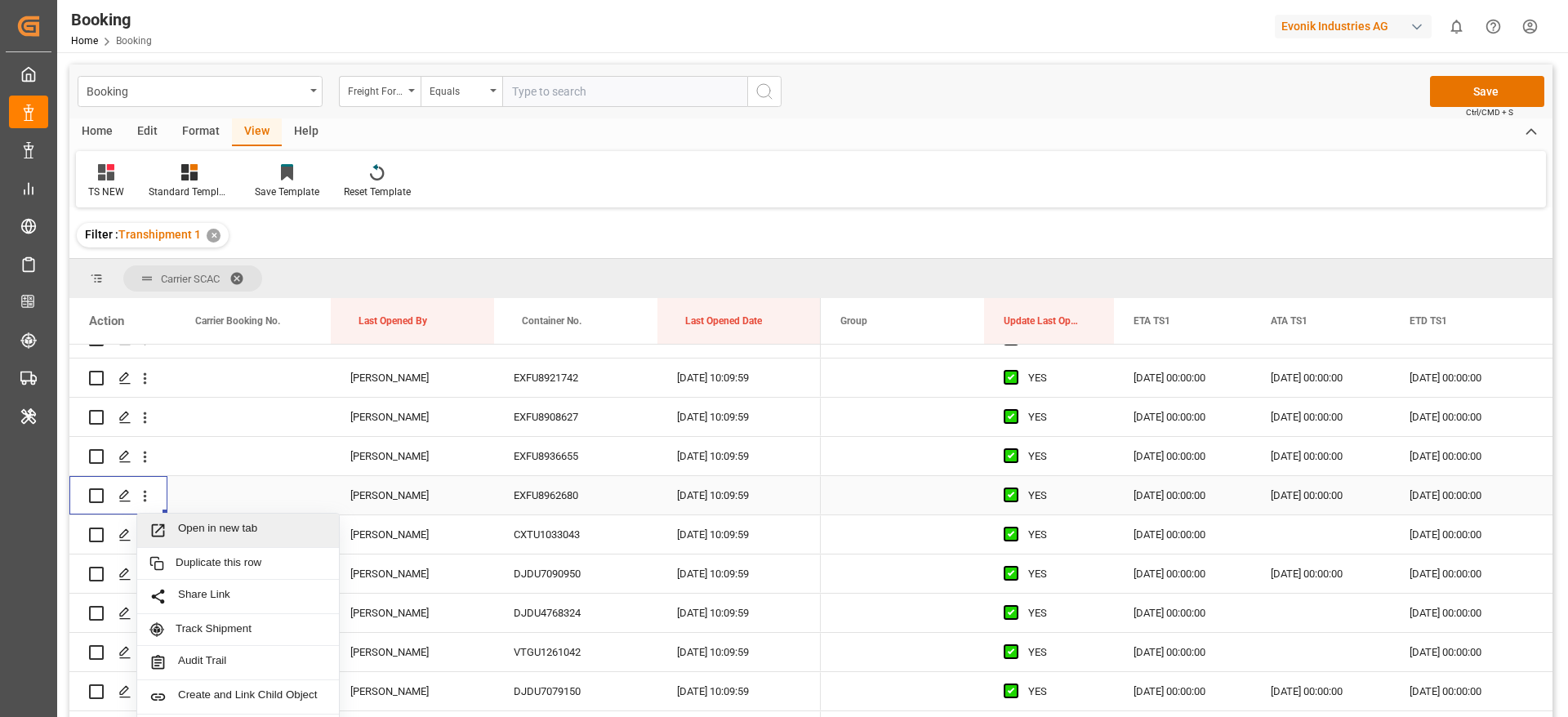
click at [244, 528] on span "Open in new tab" at bounding box center [253, 530] width 149 height 17
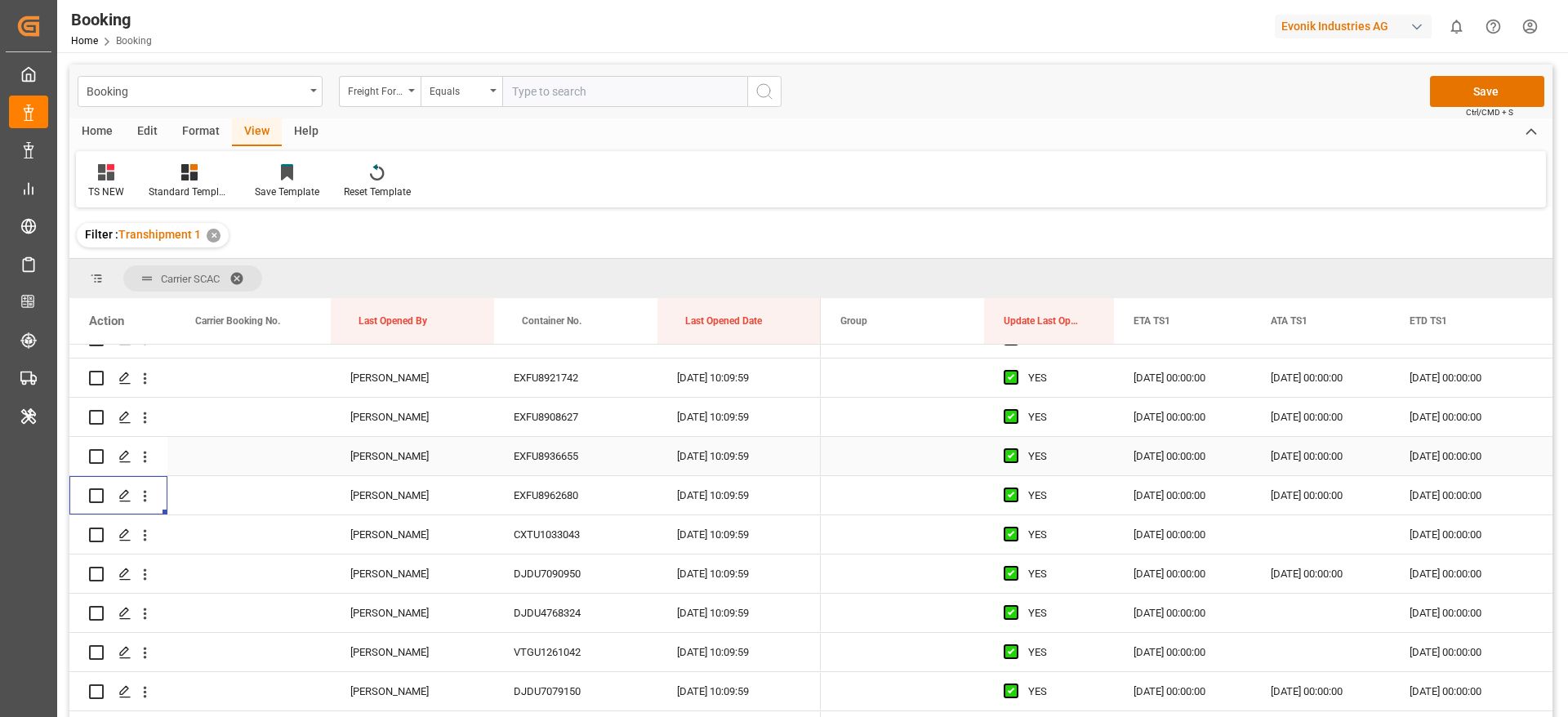
scroll to position [4488, 0]
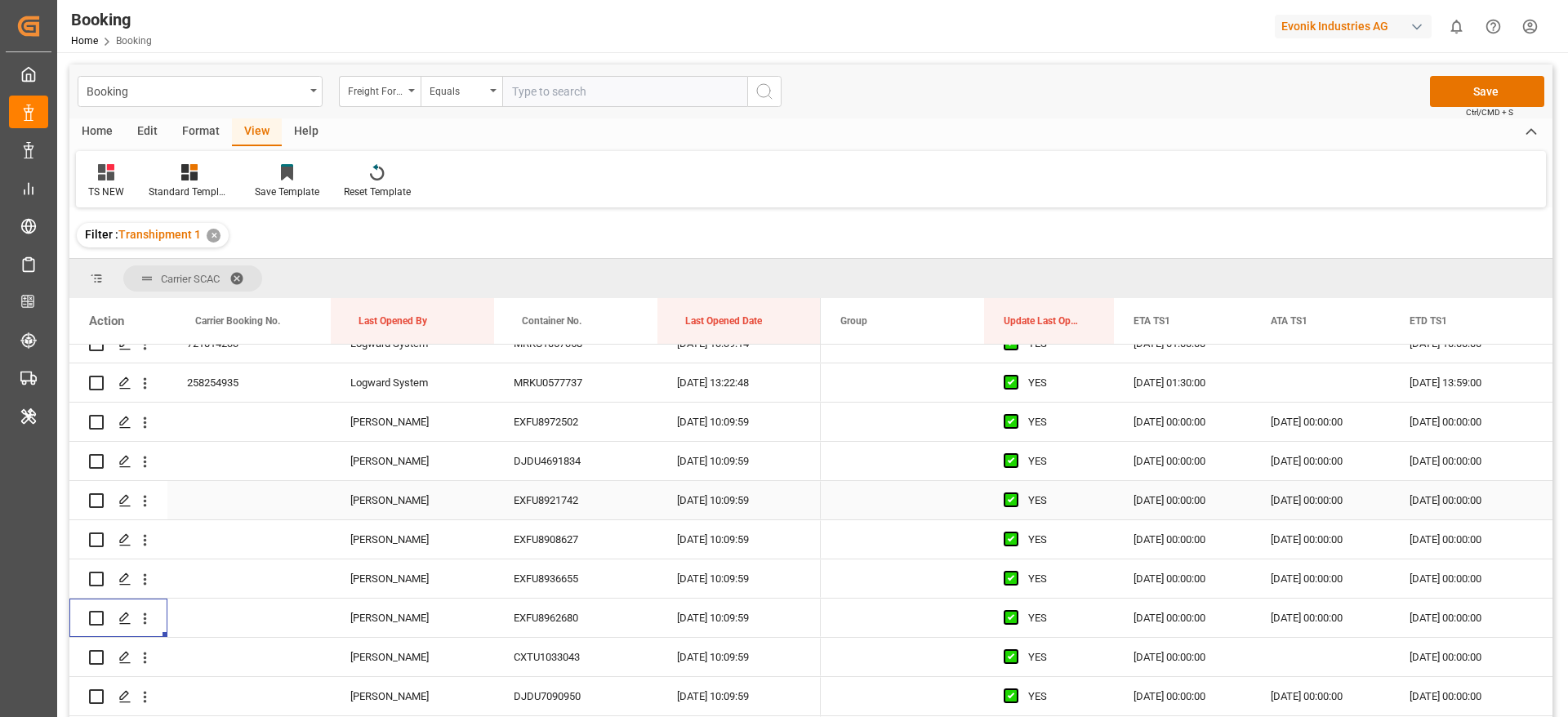
click at [514, 503] on div "EXFU8921742" at bounding box center [575, 500] width 163 height 38
click at [151, 503] on icon "open menu" at bounding box center [144, 500] width 17 height 17
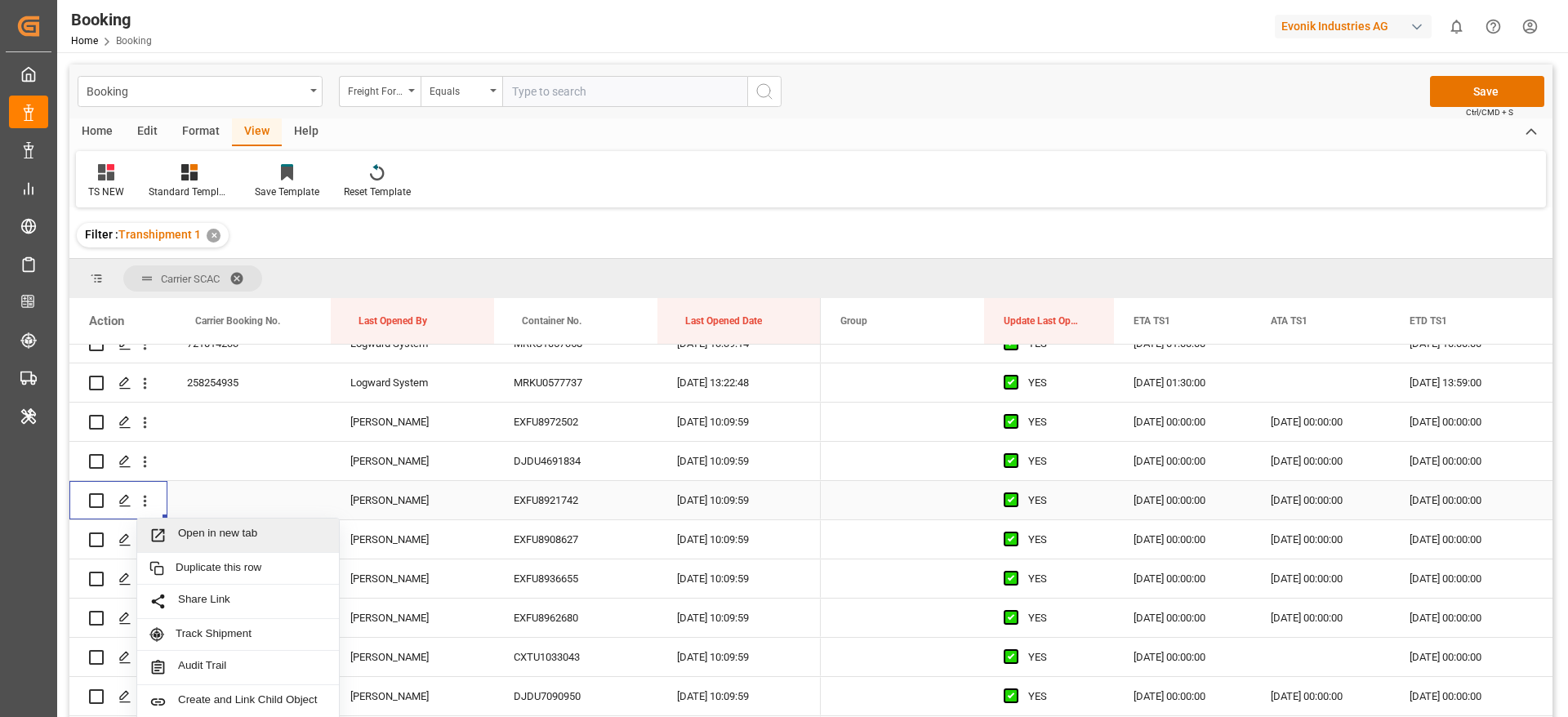
drag, startPoint x: 264, startPoint y: 533, endPoint x: 220, endPoint y: 372, distance: 166.9
click at [264, 534] on span "Open in new tab" at bounding box center [253, 534] width 149 height 17
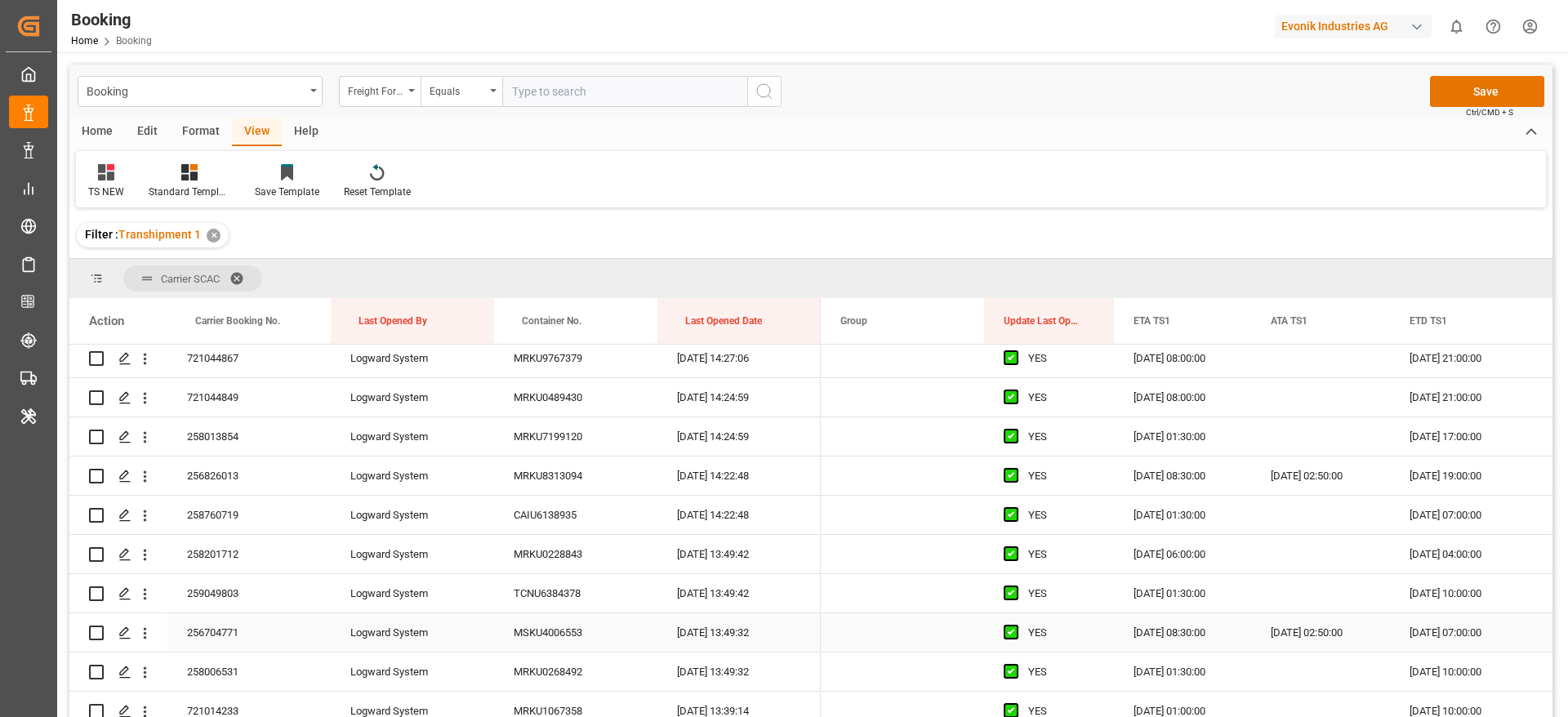
scroll to position [4243, 0]
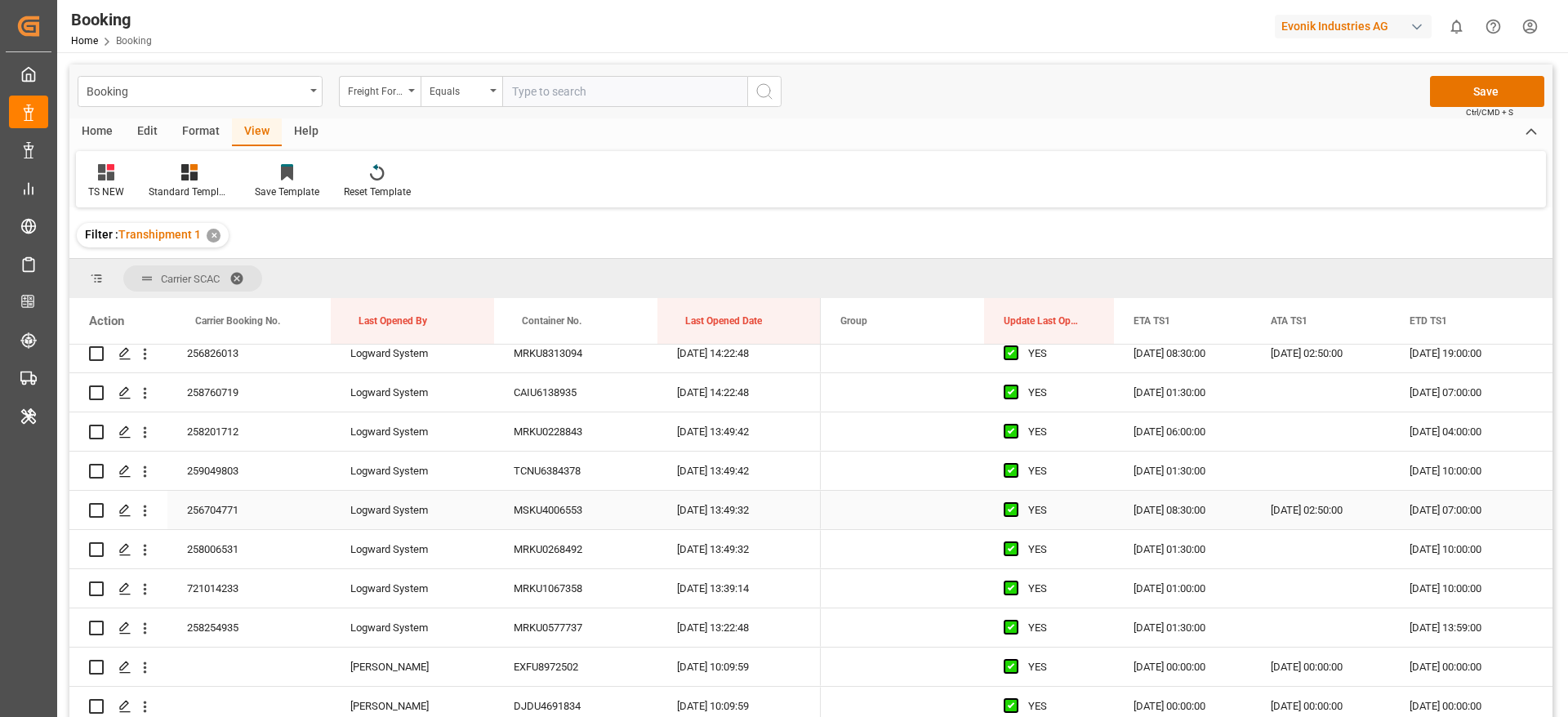
click at [258, 513] on div "256704771" at bounding box center [249, 510] width 163 height 38
click at [150, 509] on icon "open menu" at bounding box center [144, 510] width 17 height 17
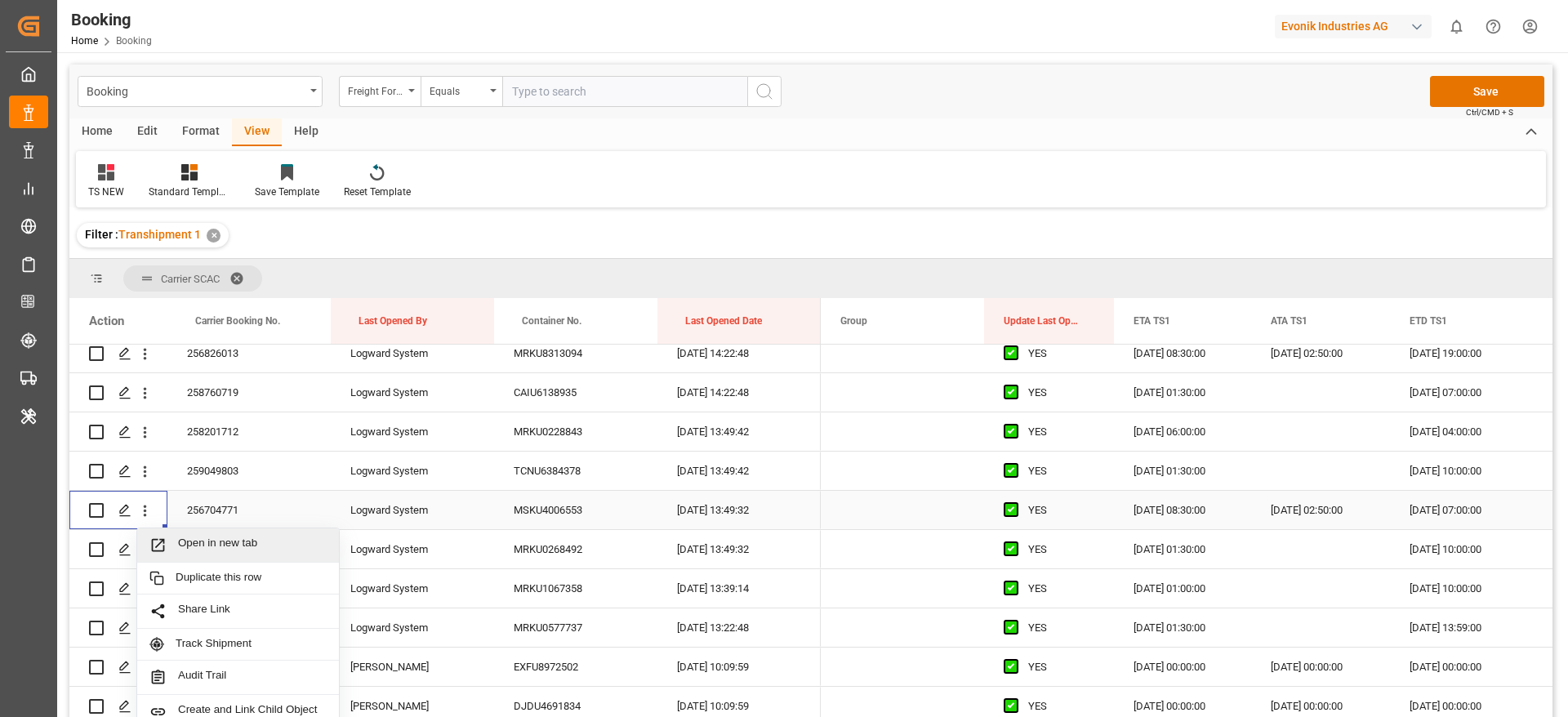
click at [254, 544] on span "Open in new tab" at bounding box center [253, 544] width 149 height 17
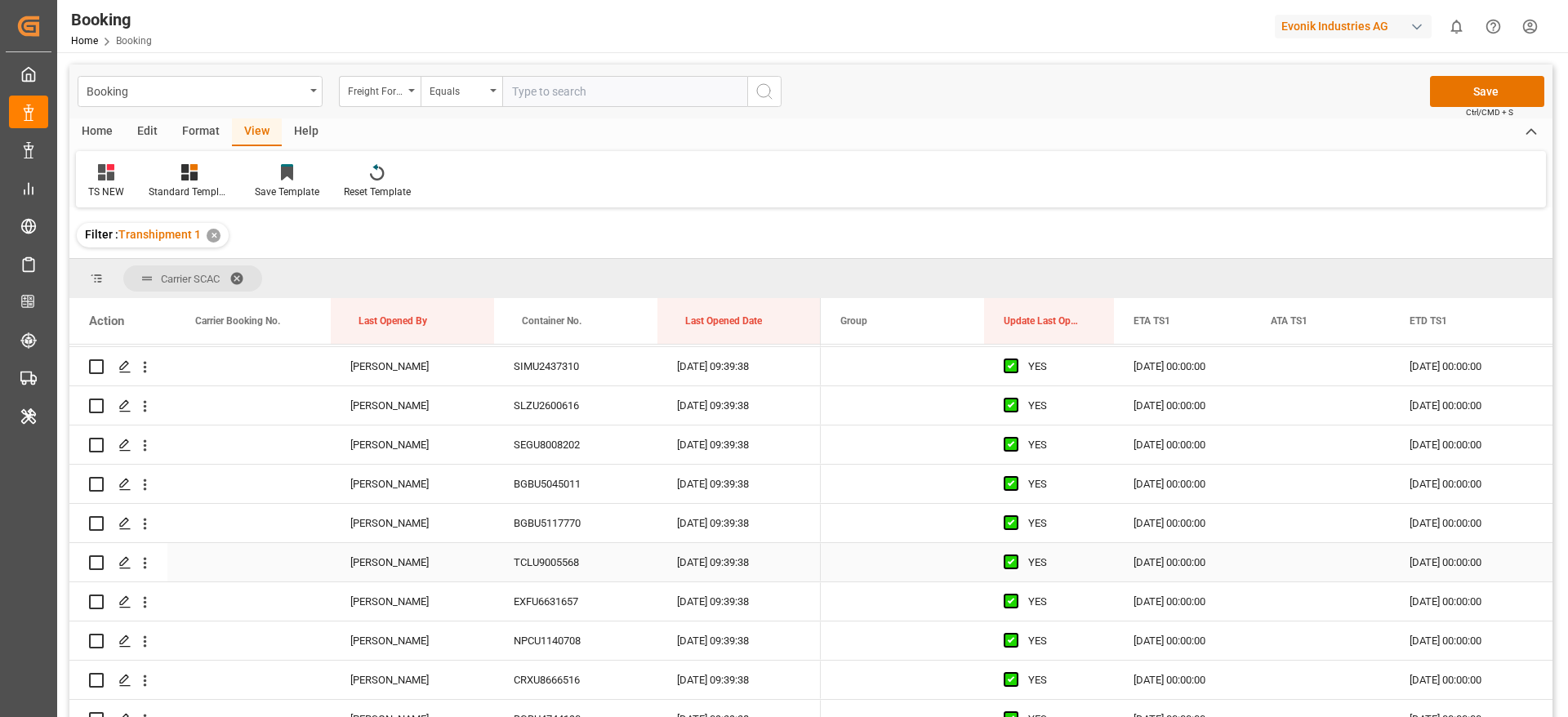
scroll to position [7795, 0]
click at [1465, 90] on button "Save" at bounding box center [1486, 91] width 114 height 31
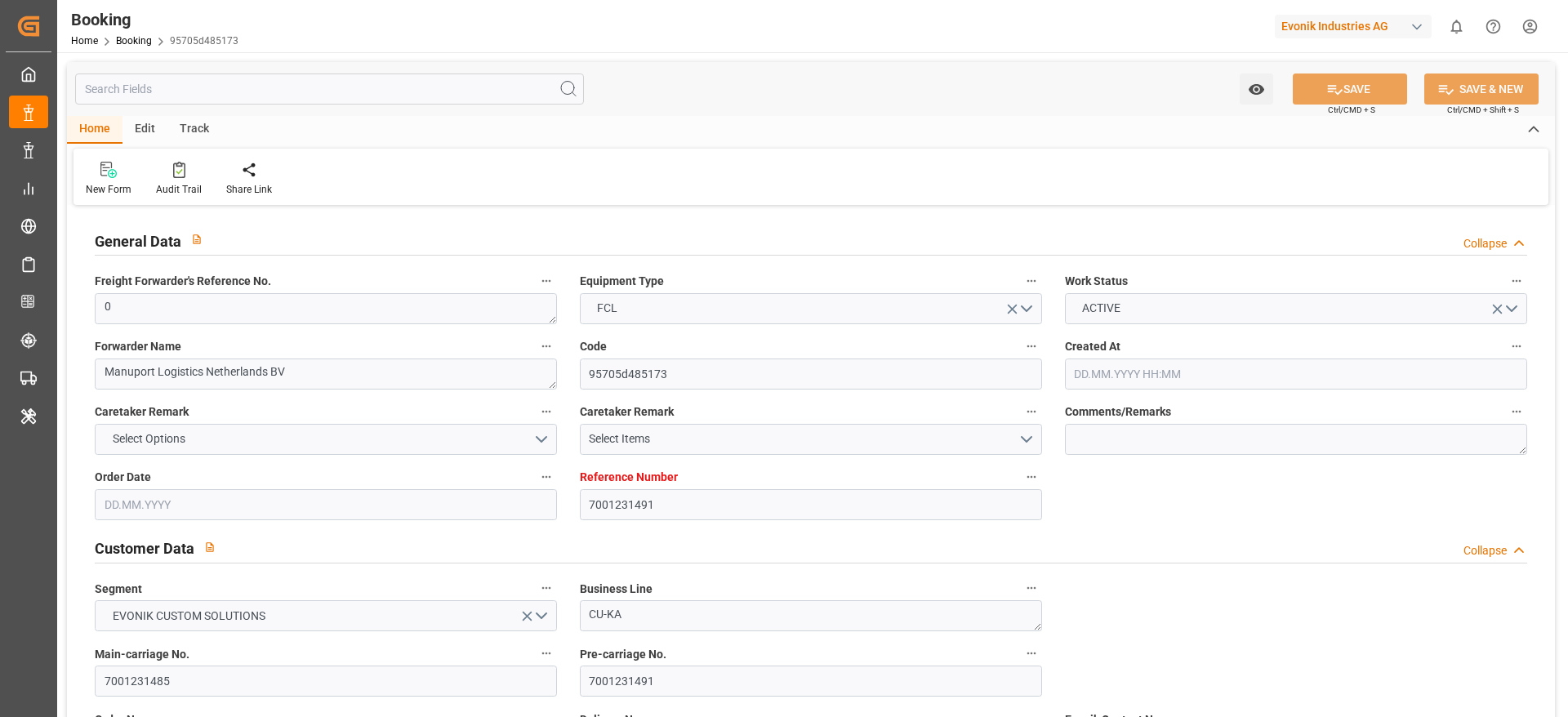
type input "7001231491"
type input "9619933"
type input "Maersk"
type input "Maersk Line AS"
type input "NLRTM"
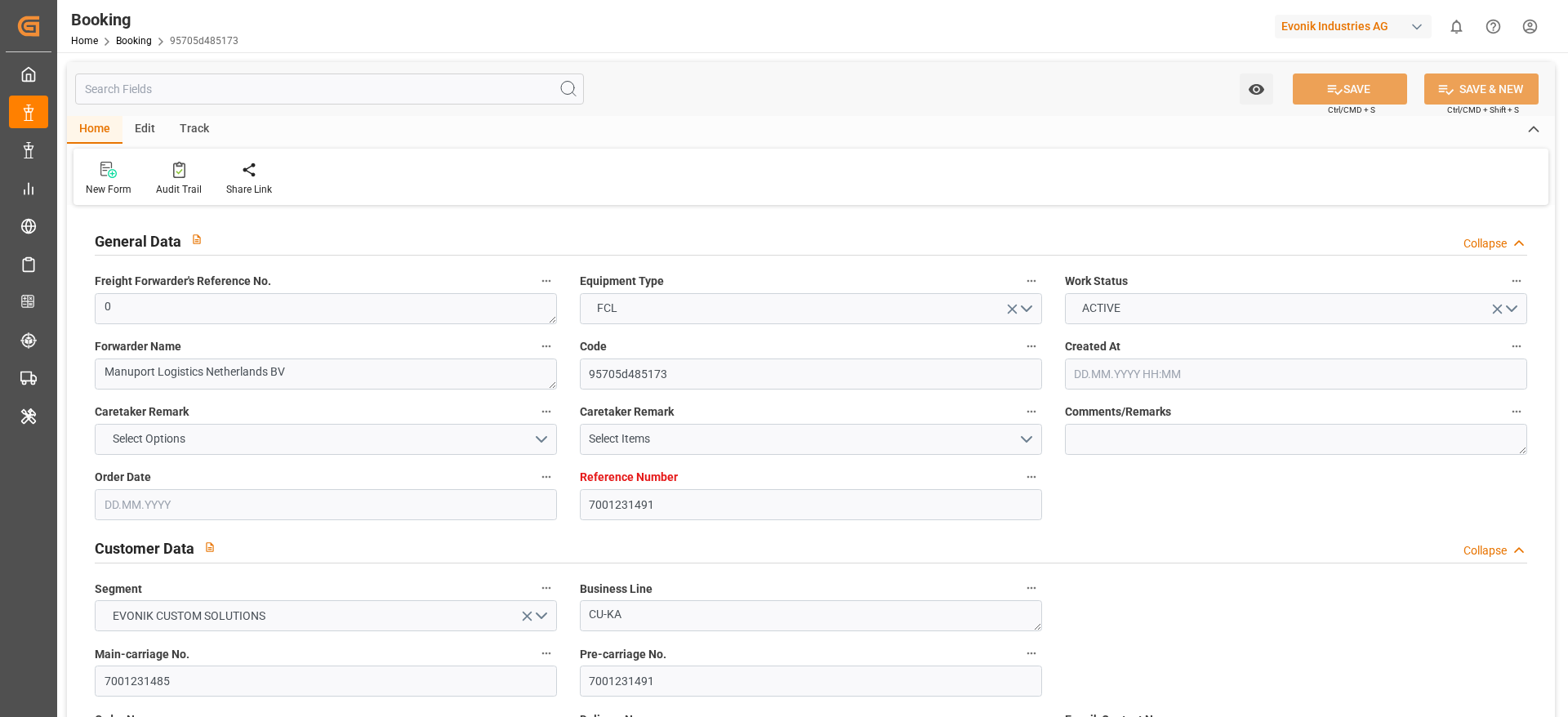
type input "THLCH"
type input "MYTPP"
type input "0"
type input "[DATE] 10:54"
type input "[DATE]"
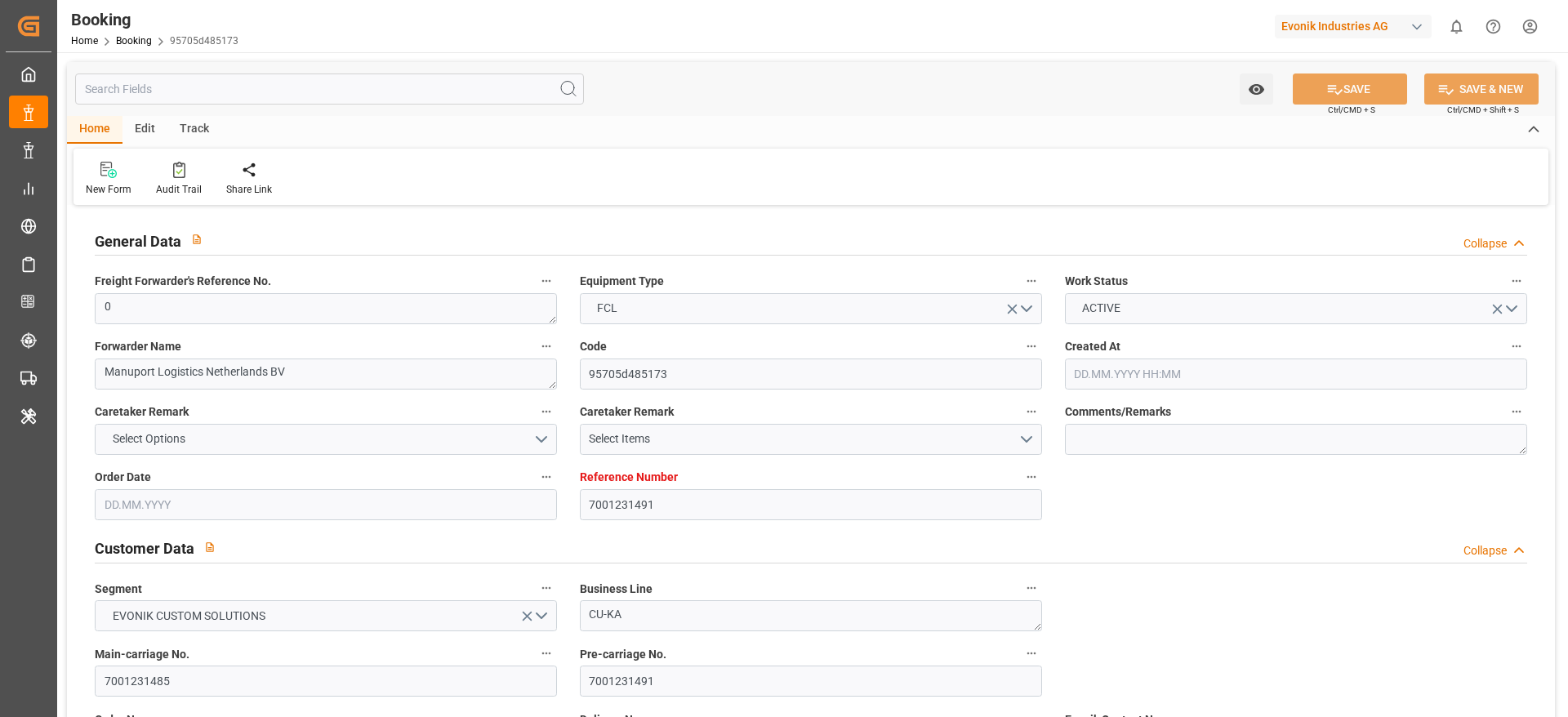
type input "[DATE]"
type input "[DATE] 00:00"
type input "04.08.2025 00:00"
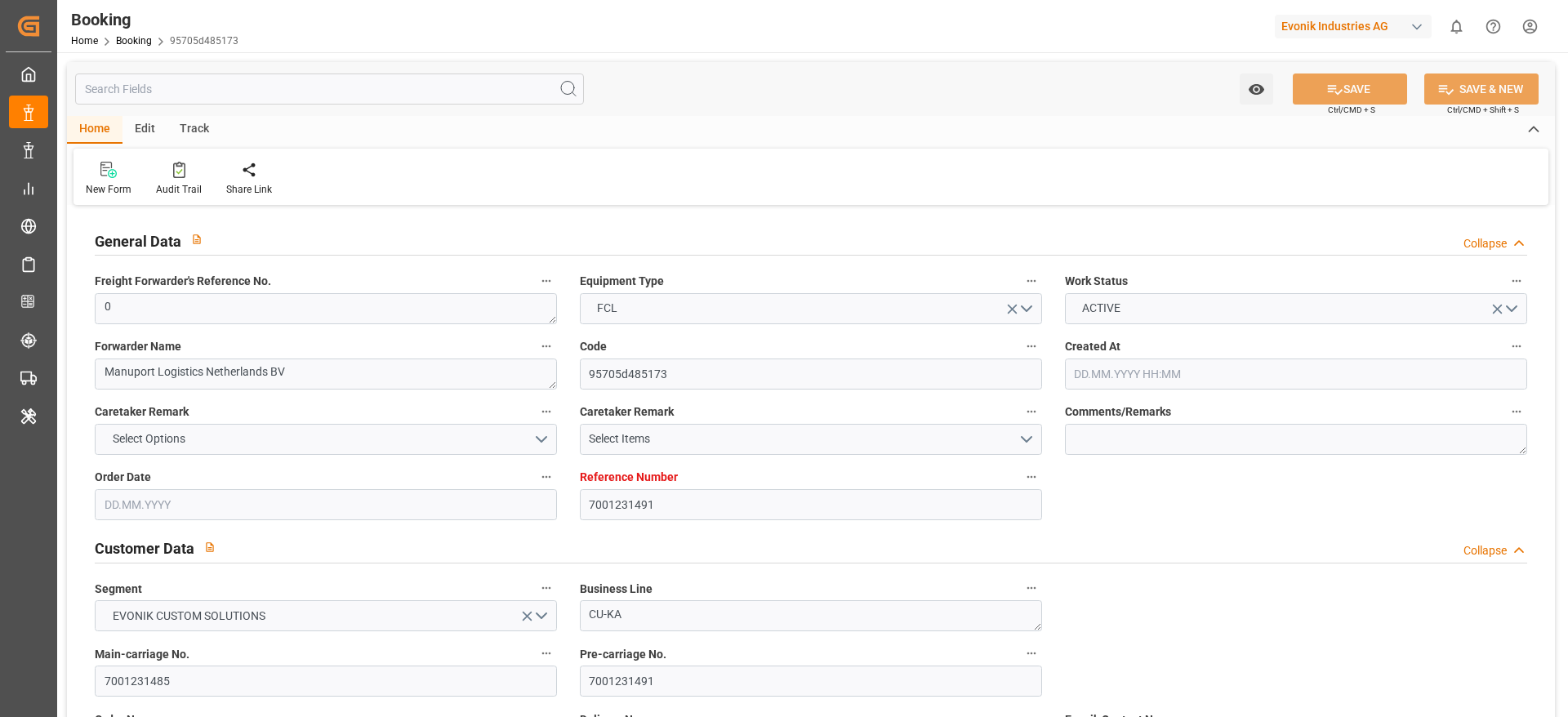
type input "04.08.2025 00:00"
type input "01.08.2025 00:00"
type input "24.09.2025 00:00"
type input "22.09.2025 00:00"
type input "14.09.2025 00:00"
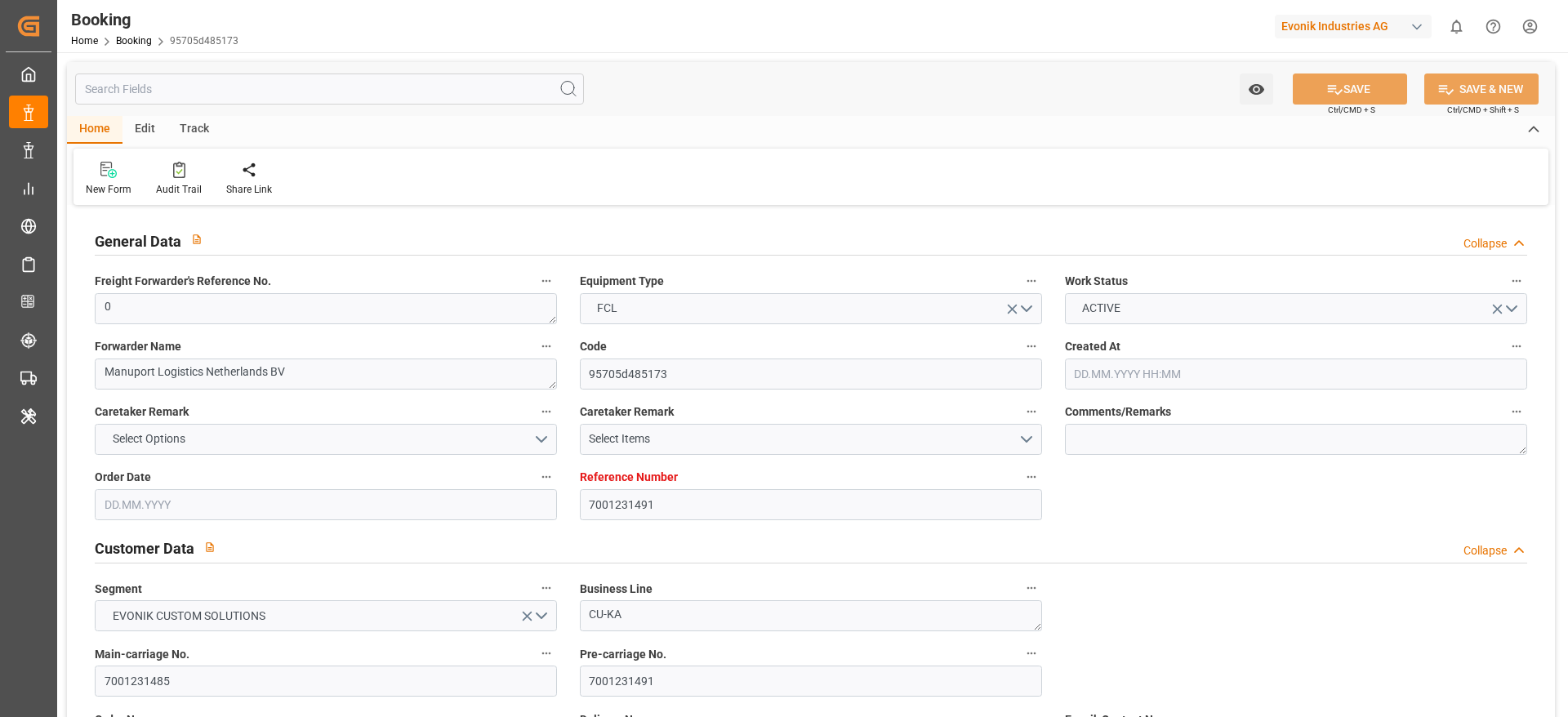
type input "06.09.2025 00:00"
type input "14.09.2025 00:00"
type input "22.09.2025 00:00"
type input "08.09.2025 00:00"
type input "22.08.2025"
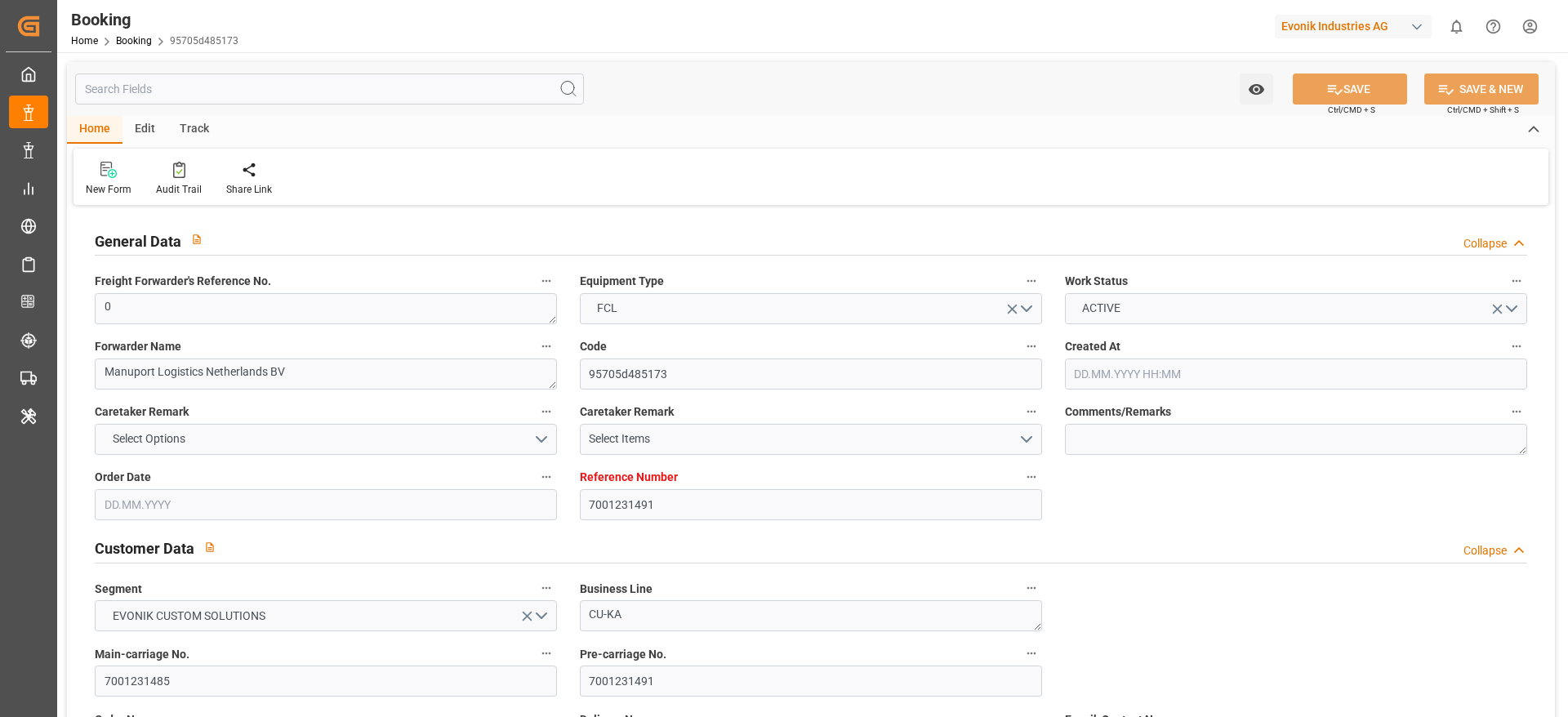
type input "22.09.2025 10:09"
type input "7001231486"
type input "9619933"
type input "Maersk"
type input "Maersk Line AS"
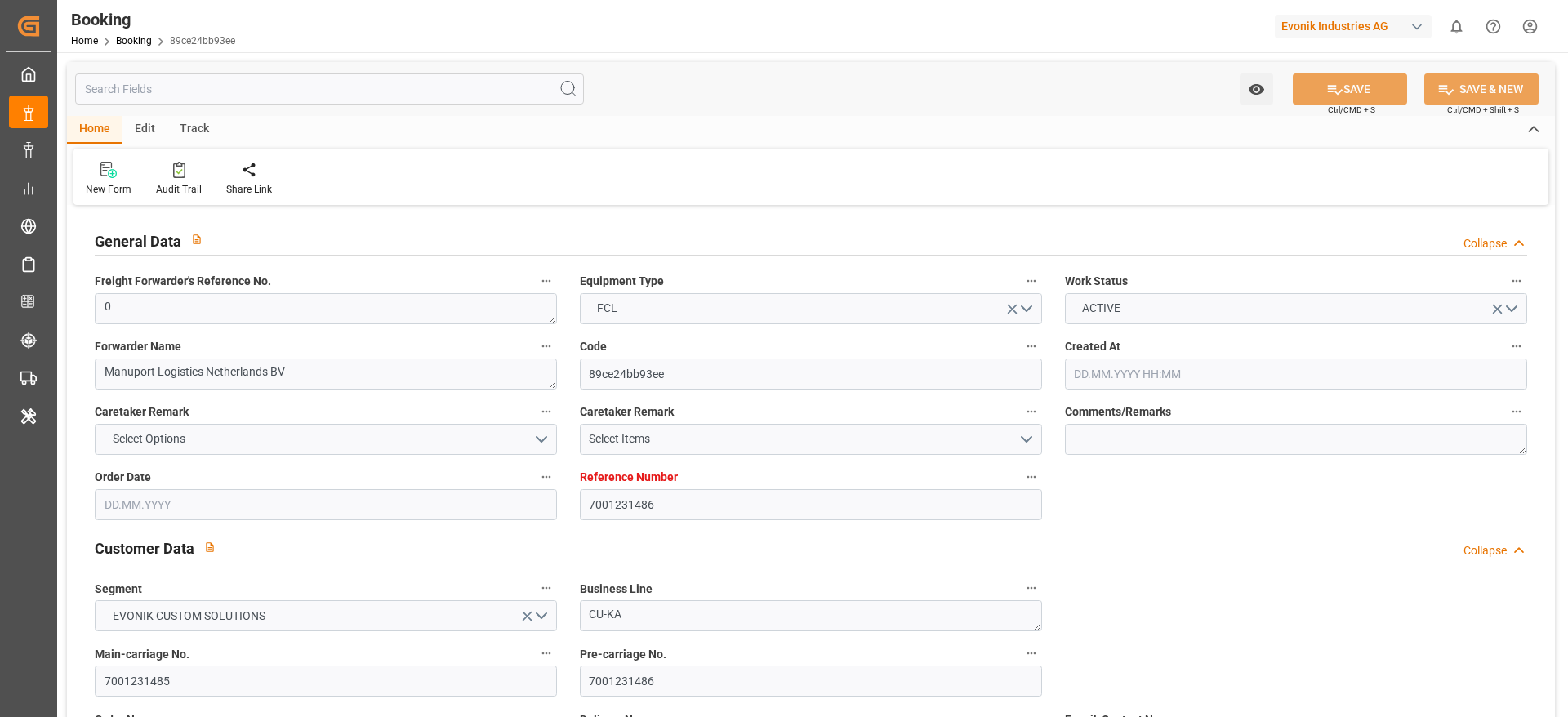
type input "NLRTM"
type input "THLCH"
type input "MYTPP"
type input "0"
type input "[DATE] 10:54"
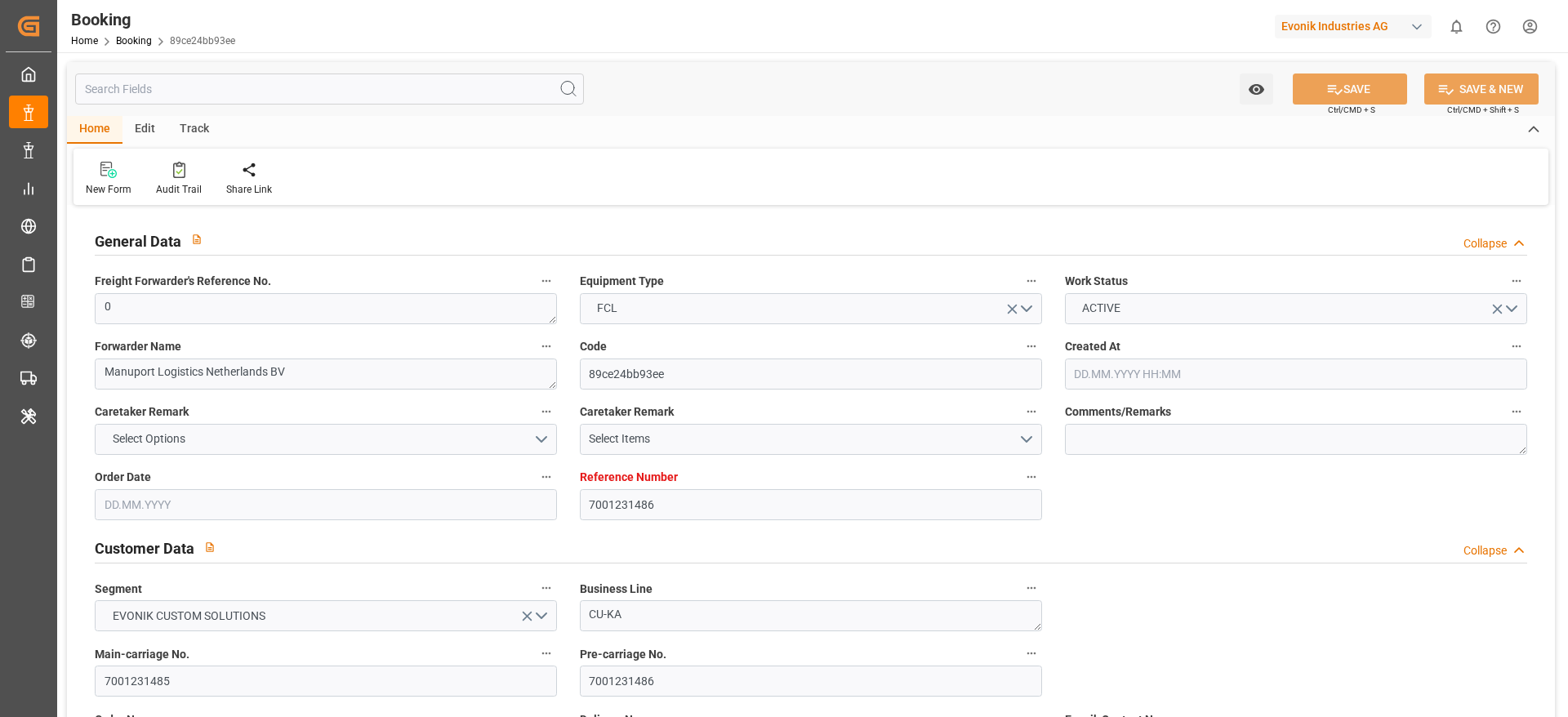
type input "[DATE]"
type input "[DATE] 00:00"
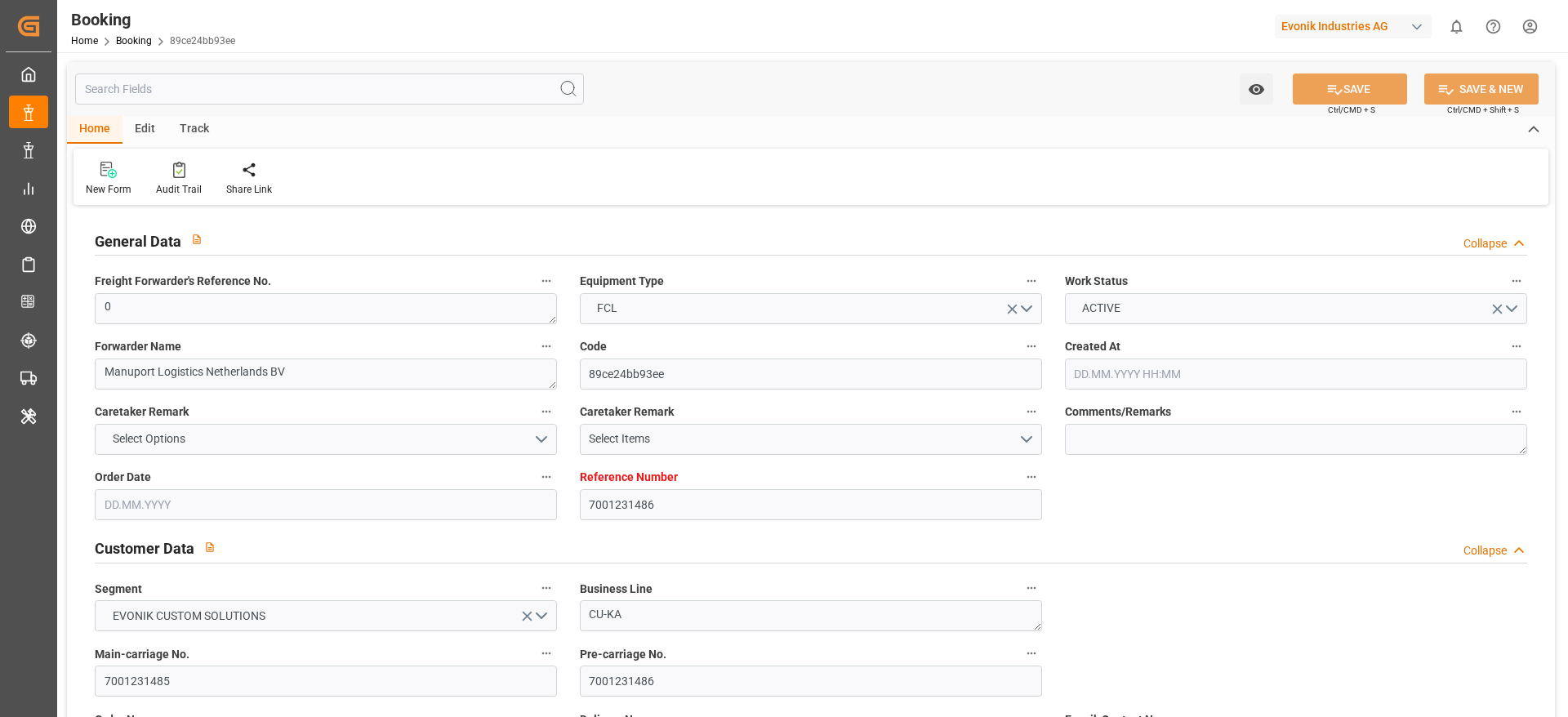
type input "[DATE] 00:00"
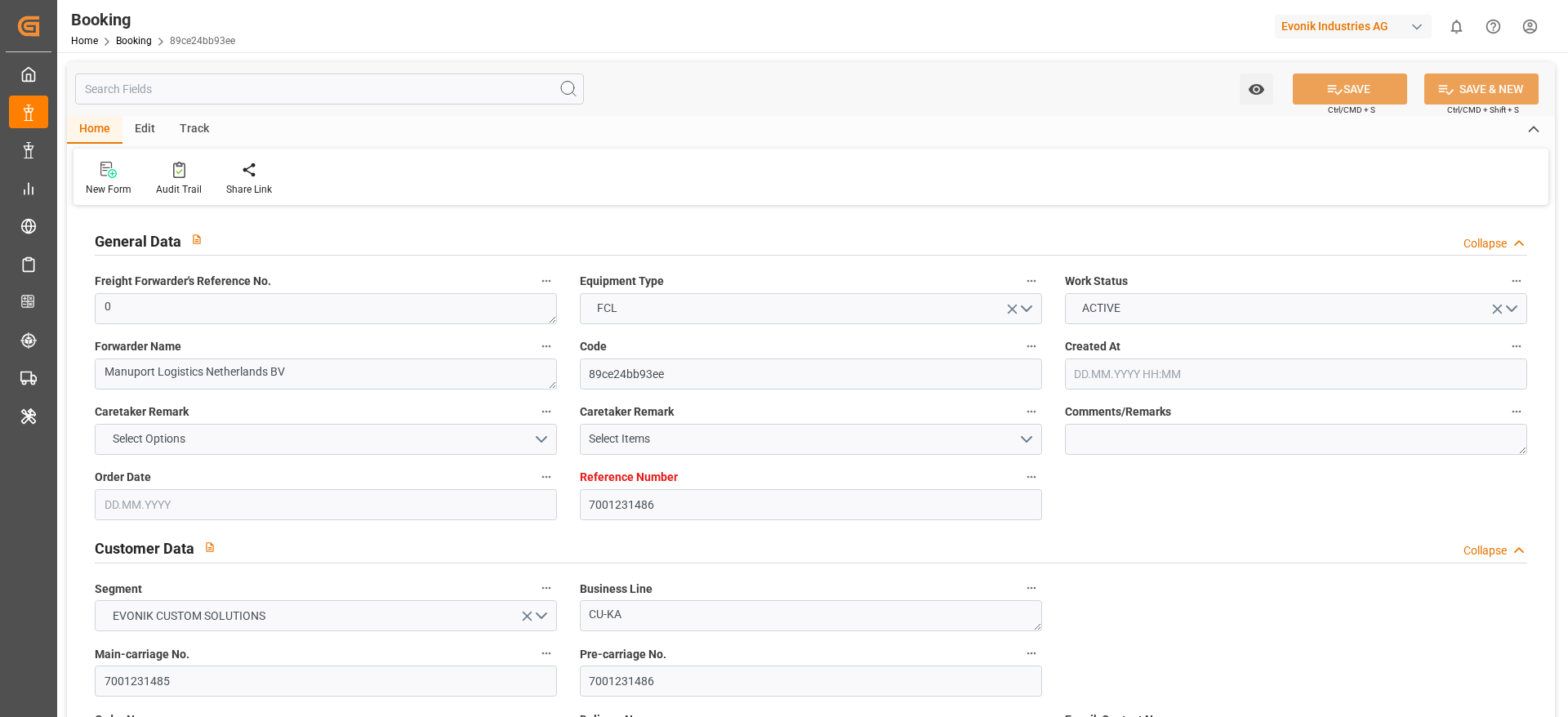
type input "[DATE] 00:00"
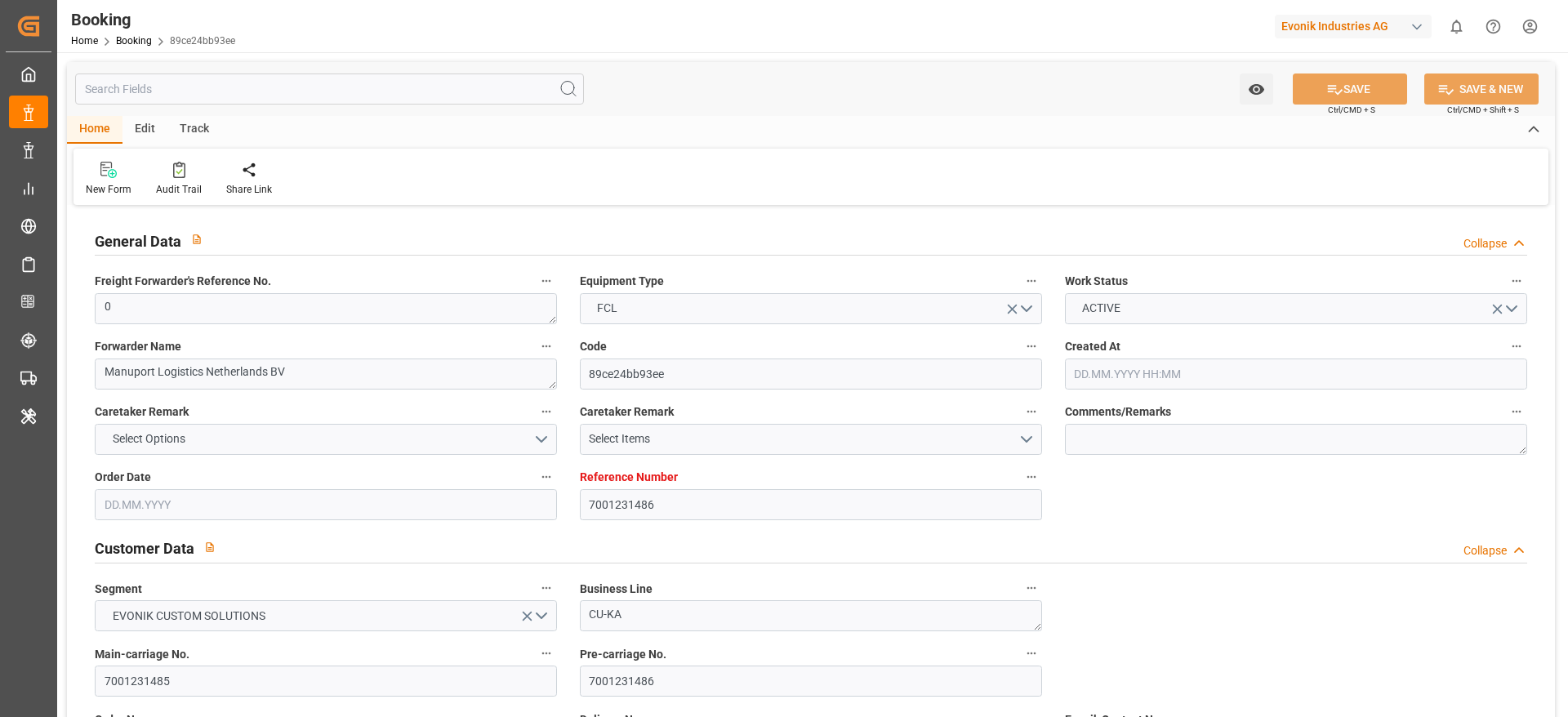
type input "[DATE]"
type input "[DATE] 10:09"
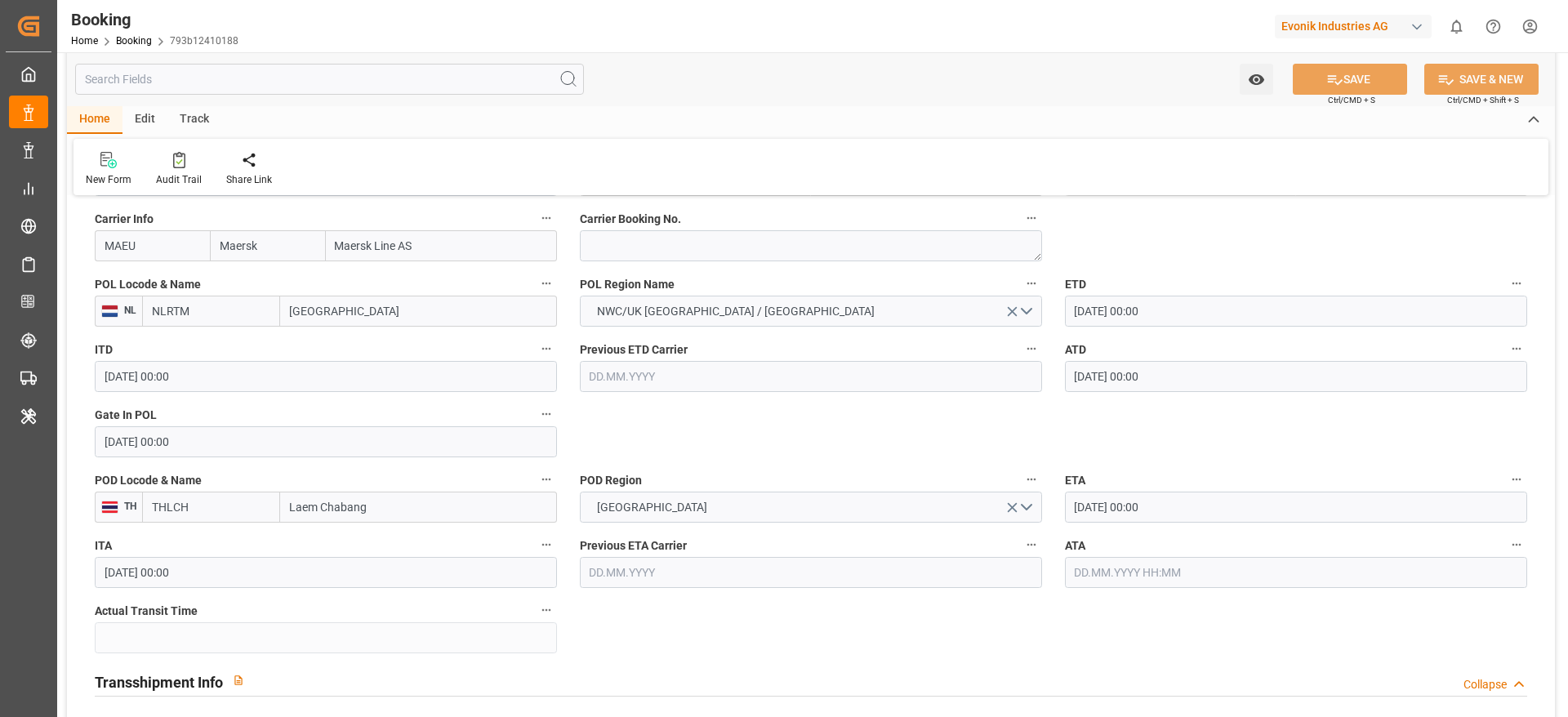
scroll to position [979, 0]
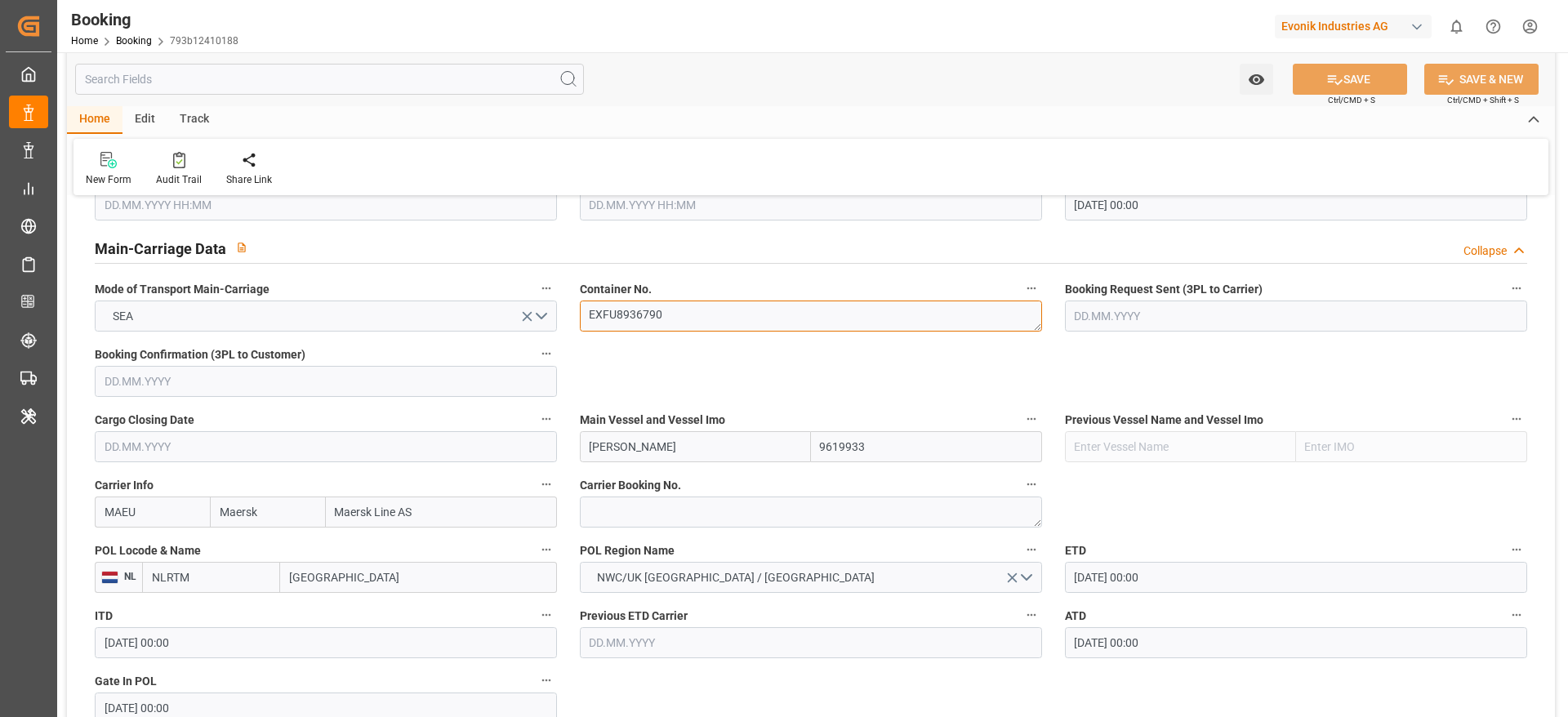
click at [673, 316] on textarea "EXFU8936790" at bounding box center [810, 316] width 462 height 31
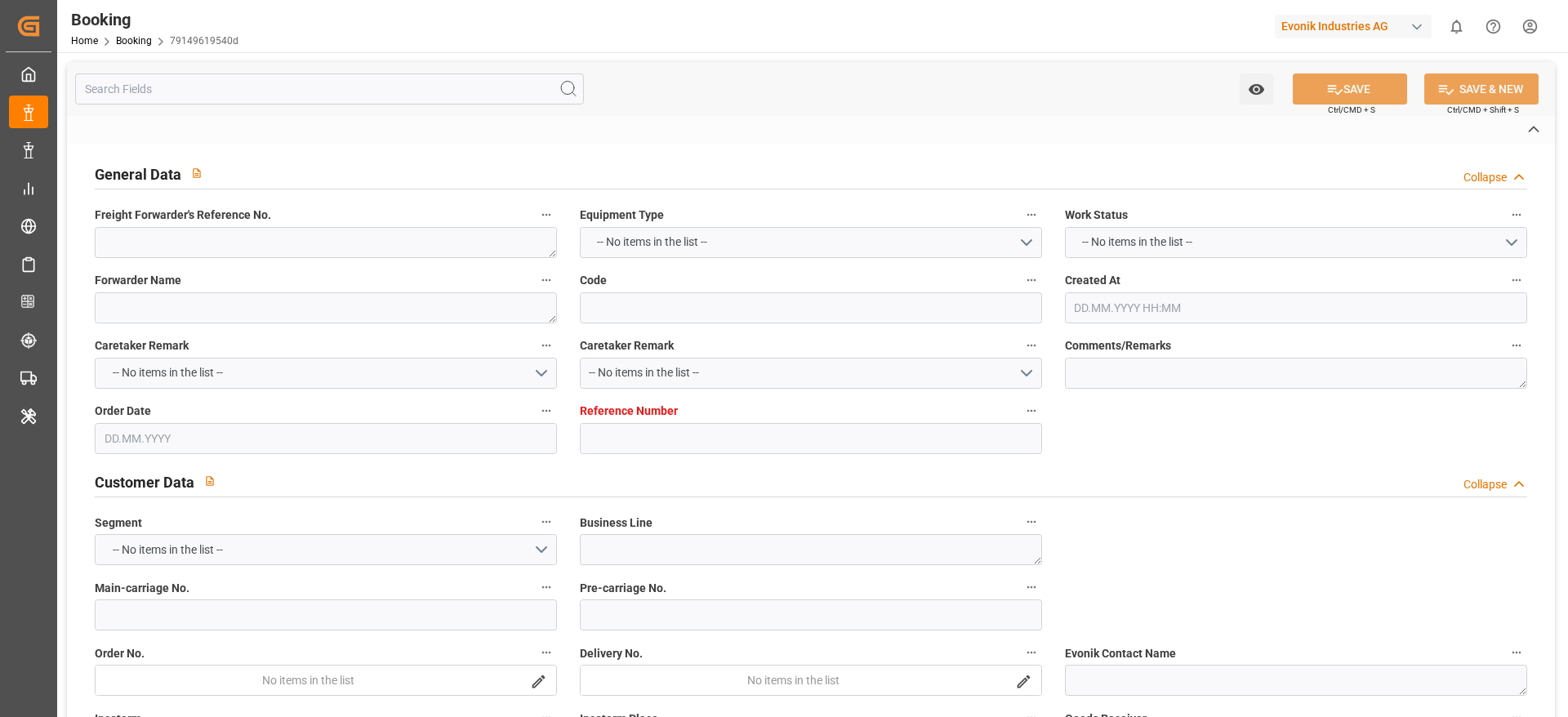
type textarea "0"
type textarea "[PERSON_NAME] (TC Operator)"
type input "79149619540d"
type input "7001209262"
type textarea "CU-OI"
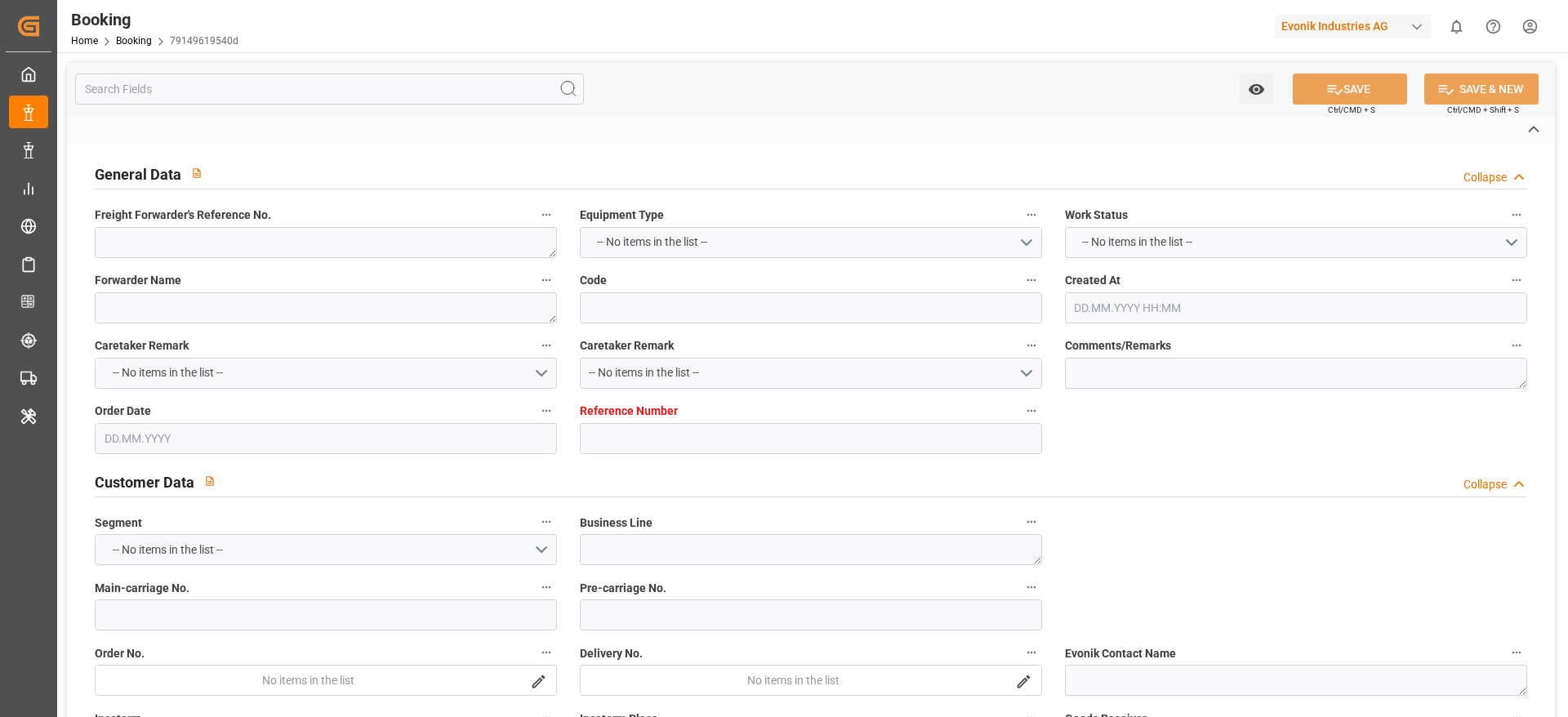
type input "7001209260"
type textarea "CIF"
type textarea "TAICHUNG PORT"
type textarea "3"
type textarea "Marl"
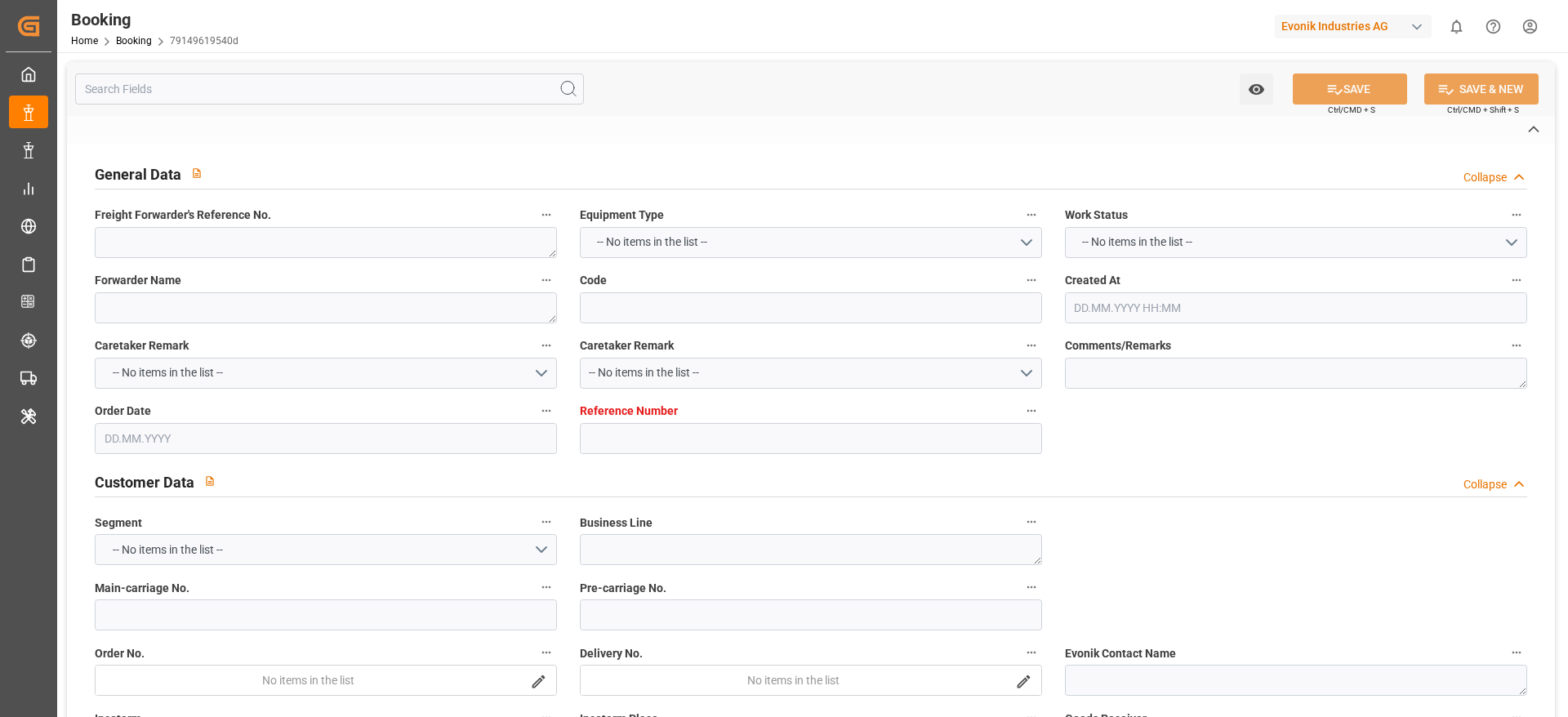
type textarea "BGBU5155873"
type input "[PERSON_NAME]"
type input "MAEU"
type input "[GEOGRAPHIC_DATA]"
type input "Taichung"
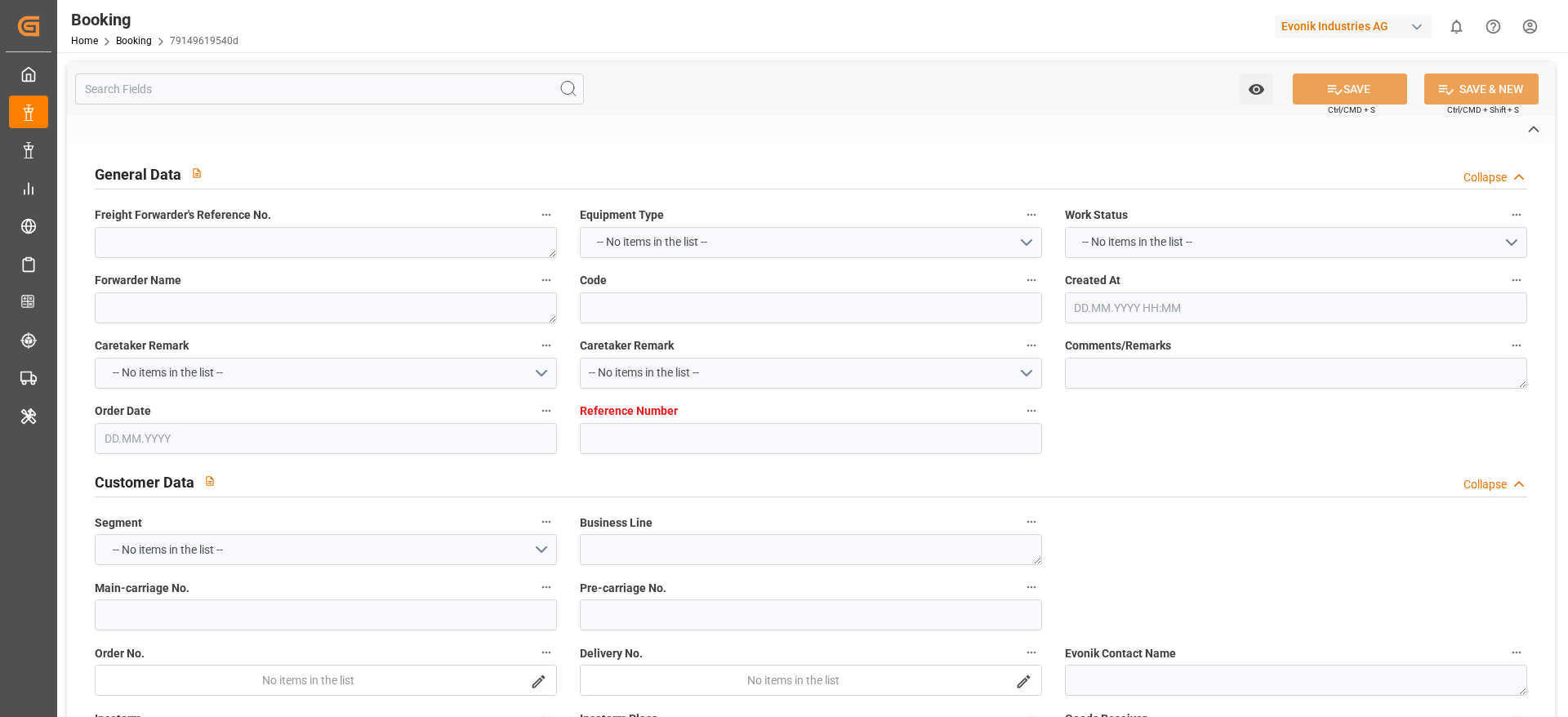
type input "Tanjung Pelepas"
type textarea "vesselName etd [PERSON_NAME]"
type textarea "INPUT_Evonik_Seeburger_IFTMIN_1003000882_20250729120930432.edi"
type textarea "NWC/[GEOGRAPHIC_DATA] [GEOGRAPHIC_DATA] Continent / [GEOGRAPHIC_DATA]-OI"
type textarea "INPUT_Evonik_Seeburger_IFTMIN_1002910504_20250701074036873.edi,INPUT_Evonik_See…"
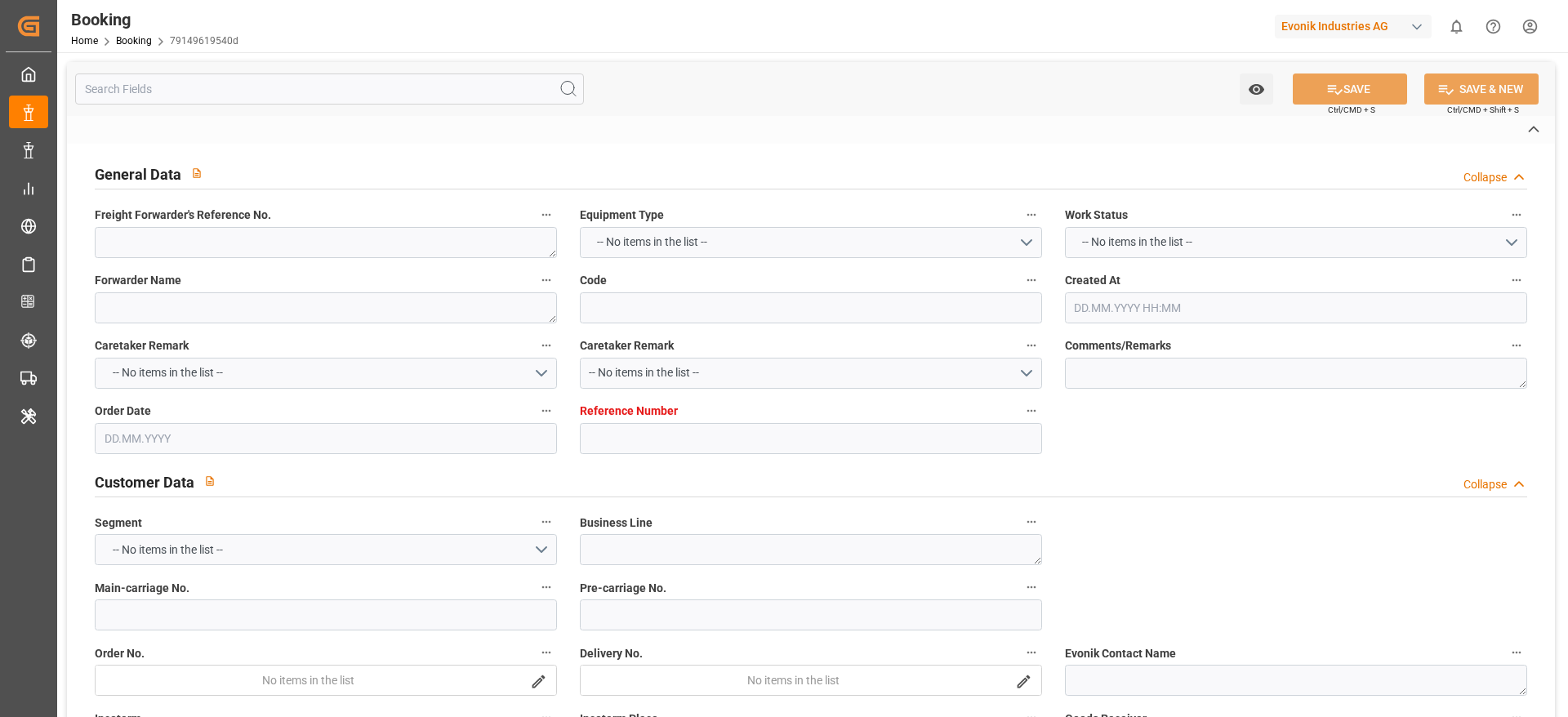
type textarea "1003000882"
type textarea "[PERSON_NAME]"
type textarea "businessDivision-businessLine-"
type textarea "IFTMIN"
type textarea "a011t00000LcJC5AAN"
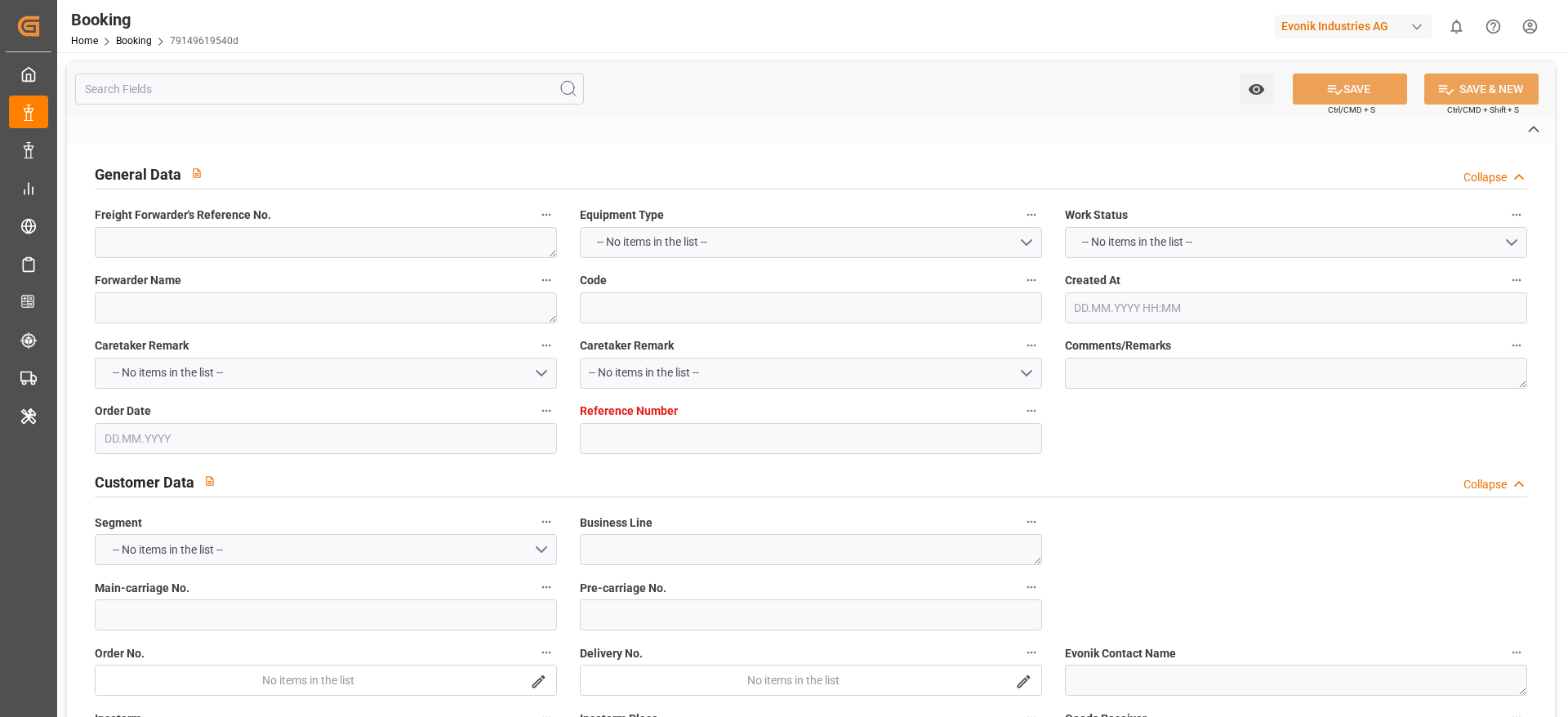
type textarea "Yes"
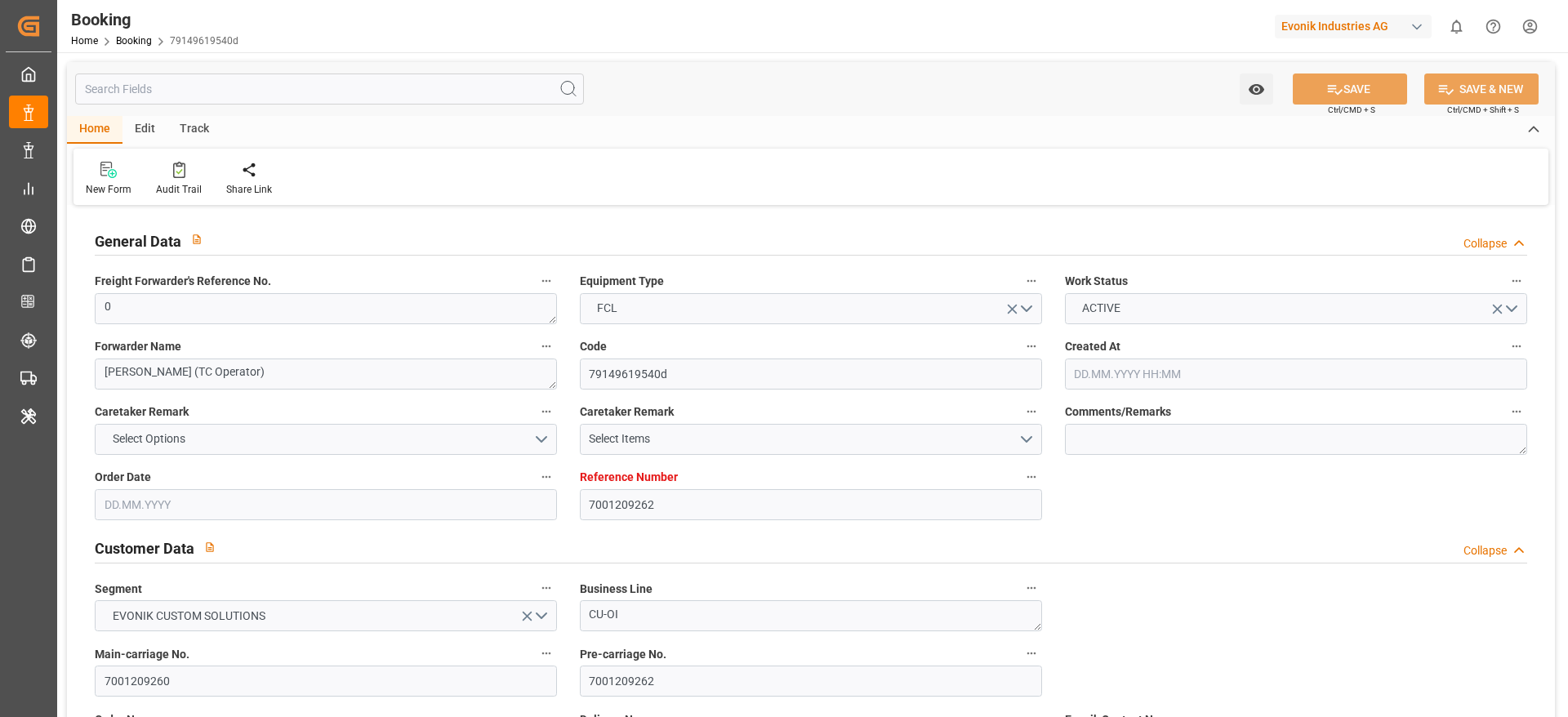
type input "7001209262"
type input "9619933"
type input "Maersk"
type input "Maersk Line AS"
type input "NLRTM"
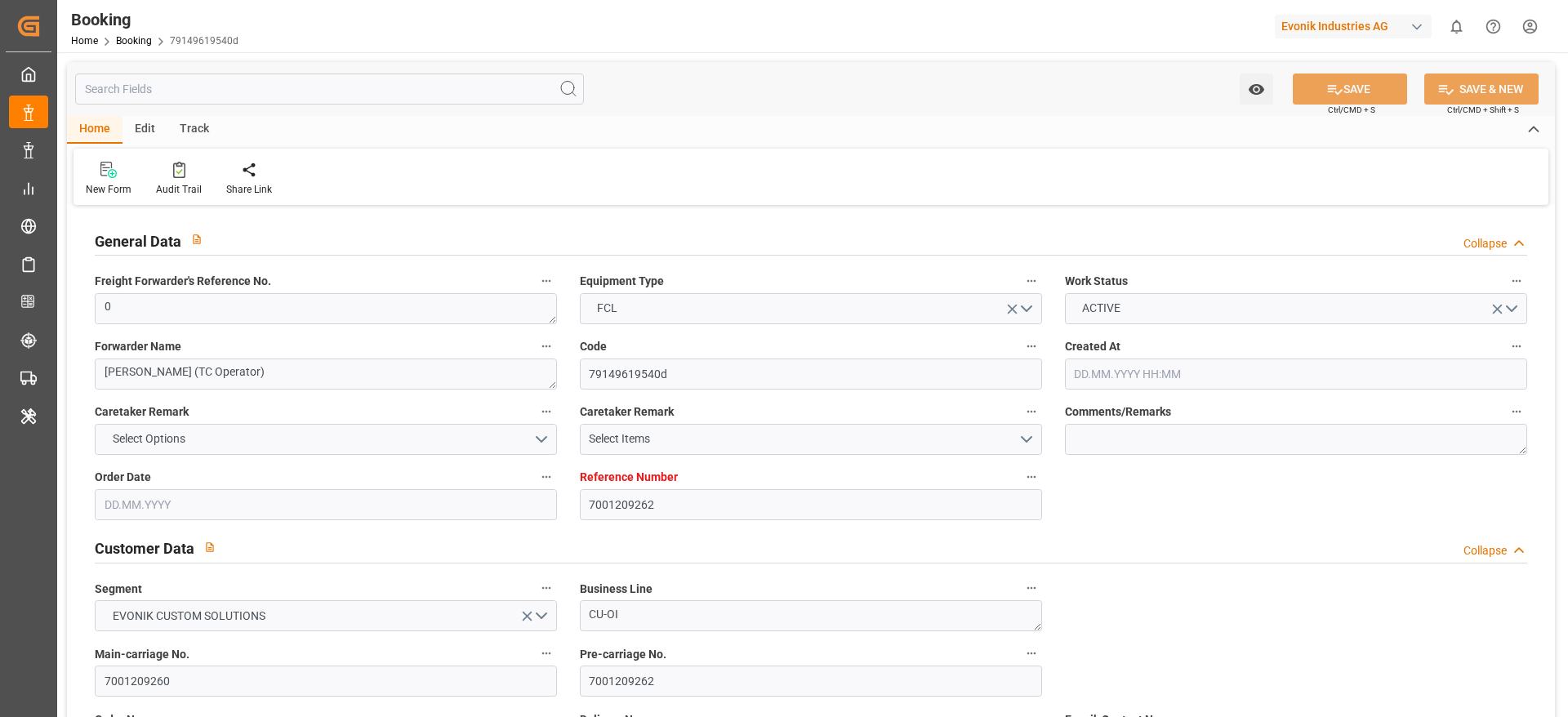
type input "TWTXG"
type input "MYTPP"
type input "0"
type input "[DATE] 05:41"
type input "01.07.2025"
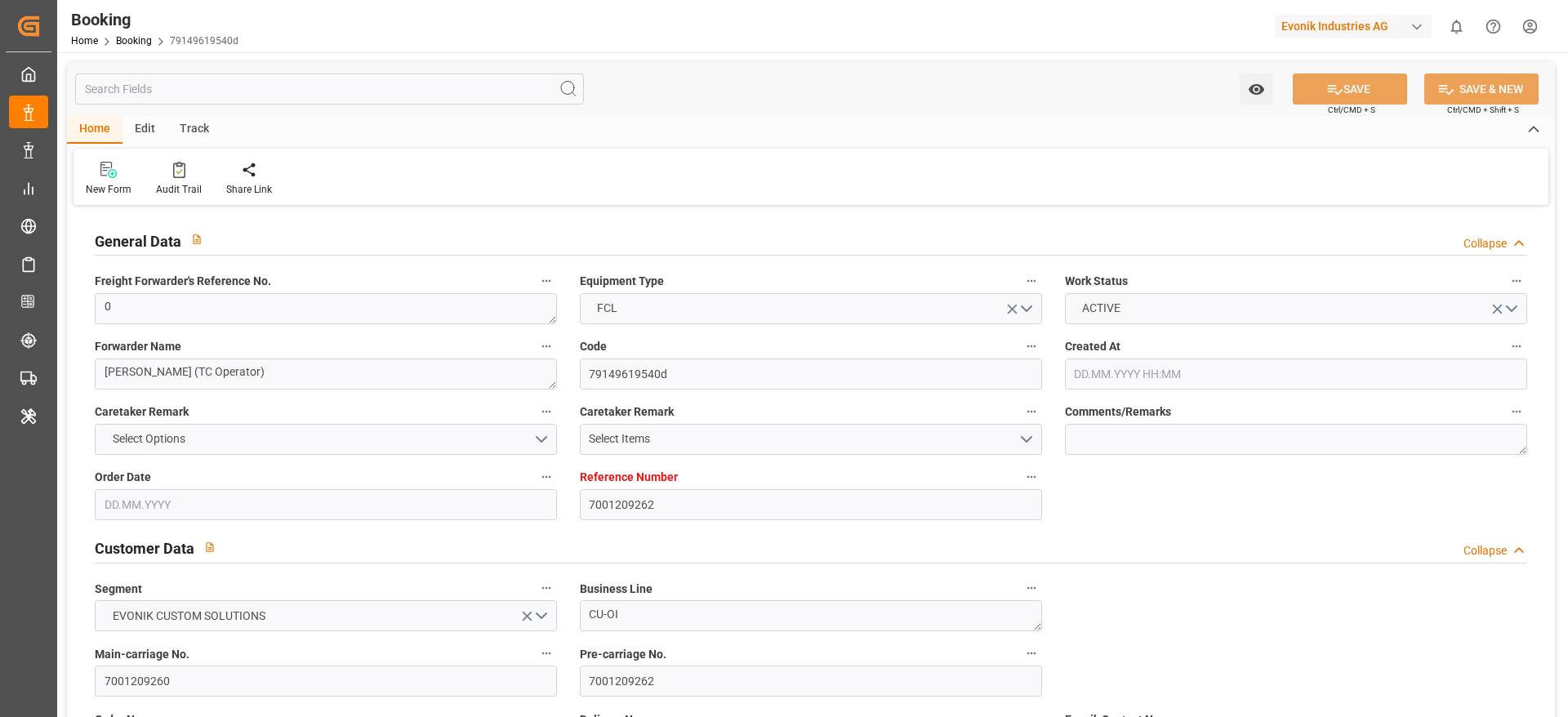
type input "23.09.2025"
type input "16.07.2025"
type input "[DATE] 00:00"
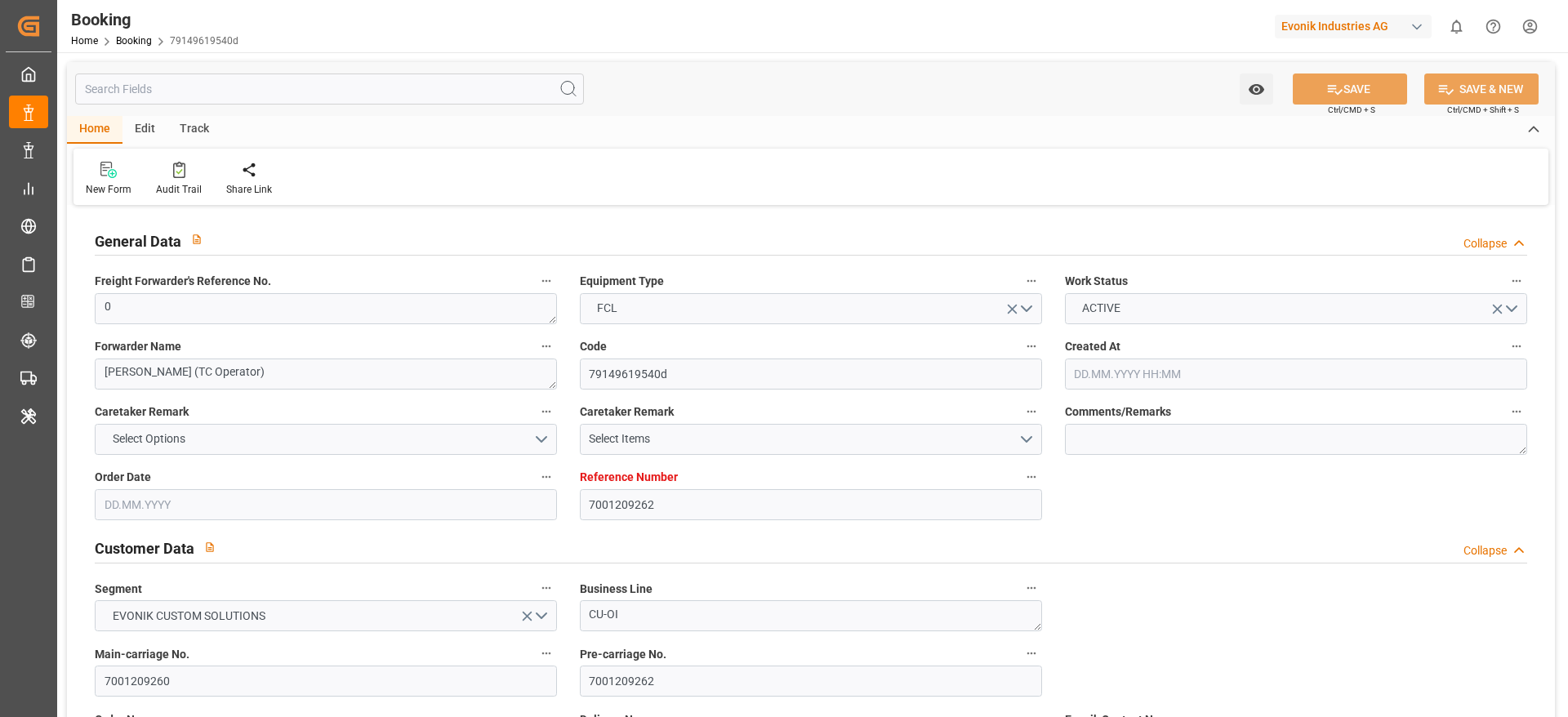
type input "29.07.2025 00:00"
type input "28.09.2025 00:00"
type input "21.09.2025 00:00"
type input "[DATE] 00:00"
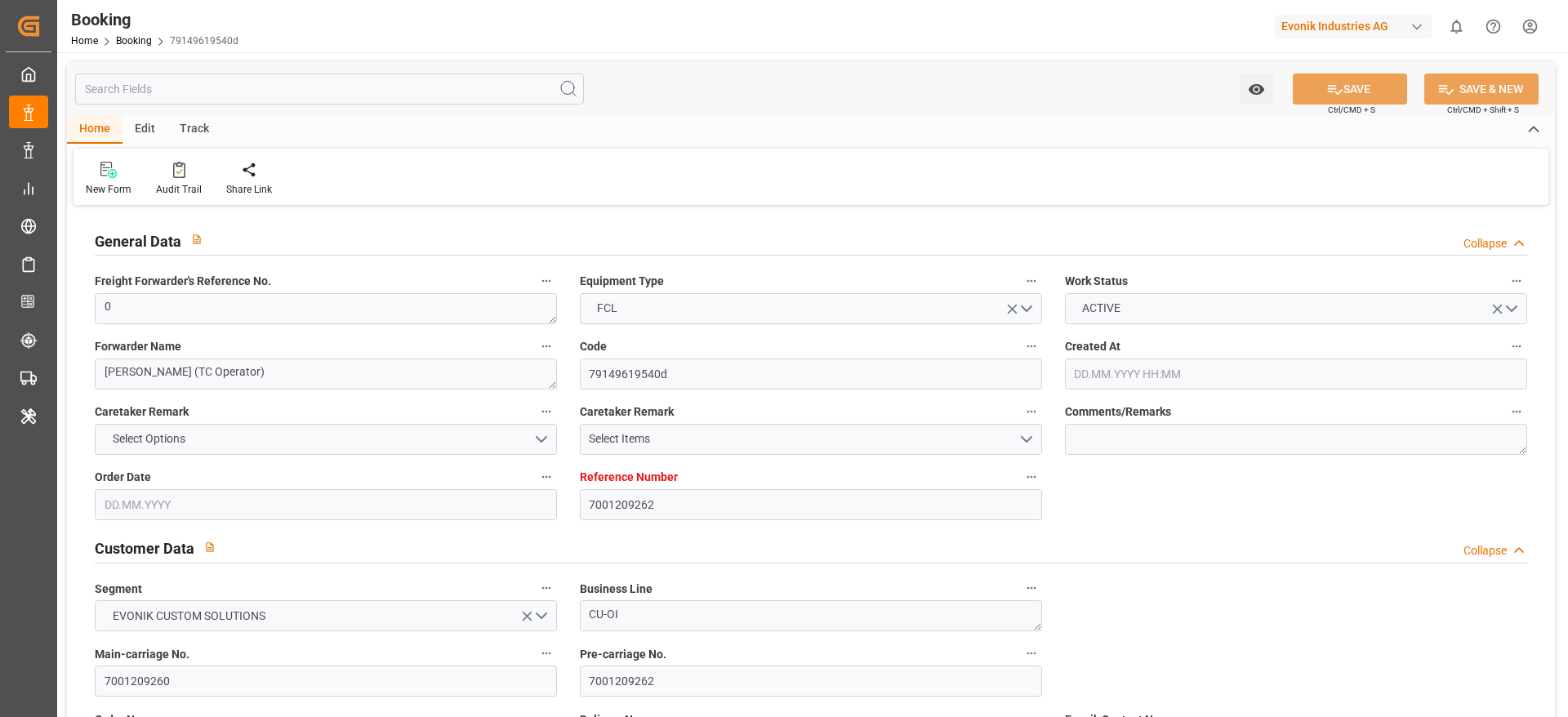
type input "[DATE] 00:00"
type input "15.09.2025 00:00"
type input "29.07.2025"
type input "[DATE] 10:09"
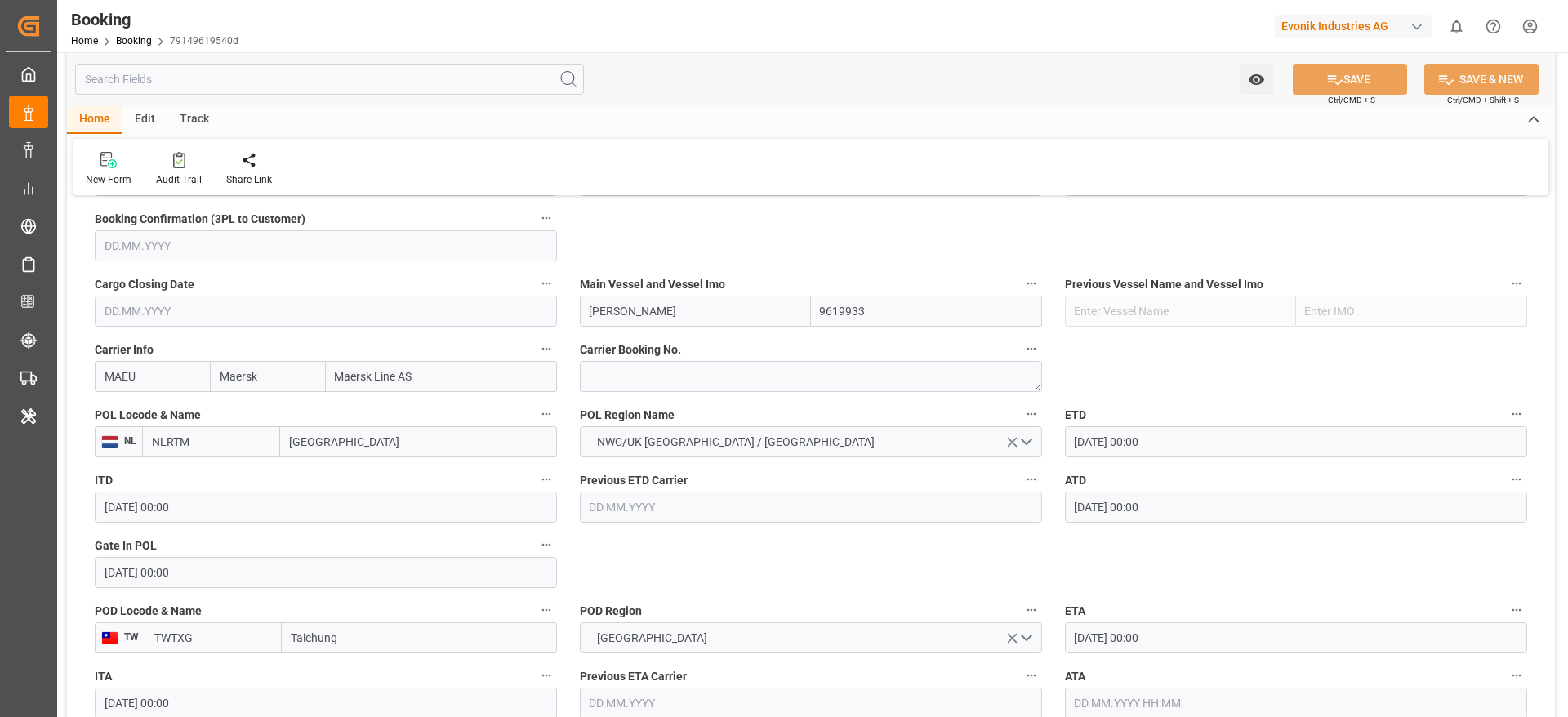
scroll to position [979, 0]
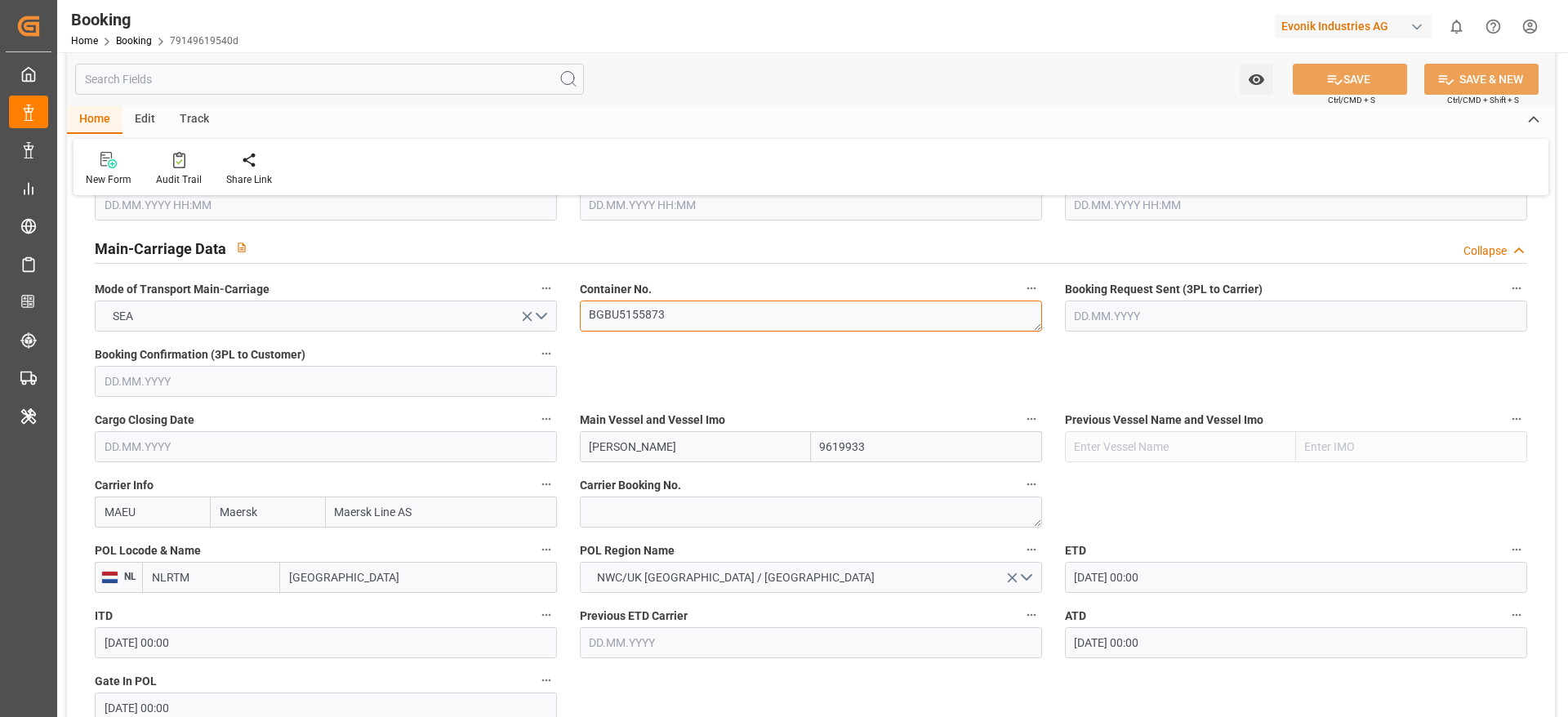
click at [698, 326] on textarea "BGBU5155873" at bounding box center [810, 316] width 462 height 31
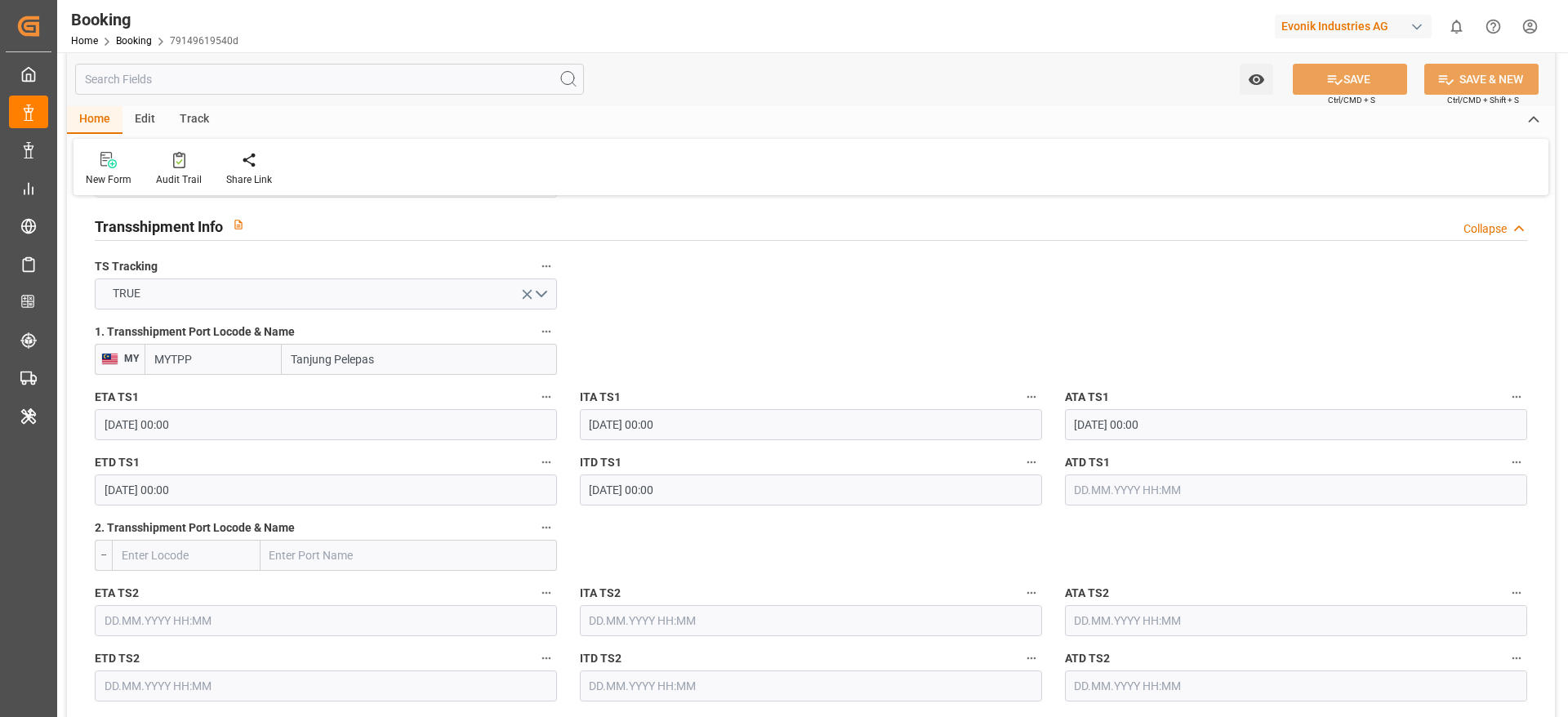
scroll to position [1715, 0]
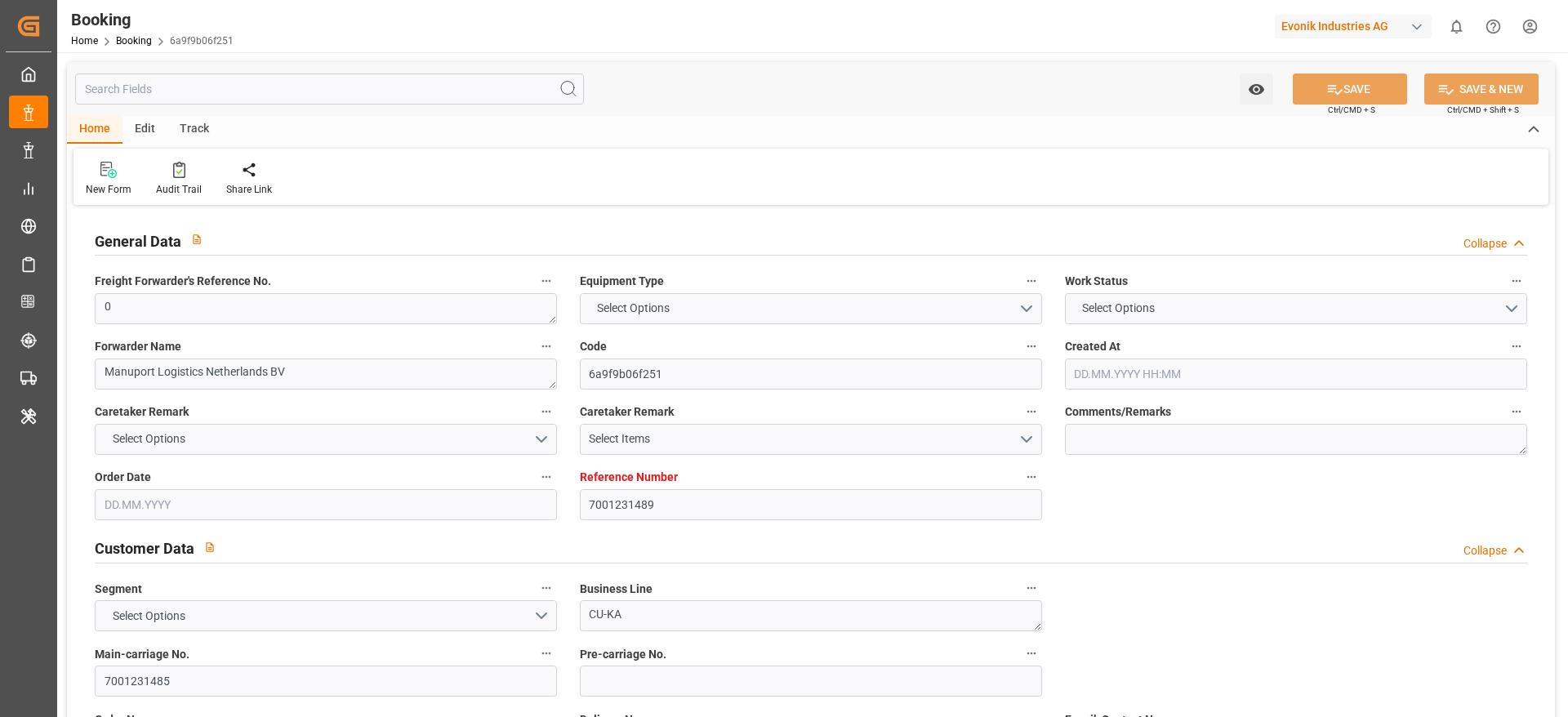
type input "7001231489"
type input "9619933"
type input "Maersk"
type input "Maersk Line AS"
type input "NLRTM"
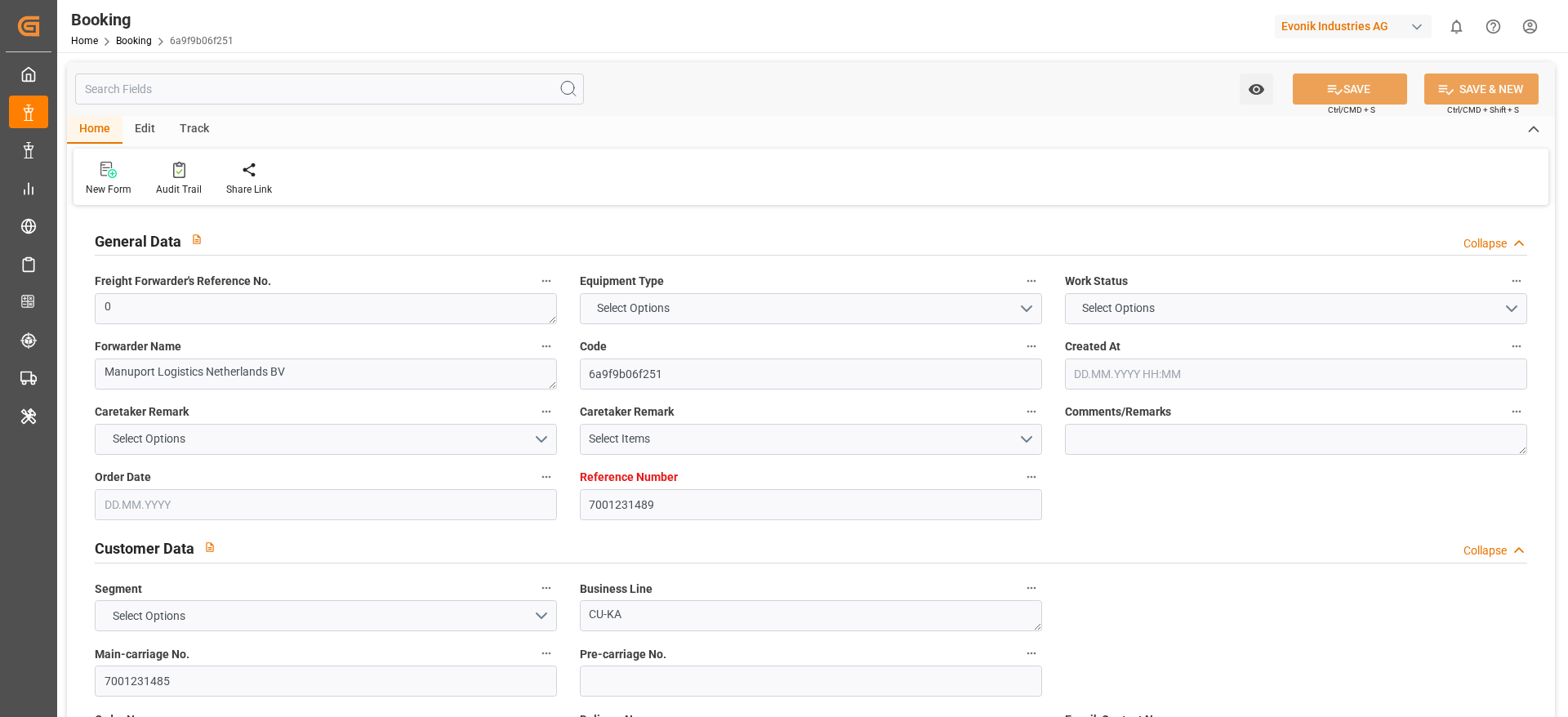
type input "THLCH"
type input "MYTPP"
type input "0"
type input "[DATE] 10:54"
type input "[DATE]"
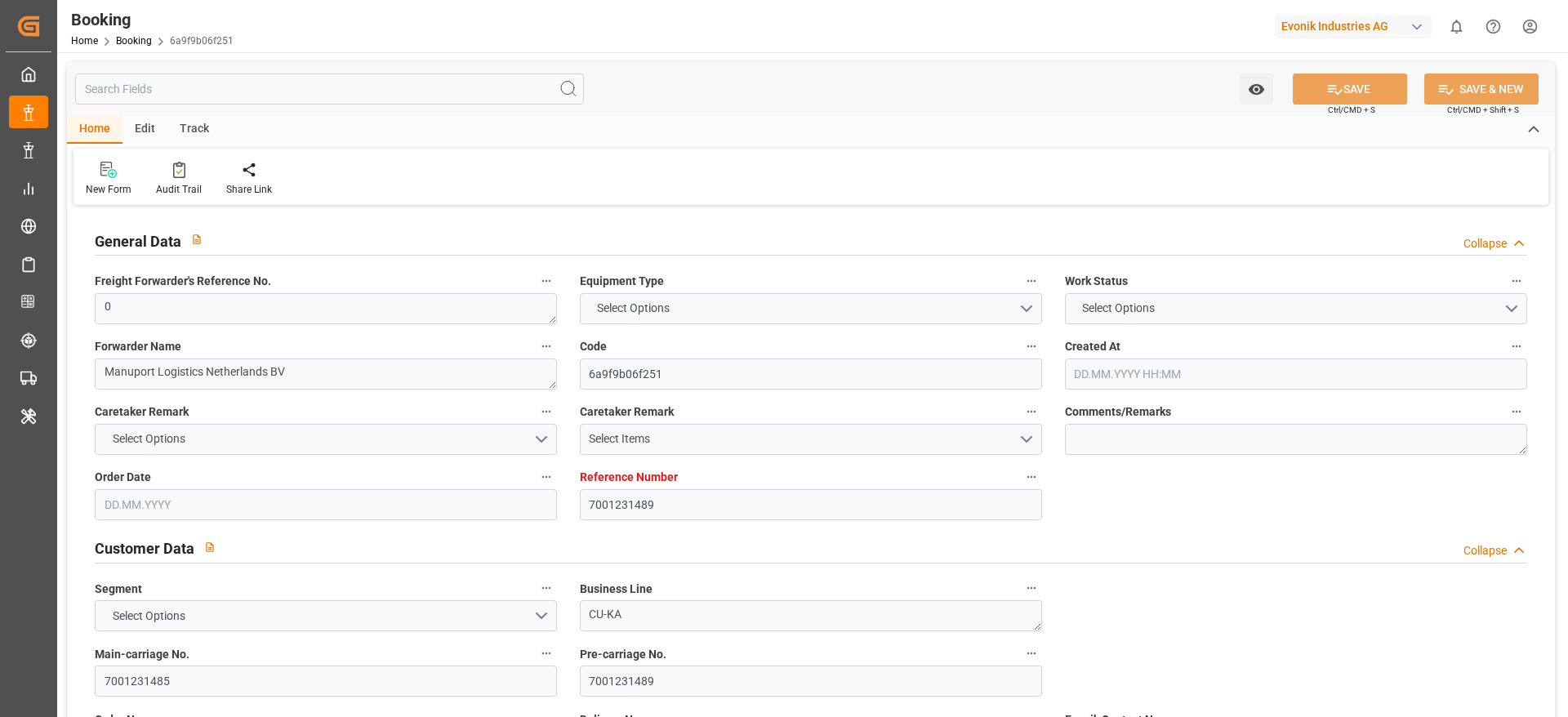
type input "[DATE]"
type input "[DATE] 00:00"
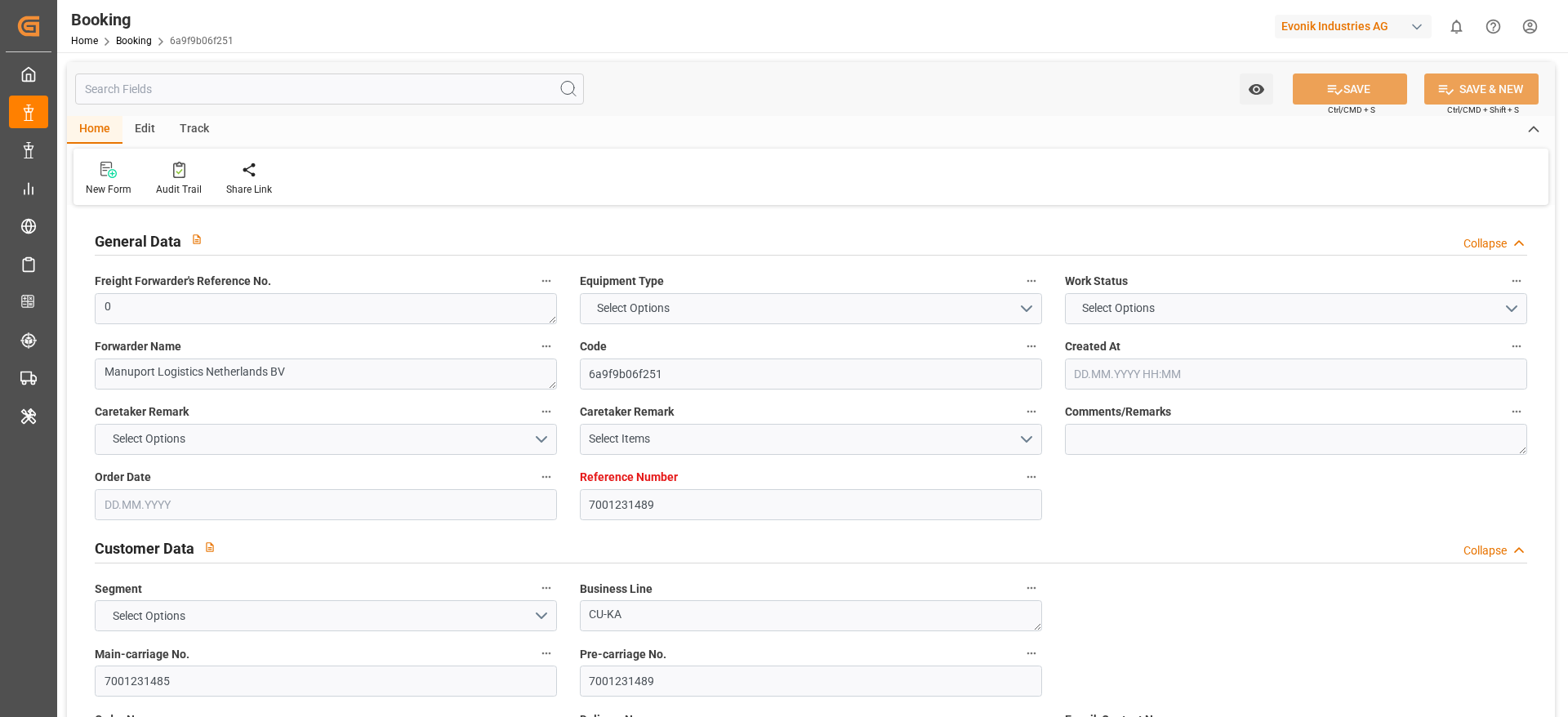
type input "[DATE] 00:00"
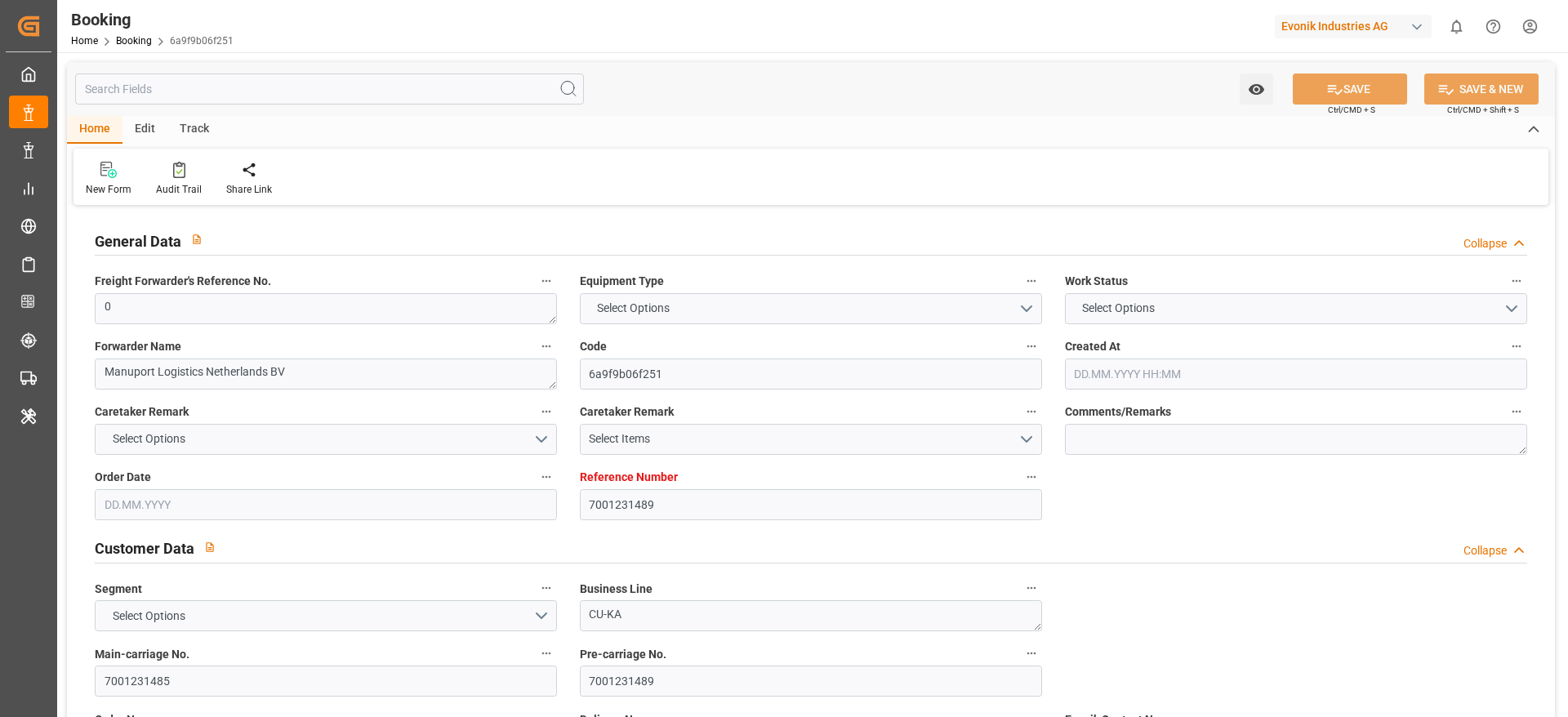
type input "[DATE] 00:00"
type input "[DATE]"
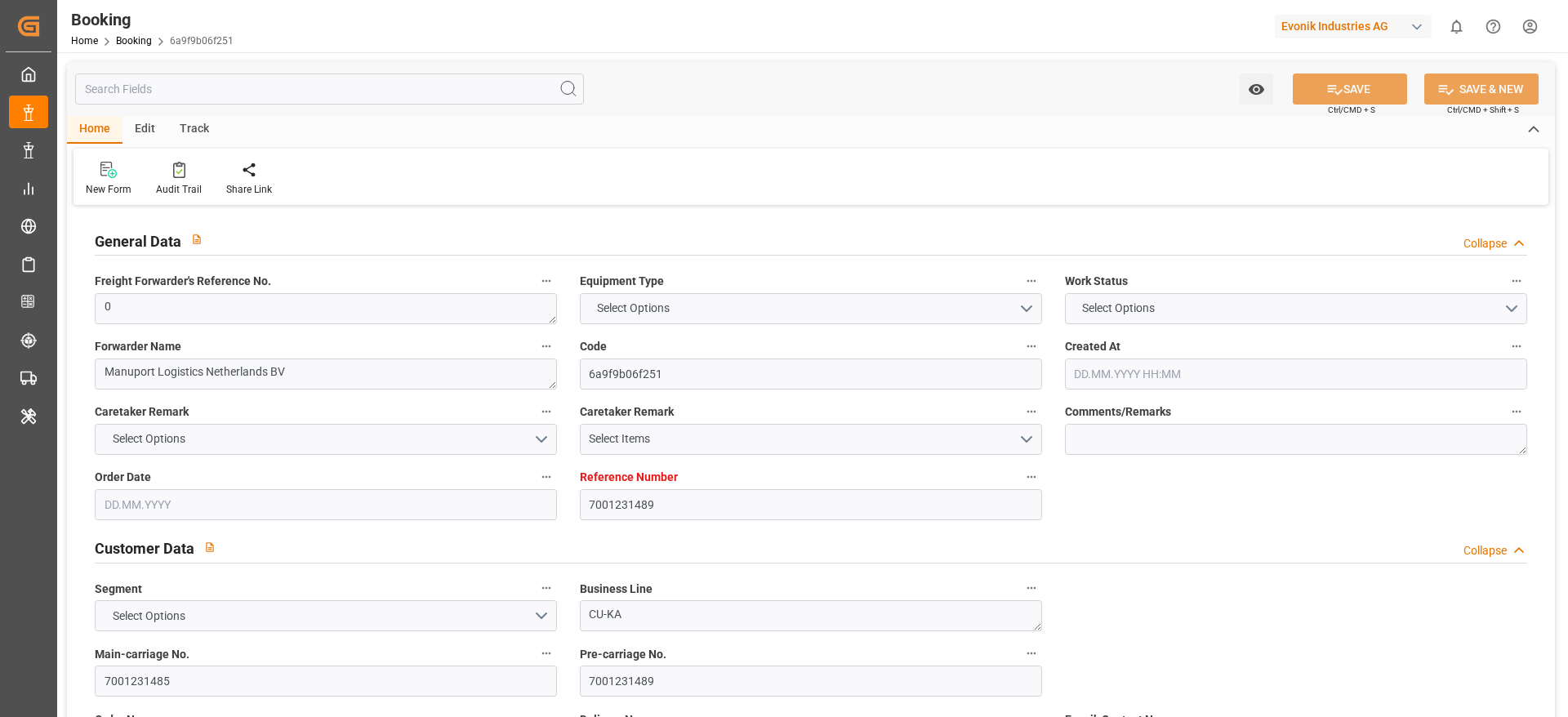
type input "[DATE] 10:09"
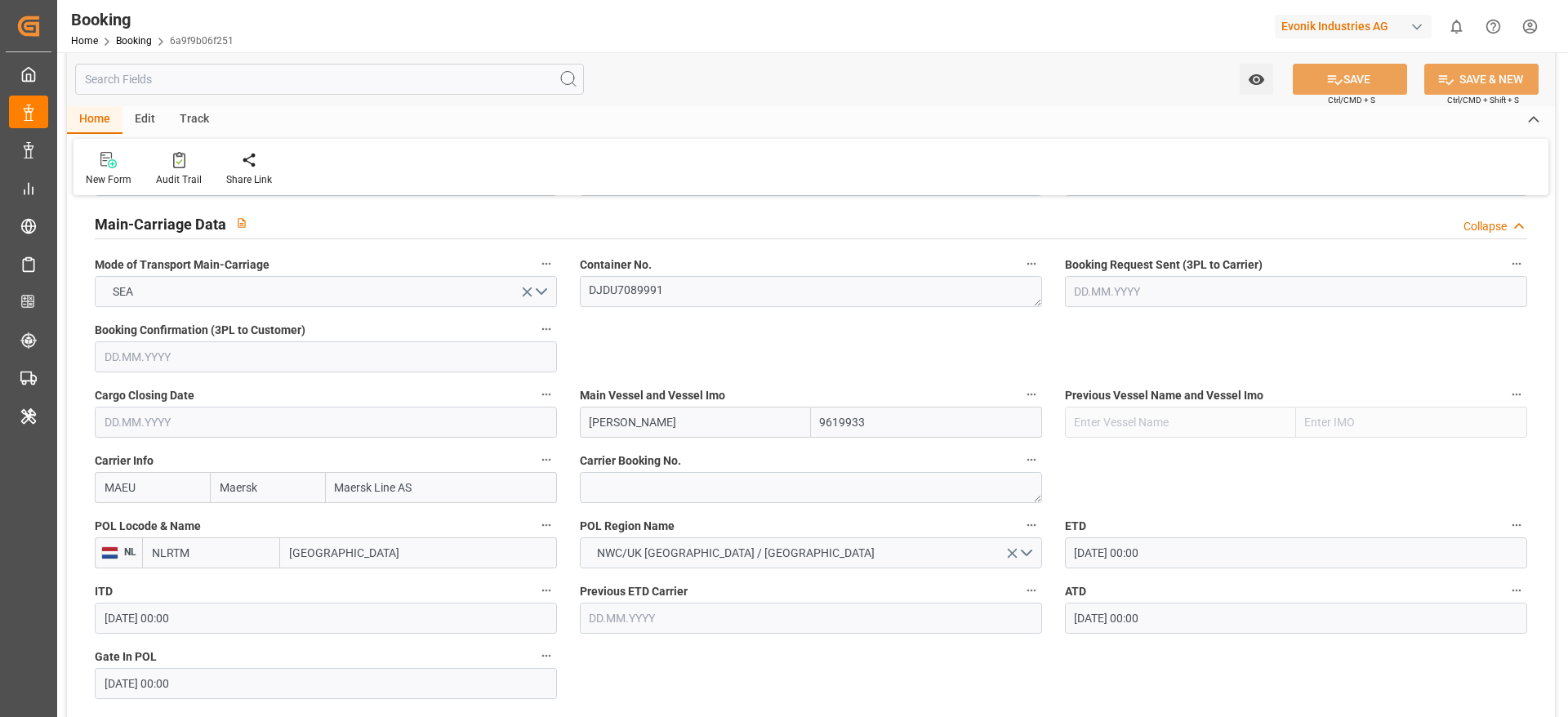
scroll to position [979, 0]
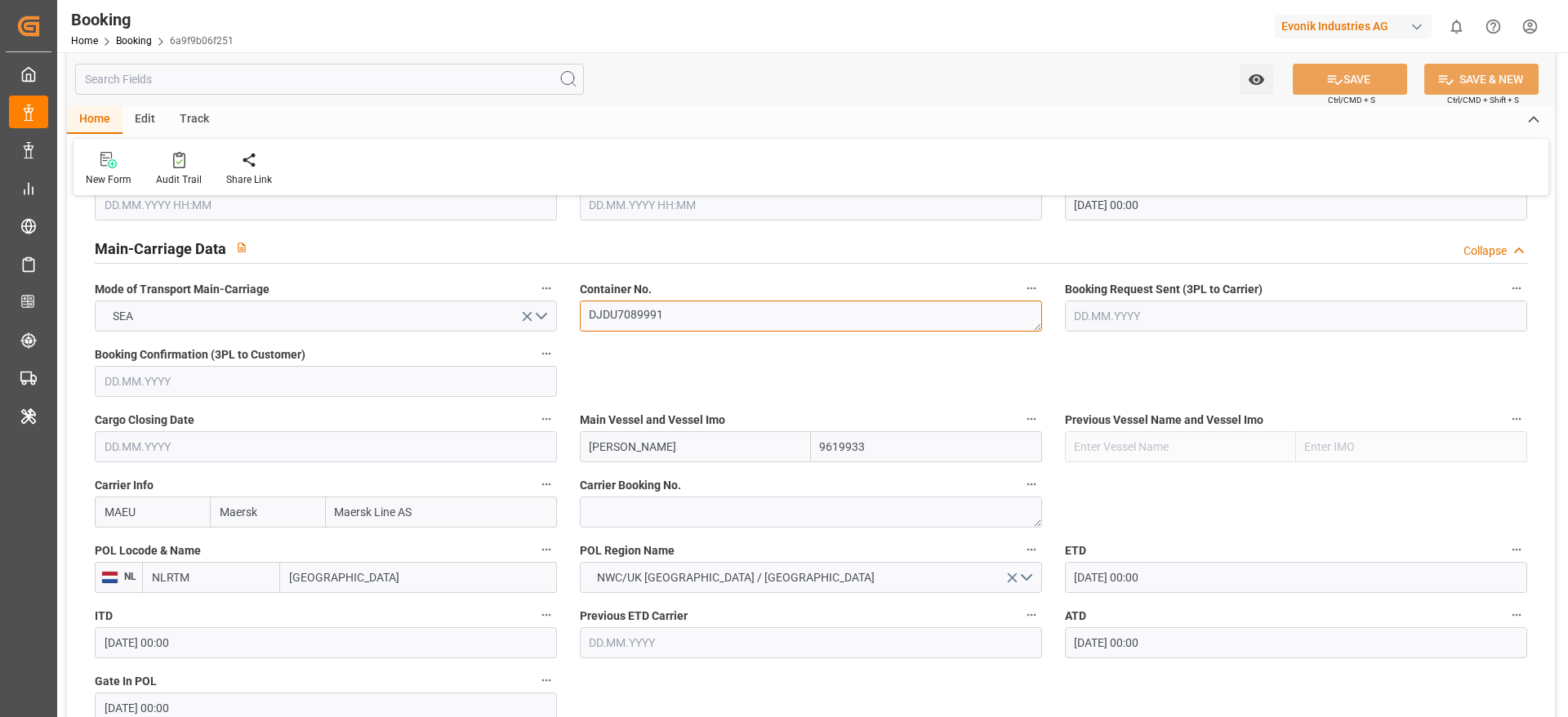
click at [678, 321] on textarea "DJDU7089991" at bounding box center [810, 316] width 462 height 31
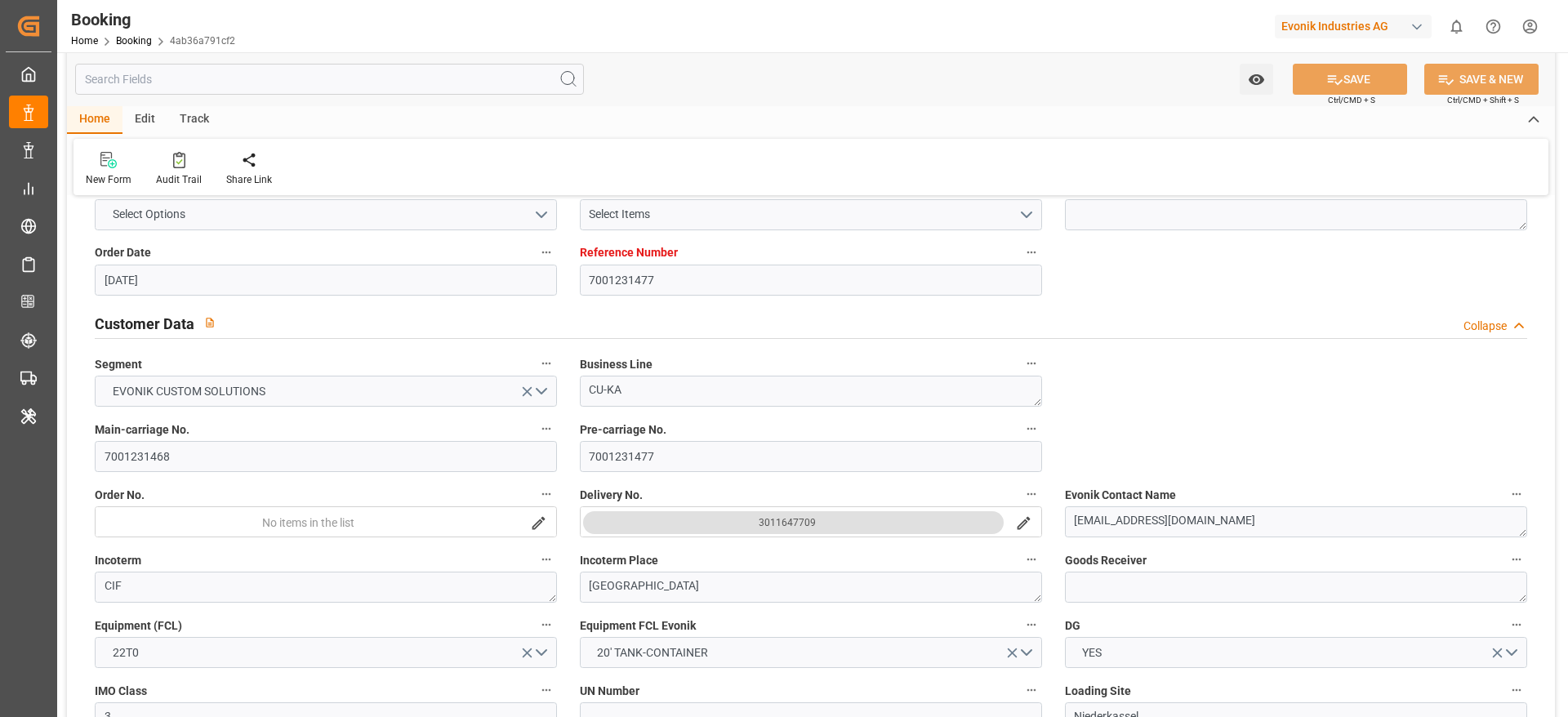
scroll to position [245, 0]
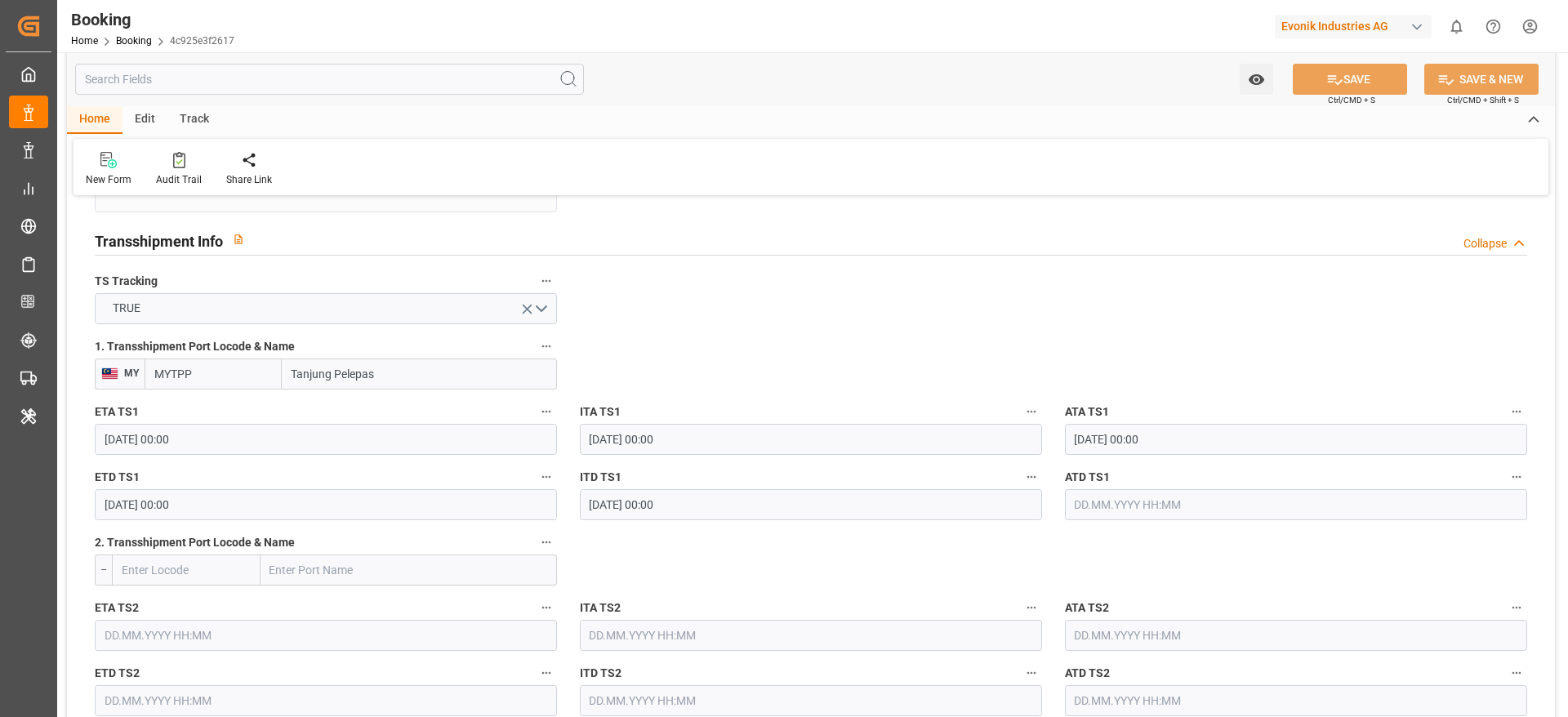
scroll to position [1890, 0]
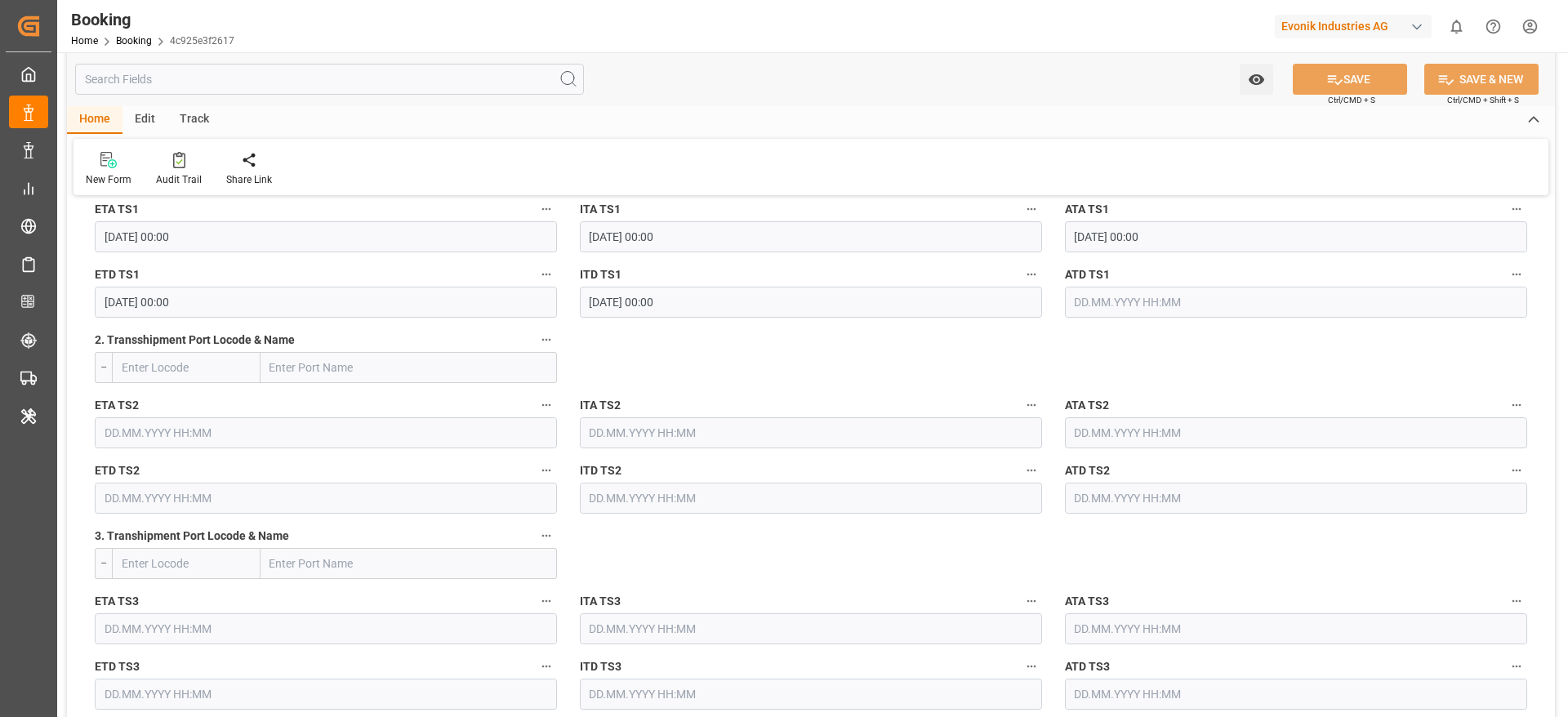
click at [1044, 312] on input "text" at bounding box center [1295, 301] width 462 height 31
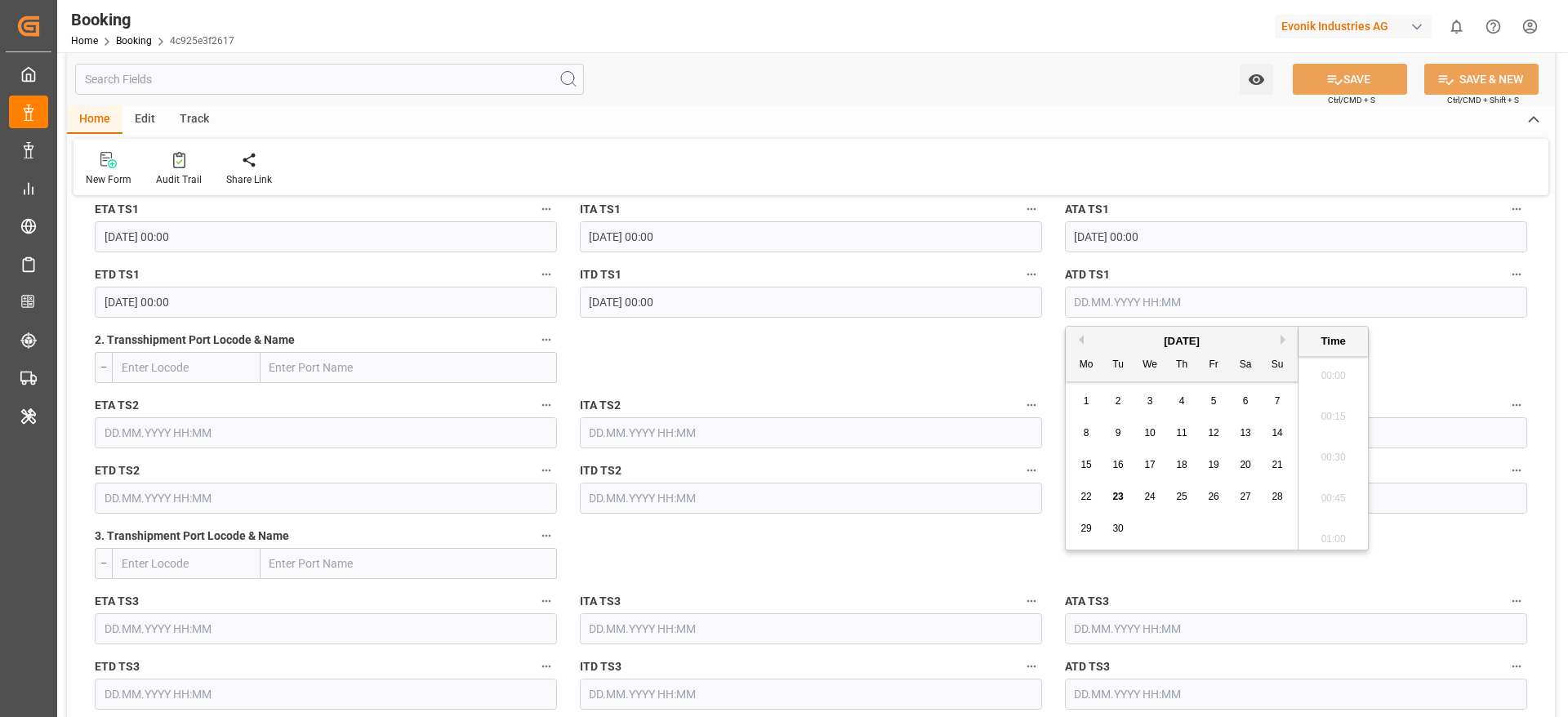
scroll to position [2210, 0]
click at [1044, 477] on div "22 23 24 25 26 27 28" at bounding box center [1182, 497] width 222 height 32
click at [1044, 477] on div "22" at bounding box center [1086, 497] width 20 height 19
type input "[DATE] 00:00"
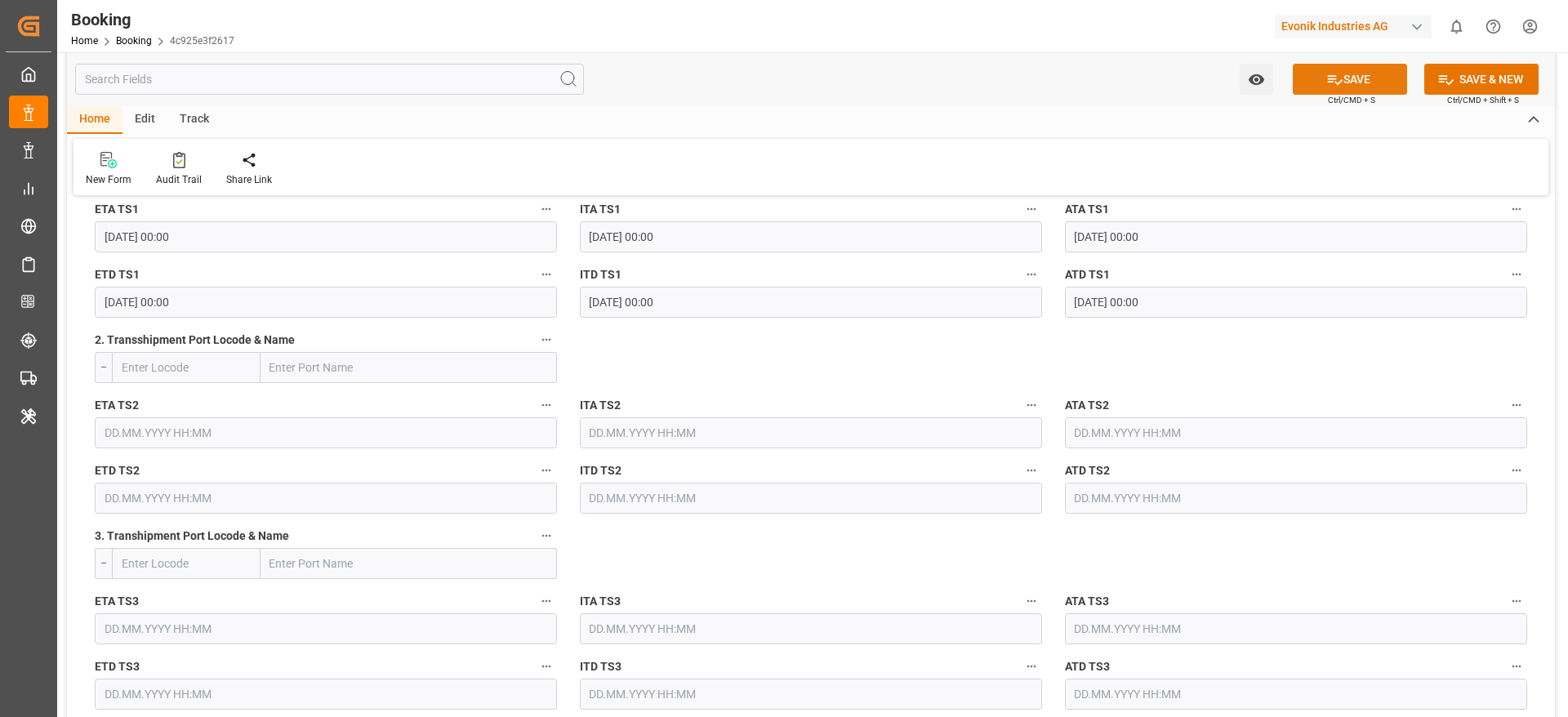
click at [1044, 78] on icon at bounding box center [1334, 79] width 17 height 17
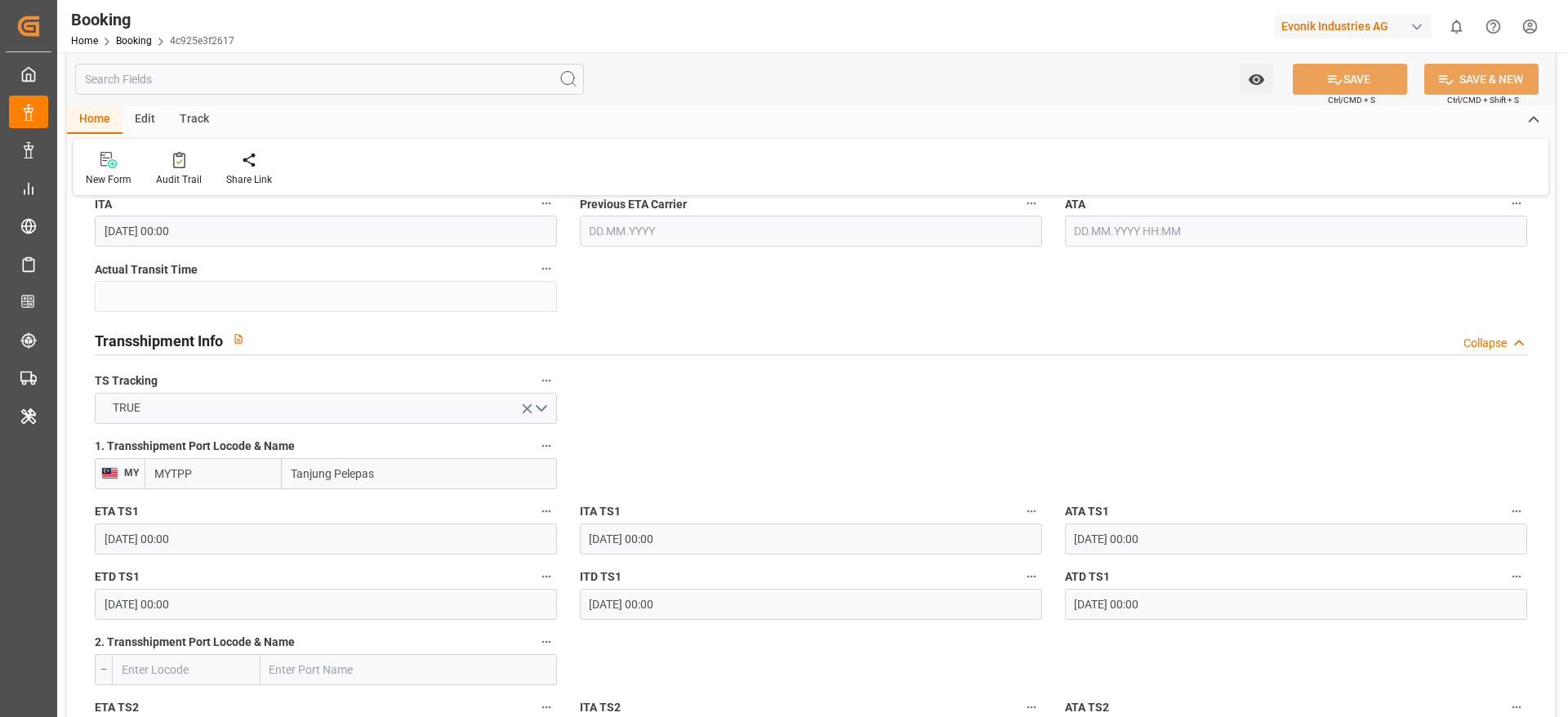
scroll to position [1522, 0]
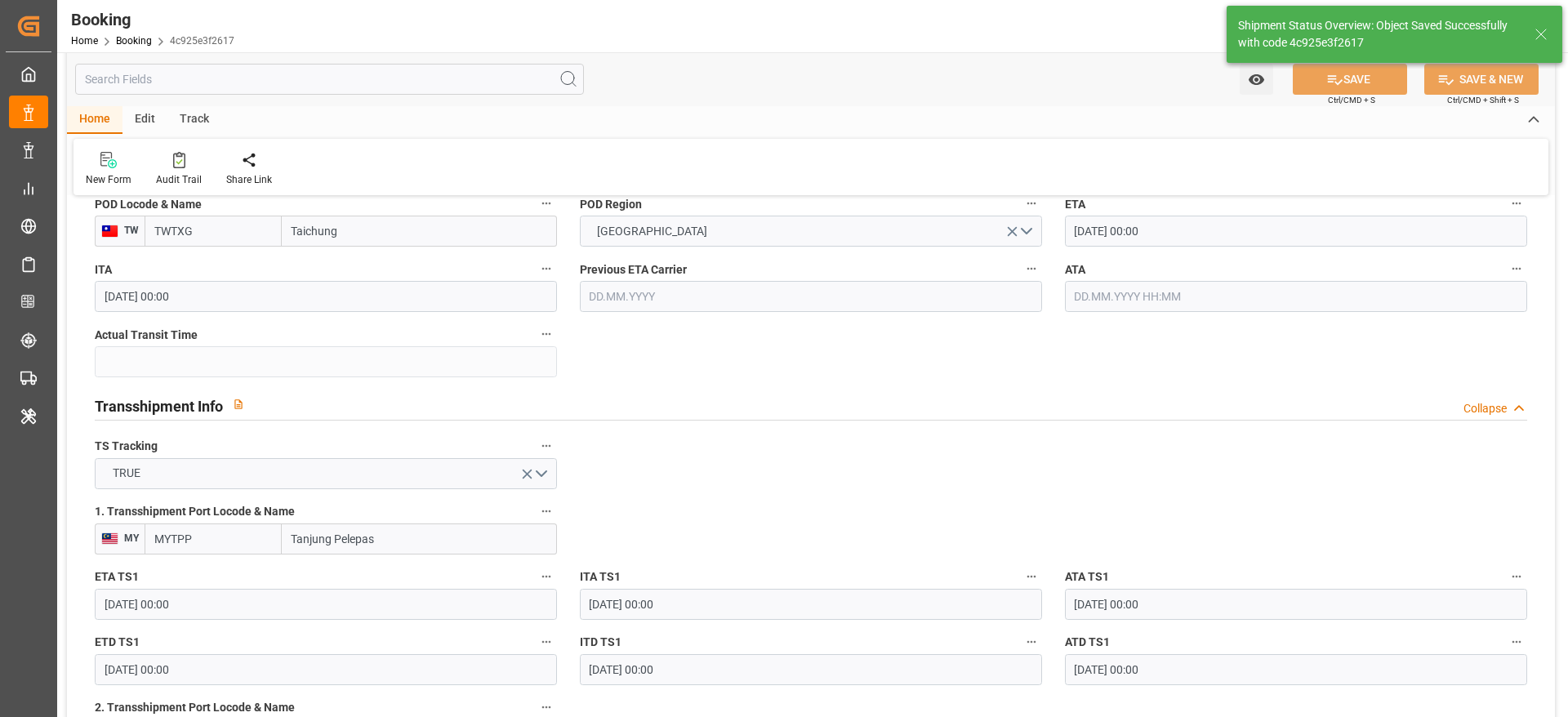
type textarea "[PERSON_NAME]"
type input "[DATE] 08:39"
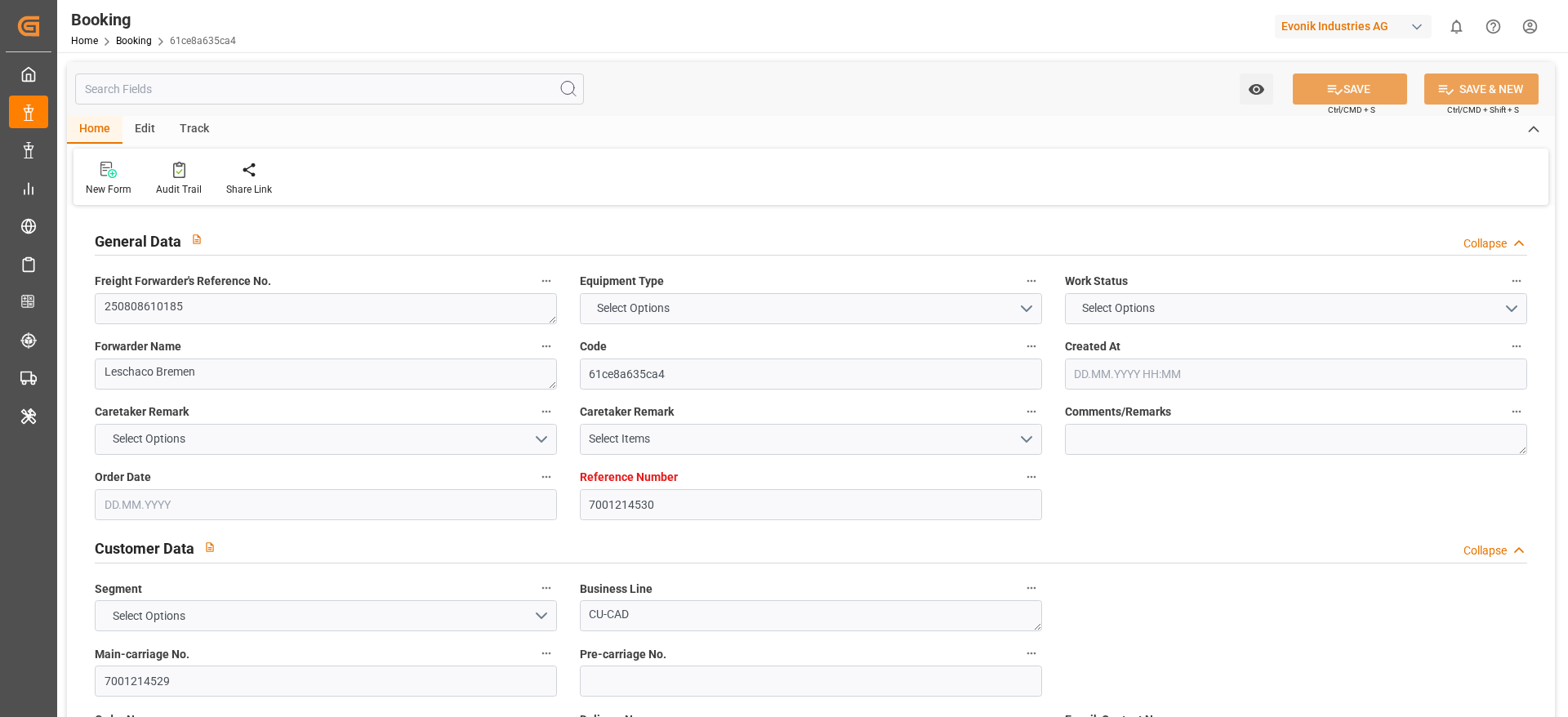
type input "7001214530"
type input "9619933"
type input "Maersk"
type input "Maersk Line AS"
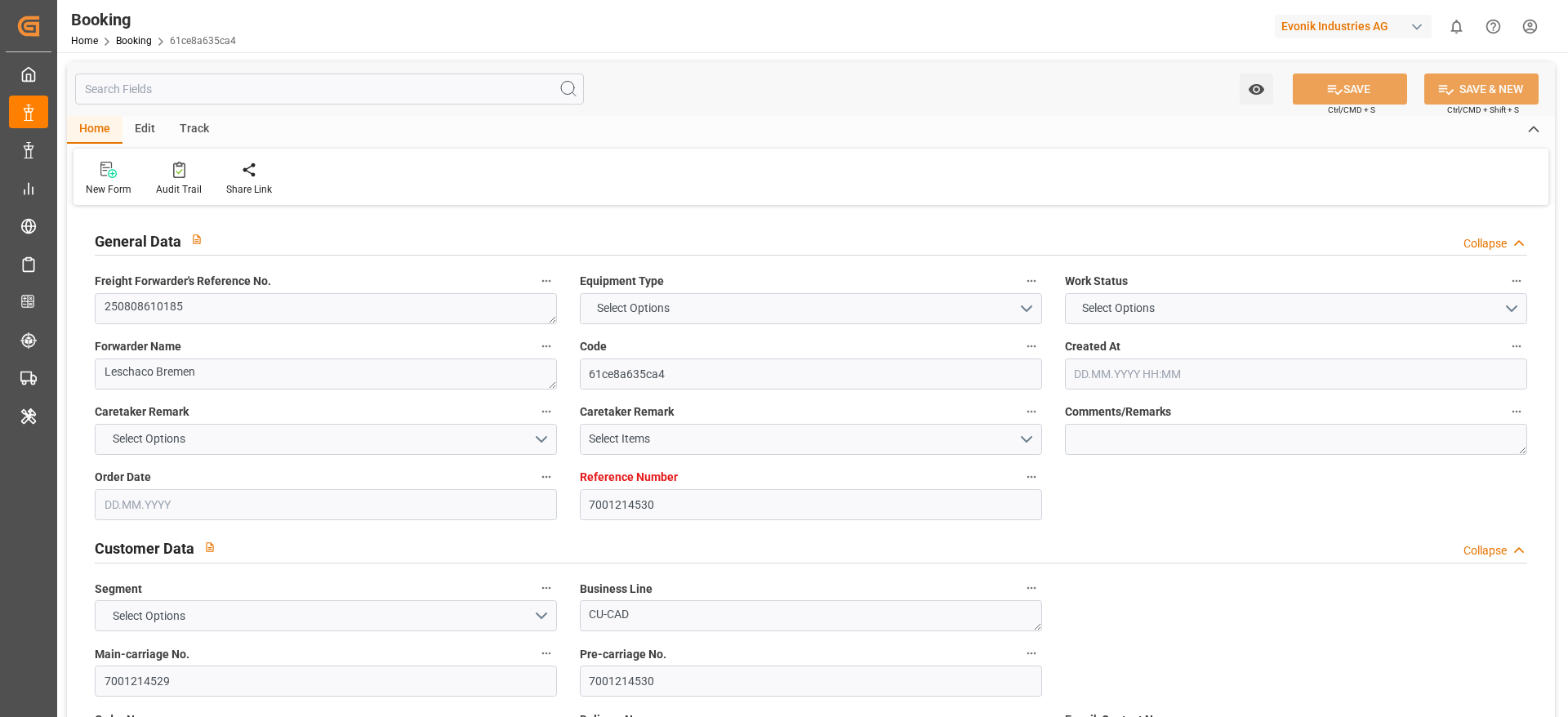
type input "NLRTM"
type input "THBMT"
type input "MYTPP"
type input "THLCH"
type input "0"
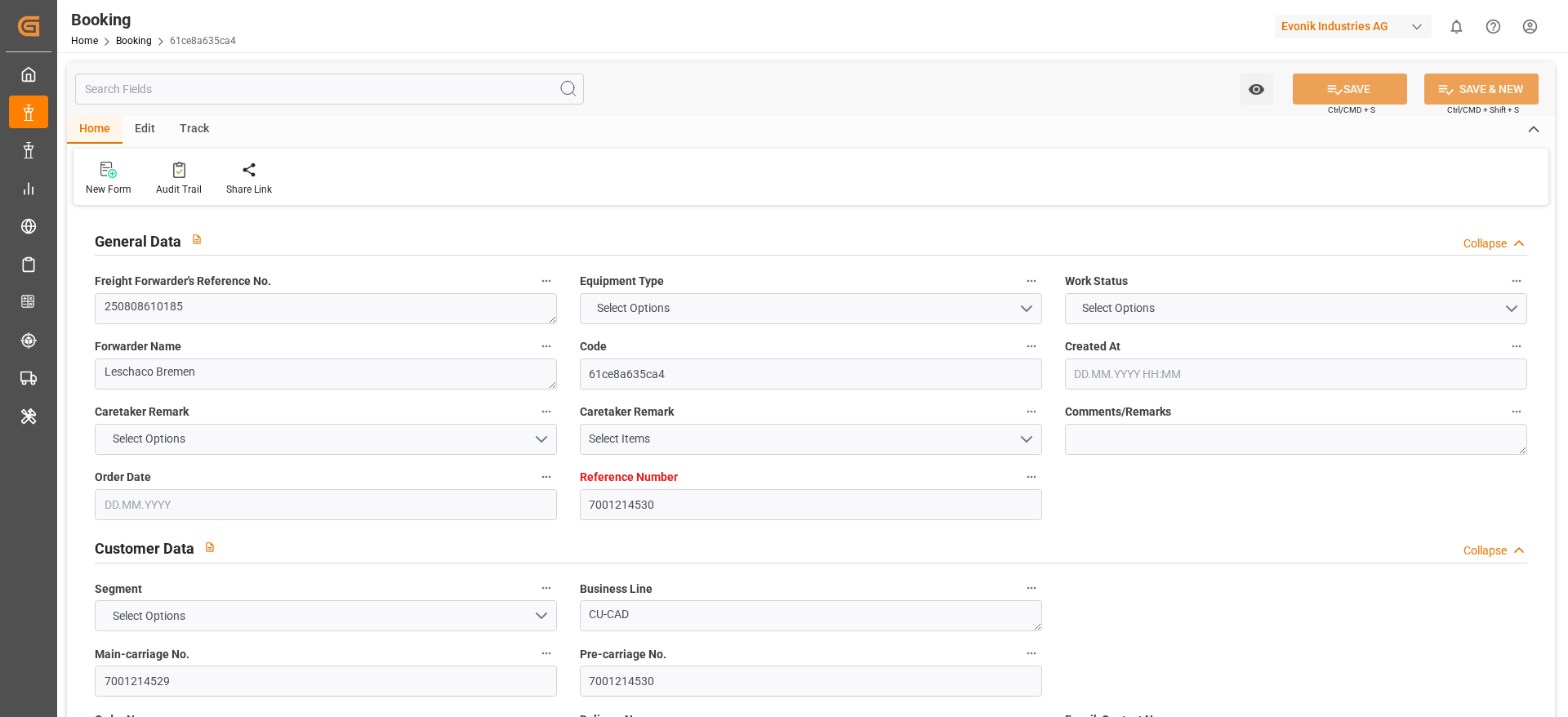
type input "NLRTM"
type input "THLCH"
type input "9439759"
type input "9250971"
type input "[DATE] 05:44"
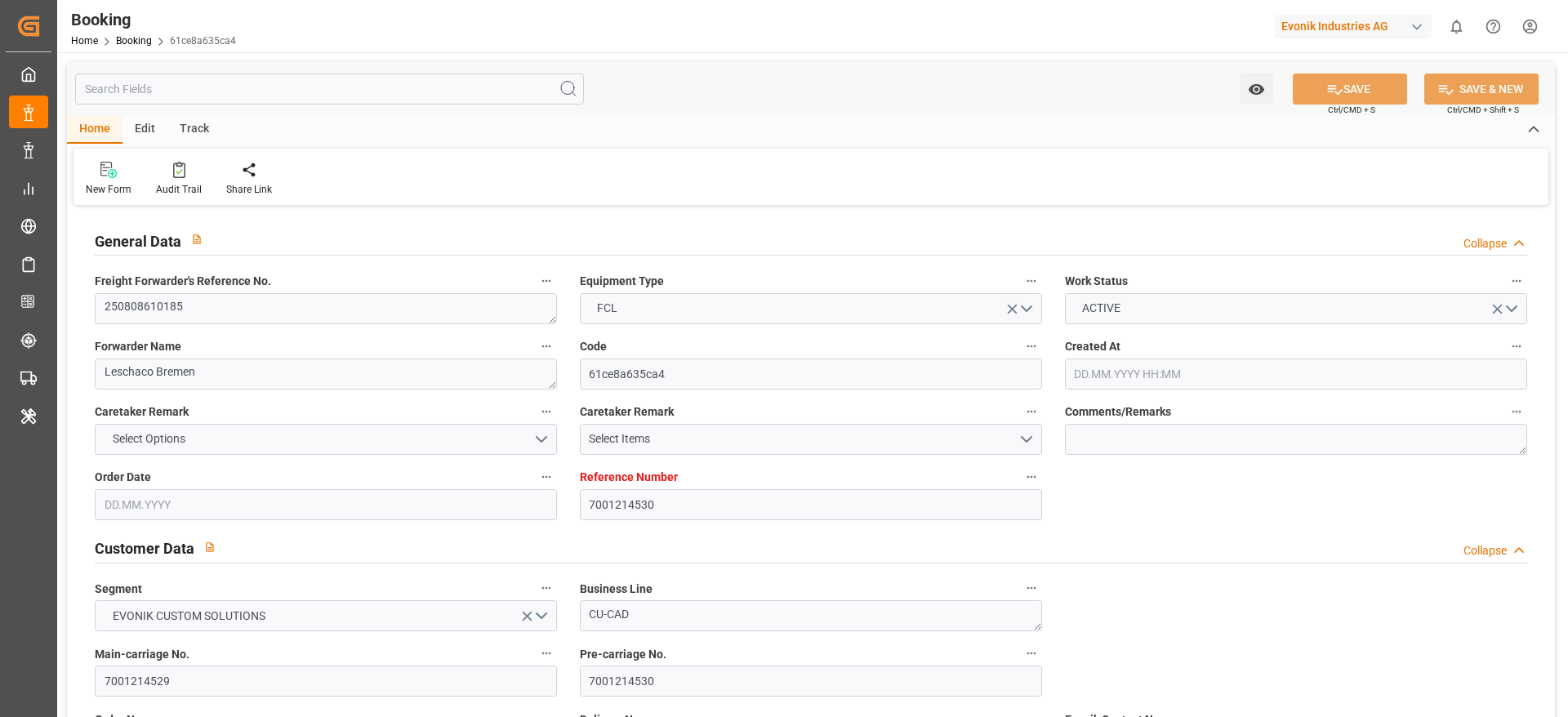
type input "[DATE]"
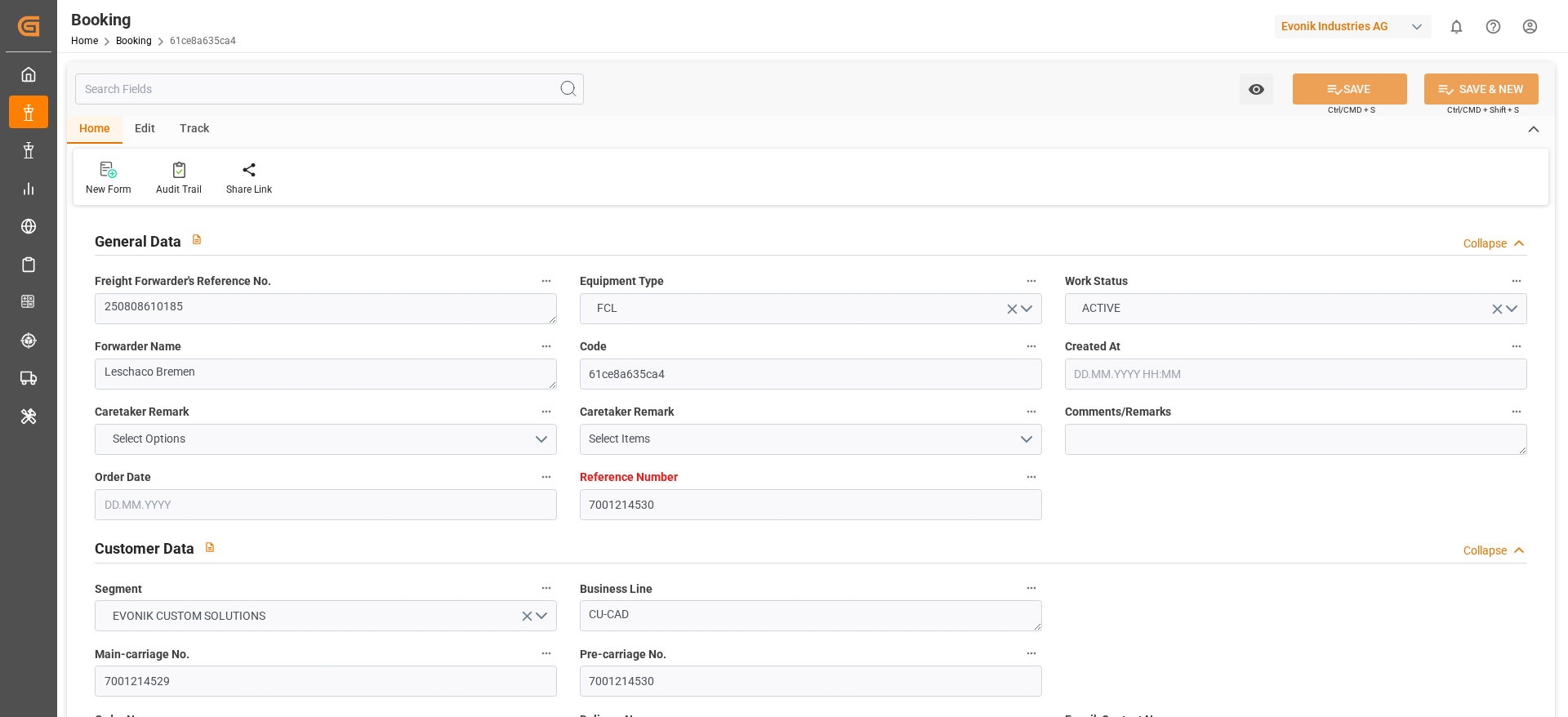
type input "[DATE] 12:00"
type input "[DATE] 00:00"
type input "[DATE] 14:45"
type input "[DATE] 23:19"
type input "[DATE] 12:00"
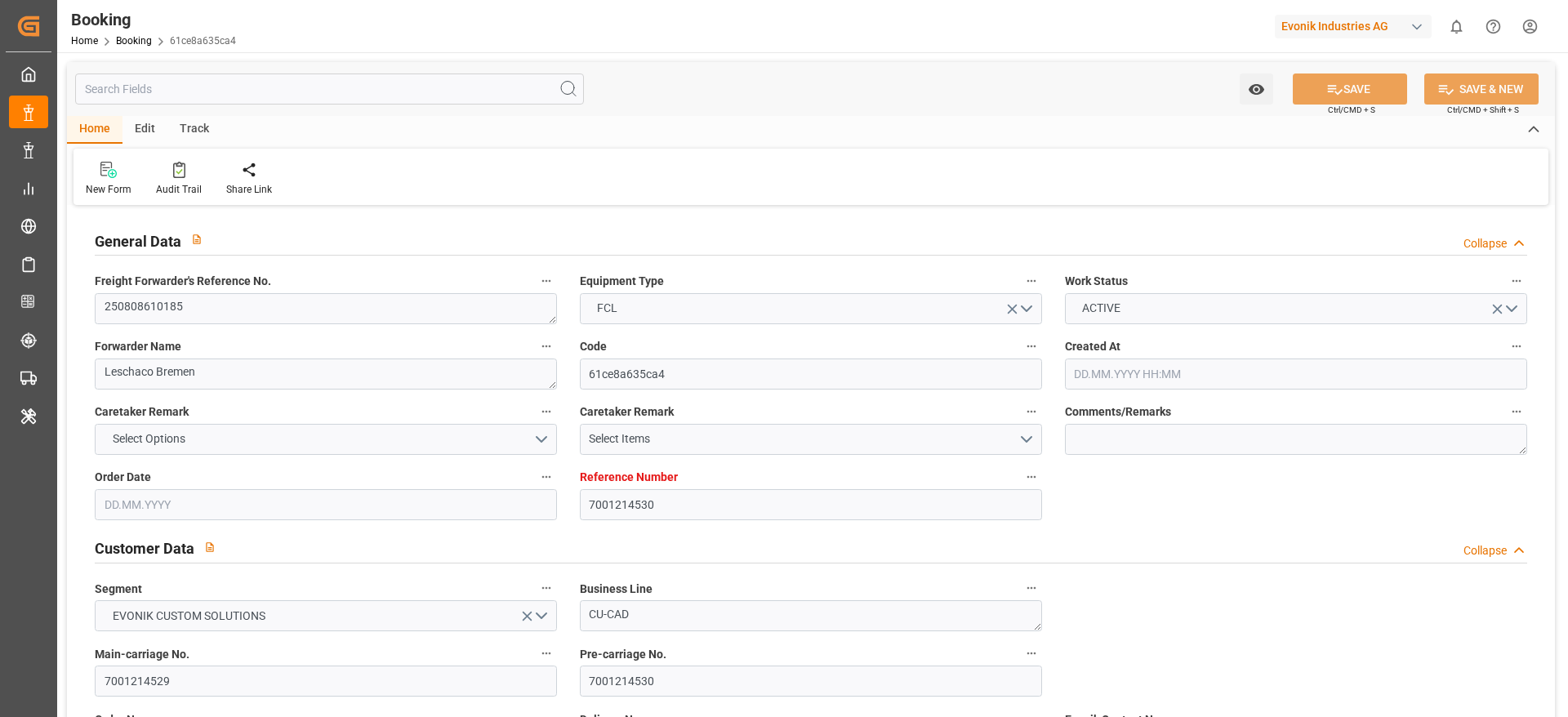
type input "[DATE] 00:00"
type input "[DATE] 08:30"
type input "[DATE] 00:00"
type input "[DATE] 02:50"
type input "[DATE] 07:00"
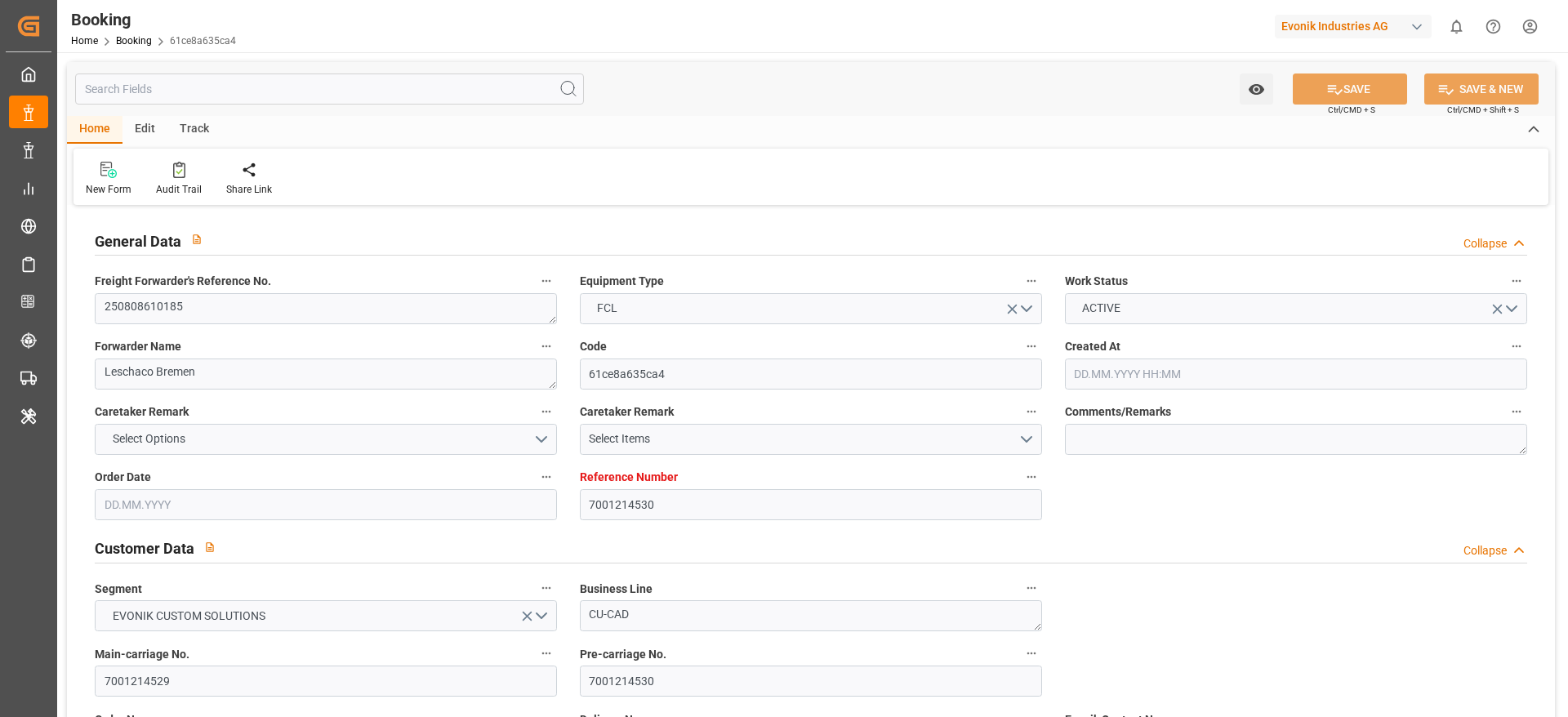
type input "[DATE] 00:00"
type input "19.09.2025 00:00"
type input "04.10.2025 00:00"
type input "28.09.2025 00:00"
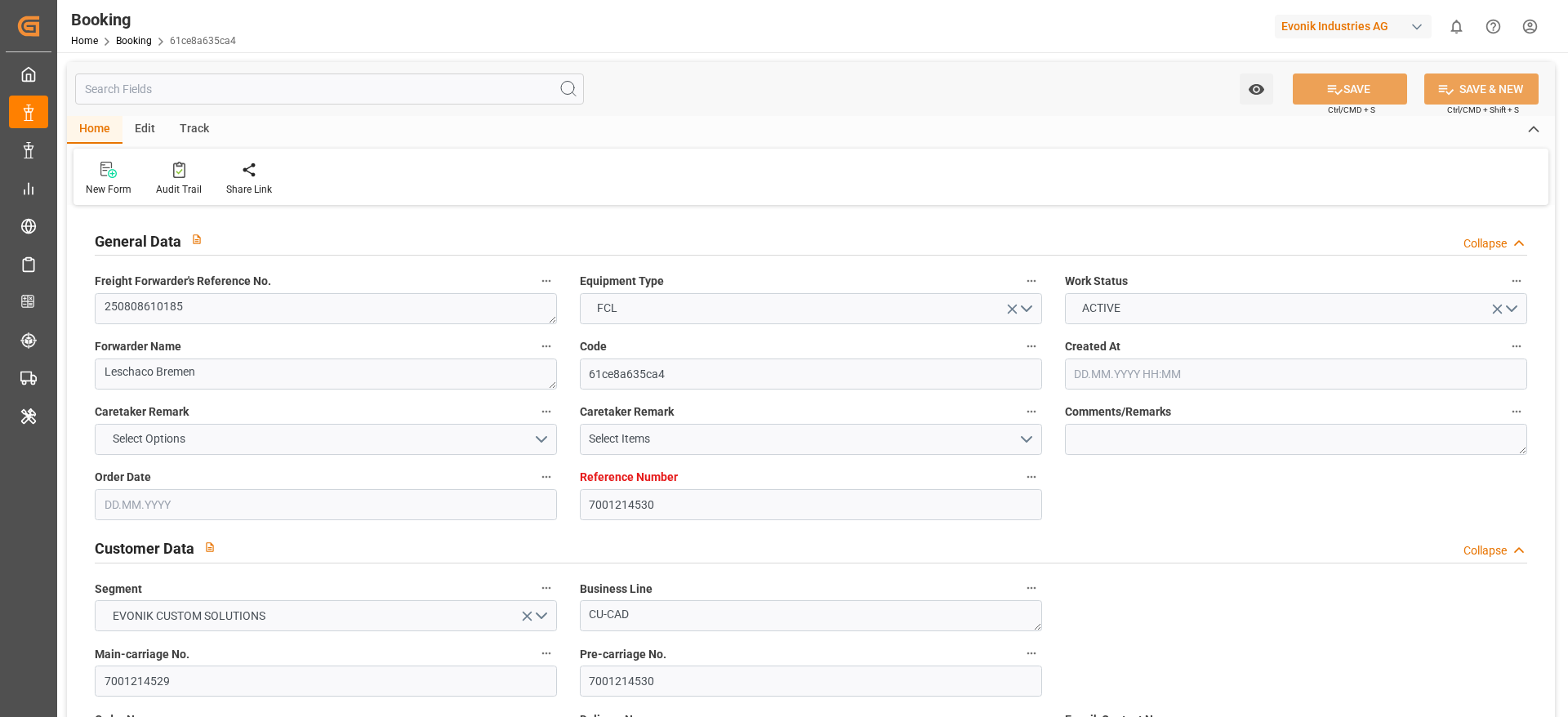
type input "24.07.2025"
type input "22.09.2025 13:49"
type input "22.09.2025"
type input "23.07.2025 15:50"
type input "30.07.2025 13:00"
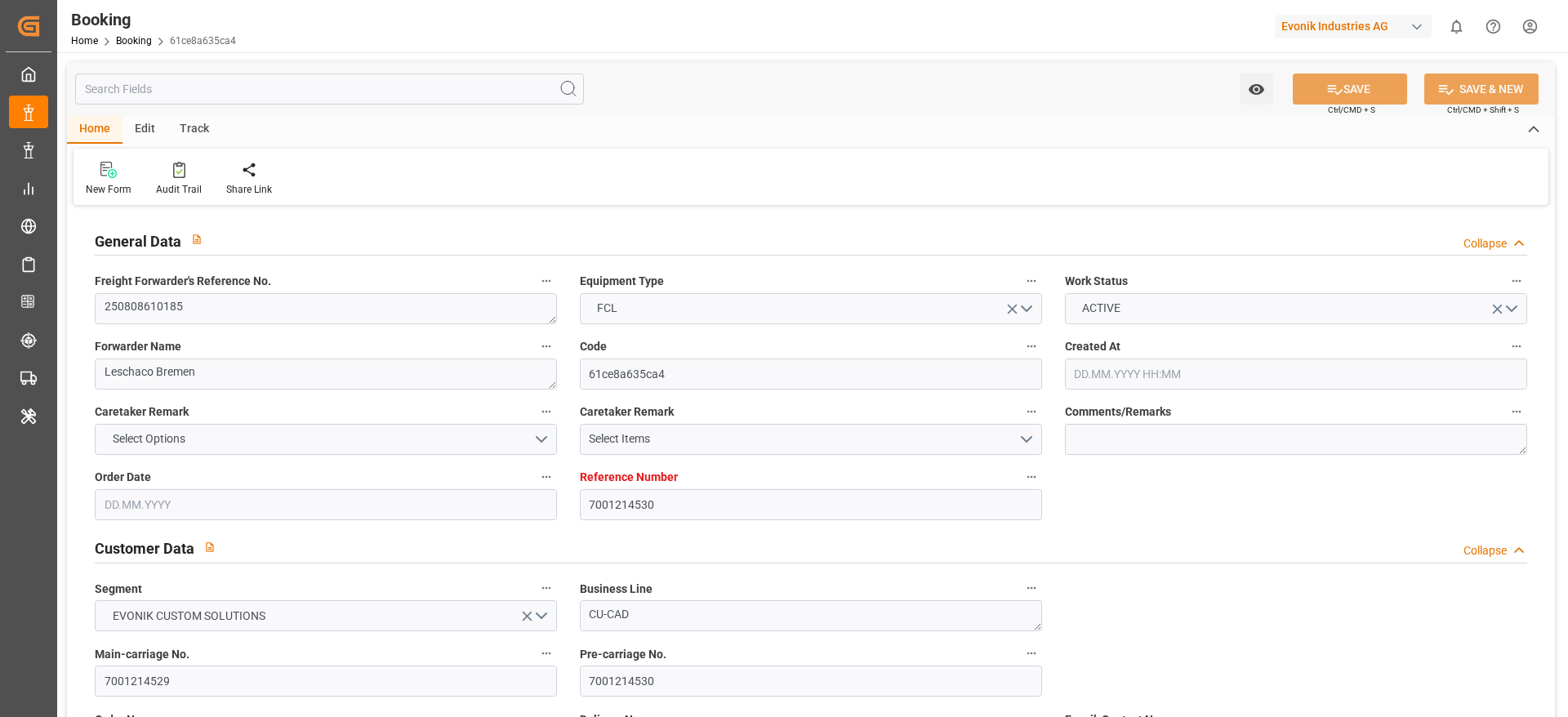
type input "30.07.2025 13:00"
type input "30.07.2025 18:00"
type input "30.07.2025 13:00"
type input "02.08.2025 13:00"
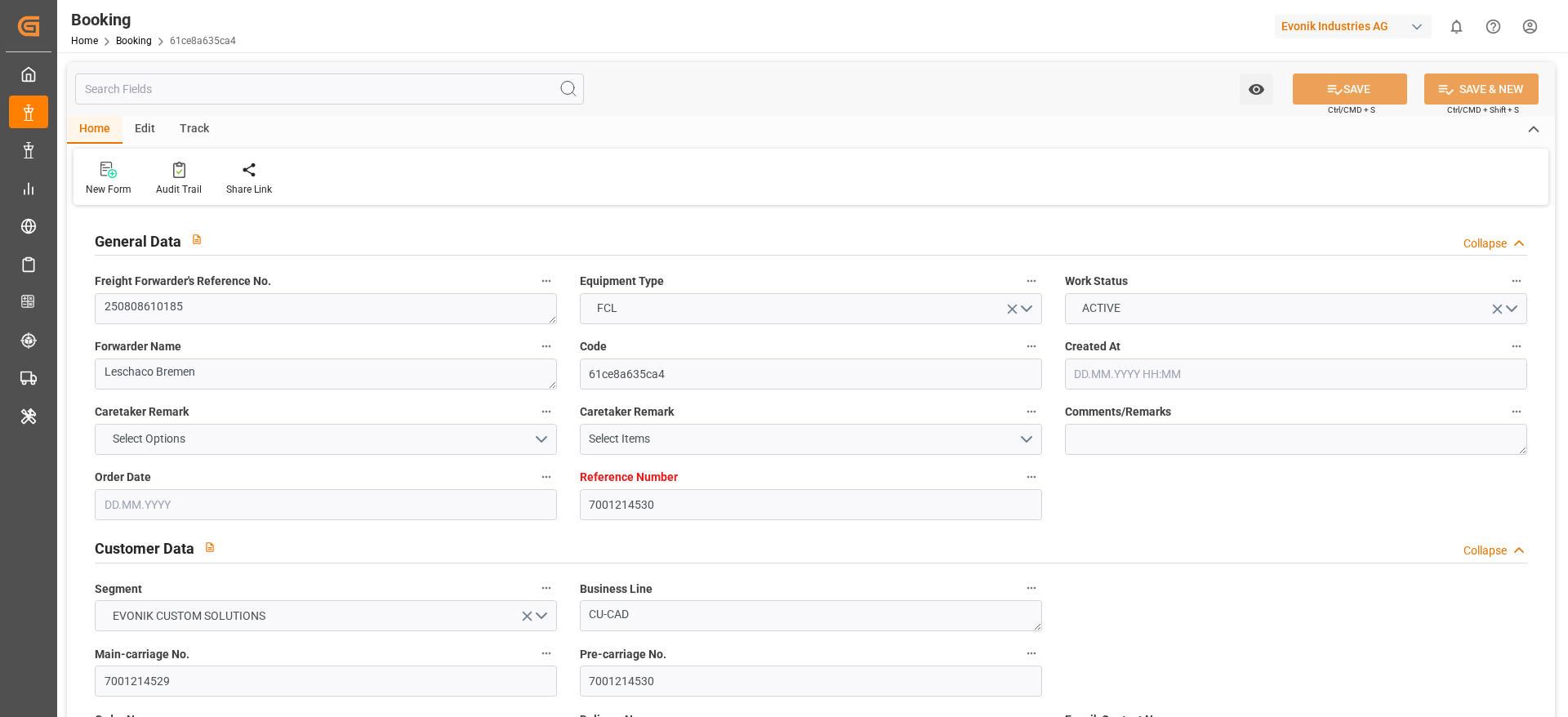
type input "02.08.2025 13:00"
type input "04.08.2025 00:12"
type input "04.08.2025 12:00"
type input "04.08.2025 16:25"
type input "14.09.2025 08:30"
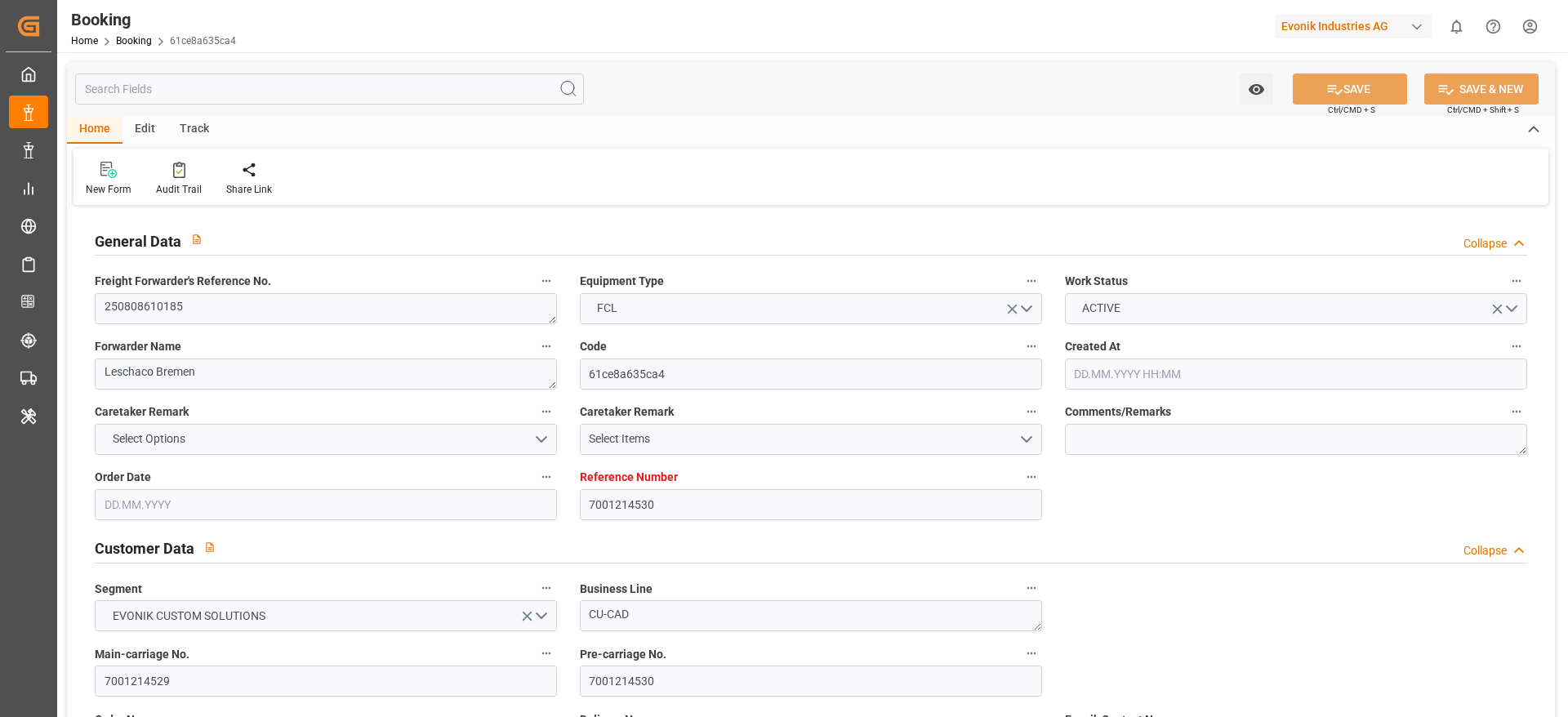
type input "14.09.2025 08:37"
type input "15.09.2025 01:29"
type input "15.09.2025 16:18"
type input "22.09.2025 07:00"
type input "24.09.2025 12:00"
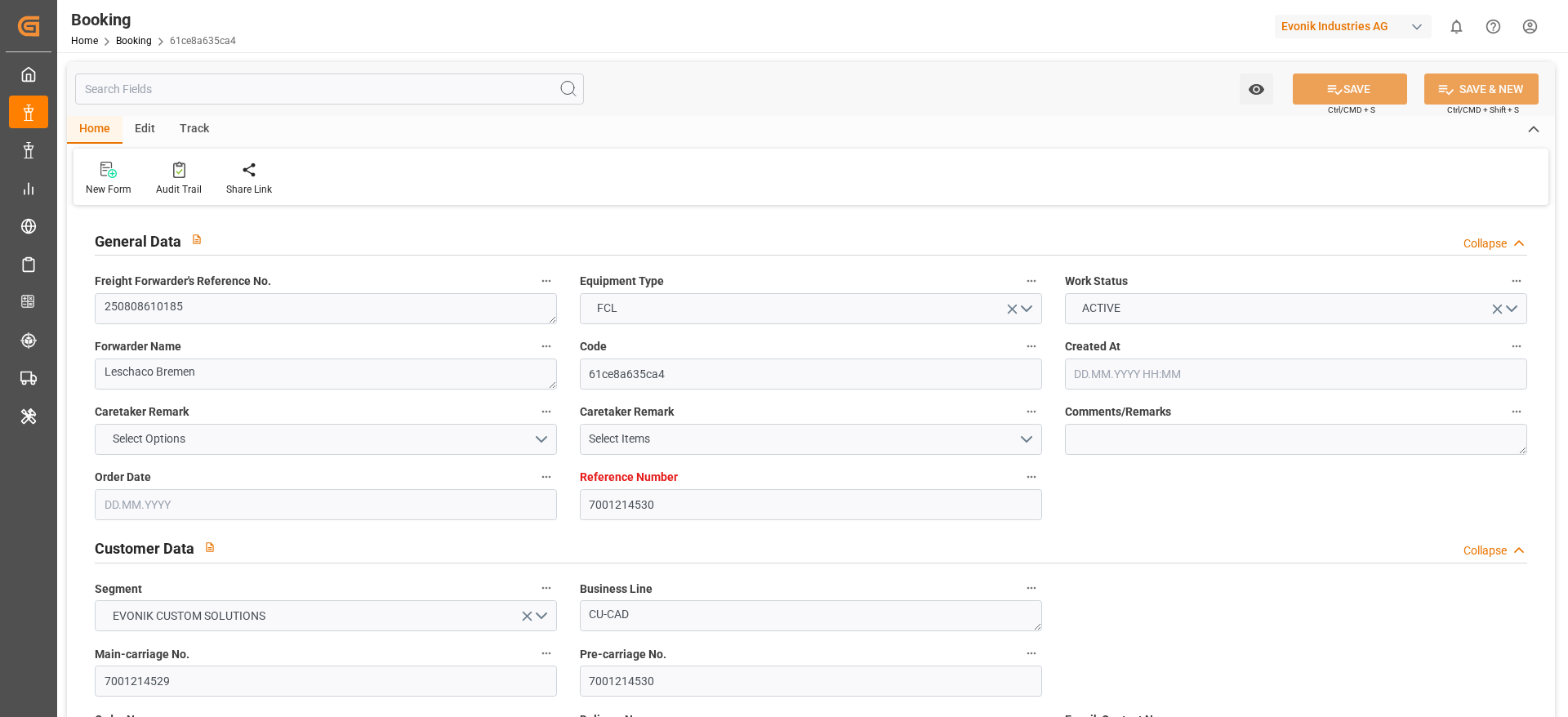
type input "24.09.2025 22:18"
type input "04.10.2025 01:00"
type input "28.09.2025 18:00"
type input "28.09.2025 22:18"
type input "04.10.2025 12:00"
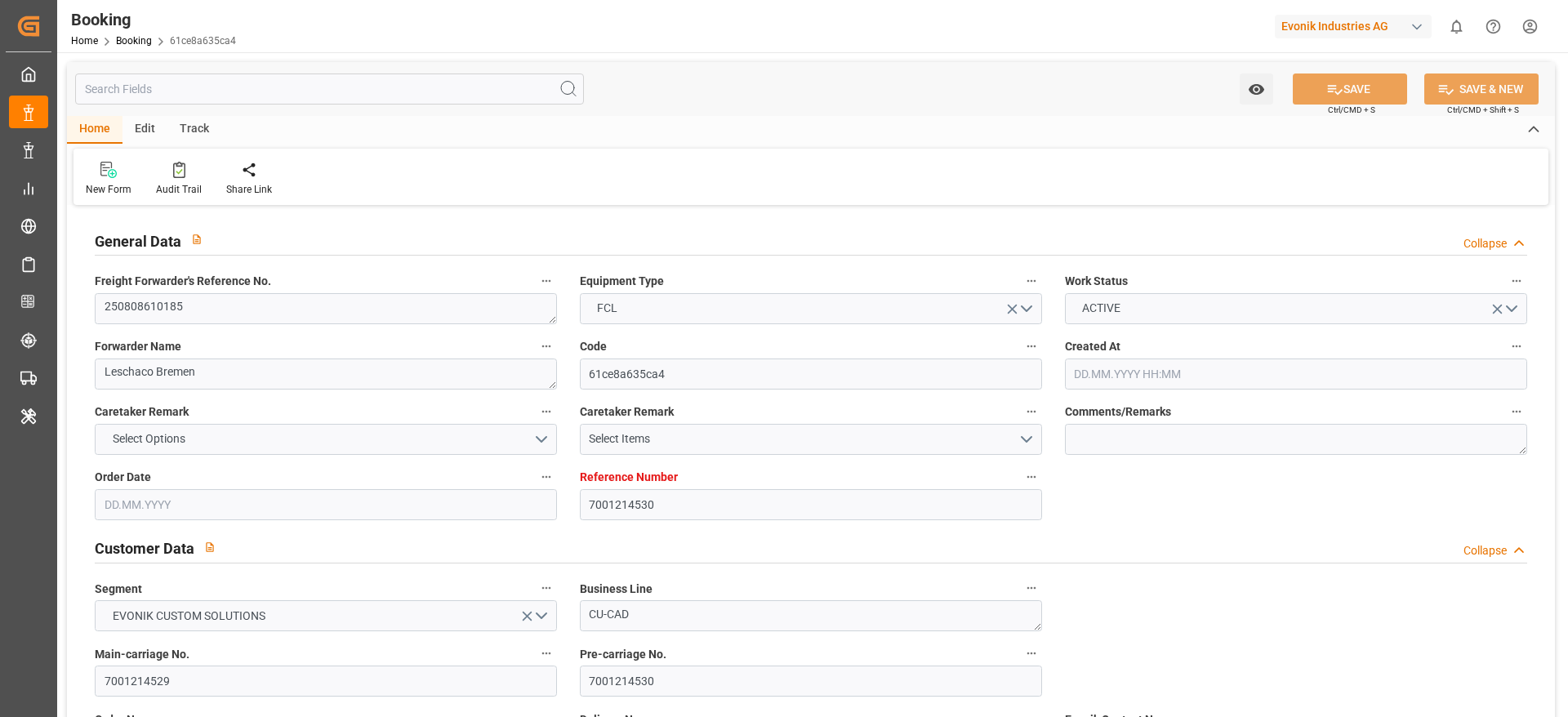
type input "29.09.2025 05:00"
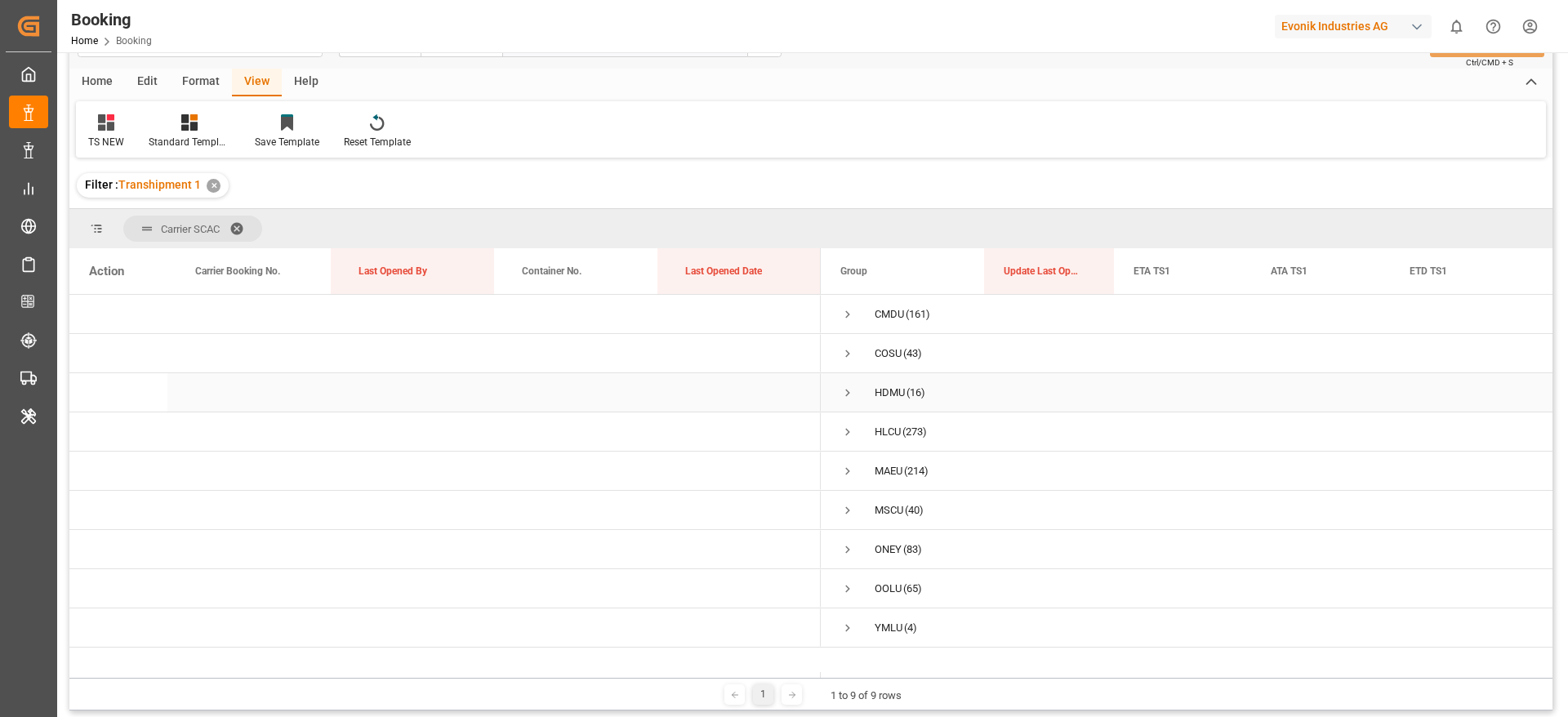
scroll to position [122, 0]
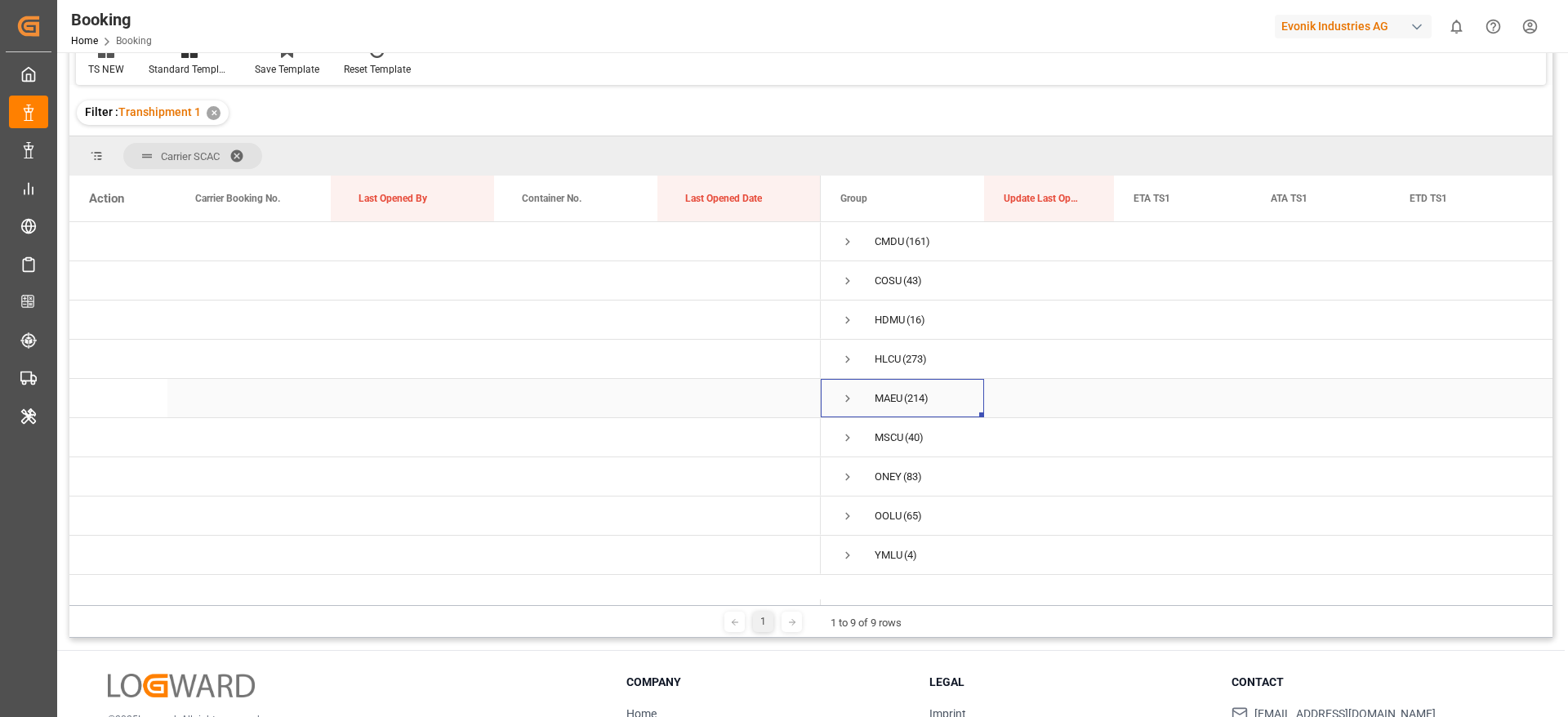
click at [848, 399] on span "Press SPACE to select this row." at bounding box center [847, 398] width 15 height 15
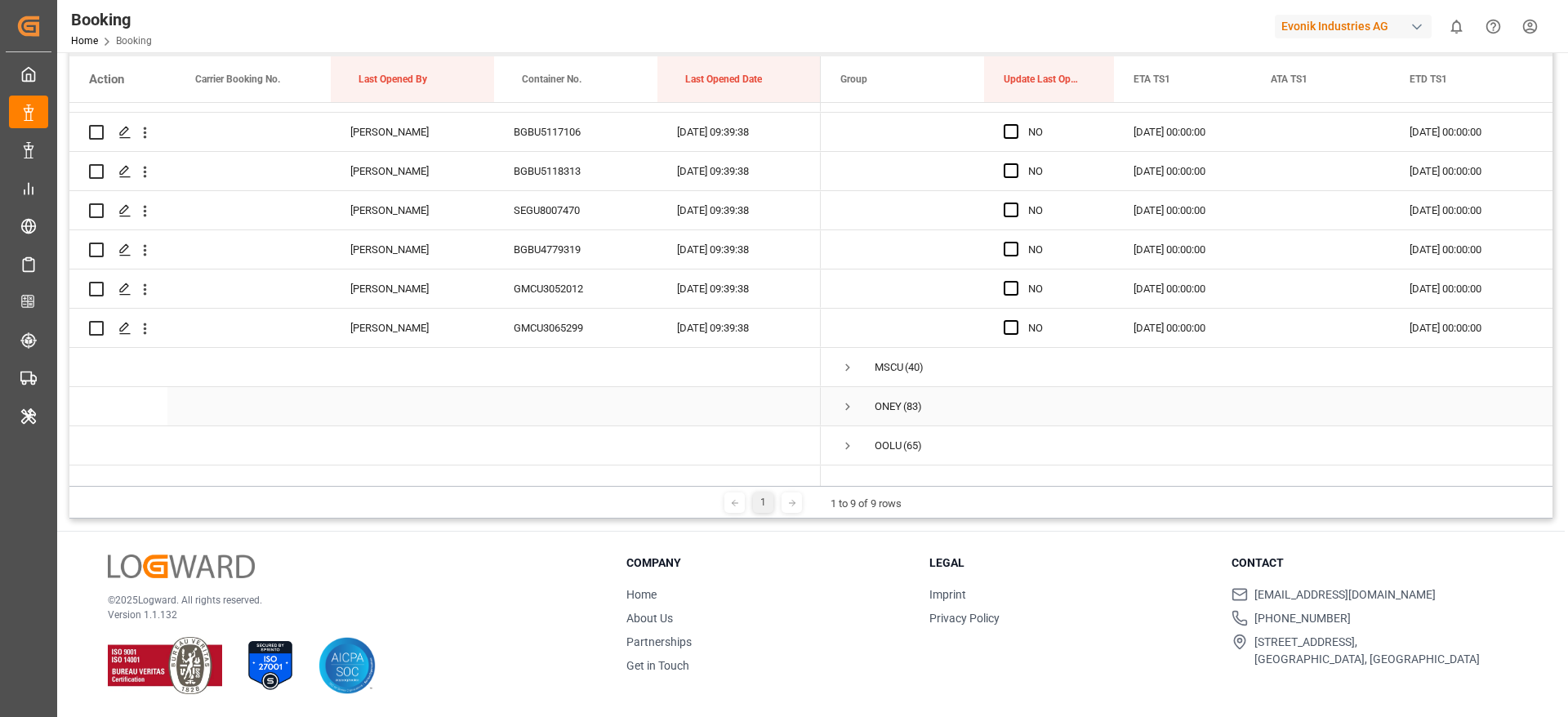
scroll to position [8367, 0]
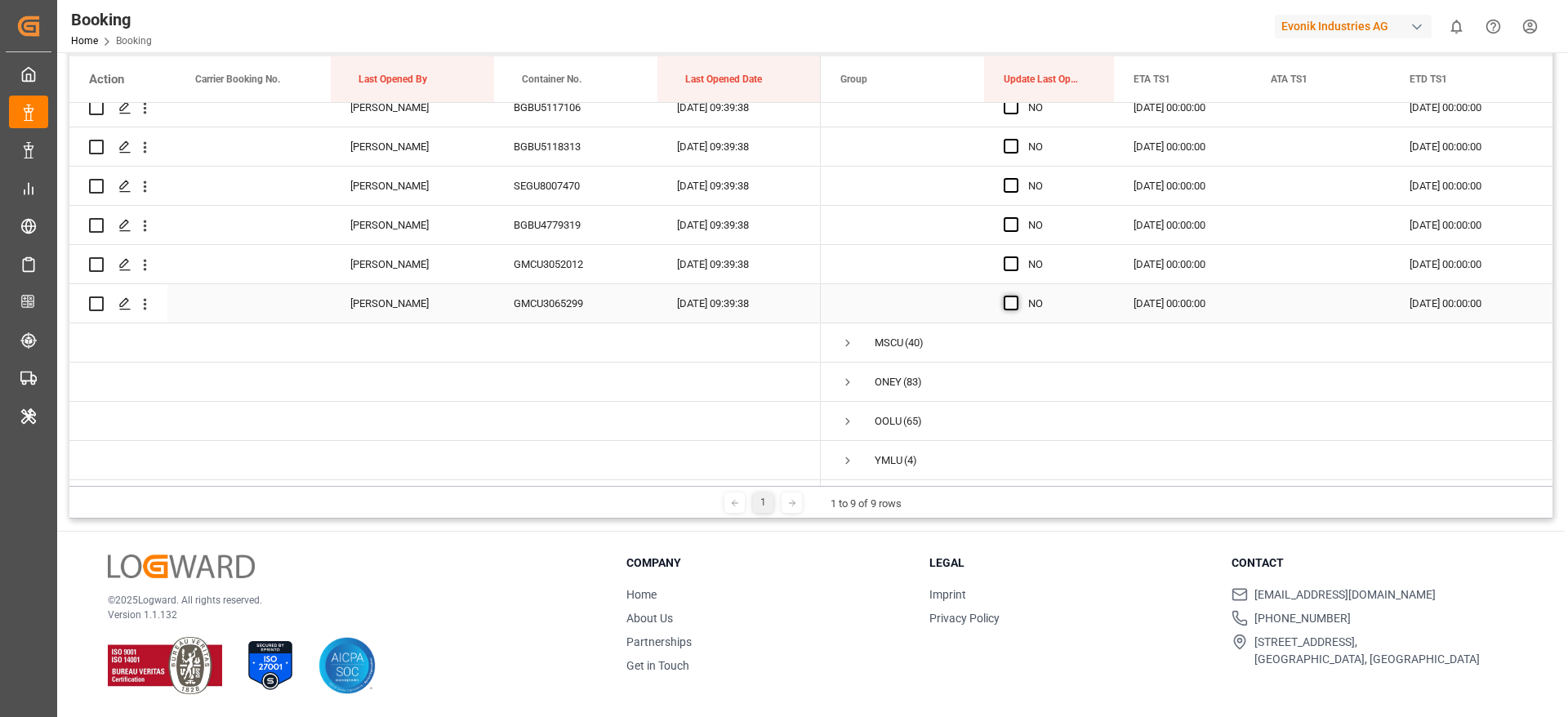
click at [1008, 300] on span "Press SPACE to select this row." at bounding box center [1010, 302] width 15 height 15
click at [1016, 295] on input "Press SPACE to select this row." at bounding box center [1016, 295] width 0 height 0
click at [1010, 265] on div "Press SPACE to select this row." at bounding box center [1016, 264] width 25 height 37
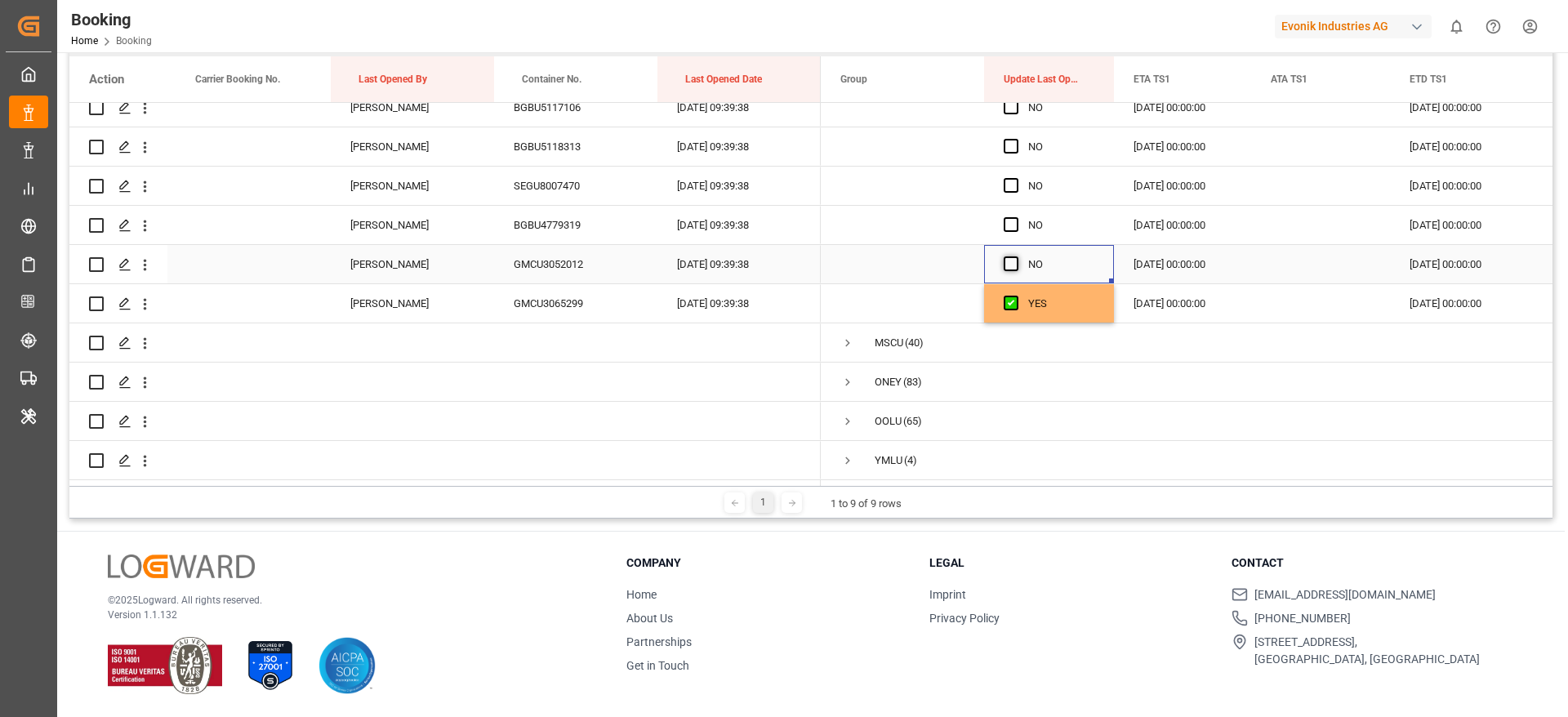
click at [1010, 261] on span "Press SPACE to select this row." at bounding box center [1010, 263] width 15 height 15
click at [1016, 256] on input "Press SPACE to select this row." at bounding box center [1016, 256] width 0 height 0
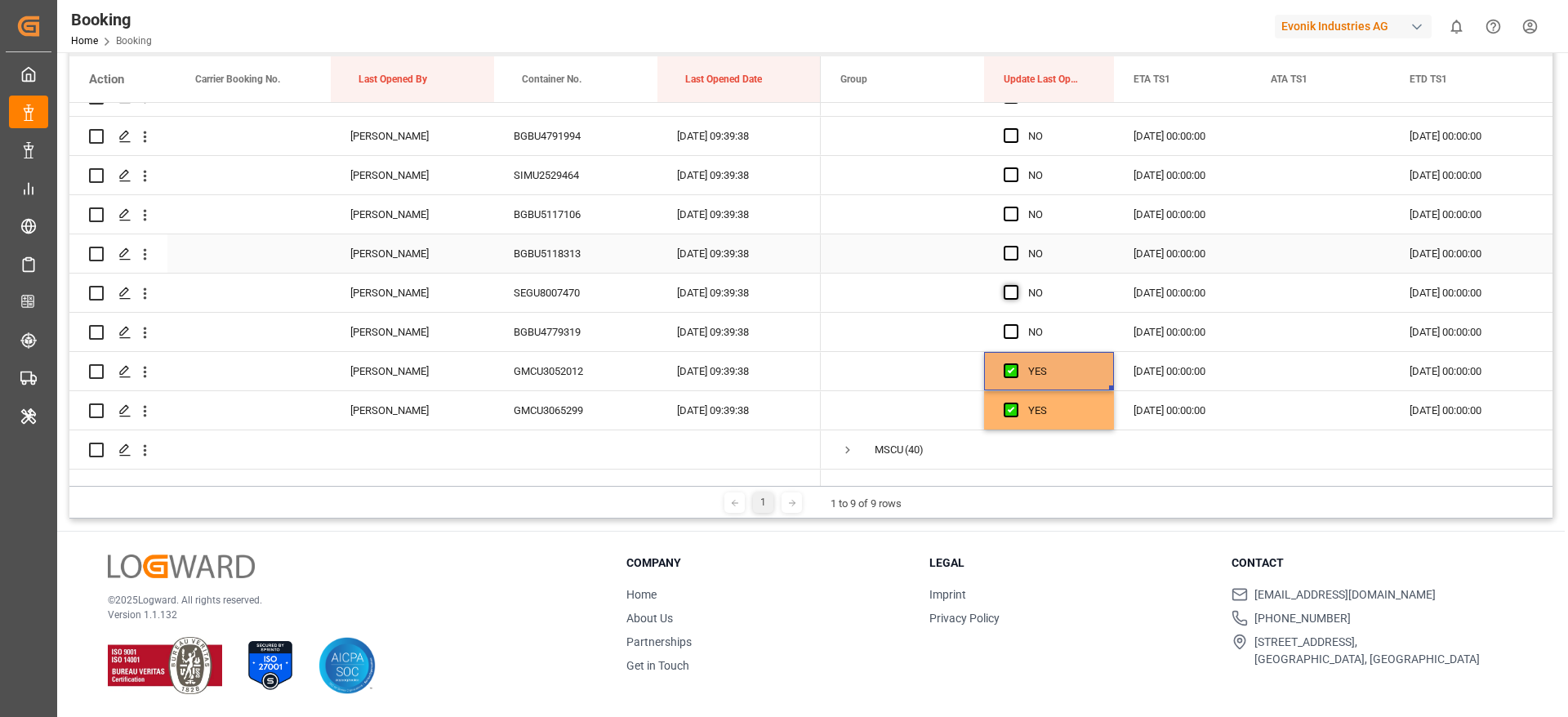
scroll to position [8245, 0]
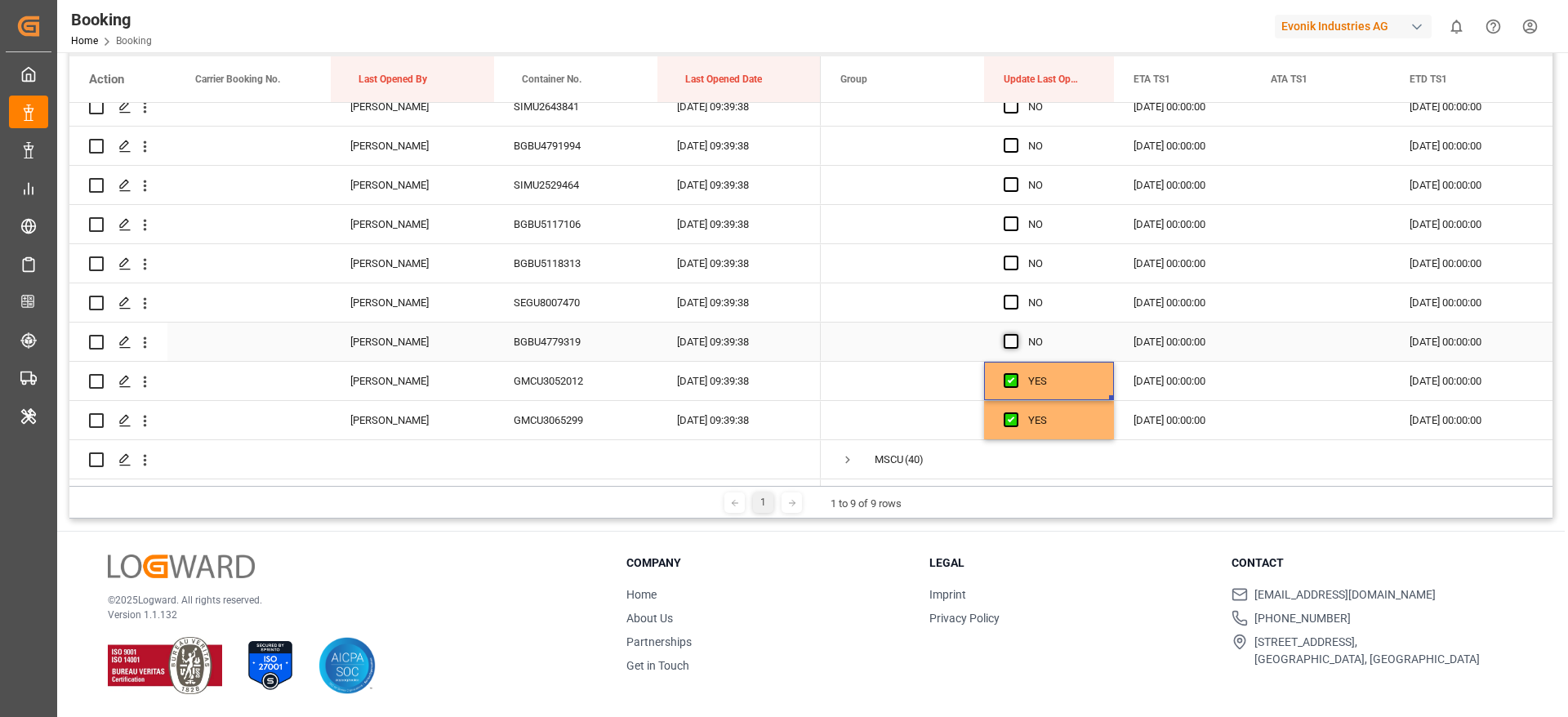
click at [1011, 339] on span "Press SPACE to select this row." at bounding box center [1010, 341] width 15 height 15
click at [1016, 334] on input "Press SPACE to select this row." at bounding box center [1016, 334] width 0 height 0
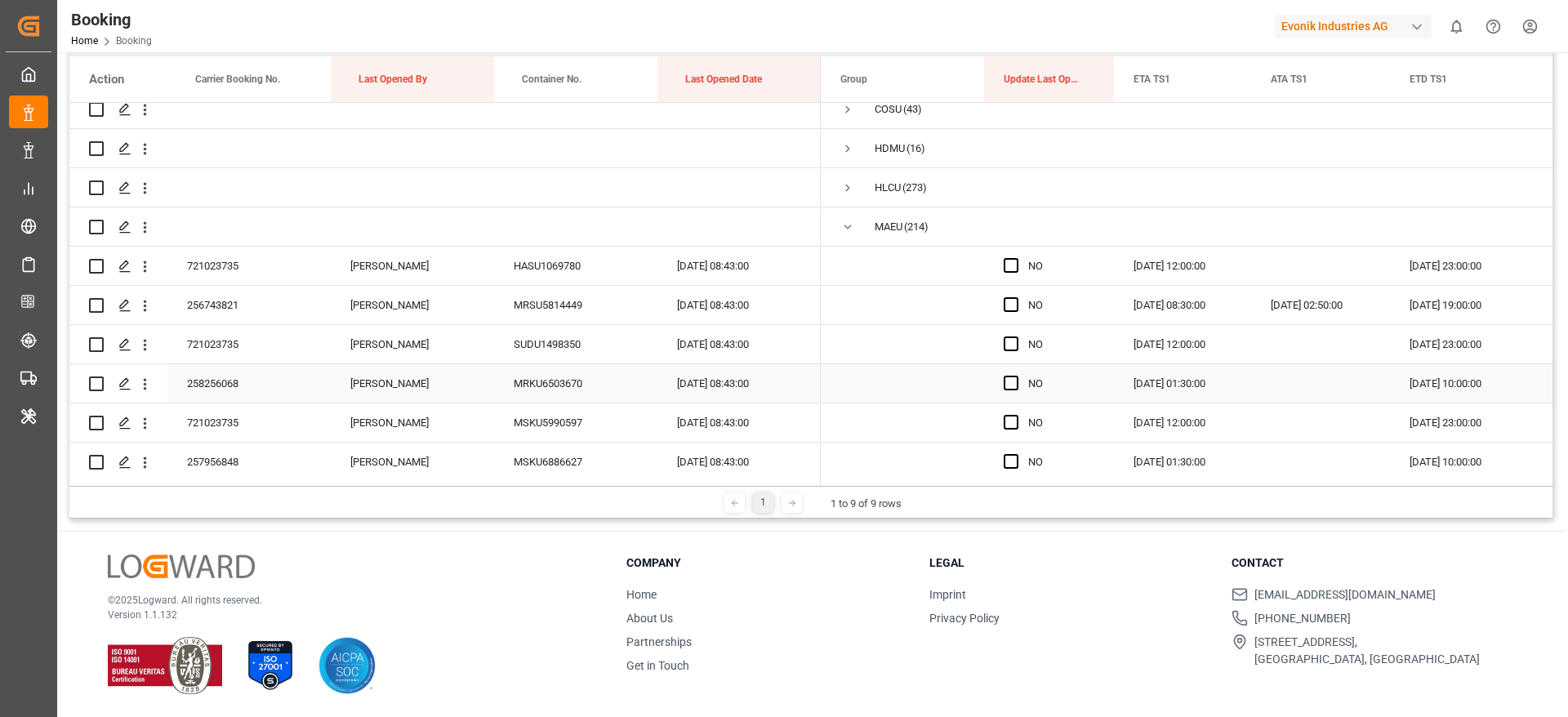
scroll to position [122, 0]
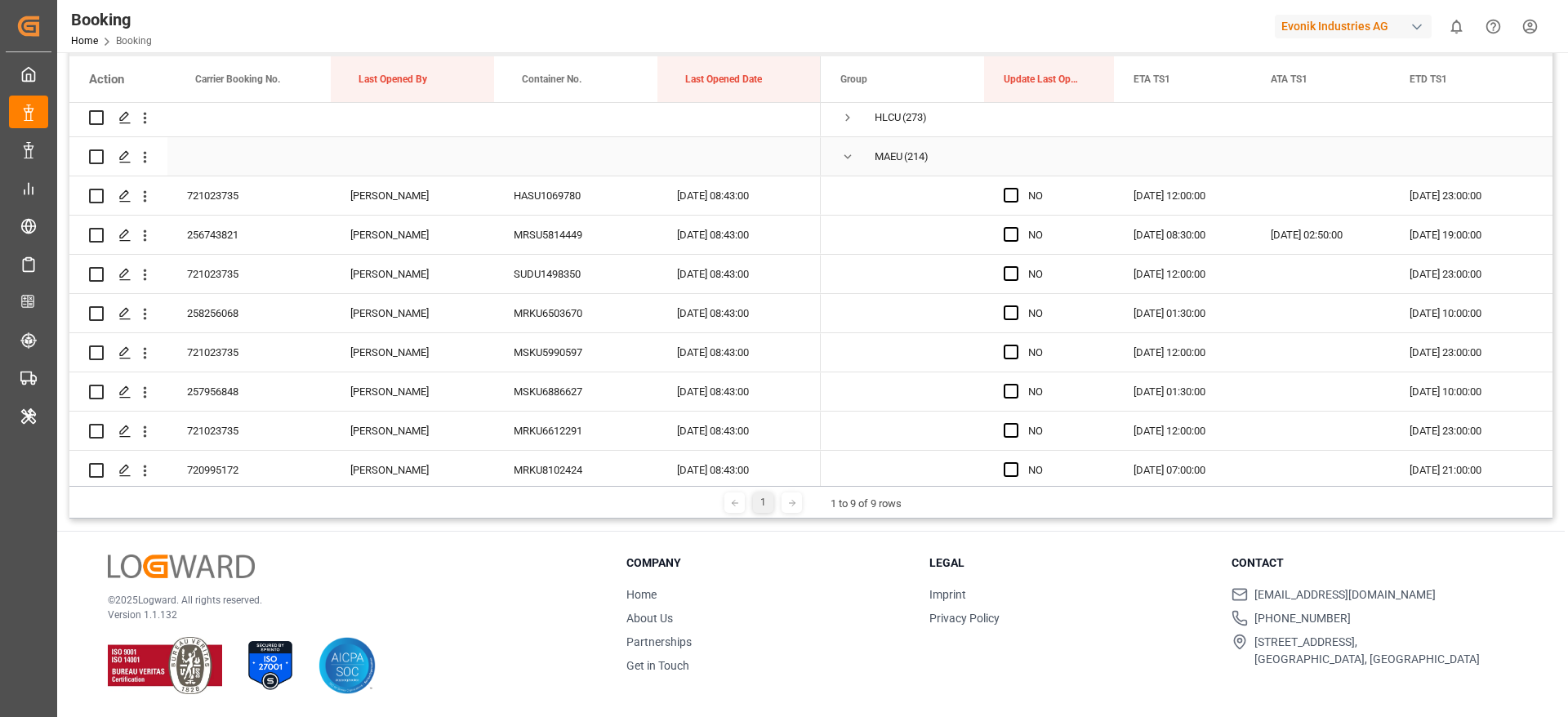
click at [850, 161] on span "Press SPACE to select this row." at bounding box center [847, 157] width 15 height 15
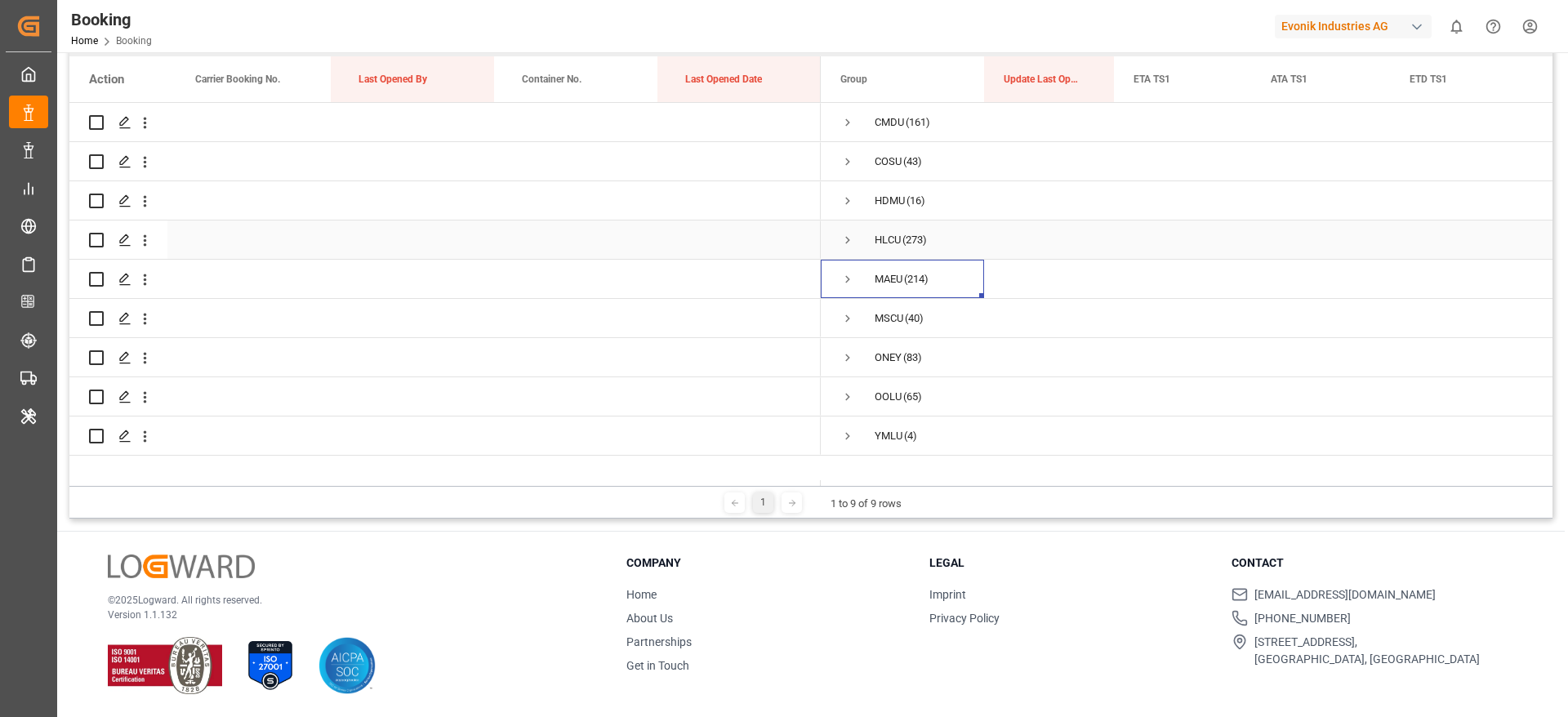
scroll to position [0, 0]
click at [850, 239] on span "Press SPACE to select this row." at bounding box center [847, 240] width 15 height 15
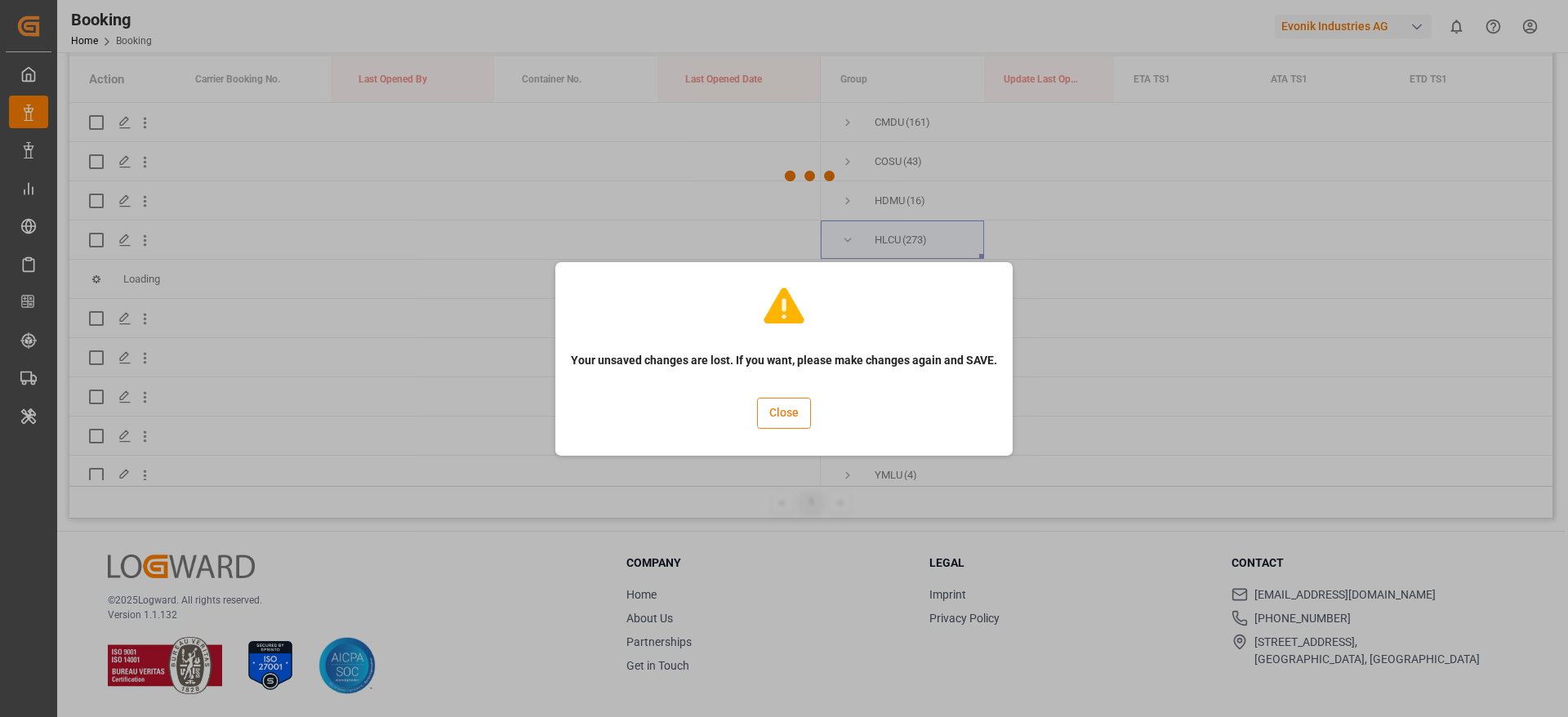
click at [784, 415] on button "Close" at bounding box center [784, 413] width 54 height 31
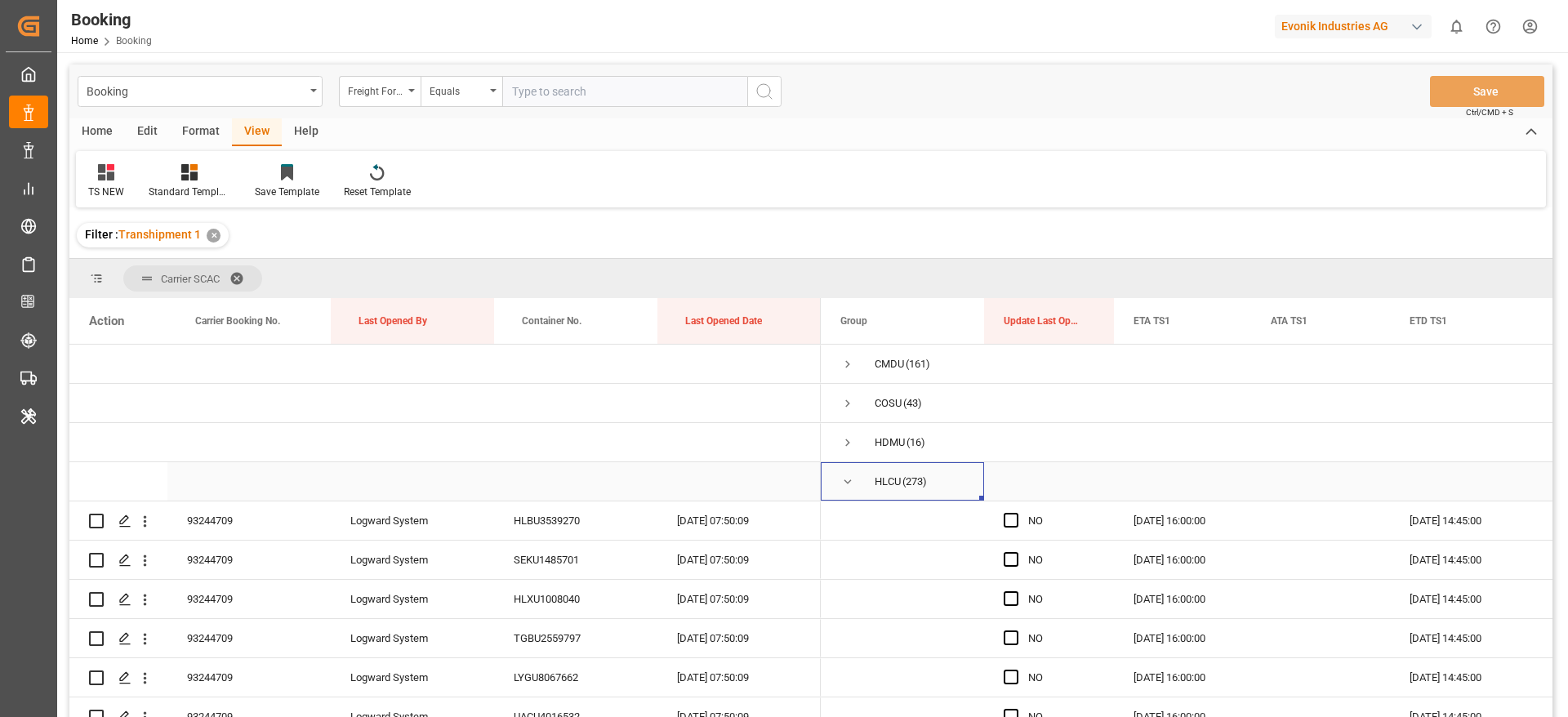
click at [847, 482] on span "Press SPACE to select this row." at bounding box center [847, 481] width 15 height 15
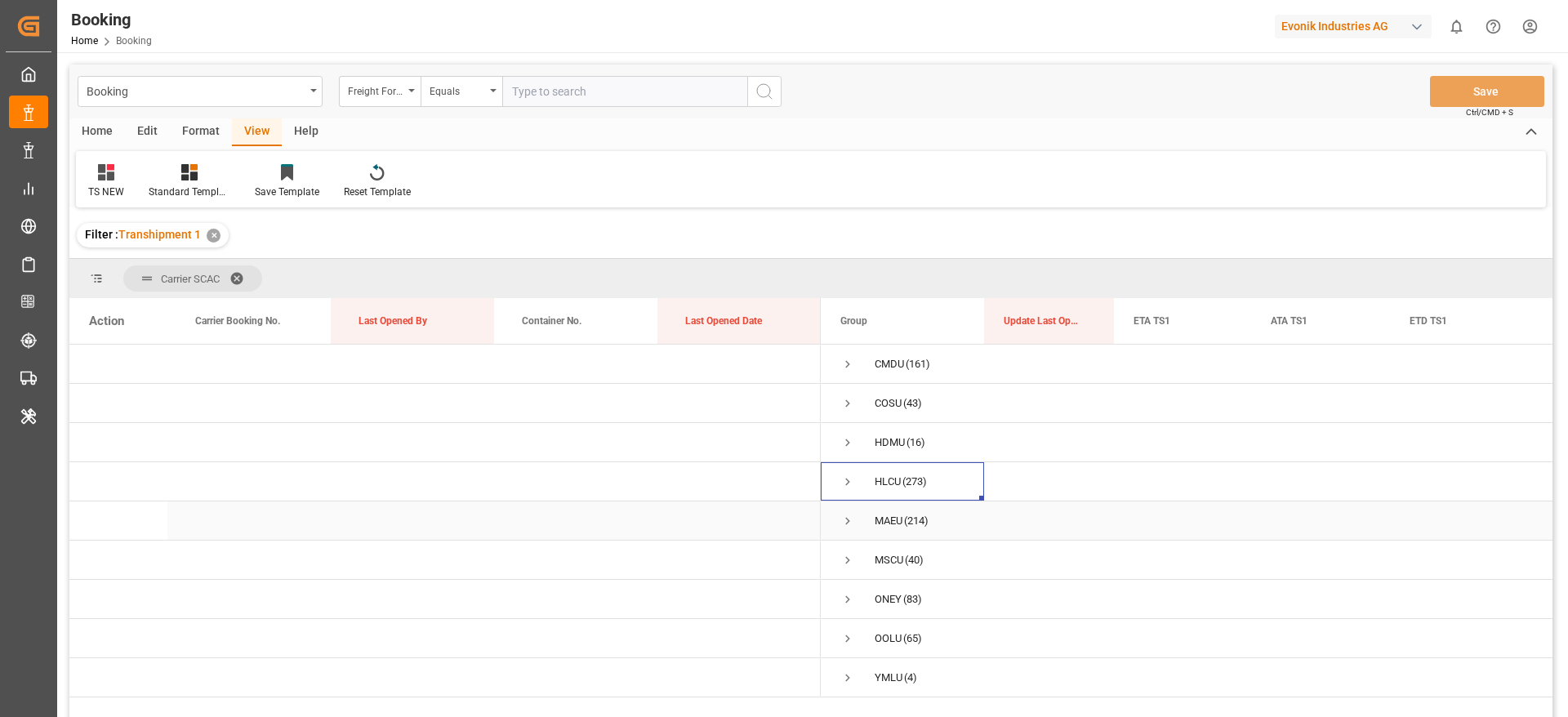
click at [849, 521] on span "Press SPACE to select this row." at bounding box center [847, 520] width 15 height 15
click at [0, 0] on span "Press SPACE to select this row." at bounding box center [0, 0] width 0 height 0
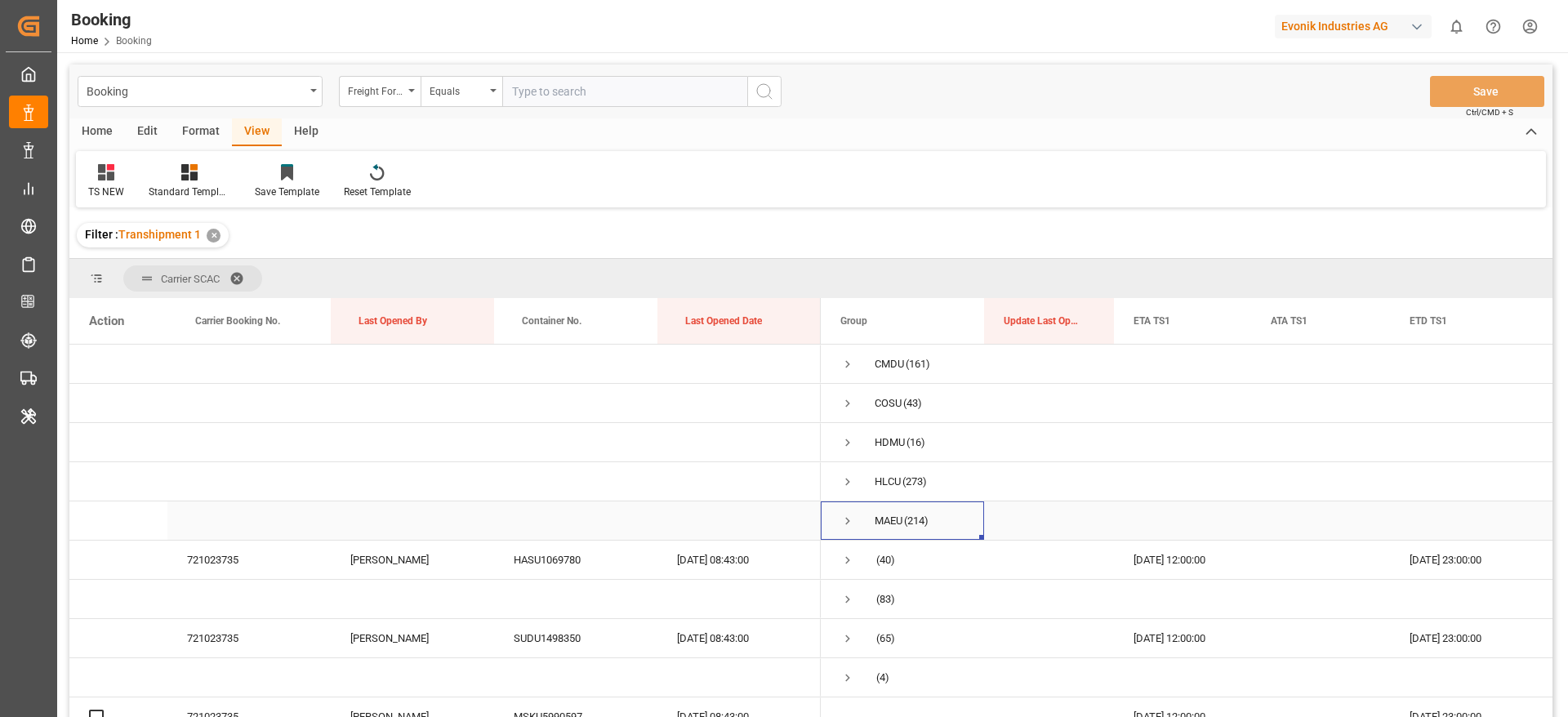
click at [847, 519] on span "Press SPACE to select this row." at bounding box center [847, 520] width 15 height 15
click at [0, 0] on span "Press SPACE to select this row." at bounding box center [0, 0] width 0 height 0
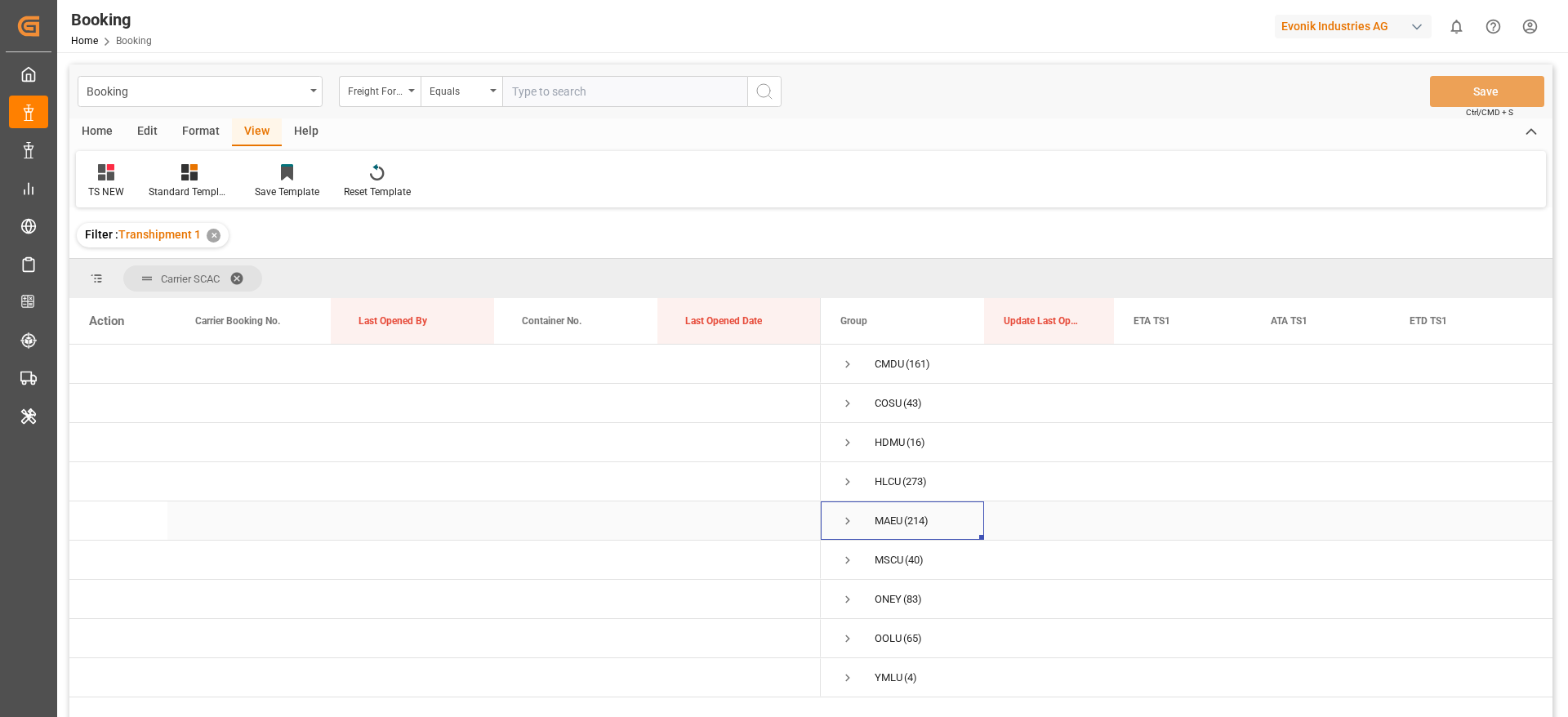
click at [850, 519] on span "Press SPACE to select this row." at bounding box center [847, 520] width 15 height 15
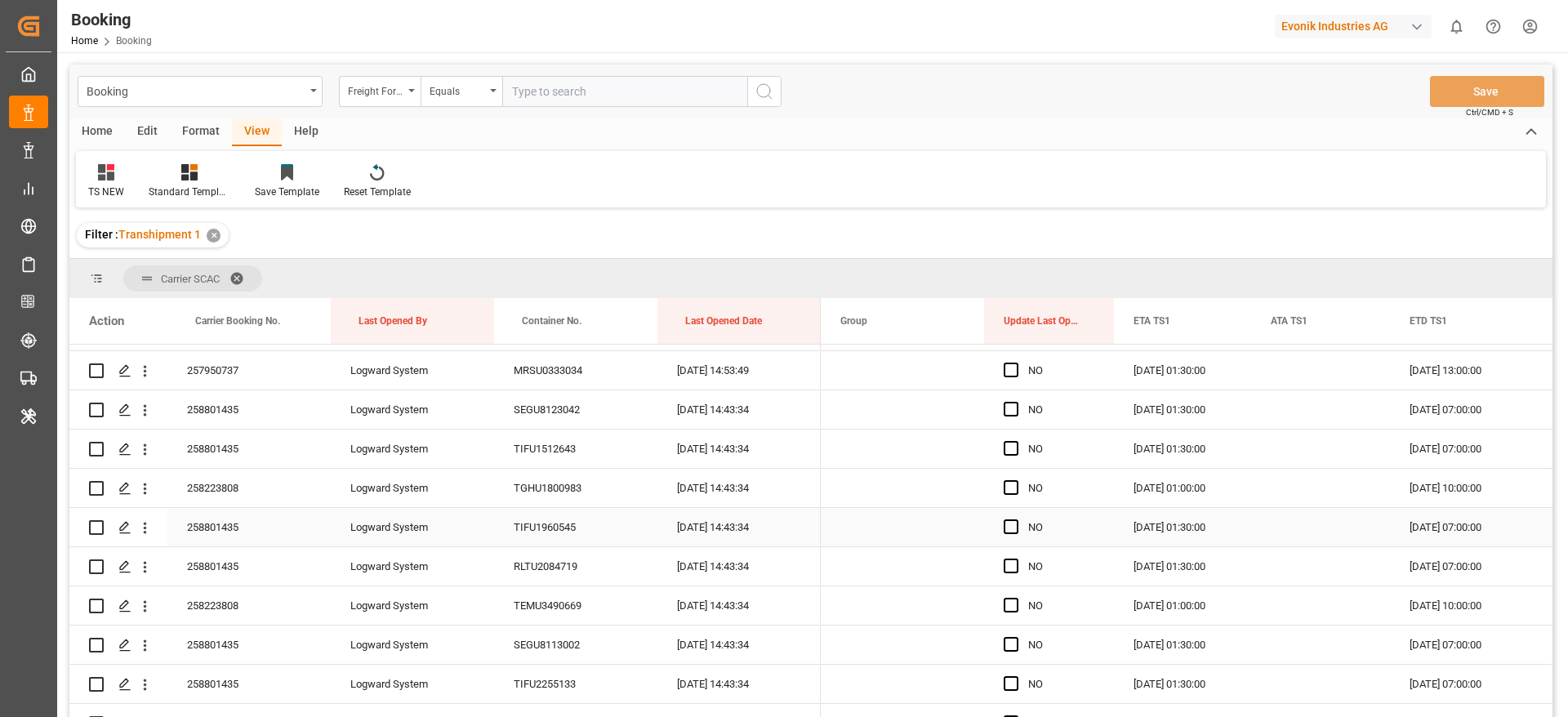
scroll to position [3184, 0]
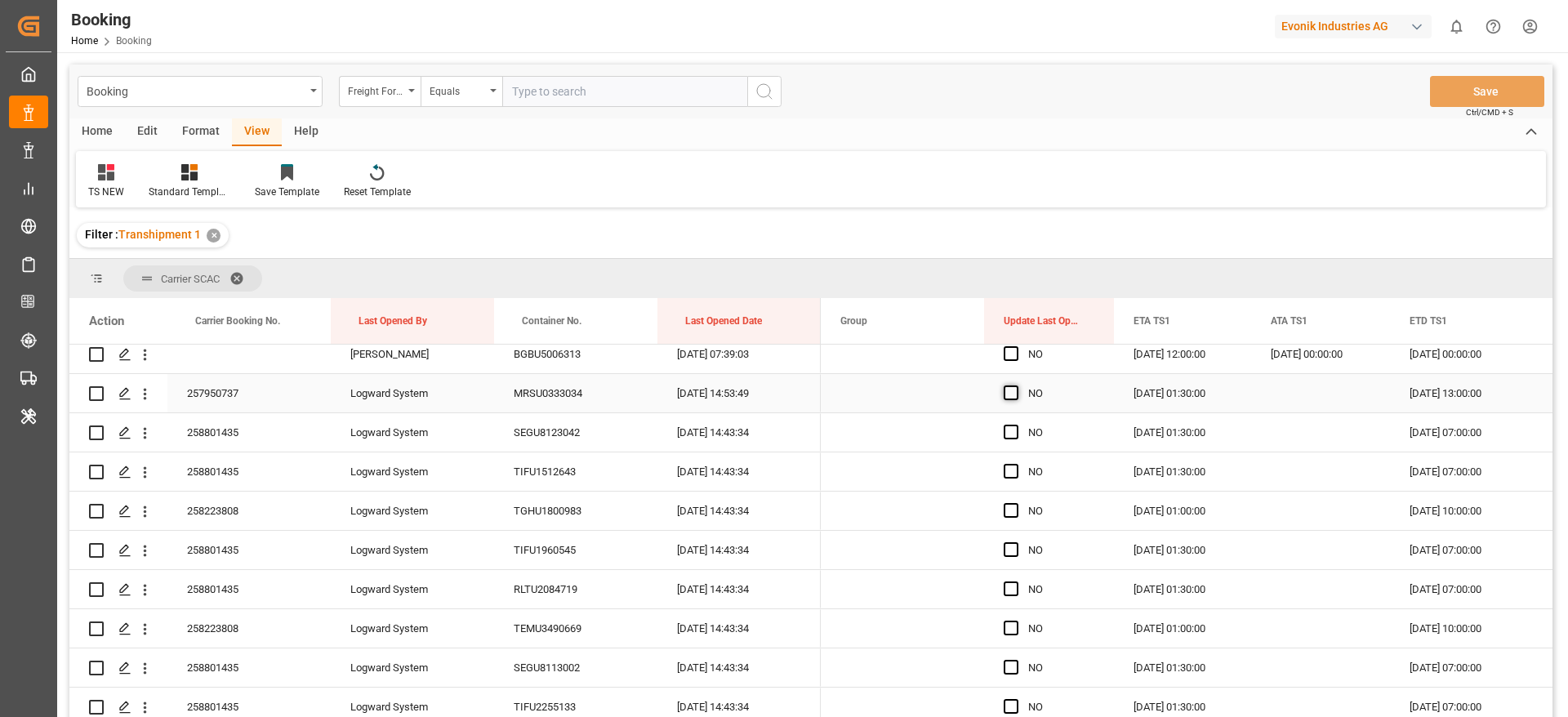
click at [1015, 405] on div "Press SPACE to select this row." at bounding box center [1016, 394] width 25 height 37
click at [1010, 395] on span "Press SPACE to select this row." at bounding box center [1010, 393] width 15 height 15
click at [1016, 386] on input "Press SPACE to select this row." at bounding box center [1016, 386] width 0 height 0
click at [1010, 428] on span "Press SPACE to select this row." at bounding box center [1010, 432] width 15 height 15
click at [1016, 425] on input "Press SPACE to select this row." at bounding box center [1016, 425] width 0 height 0
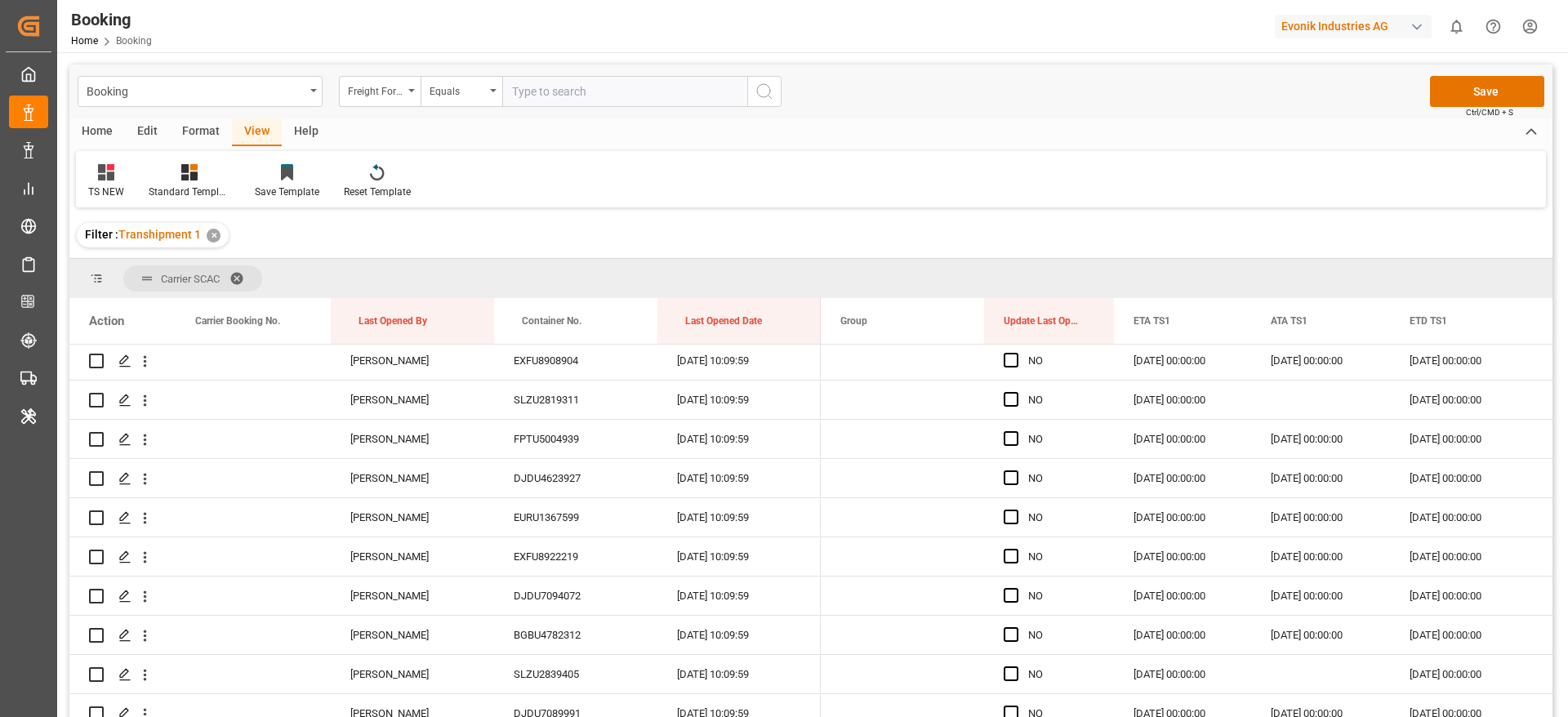
scroll to position [5144, 0]
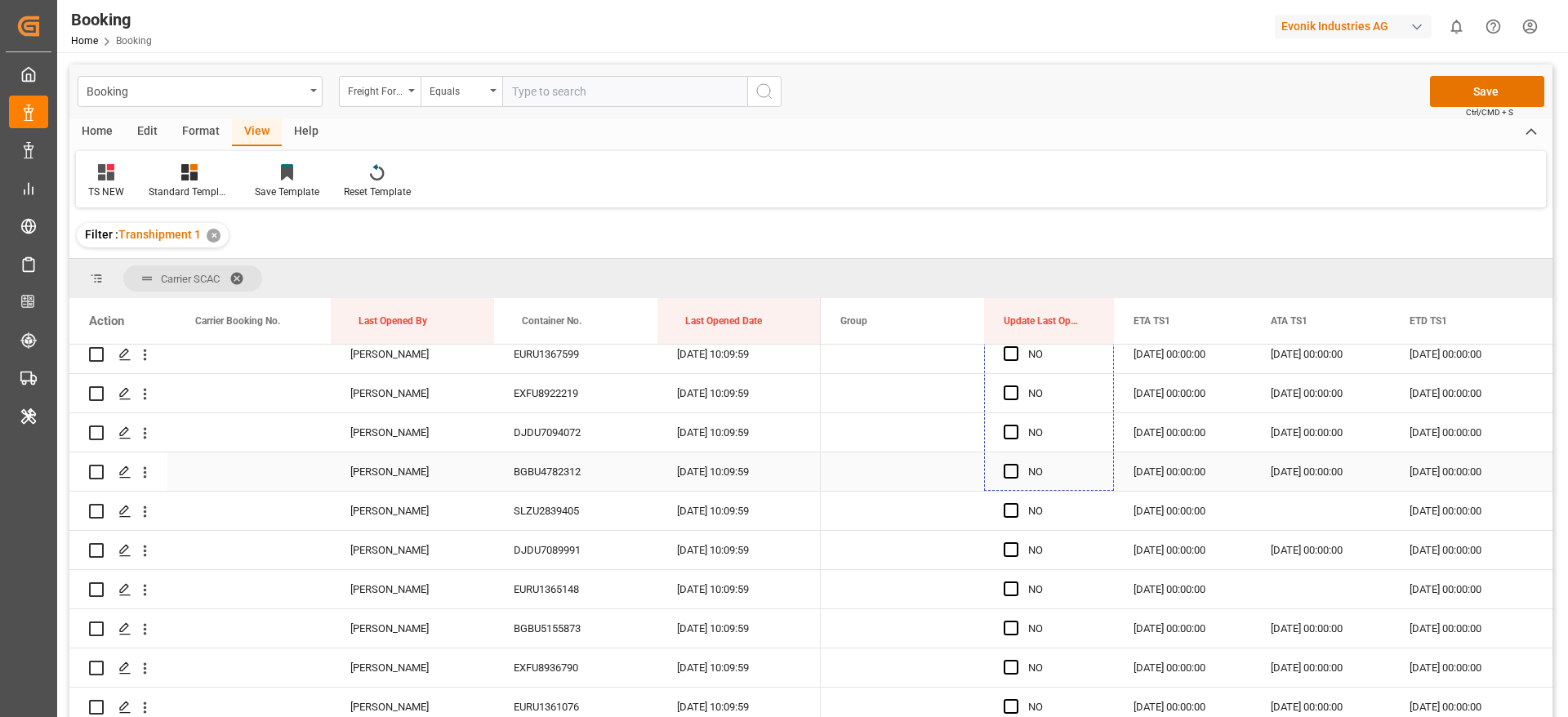
drag, startPoint x: 1111, startPoint y: 448, endPoint x: 1021, endPoint y: 486, distance: 97.7
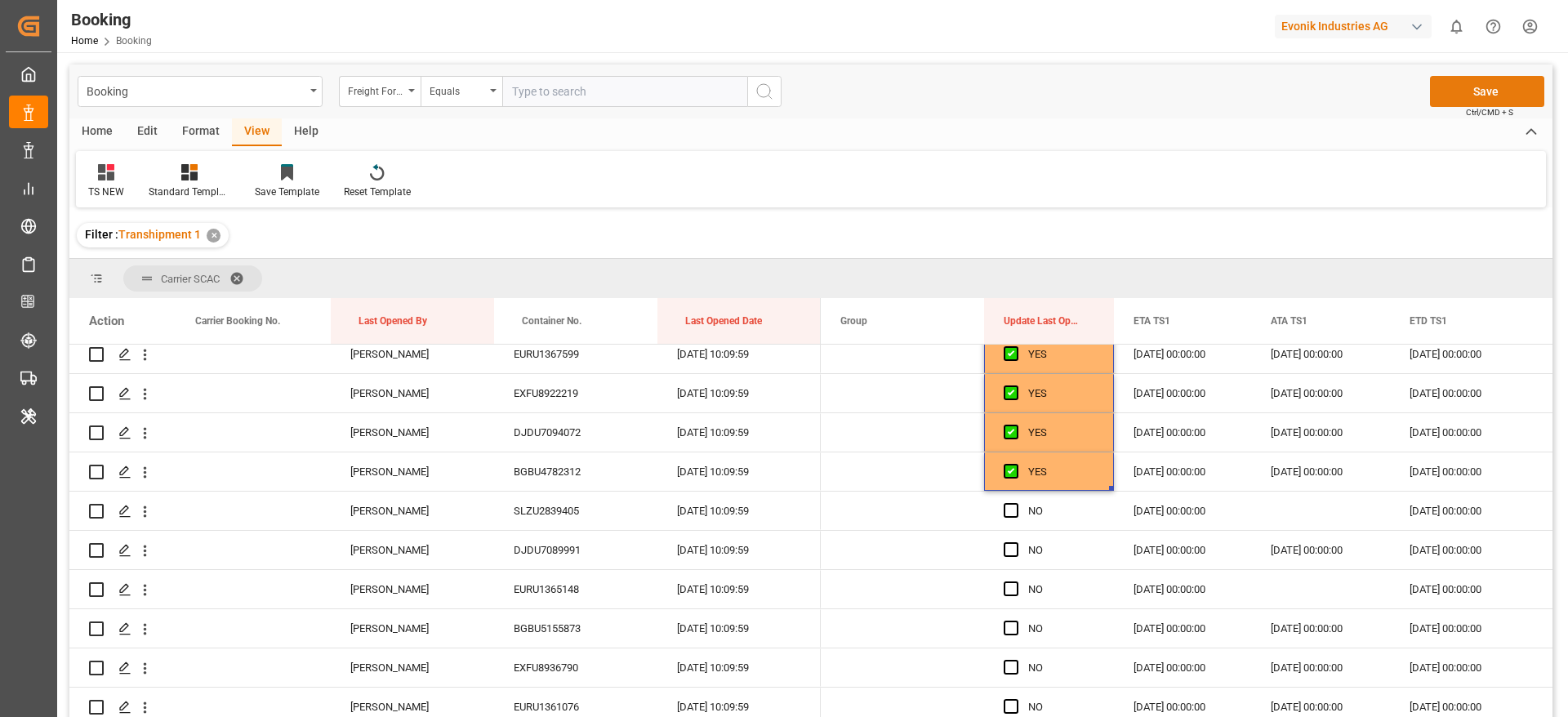
click at [1470, 80] on button "Save" at bounding box center [1486, 91] width 114 height 31
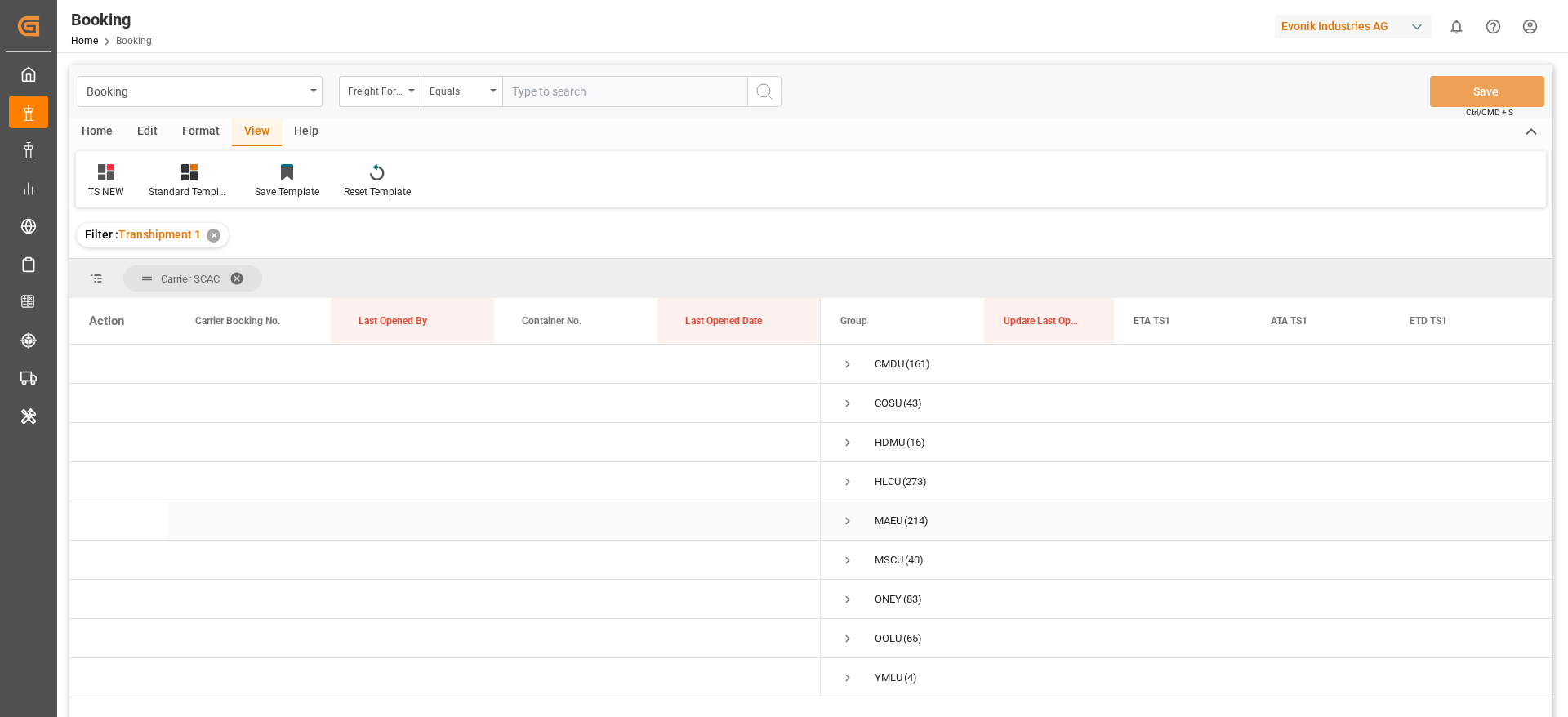
scroll to position [122, 0]
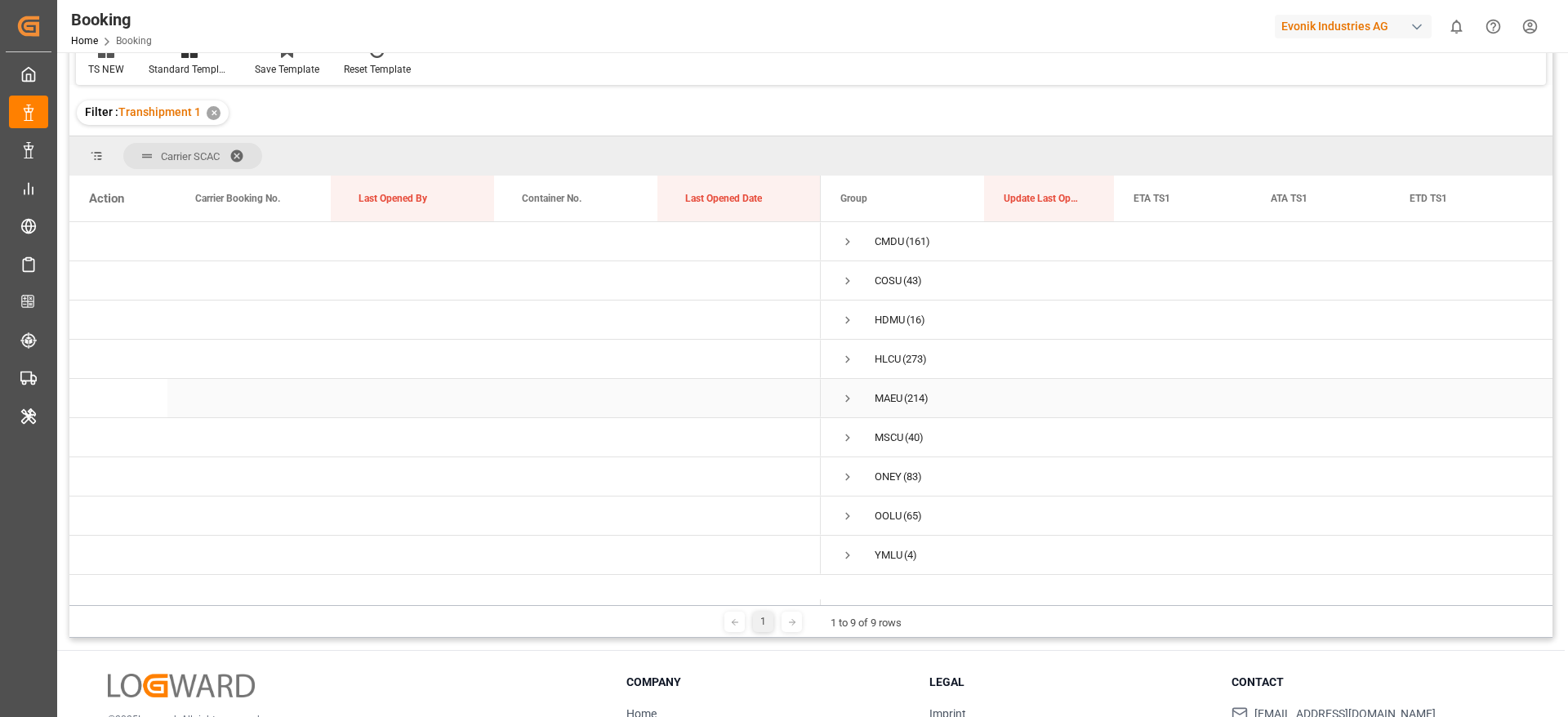
click at [847, 407] on span "Press SPACE to select this row." at bounding box center [847, 398] width 15 height 37
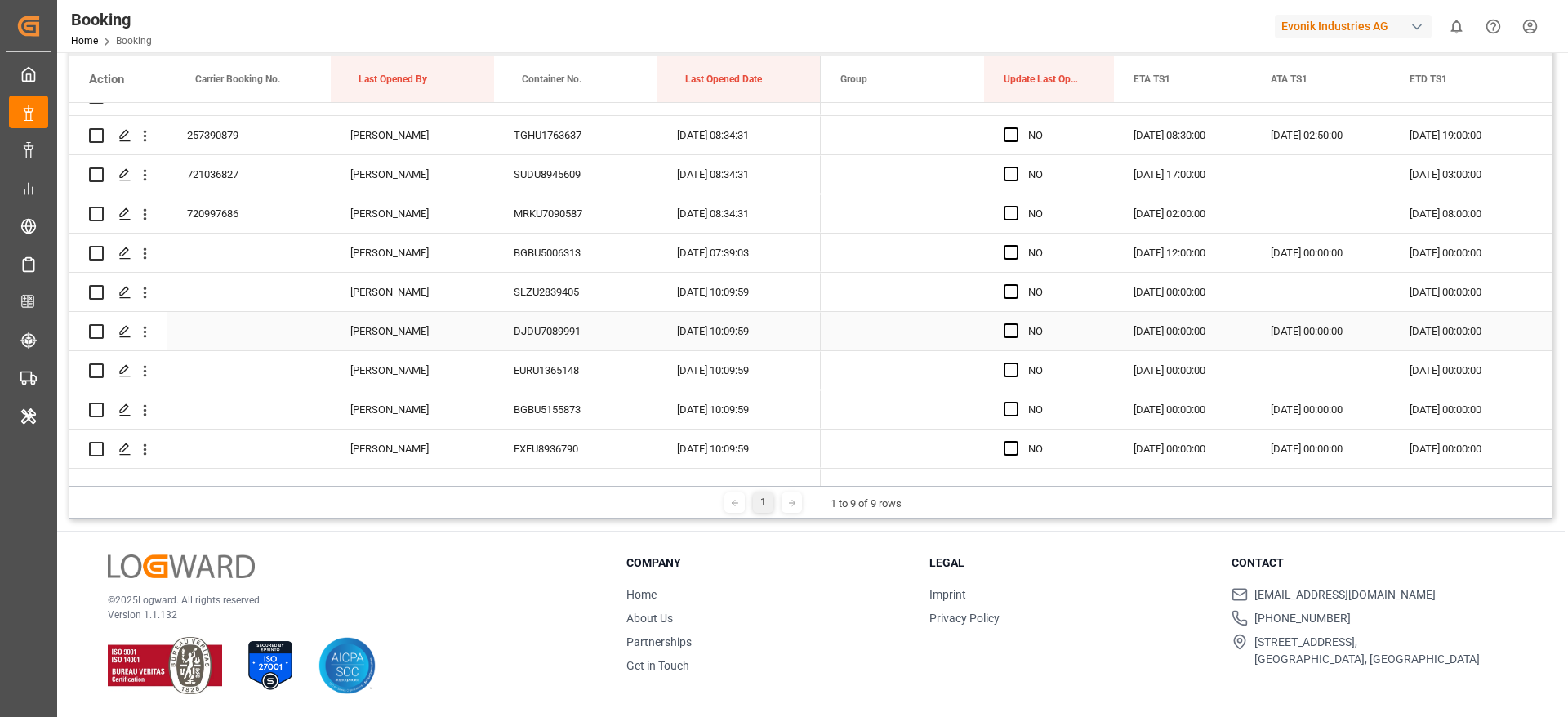
scroll to position [5144, 0]
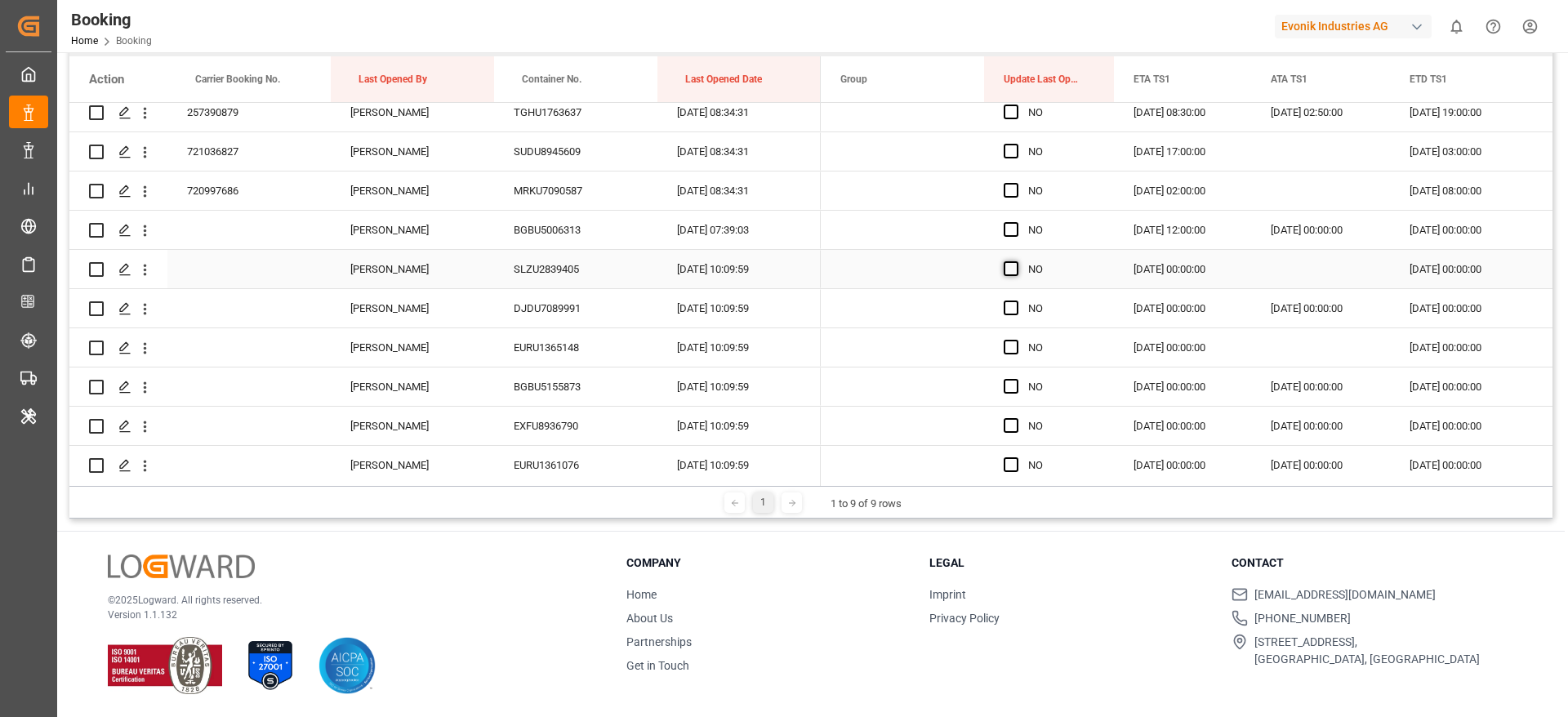
click at [1014, 267] on span "Press SPACE to select this row." at bounding box center [1010, 269] width 15 height 15
click at [1016, 261] on input "Press SPACE to select this row." at bounding box center [1016, 261] width 0 height 0
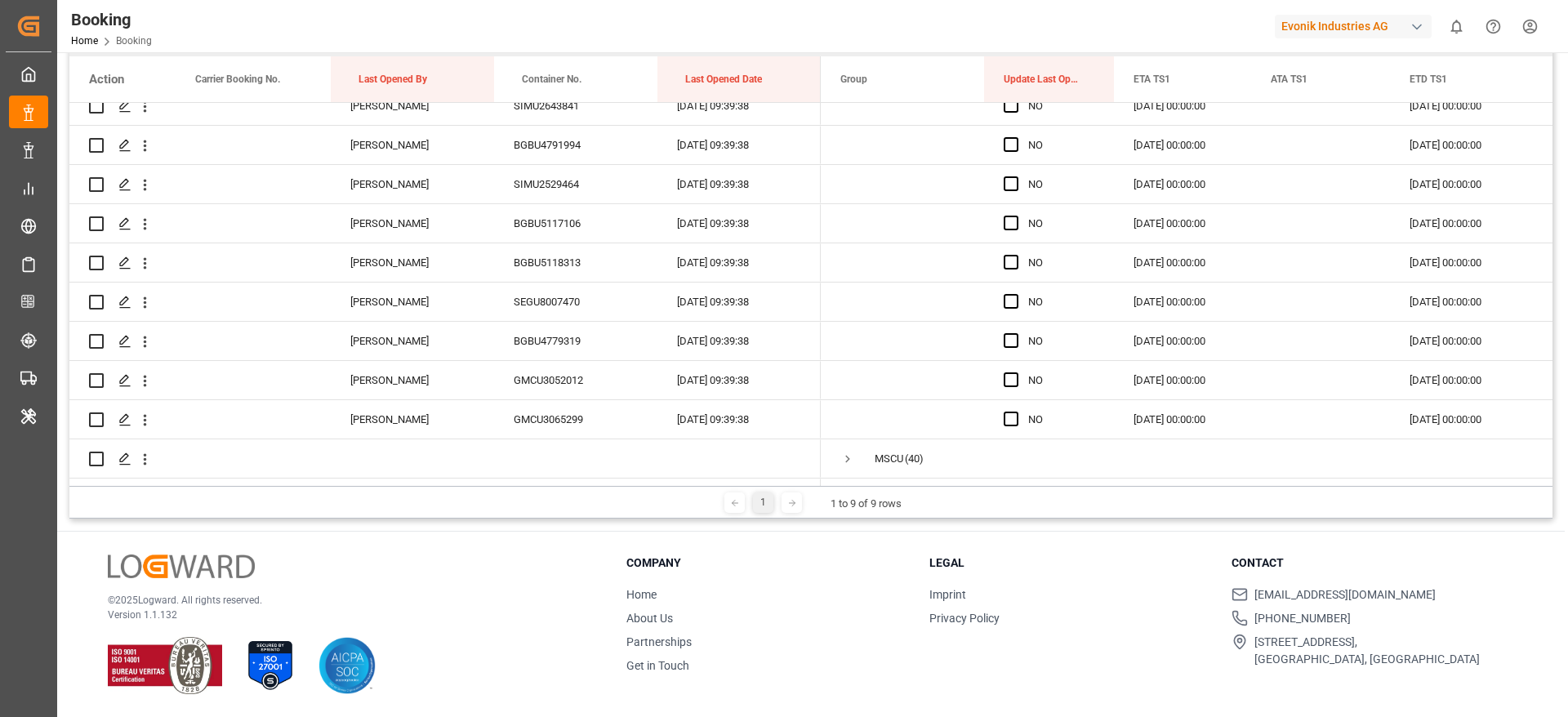
scroll to position [8367, 0]
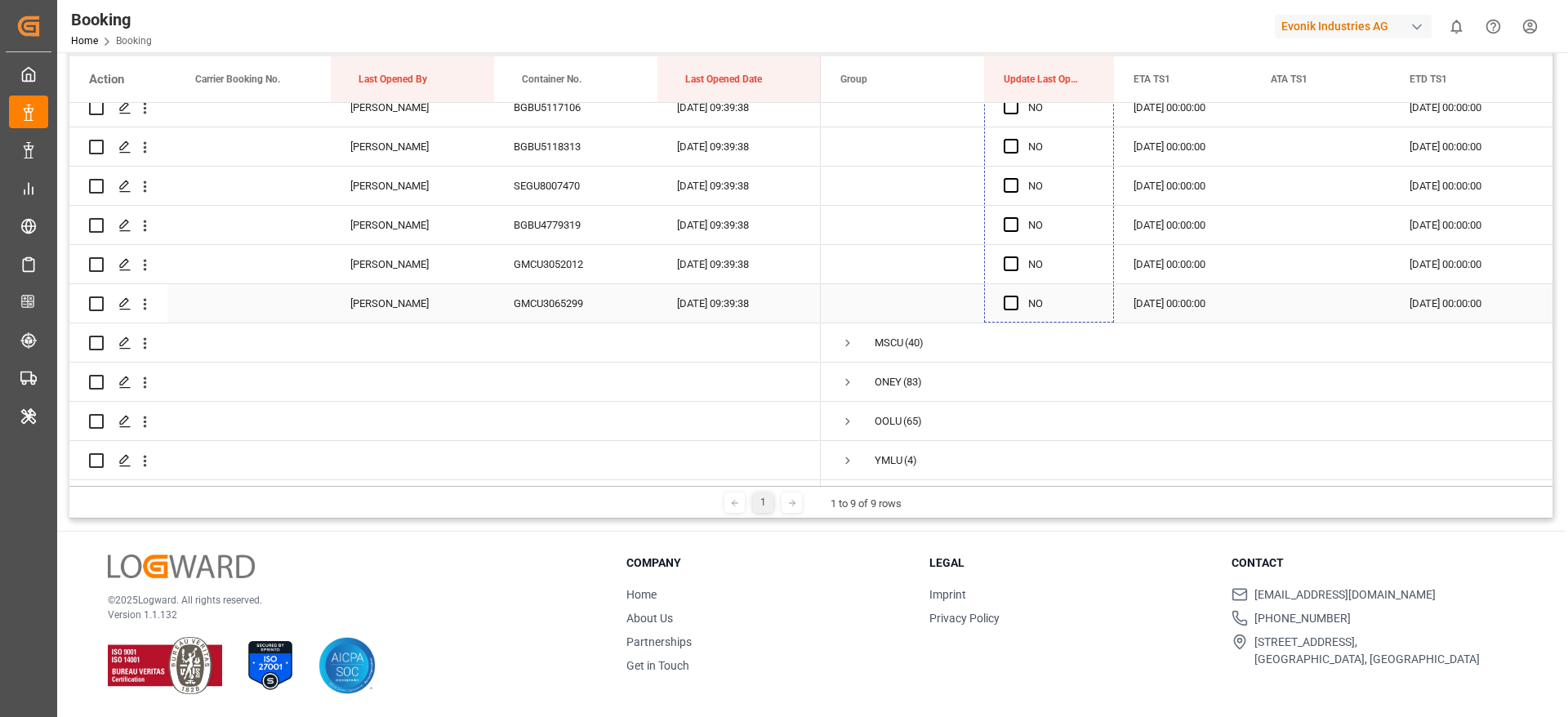
drag, startPoint x: 1112, startPoint y: 284, endPoint x: 995, endPoint y: 302, distance: 118.4
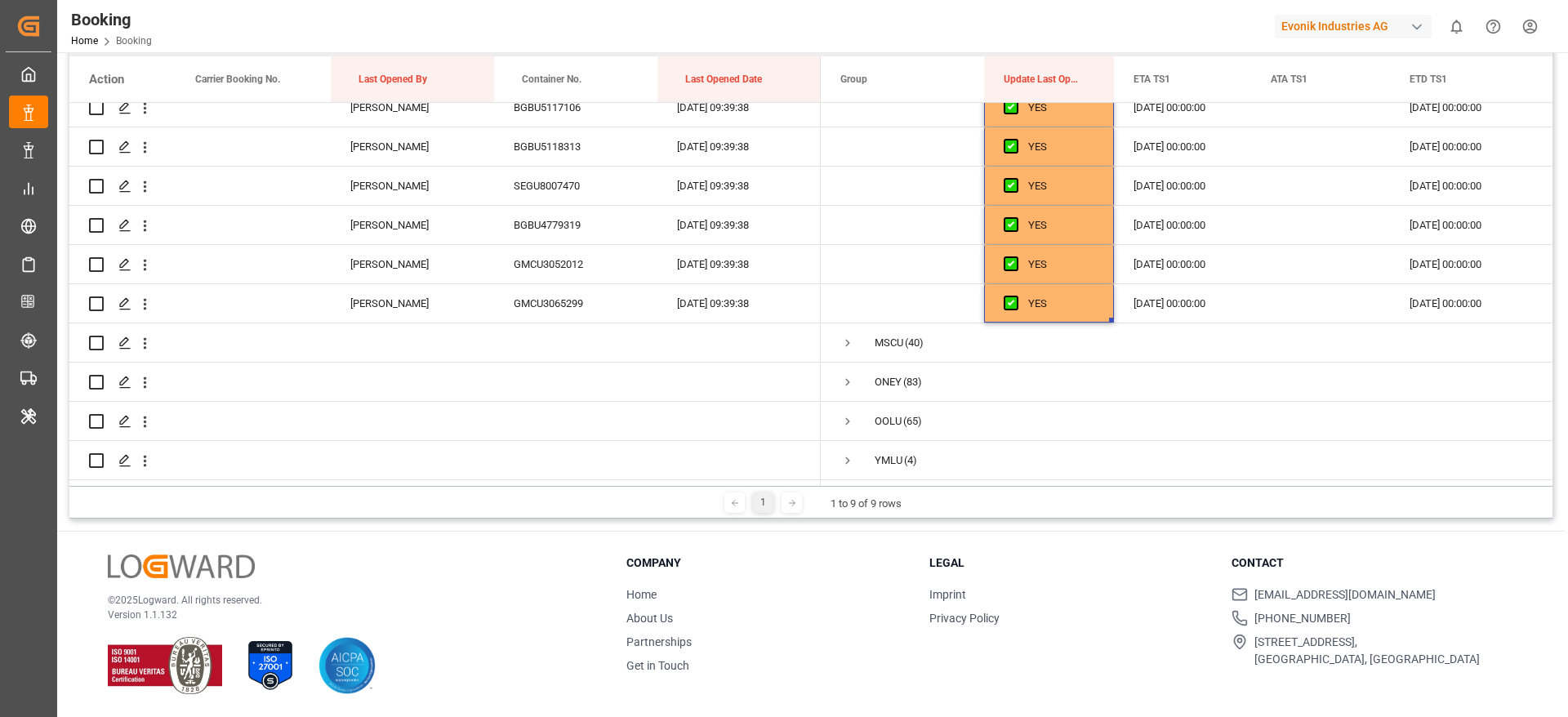
scroll to position [0, 0]
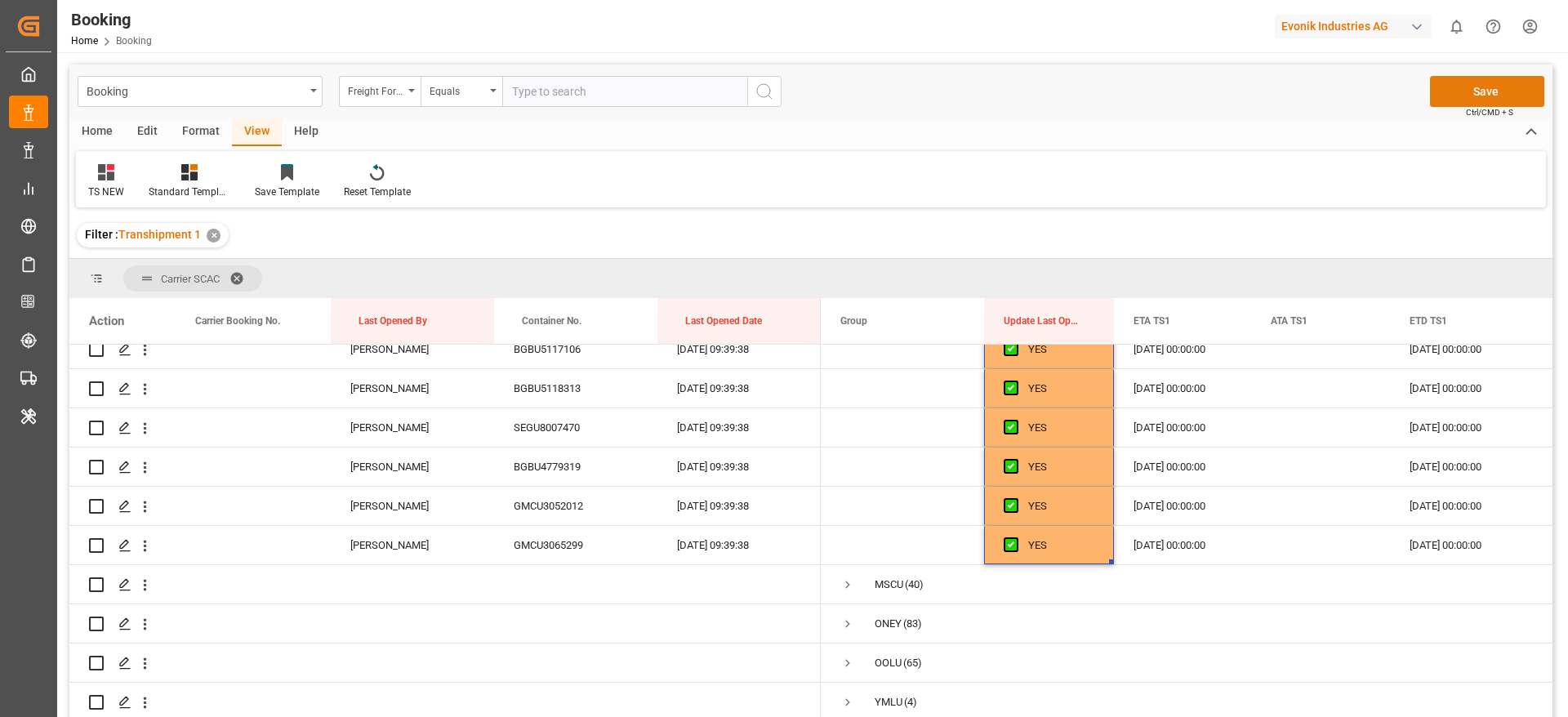
click at [1475, 91] on button "Save" at bounding box center [1486, 91] width 114 height 31
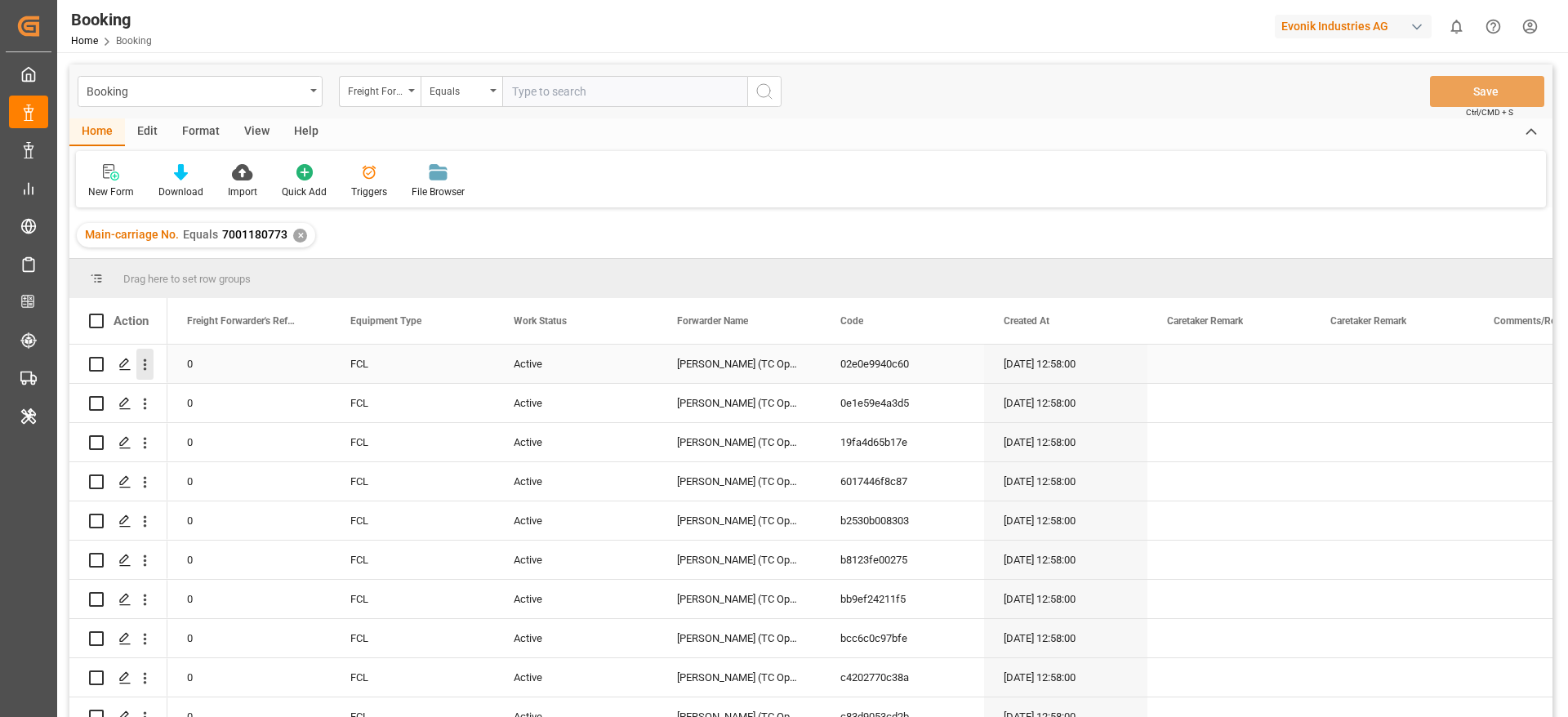
click at [149, 367] on icon "open menu" at bounding box center [144, 364] width 17 height 17
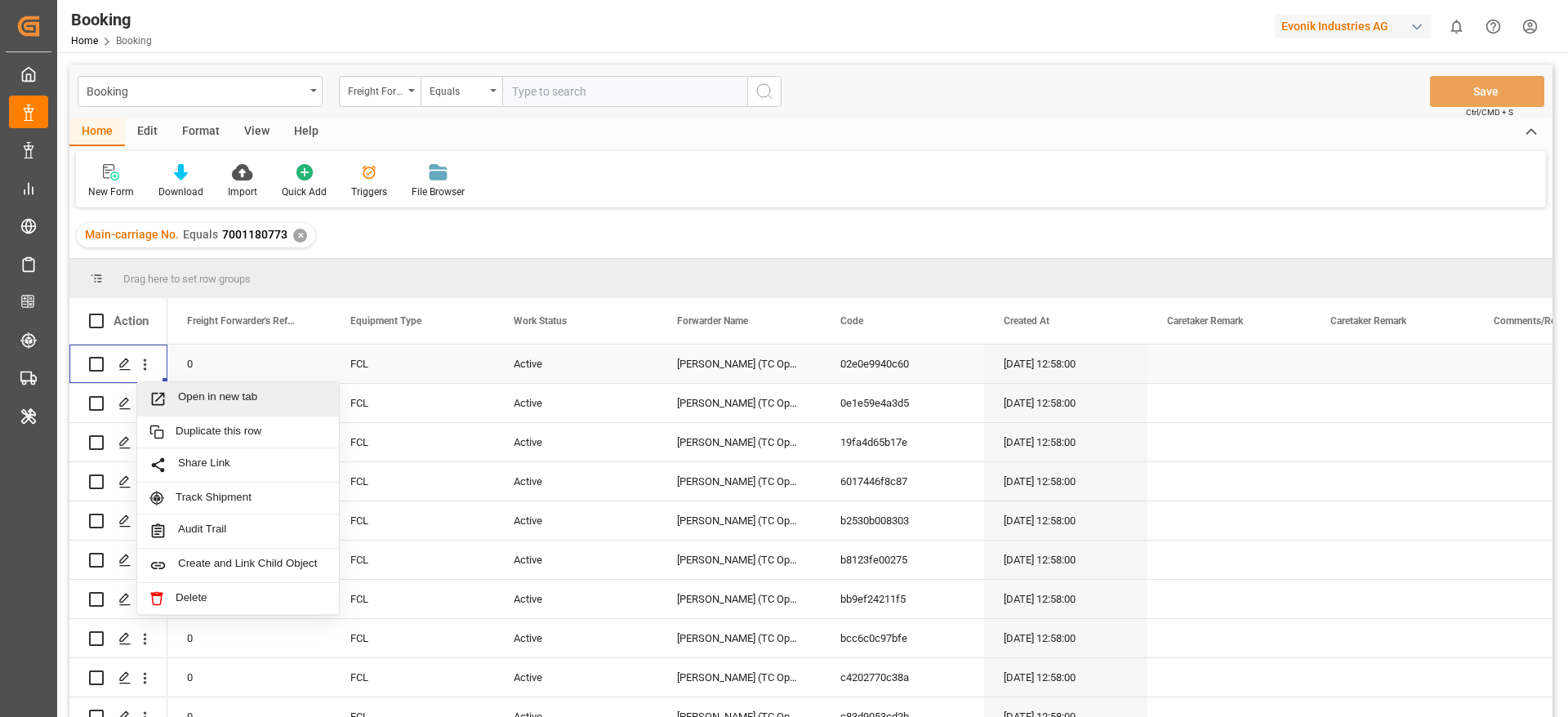
click at [256, 394] on span "Open in new tab" at bounding box center [253, 398] width 149 height 17
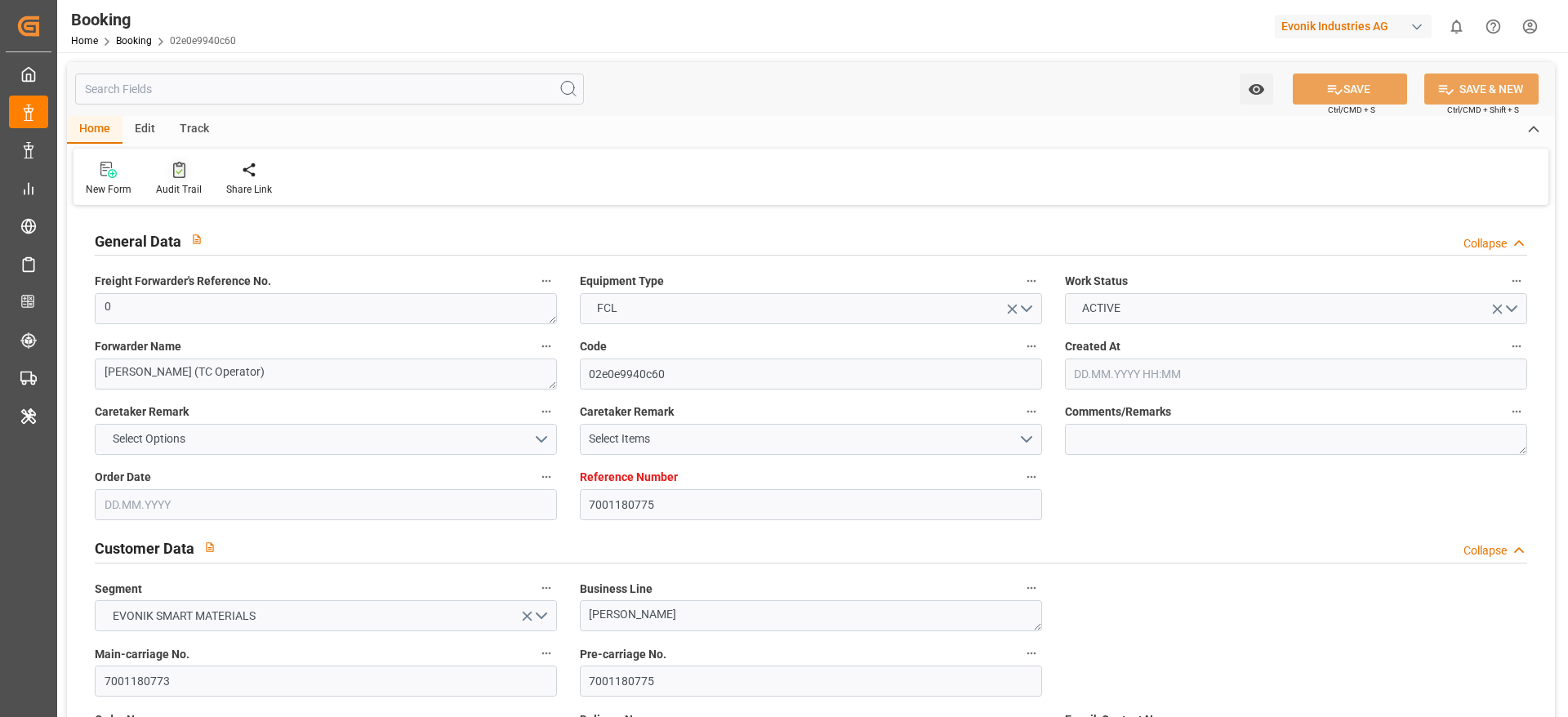
click at [158, 183] on div "Audit Trail" at bounding box center [179, 189] width 46 height 15
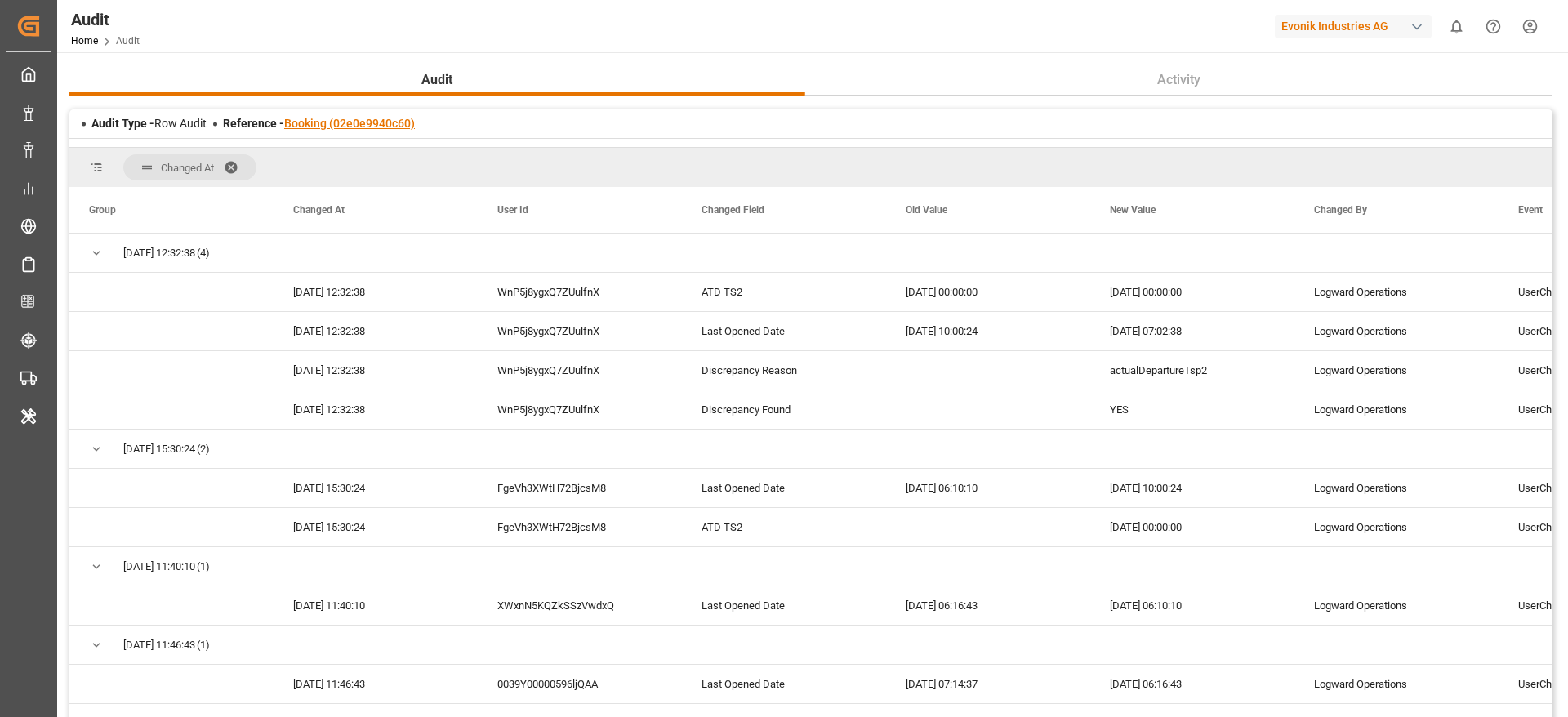
click at [321, 121] on link "Booking (02e0e9940c60)" at bounding box center [349, 123] width 130 height 13
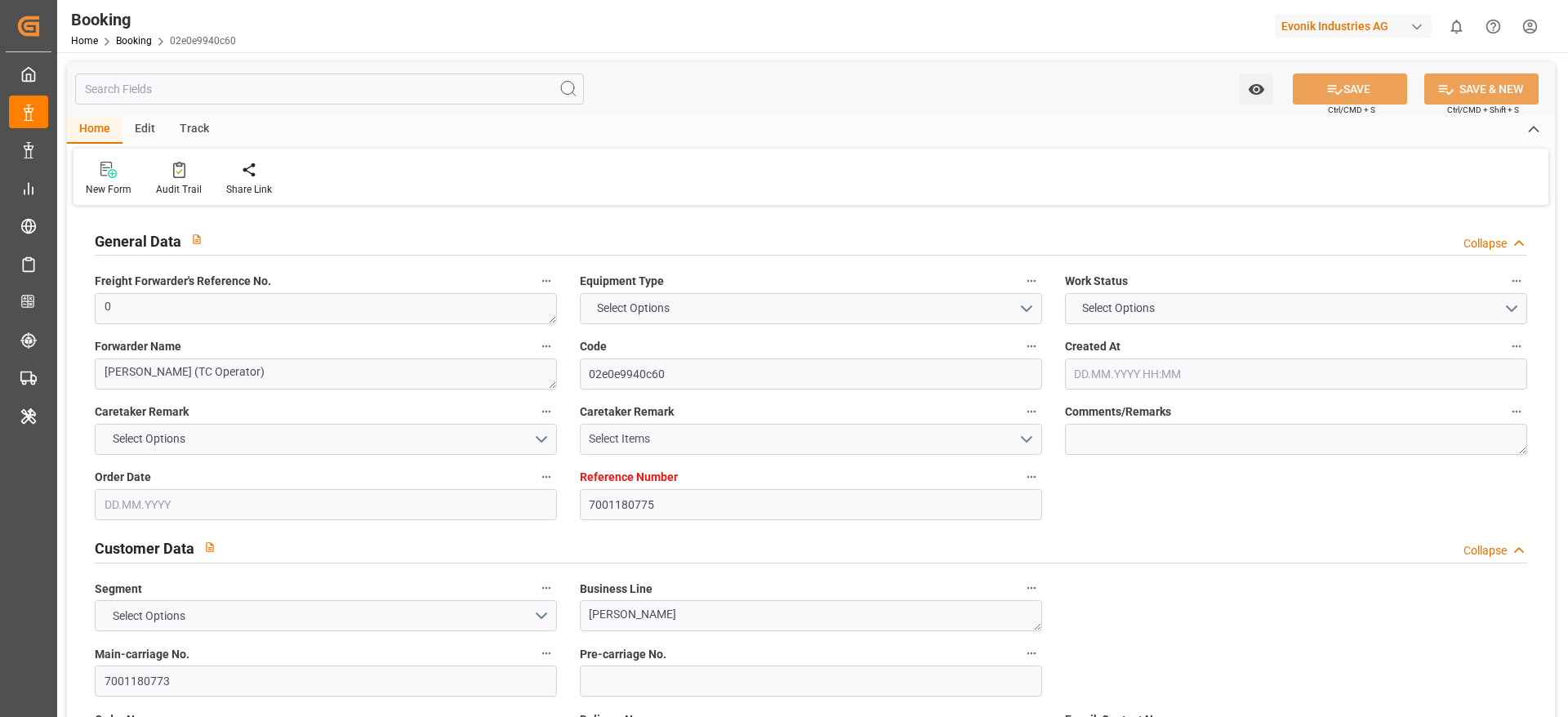
type input "7001180775"
type input "9839210"
type input "CMACGM"
type input "CMA CGM Group"
type input "NLRTM"
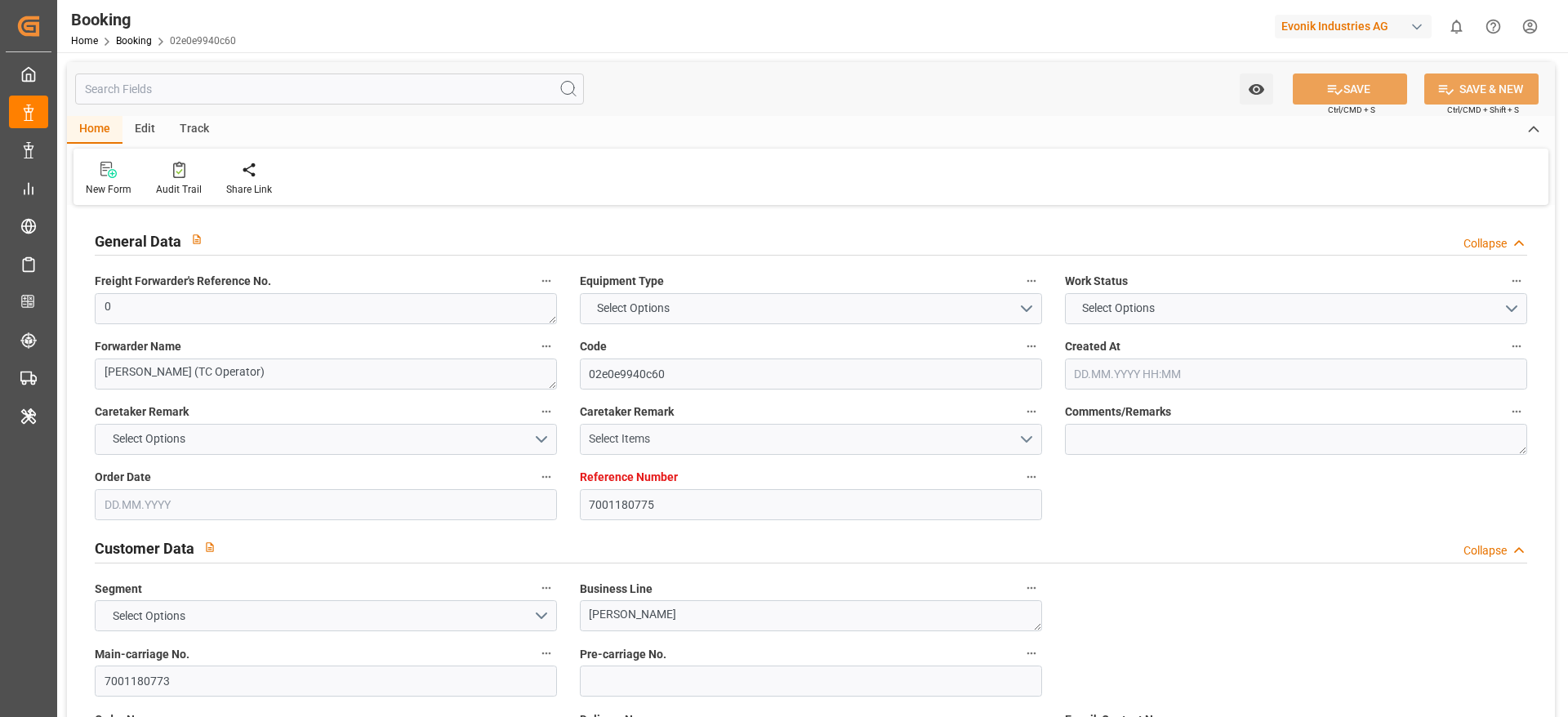
type input "IDBDJ"
type input "MYPKG"
type input "IDJKT"
type input "49"
type input "0"
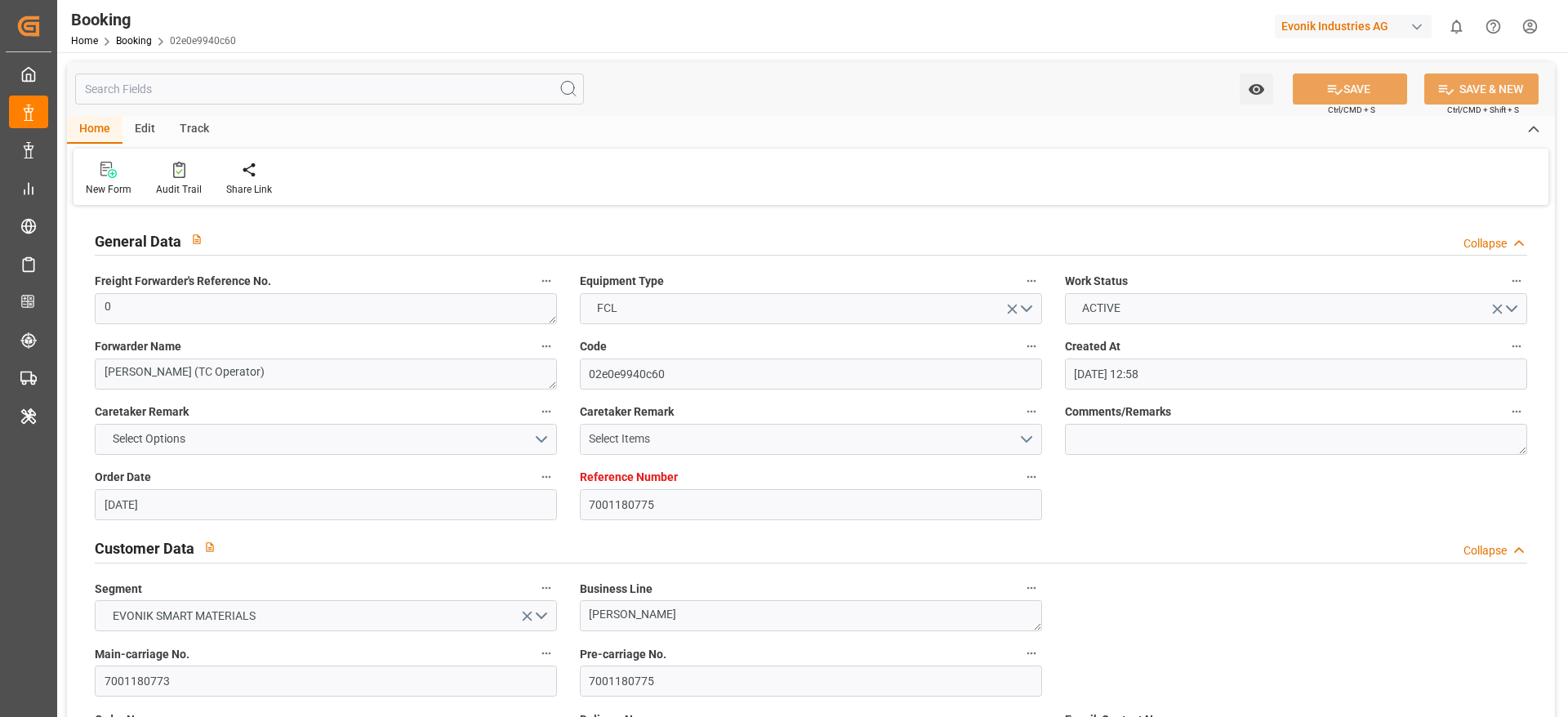
type input "[DATE] 12:58"
type input "[DATE]"
type input "[DATE] 00:00"
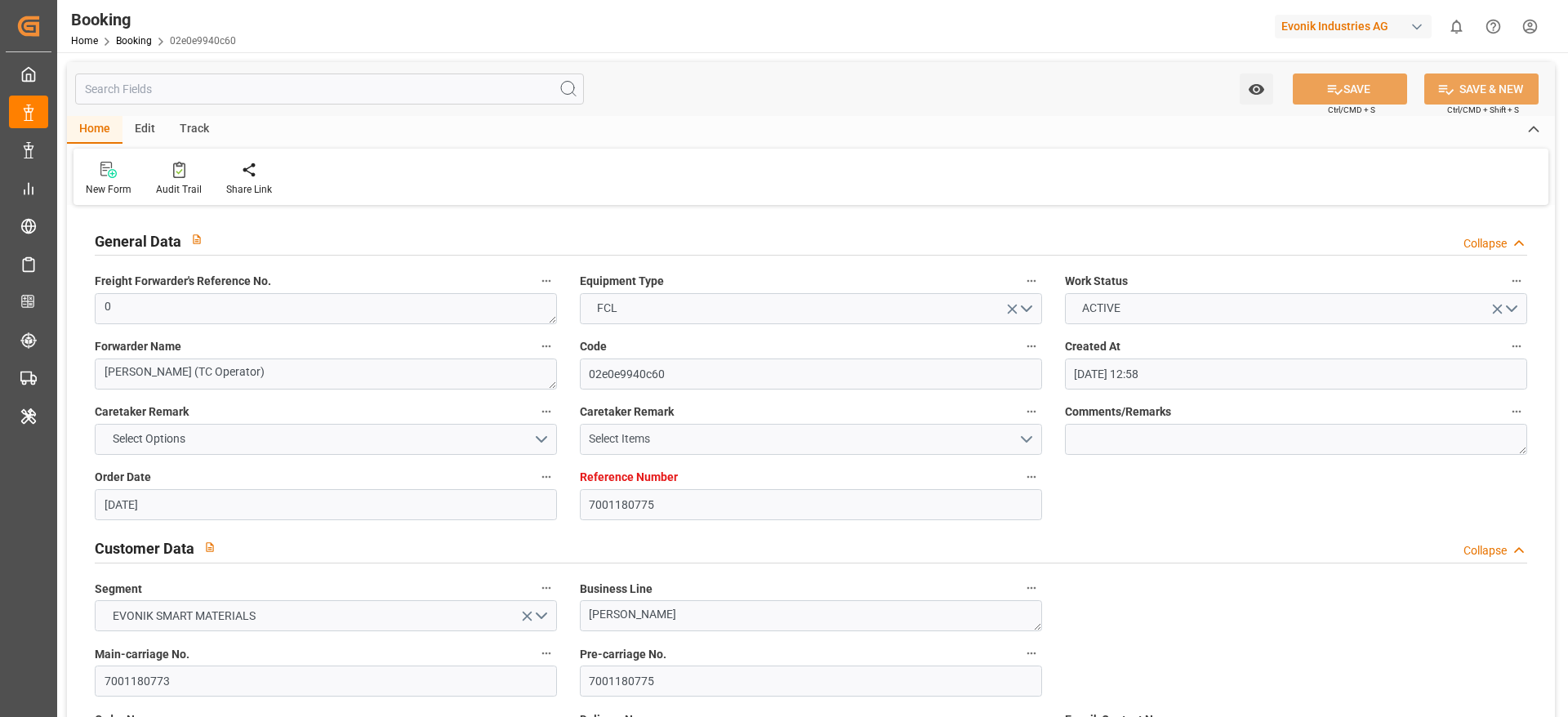
type input "[DATE] 00:00"
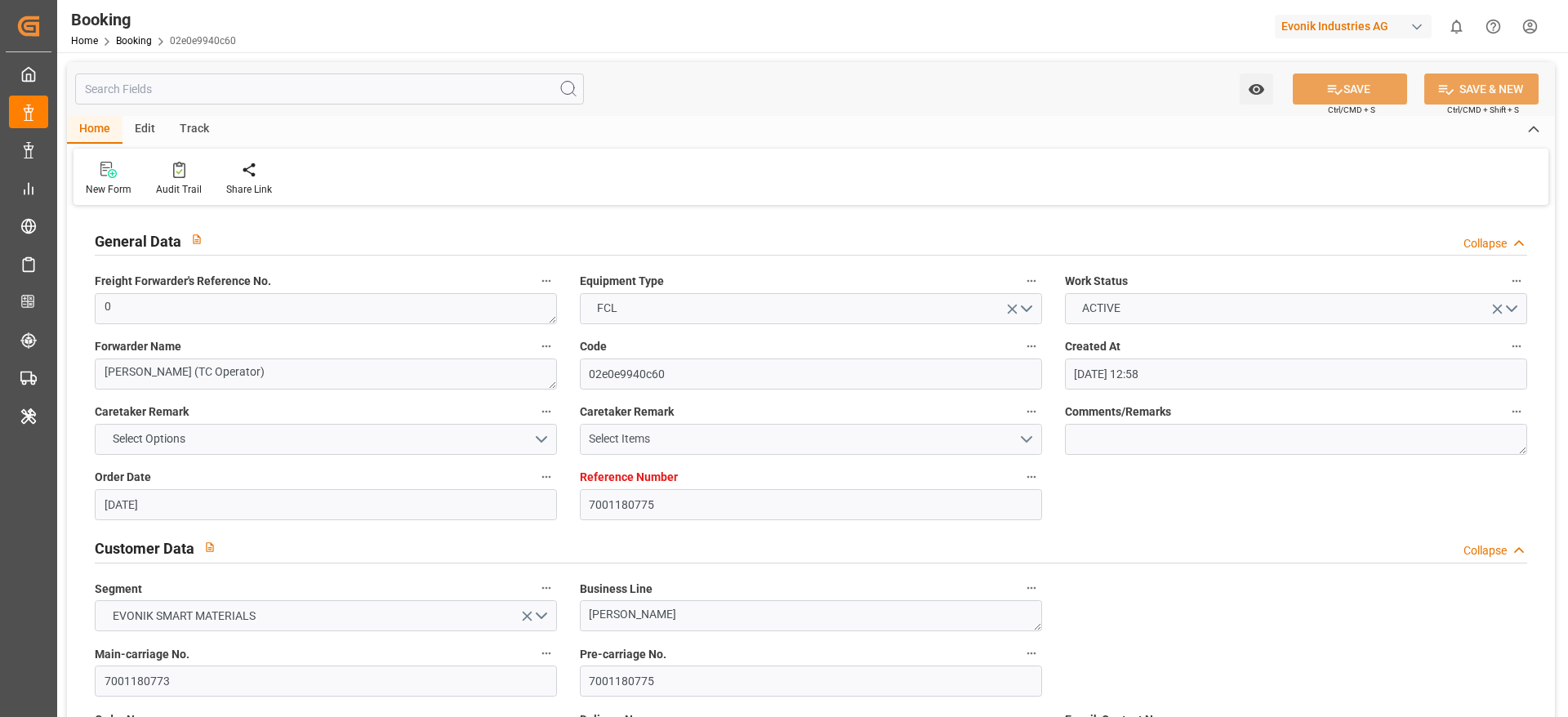
type input "[DATE] 00:00"
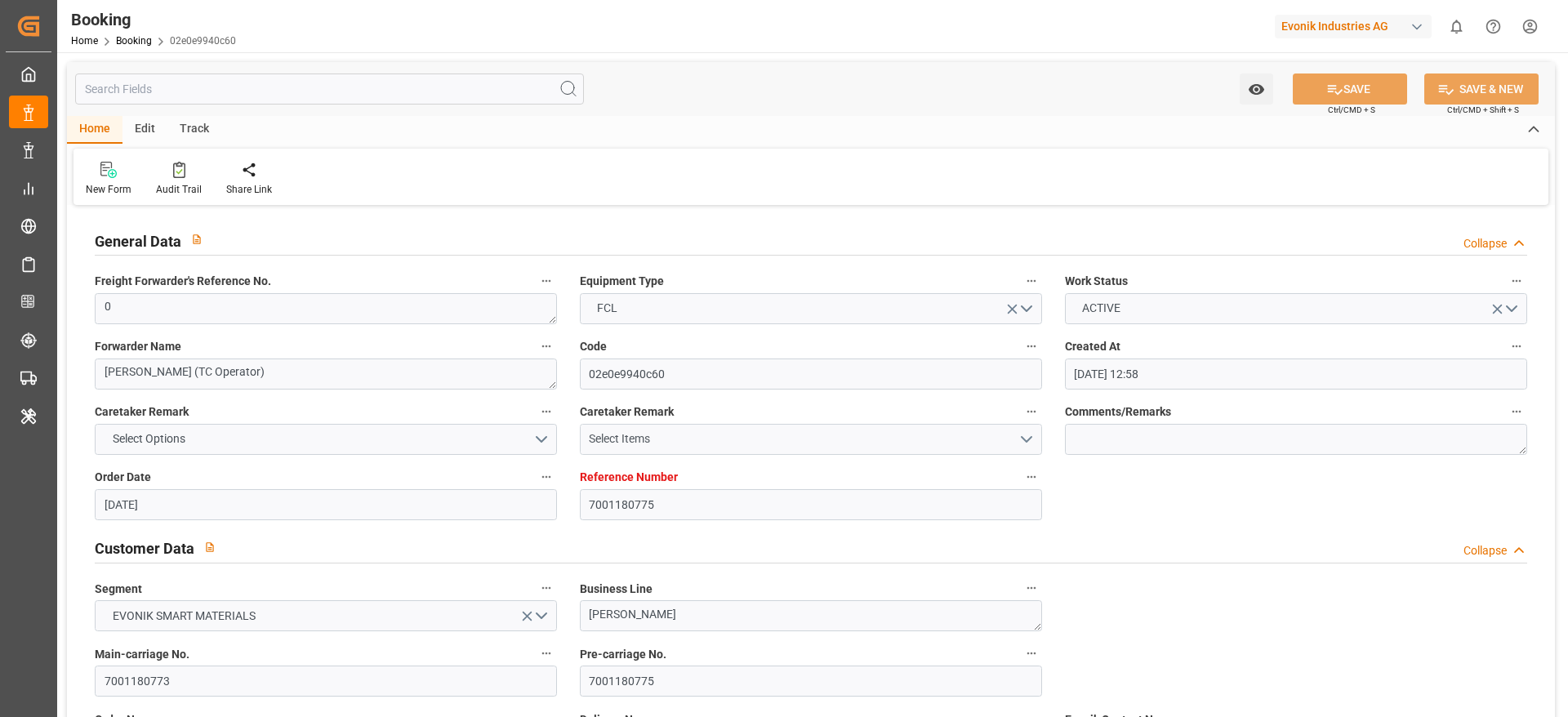
type input "[DATE] 00:00"
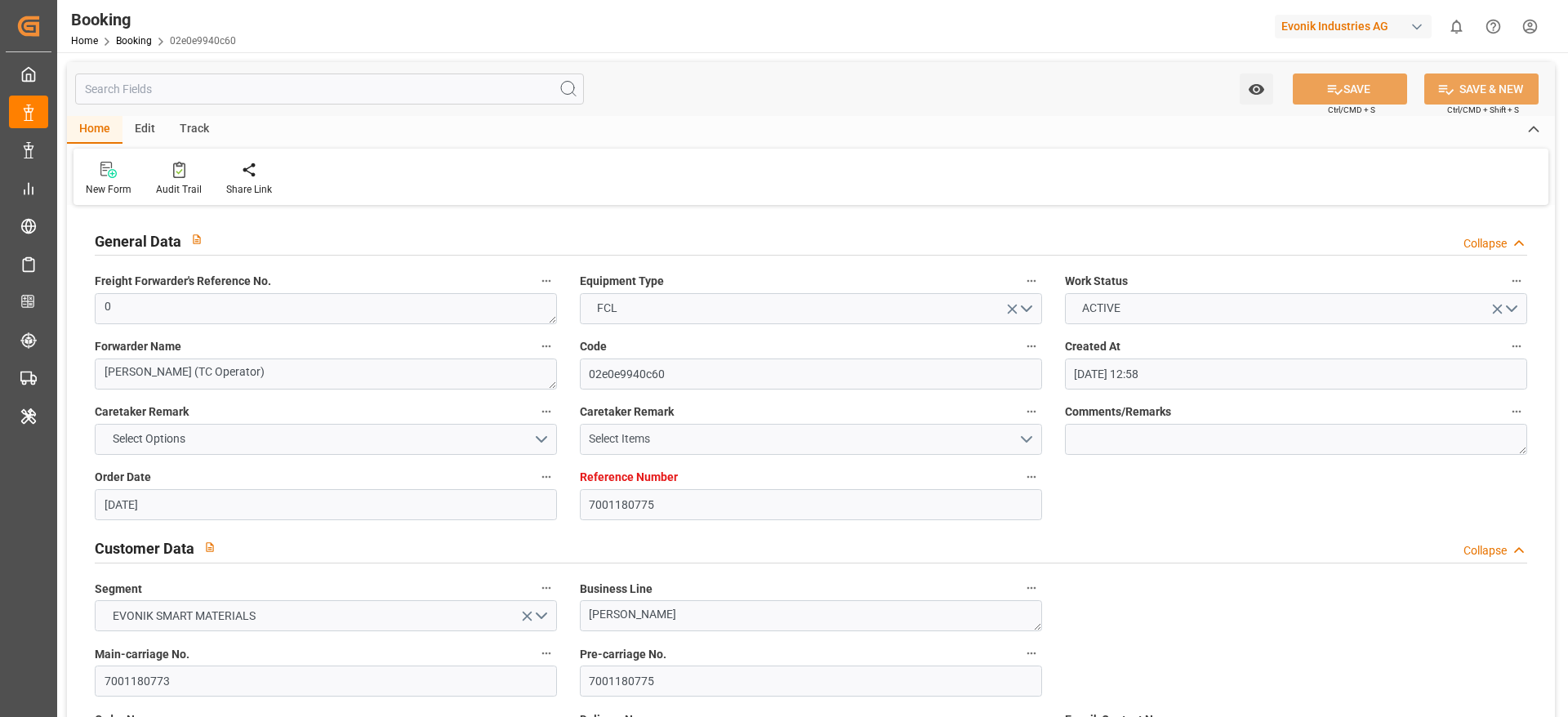
type input "[DATE] 00:00"
type input "[DATE]"
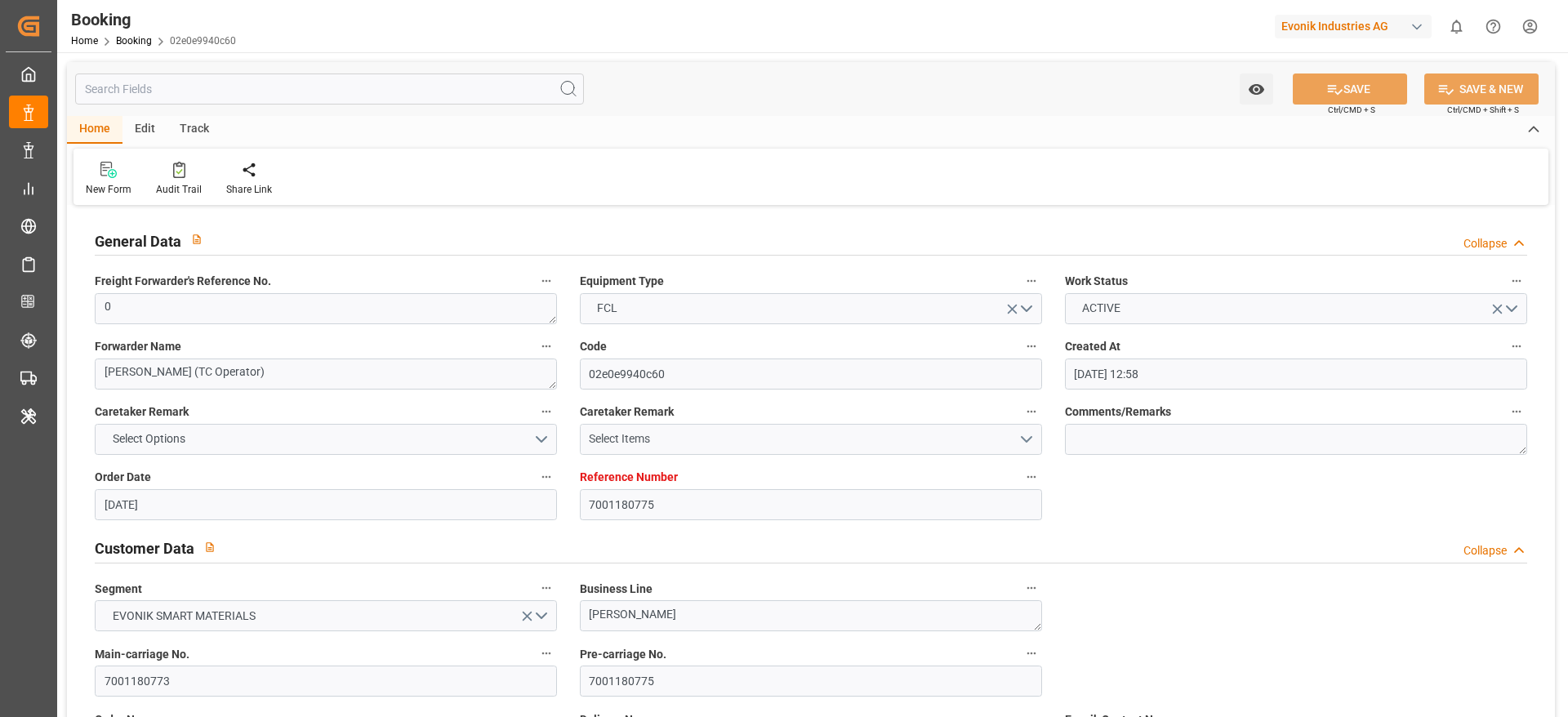
type input "[DATE] 07:02"
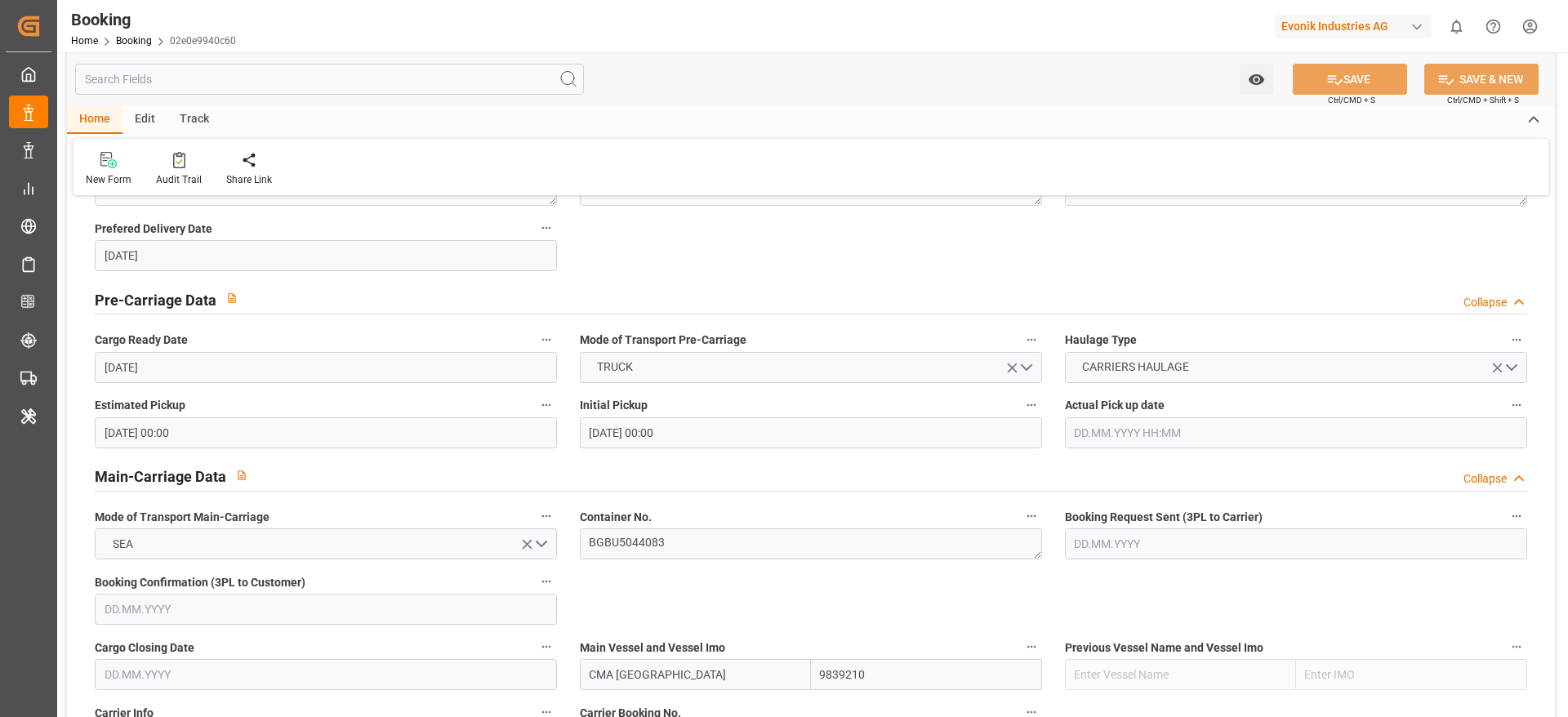
scroll to position [857, 0]
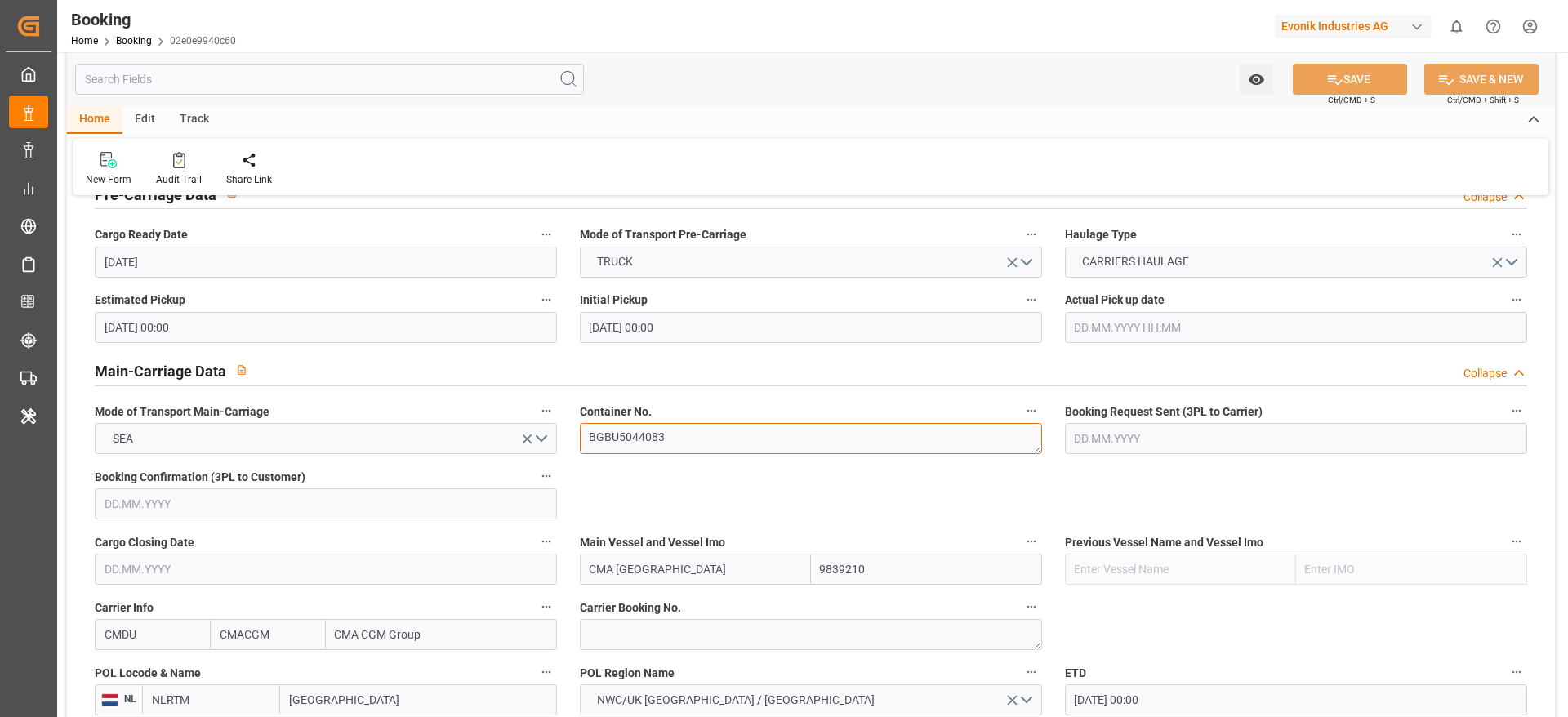
click at [723, 440] on textarea "BGBU5044083" at bounding box center [810, 438] width 462 height 31
click at [723, 439] on textarea "BGBU5044083" at bounding box center [810, 438] width 462 height 31
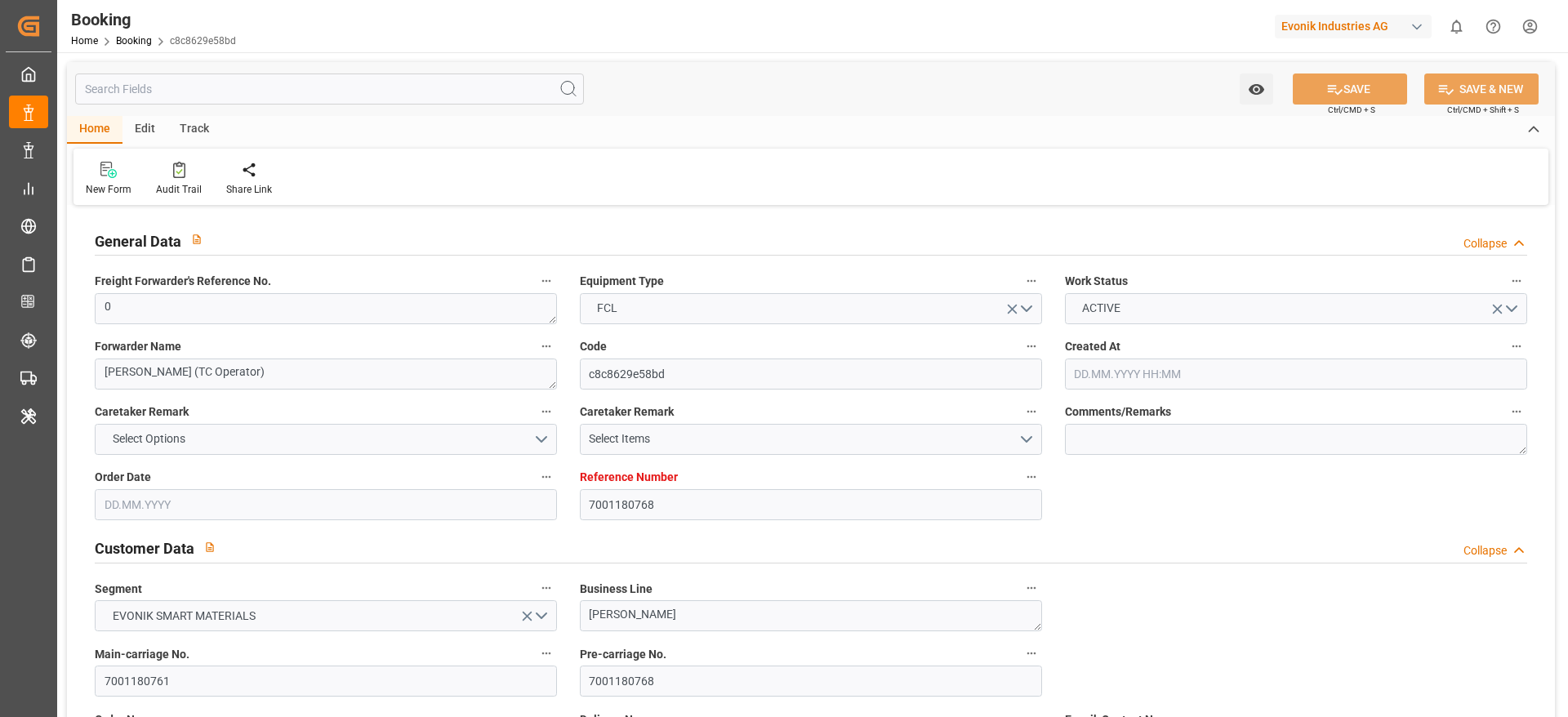
type input "7001180768"
type input "9839210"
type input "CMACGM"
type input "CMA CGM Group"
type input "NLRTM"
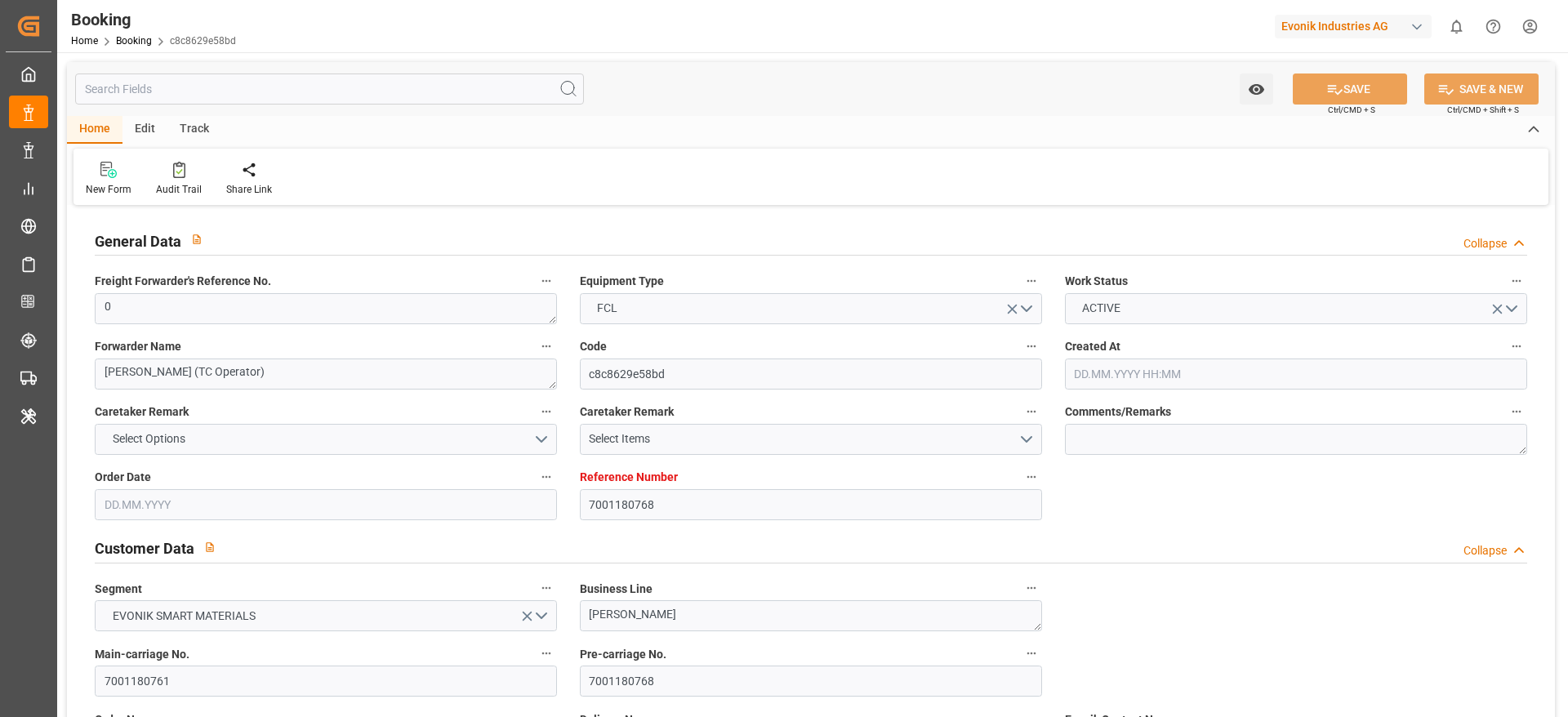
type input "IDBDJ"
type input "MYPKG"
type input "IDJKT"
type input "49"
type input "0"
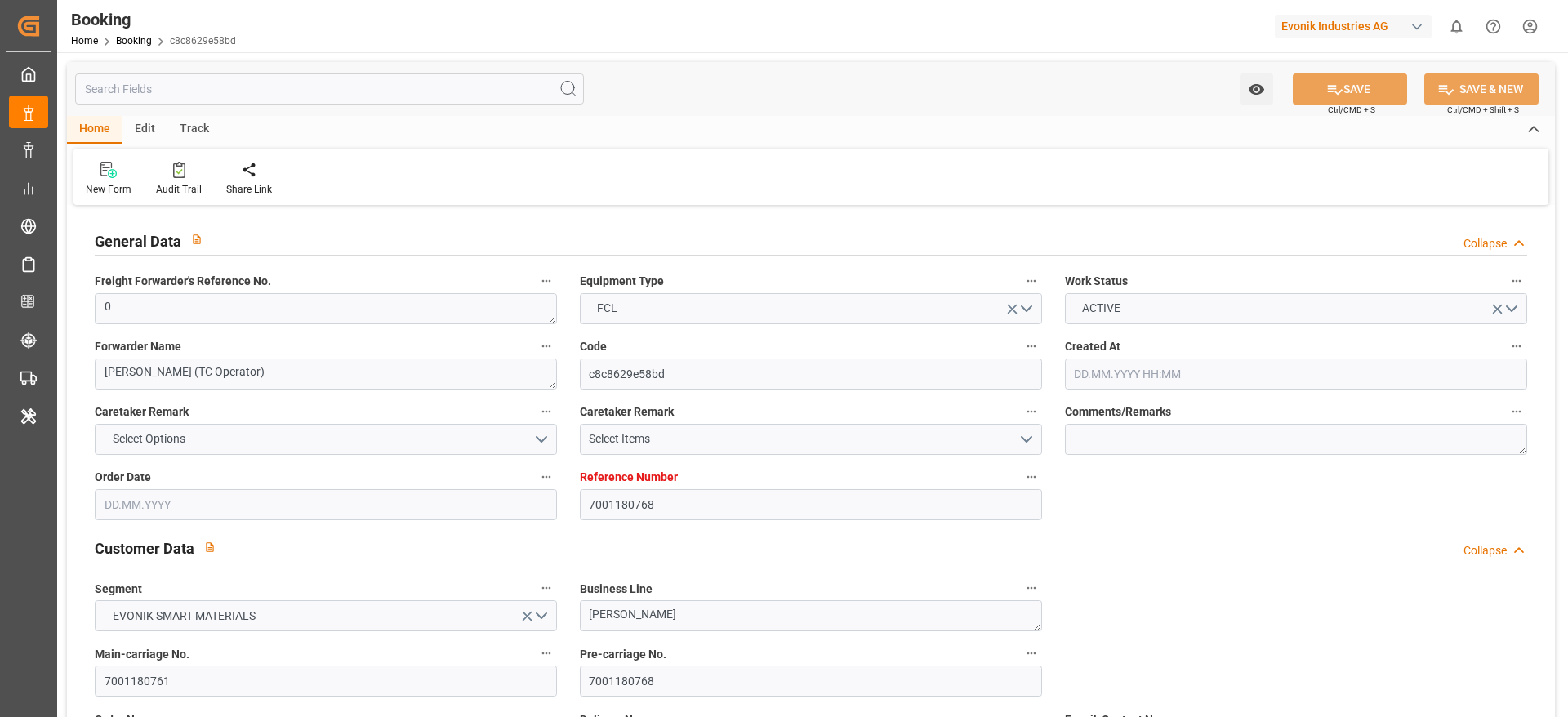
type input "[DATE] 12:52"
type input "[DATE]"
type input "[DATE] 00:00"
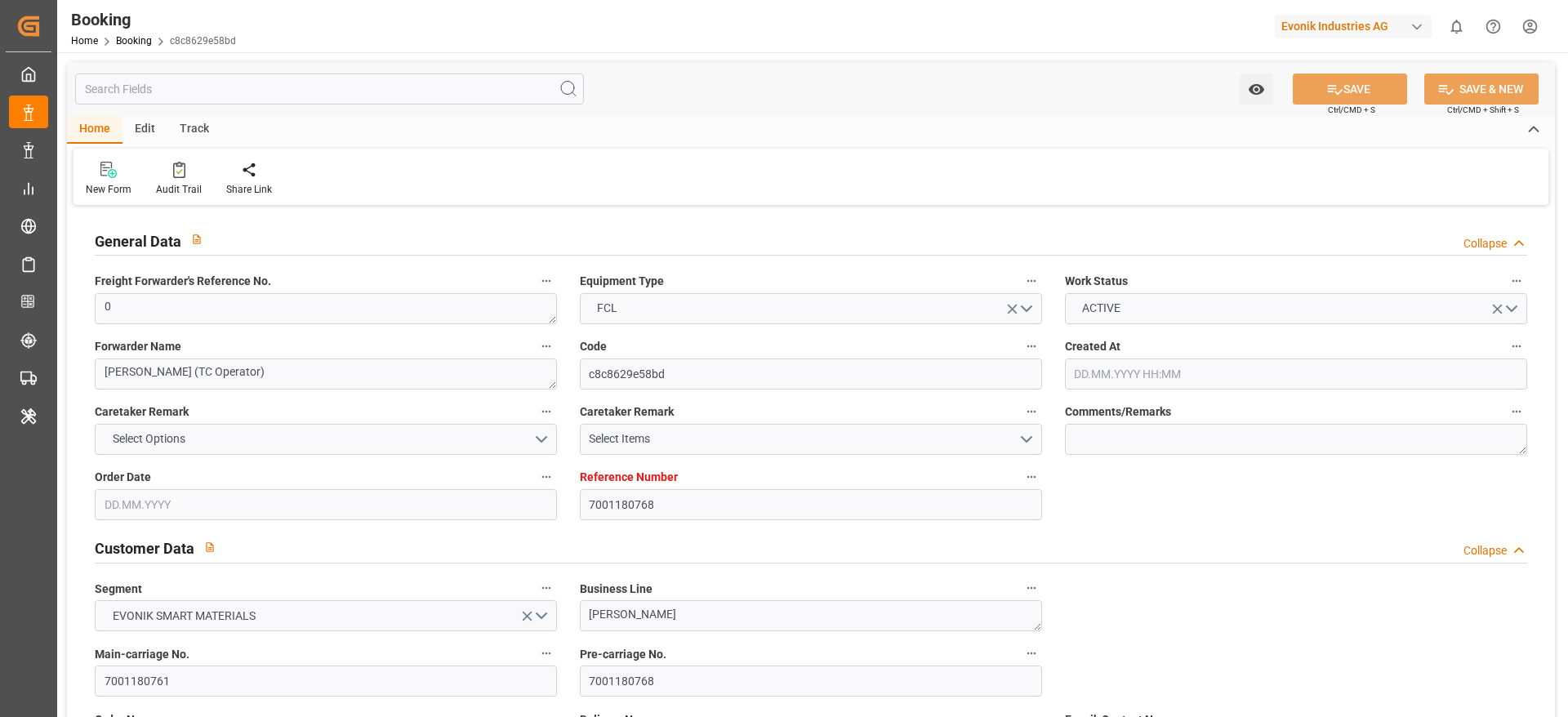
type input "[DATE] 00:00"
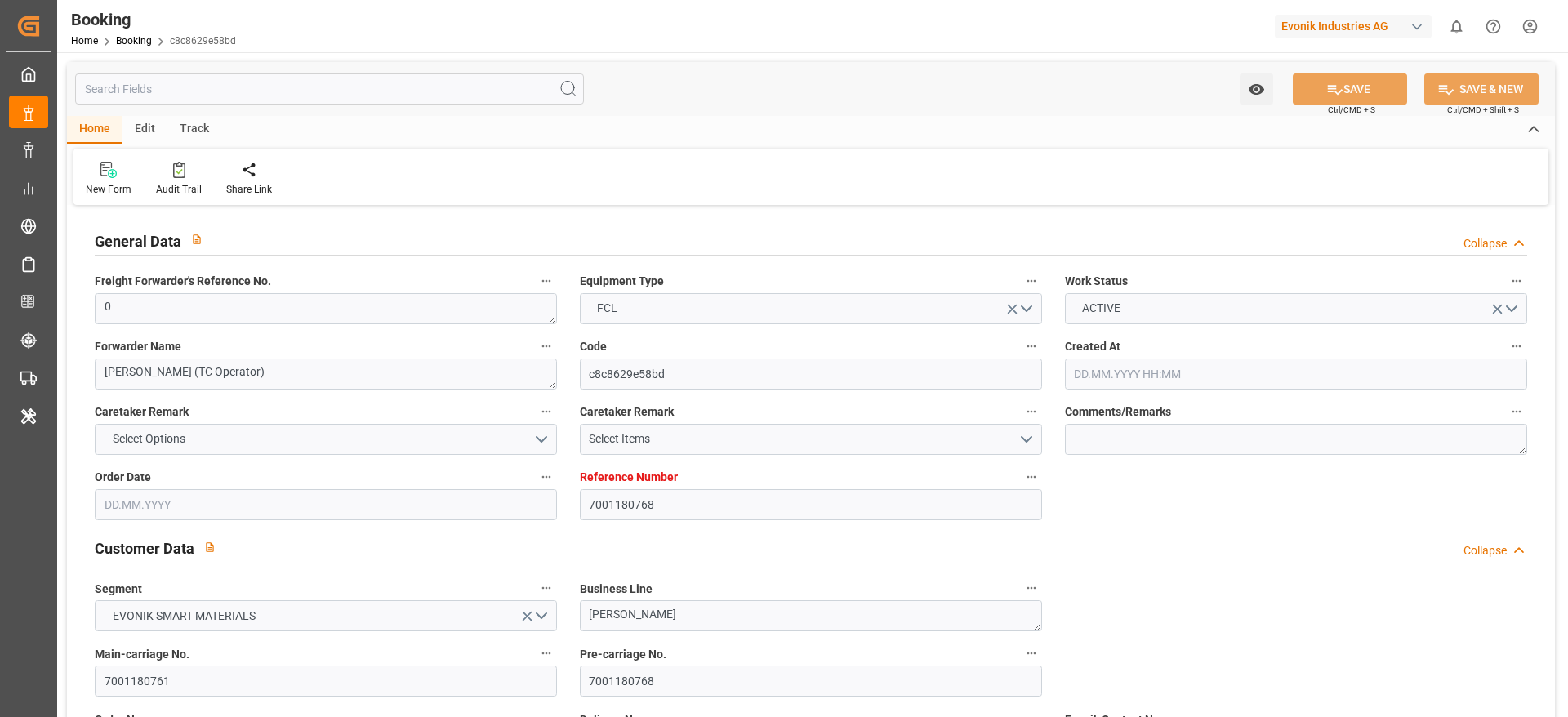
type input "[DATE] 00:00"
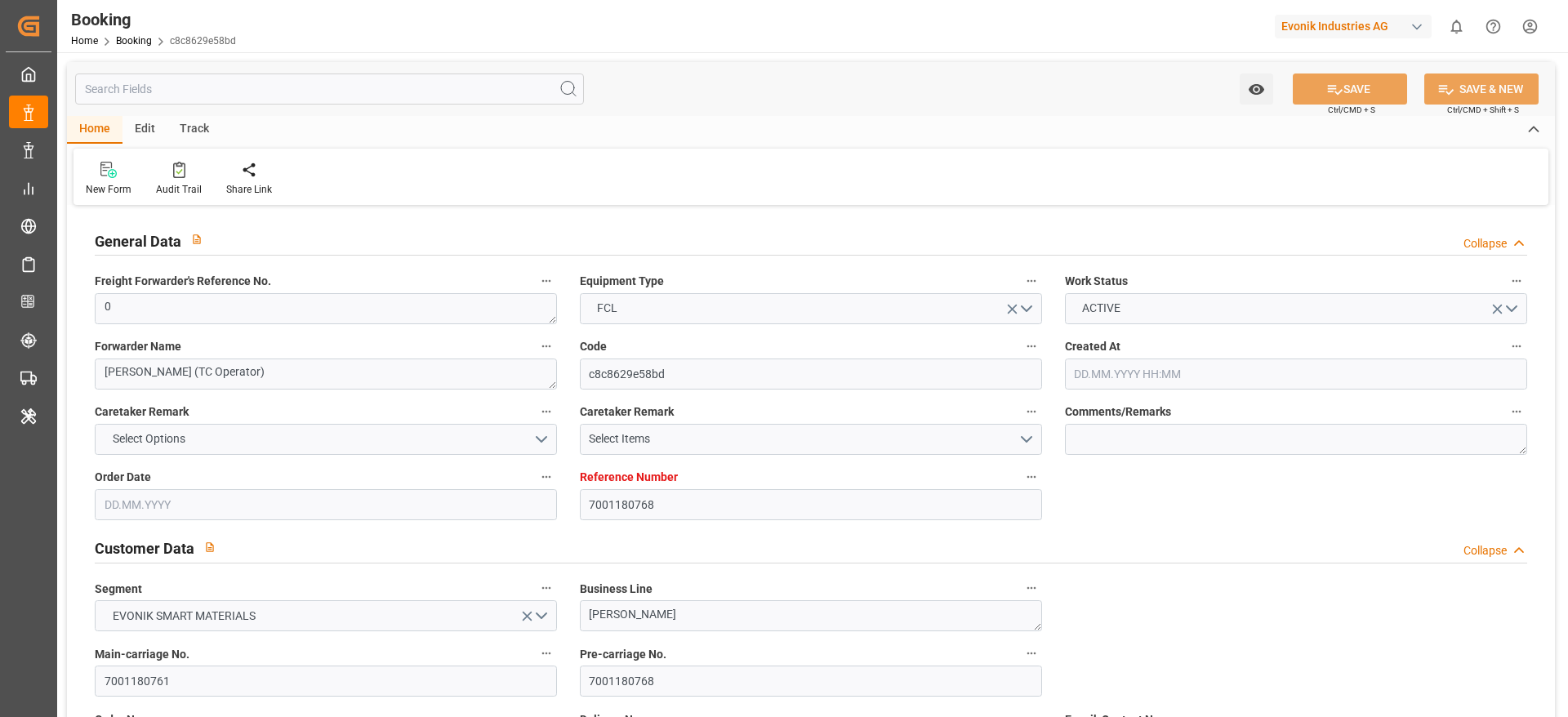
type input "[DATE] 00:00"
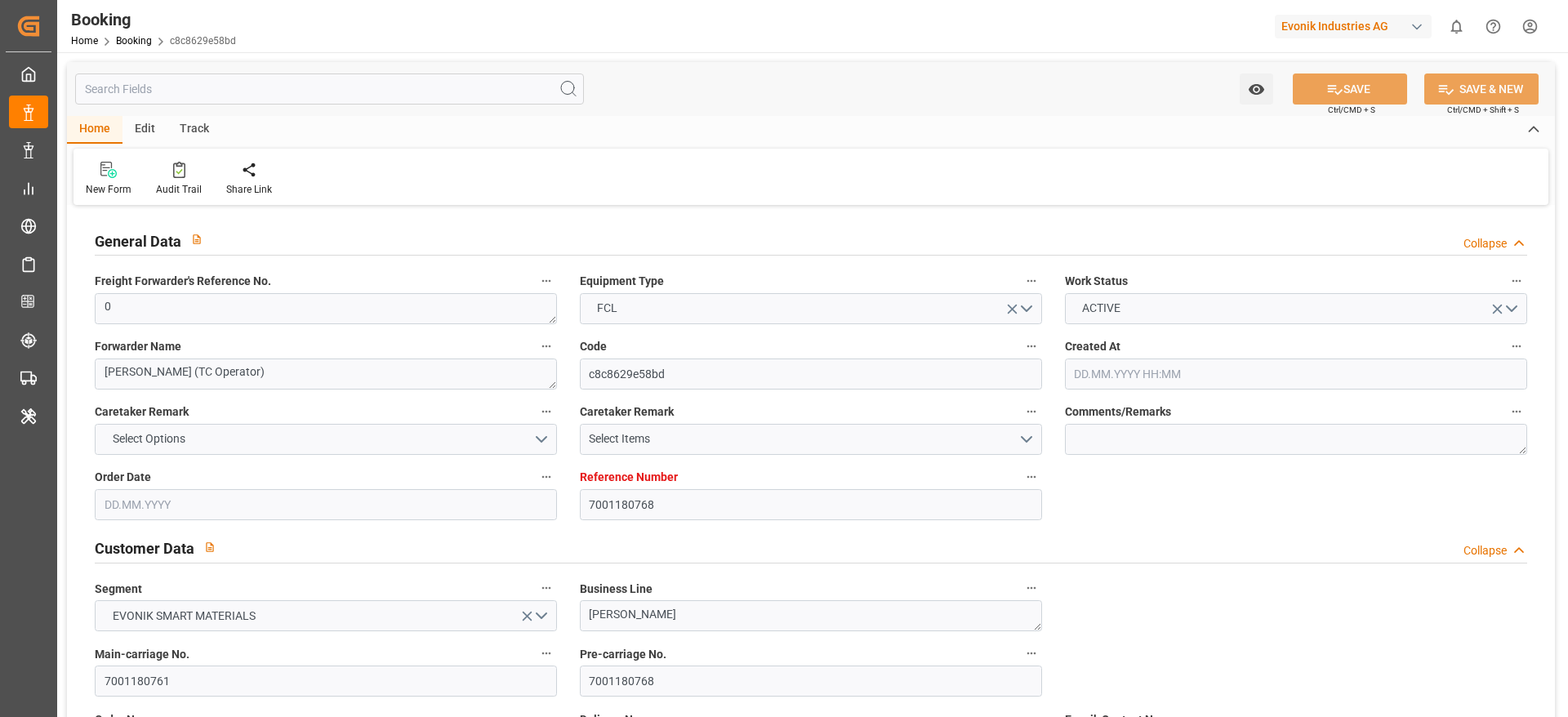
type input "[DATE] 00:00"
type input "[DATE]"
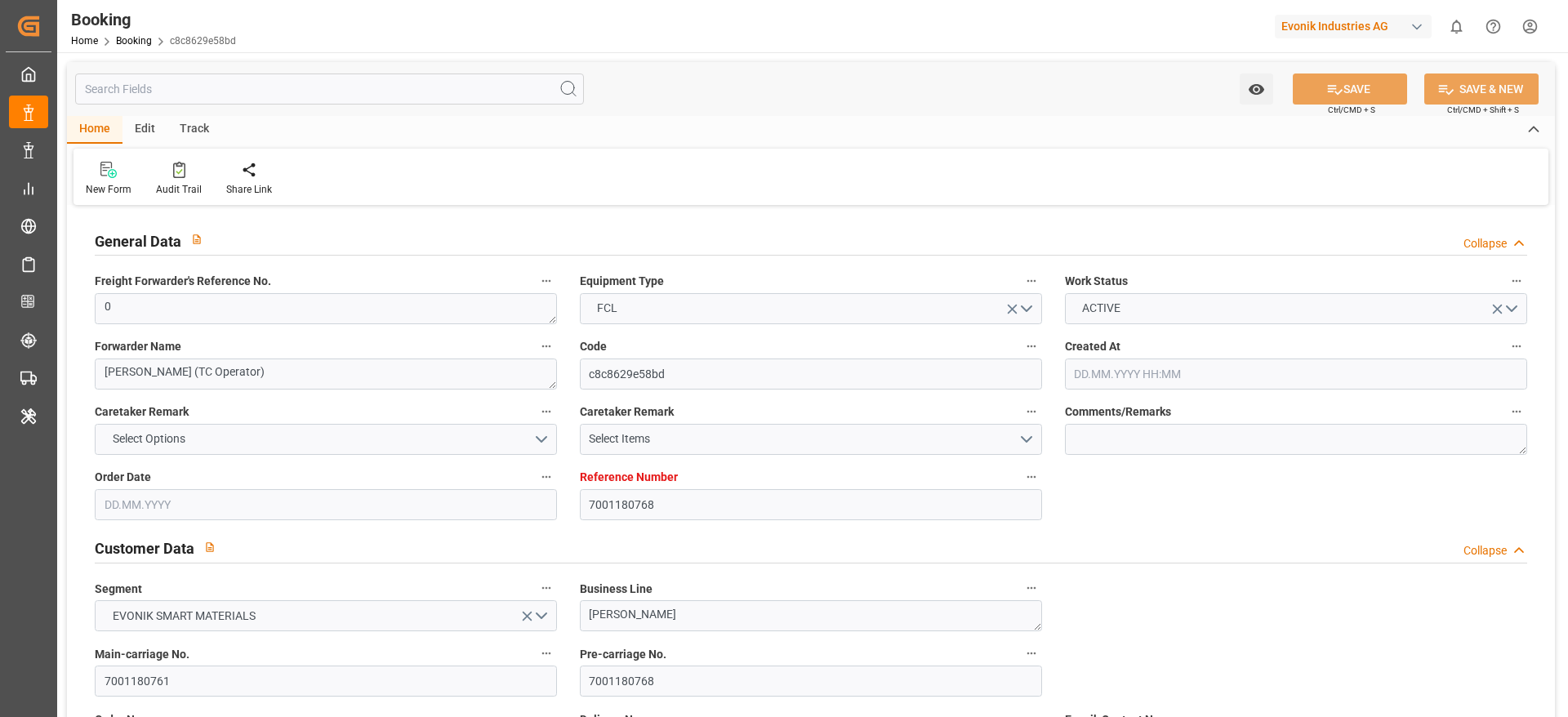
type input "[DATE] 07:02"
